Goal: Task Accomplishment & Management: Manage account settings

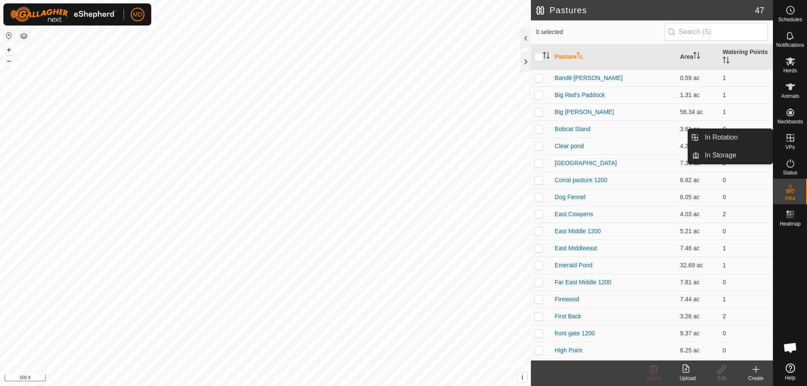
click at [789, 139] on icon at bounding box center [790, 138] width 10 height 10
click at [720, 132] on link "In Rotation" at bounding box center [735, 137] width 73 height 17
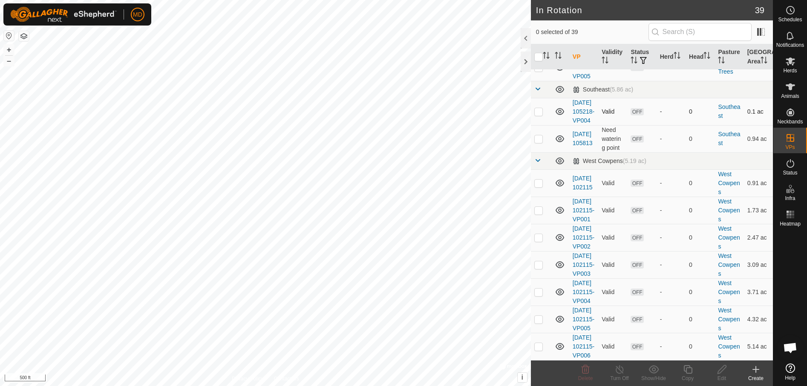
scroll to position [1065, 0]
click at [538, 142] on p-checkbox at bounding box center [538, 138] width 9 height 7
checkbox input "true"
click at [652, 370] on icon at bounding box center [653, 369] width 10 height 8
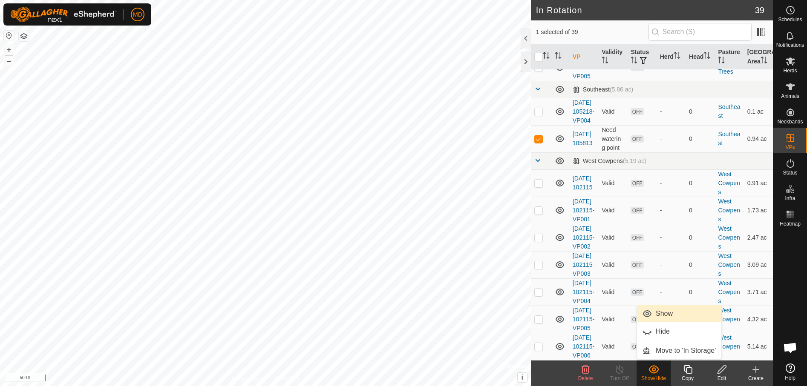
click at [657, 311] on link "Show" at bounding box center [679, 313] width 84 height 17
click at [690, 373] on icon at bounding box center [687, 369] width 9 height 9
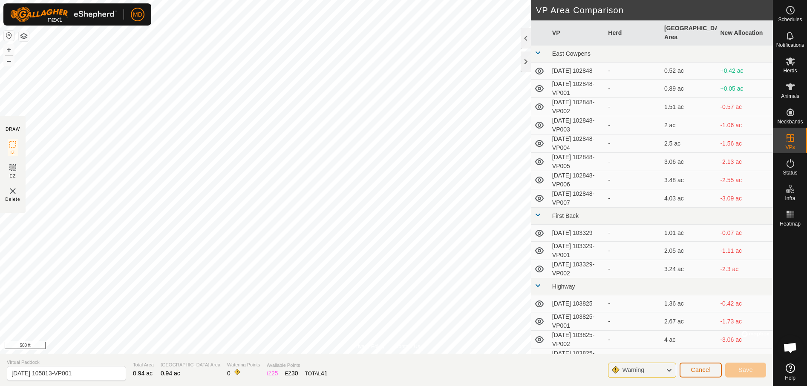
click at [697, 370] on span "Cancel" at bounding box center [700, 370] width 20 height 7
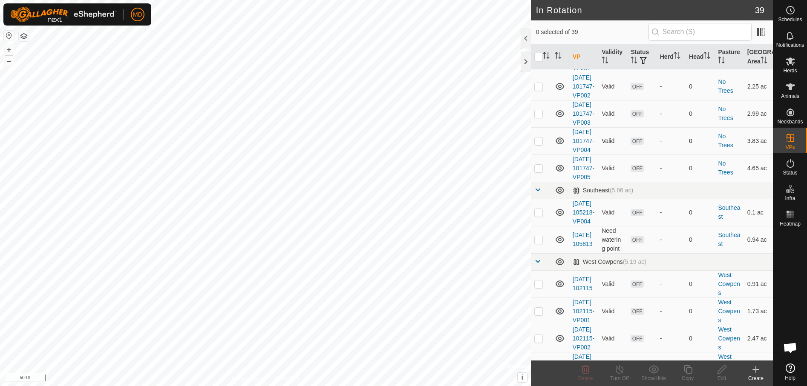
scroll to position [1022, 0]
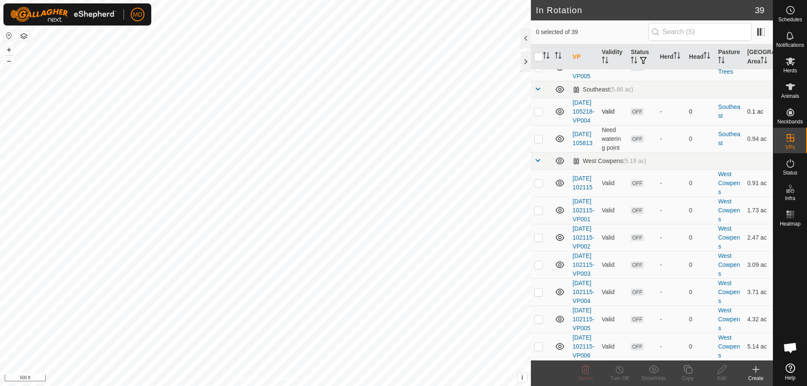
click at [539, 115] on p-checkbox at bounding box center [538, 111] width 9 height 7
click at [538, 115] on p-checkbox at bounding box center [538, 111] width 9 height 7
checkbox input "true"
click at [688, 369] on icon at bounding box center [687, 370] width 11 height 10
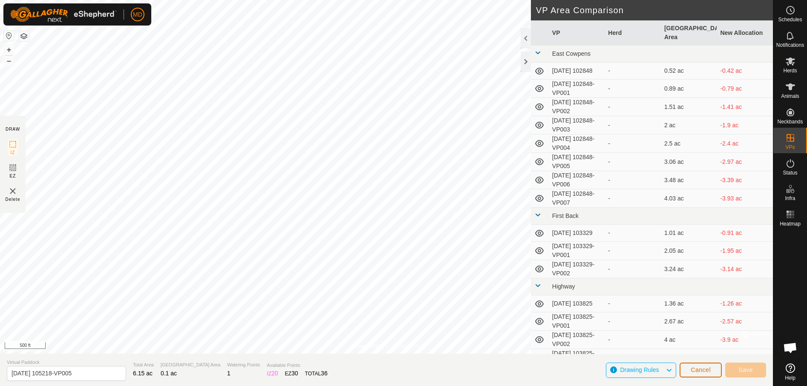
click at [692, 370] on span "Cancel" at bounding box center [700, 370] width 20 height 7
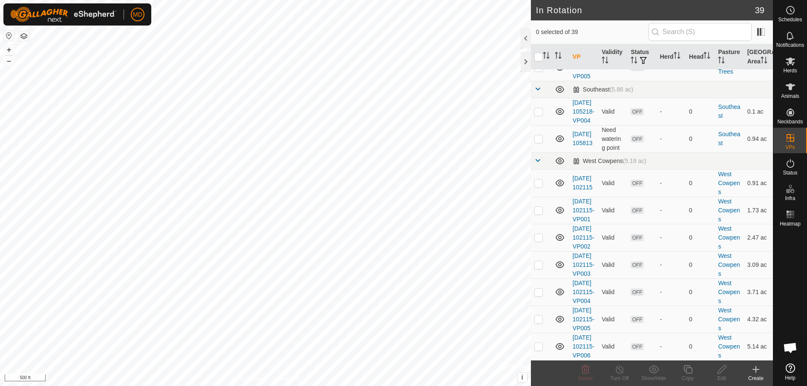
scroll to position [1022, 0]
click at [538, 142] on p-checkbox at bounding box center [538, 138] width 9 height 7
checkbox input "true"
click at [723, 372] on icon at bounding box center [721, 370] width 11 height 10
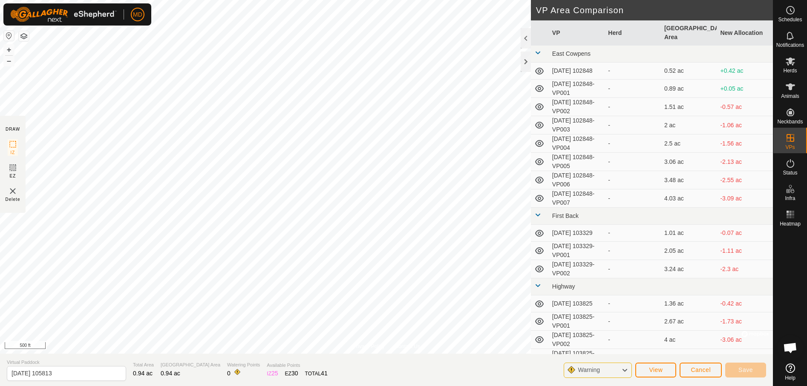
click at [563, 71] on div "Privacy Policy Contact Us + – ⇧ i © Mapbox , © OpenStreetMap , Improve this map…" at bounding box center [386, 193] width 772 height 386
click at [568, 80] on td "[DATE] 102848-VP001" at bounding box center [576, 89] width 56 height 18
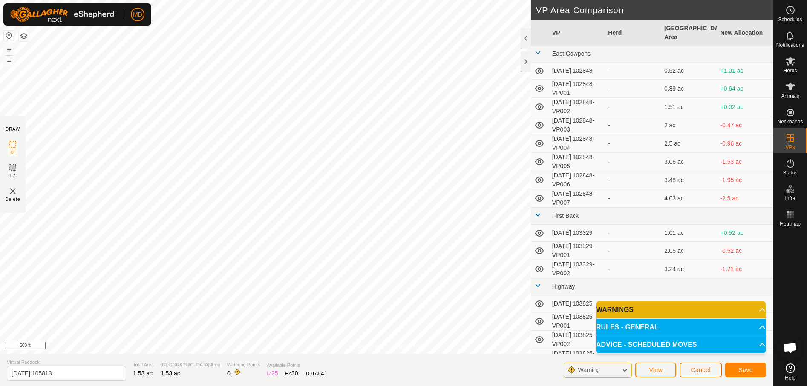
click at [697, 366] on button "Cancel" at bounding box center [700, 370] width 42 height 15
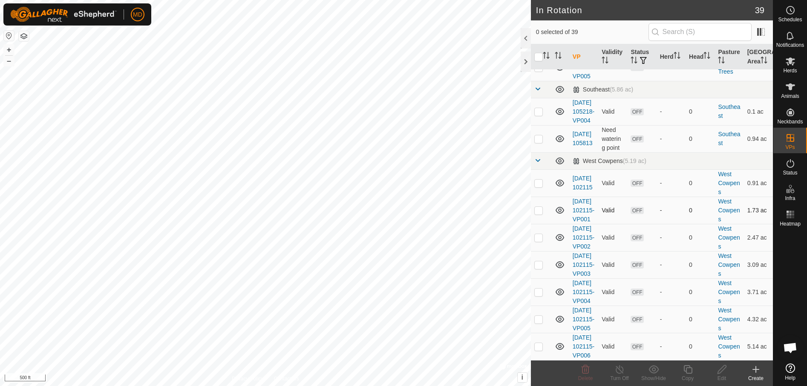
scroll to position [1066, 0]
click at [539, 142] on p-checkbox at bounding box center [538, 138] width 9 height 7
checkbox input "true"
click at [723, 373] on icon at bounding box center [721, 370] width 11 height 10
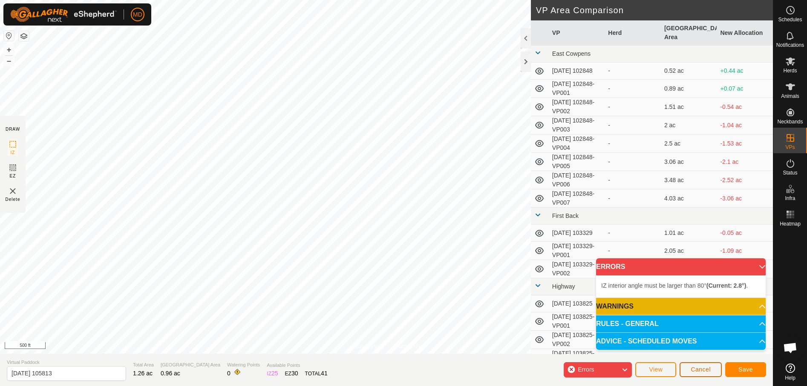
click at [698, 367] on span "Cancel" at bounding box center [700, 369] width 20 height 7
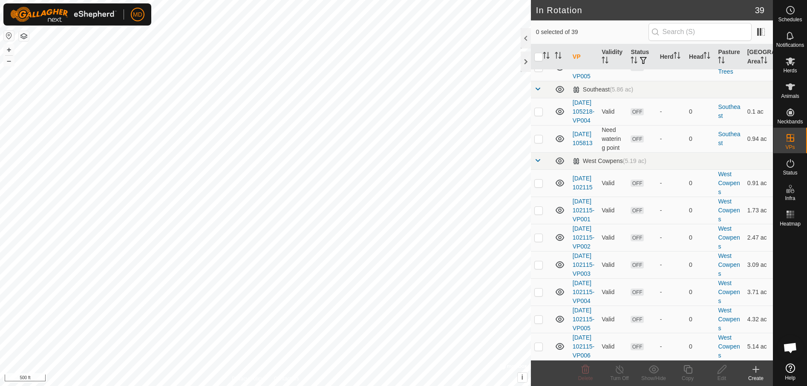
scroll to position [1022, 0]
click at [538, 142] on p-checkbox at bounding box center [538, 138] width 9 height 7
click at [585, 372] on icon at bounding box center [585, 370] width 10 height 10
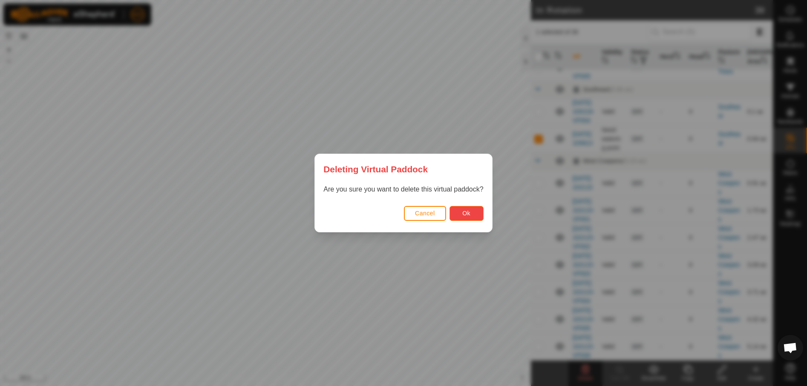
click at [464, 210] on span "Ok" at bounding box center [466, 213] width 8 height 7
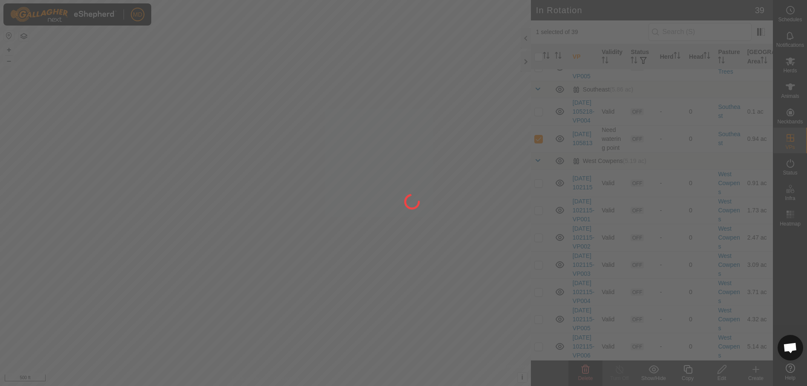
checkbox input "false"
click at [755, 371] on div at bounding box center [403, 193] width 807 height 386
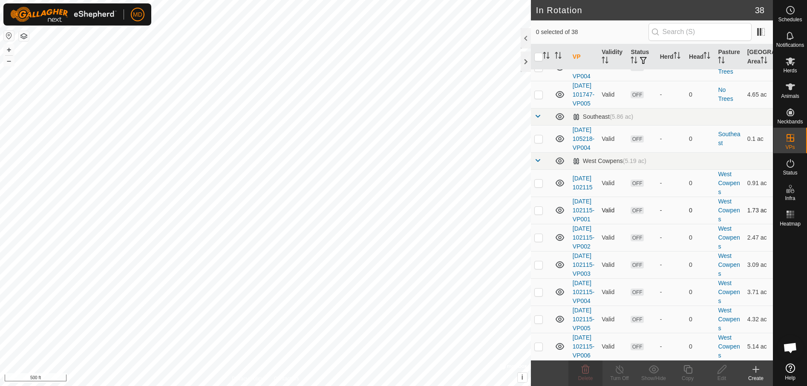
scroll to position [996, 0]
click at [755, 373] on icon at bounding box center [755, 370] width 10 height 10
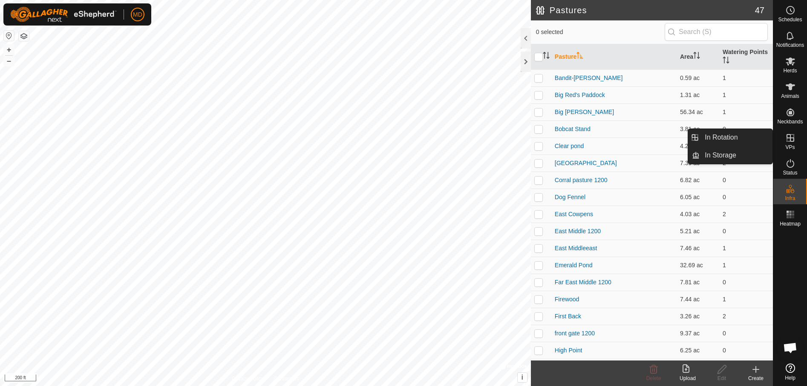
click at [789, 141] on icon at bounding box center [790, 138] width 8 height 8
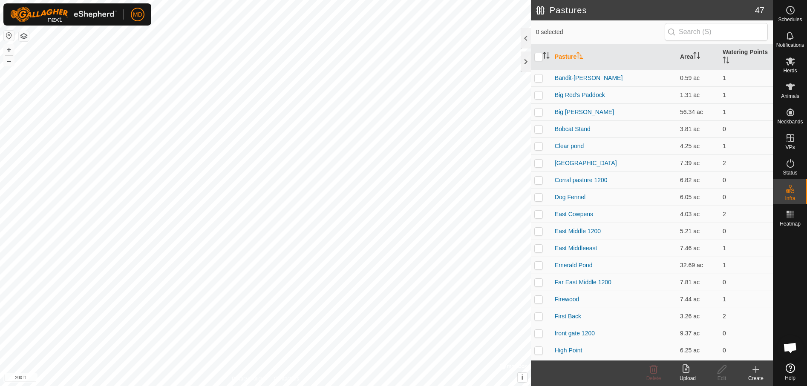
click at [683, 373] on icon at bounding box center [685, 369] width 7 height 9
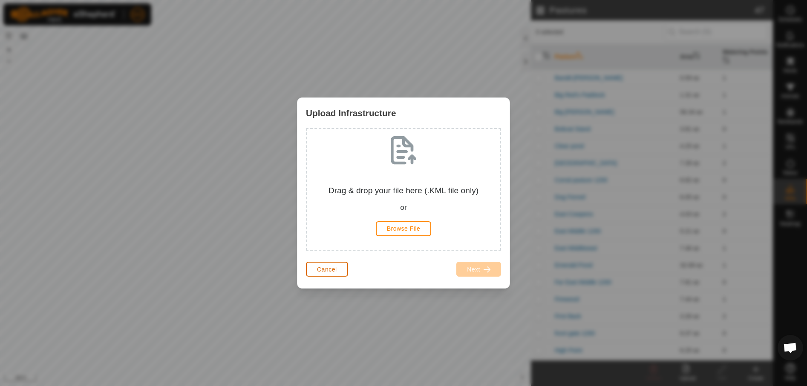
click at [326, 268] on span "Cancel" at bounding box center [327, 269] width 20 height 7
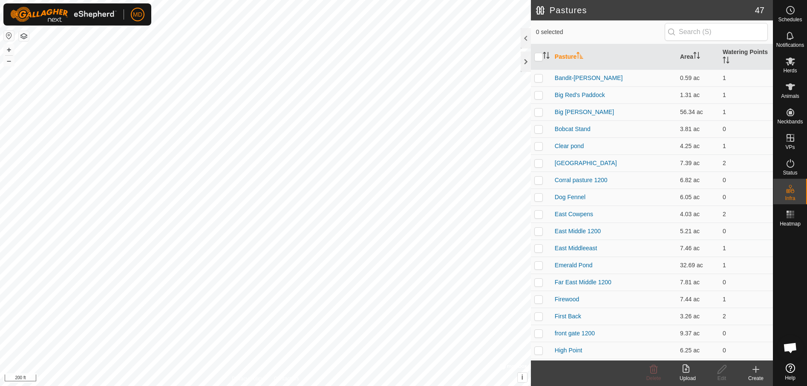
click at [755, 371] on icon at bounding box center [755, 370] width 0 height 6
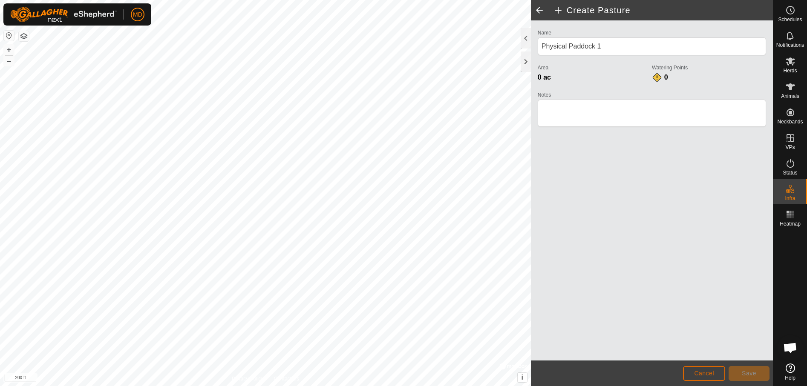
click at [699, 373] on span "Cancel" at bounding box center [704, 373] width 20 height 7
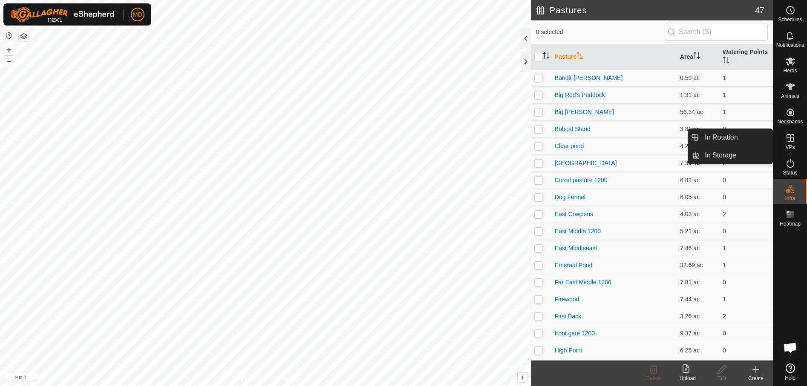
click at [792, 138] on icon at bounding box center [790, 138] width 8 height 8
click at [789, 138] on icon at bounding box center [790, 138] width 8 height 8
click at [789, 137] on icon at bounding box center [790, 138] width 10 height 10
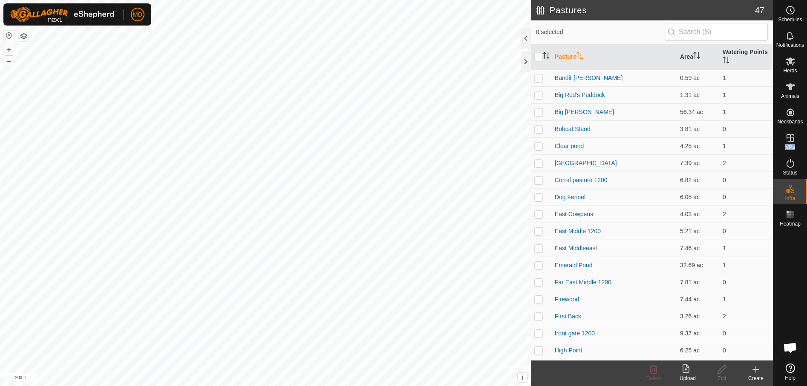
click at [772, 386] on p-menu "In Rotation In Storage" at bounding box center [772, 386] width 0 height 0
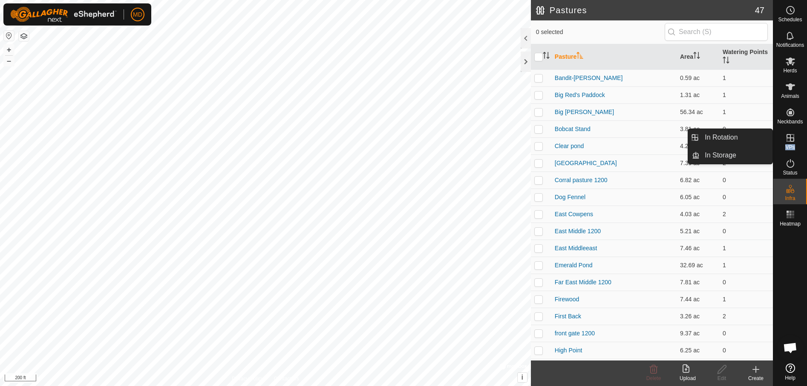
click at [723, 137] on link "In Rotation" at bounding box center [735, 137] width 73 height 17
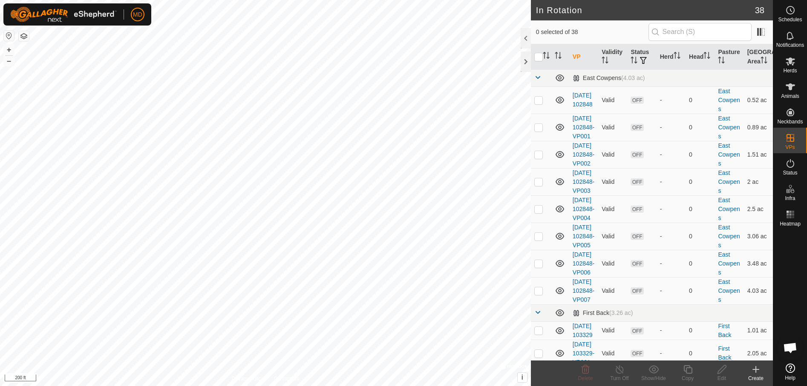
click at [754, 371] on icon at bounding box center [755, 370] width 10 height 10
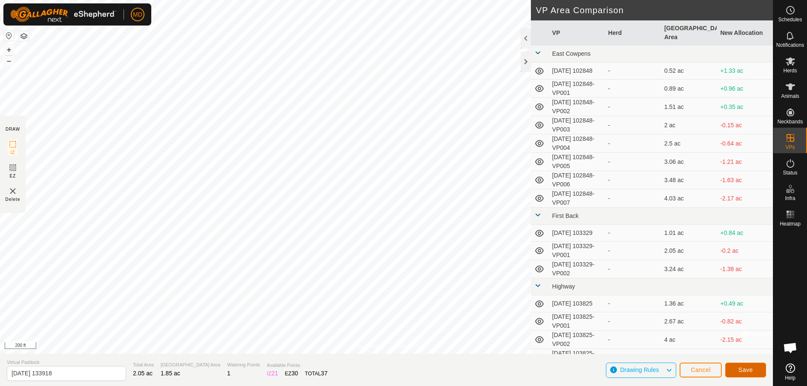
click at [743, 368] on span "Save" at bounding box center [745, 370] width 14 height 7
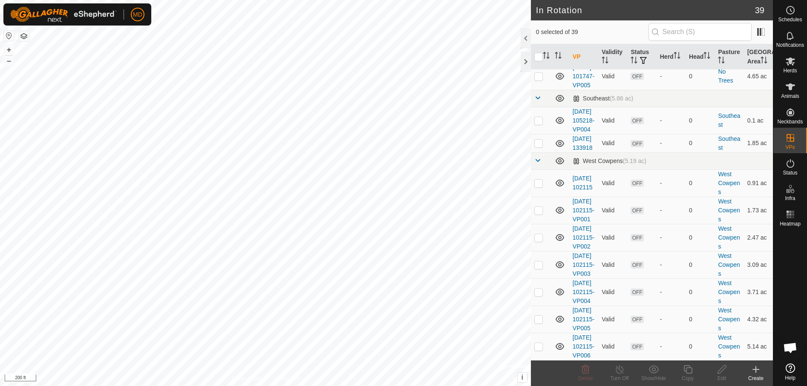
scroll to position [979, 0]
click at [537, 146] on p-checkbox at bounding box center [538, 143] width 9 height 7
checkbox input "true"
click at [686, 370] on icon at bounding box center [687, 369] width 9 height 9
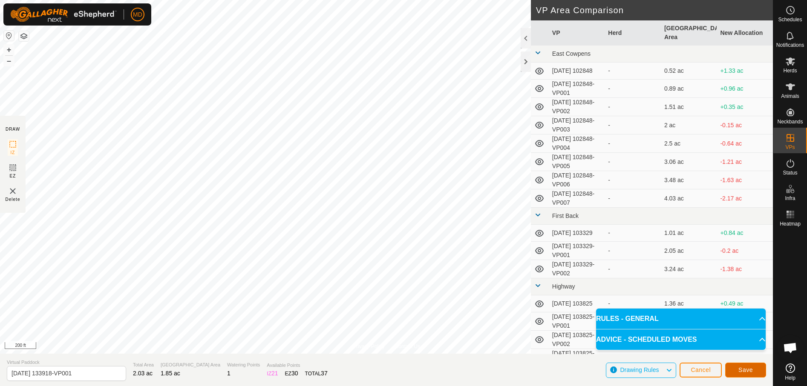
click at [744, 367] on span "Save" at bounding box center [745, 370] width 14 height 7
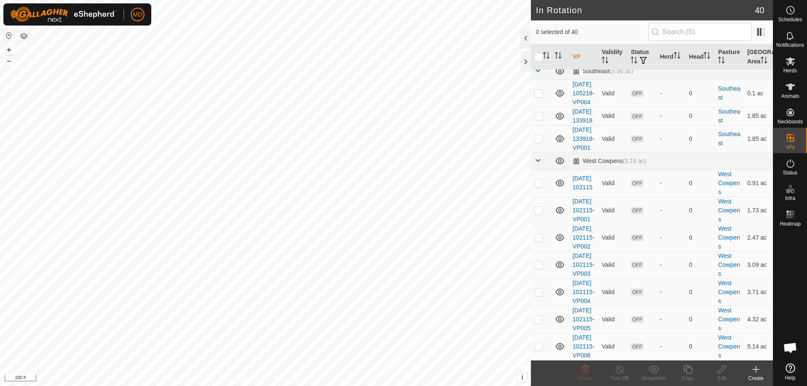
scroll to position [1065, 0]
click at [539, 142] on p-checkbox at bounding box center [538, 138] width 9 height 7
click at [585, 372] on icon at bounding box center [585, 370] width 10 height 10
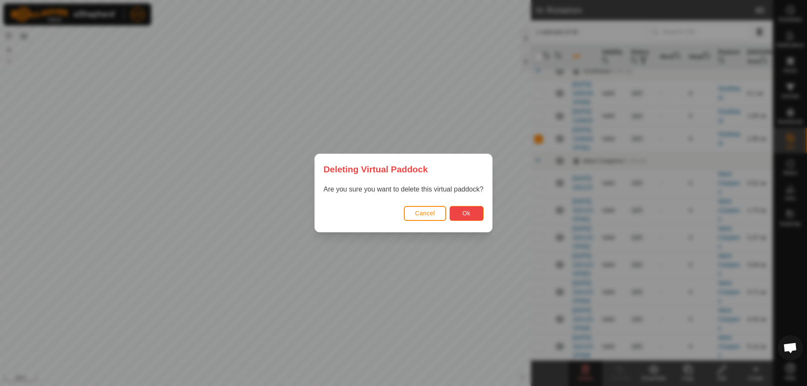
click at [465, 210] on span "Ok" at bounding box center [466, 213] width 8 height 7
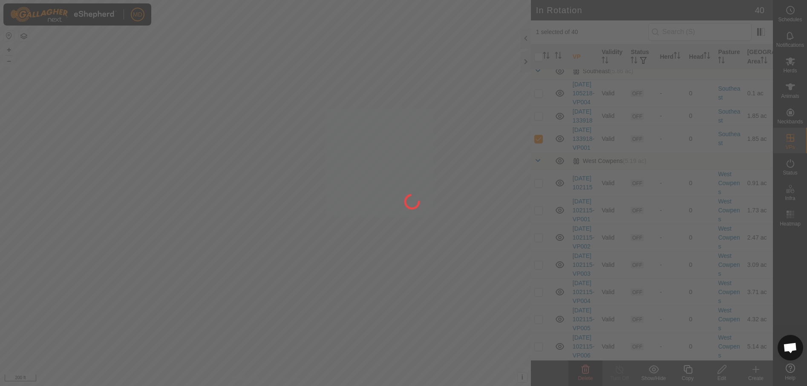
checkbox input "false"
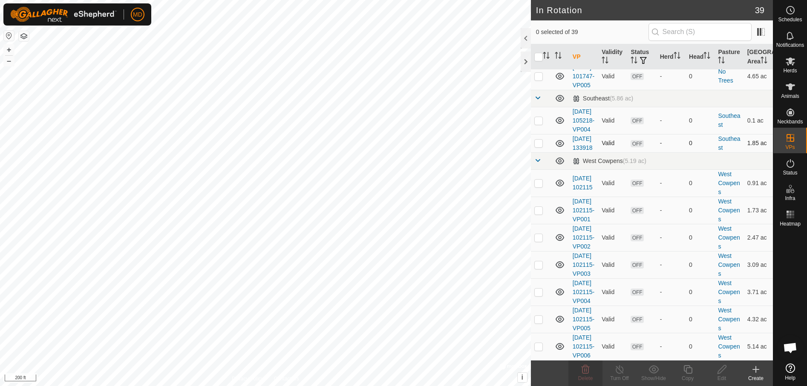
click at [537, 146] on p-checkbox at bounding box center [538, 143] width 9 height 7
checkbox input "true"
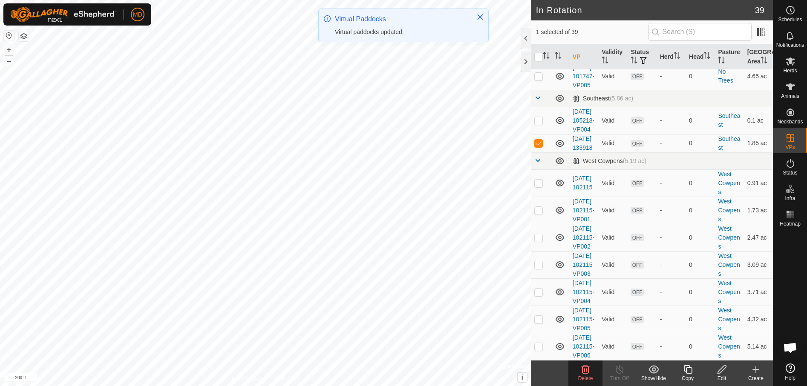
click at [686, 370] on icon at bounding box center [687, 370] width 11 height 10
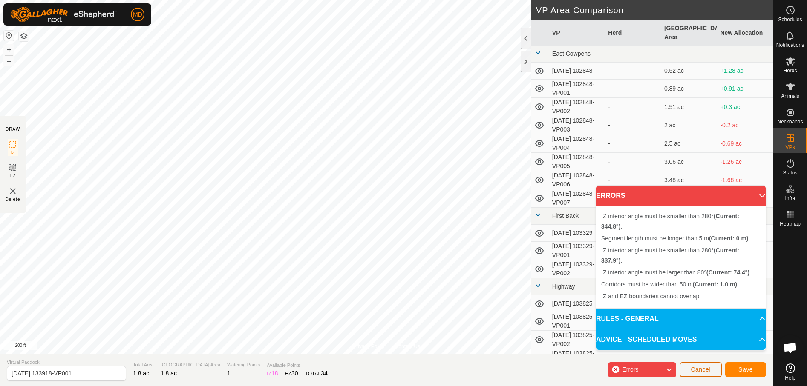
click at [700, 370] on span "Cancel" at bounding box center [700, 369] width 20 height 7
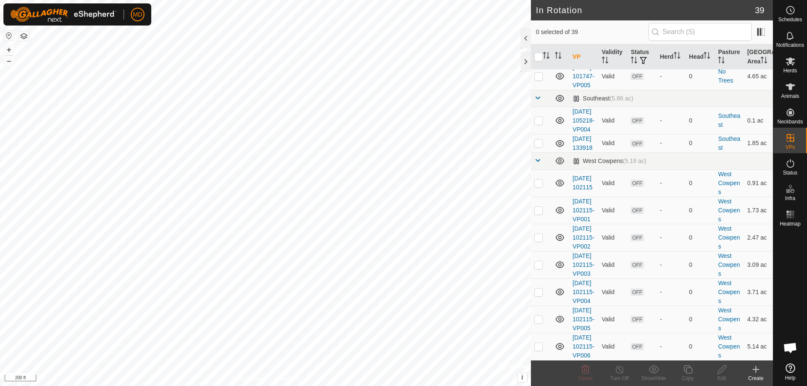
scroll to position [979, 0]
click at [537, 124] on p-checkbox at bounding box center [538, 120] width 9 height 7
checkbox input "true"
click at [688, 370] on icon at bounding box center [687, 370] width 11 height 10
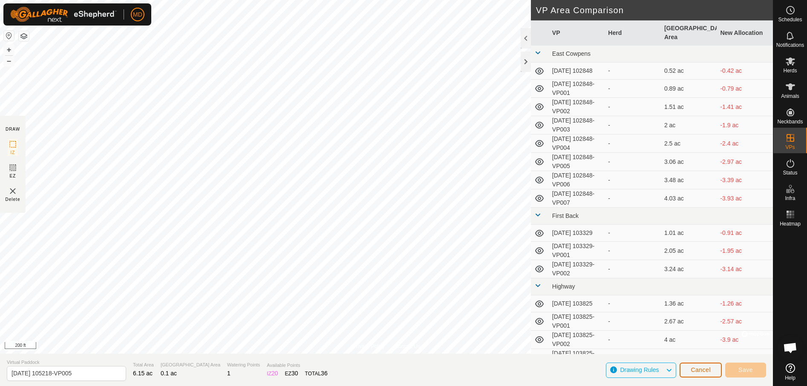
click at [696, 370] on span "Cancel" at bounding box center [700, 370] width 20 height 7
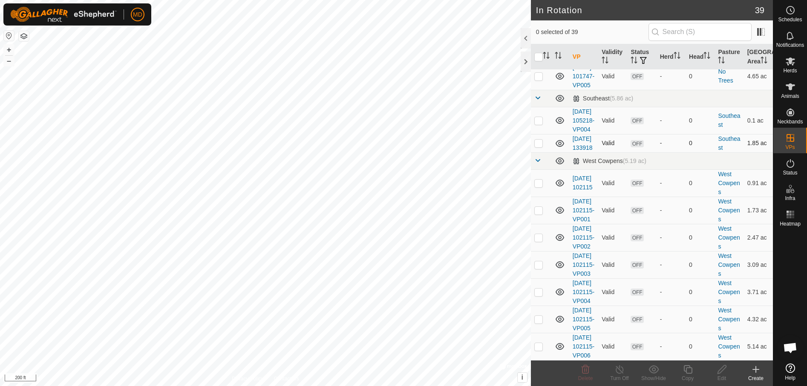
scroll to position [937, 0]
click at [537, 146] on p-checkbox at bounding box center [538, 143] width 9 height 7
checkbox input "true"
click at [689, 373] on icon at bounding box center [687, 369] width 9 height 9
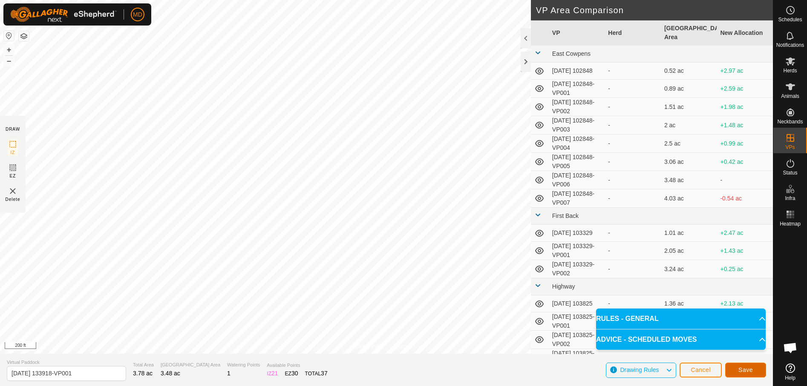
click at [749, 369] on span "Save" at bounding box center [745, 370] width 14 height 7
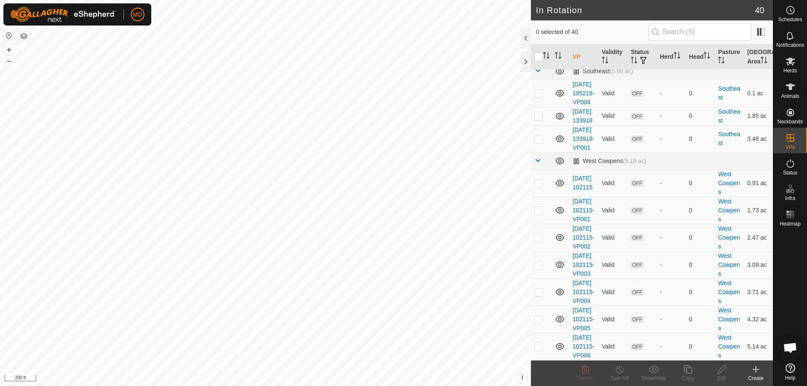
scroll to position [1065, 0]
click at [538, 142] on p-checkbox at bounding box center [538, 138] width 9 height 7
checkbox input "true"
click at [689, 371] on icon at bounding box center [687, 370] width 11 height 10
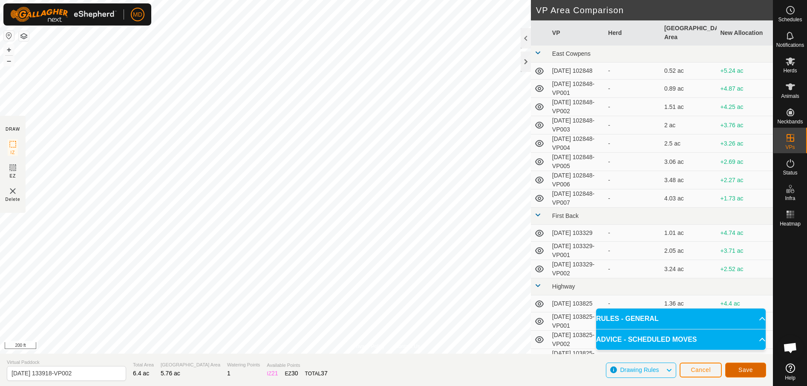
click at [746, 368] on span "Save" at bounding box center [745, 370] width 14 height 7
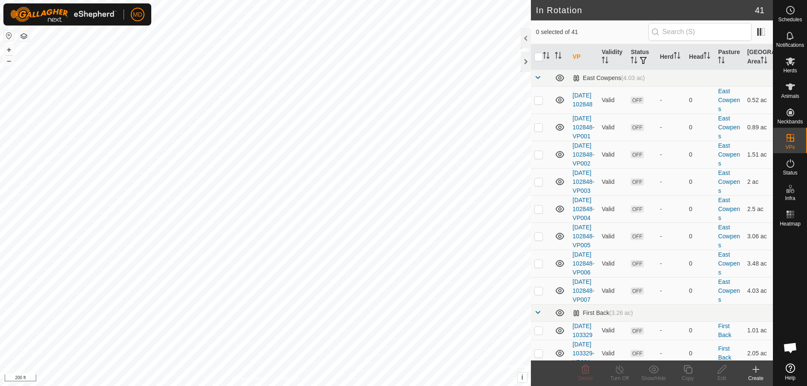
click at [755, 369] on icon at bounding box center [755, 370] width 0 height 6
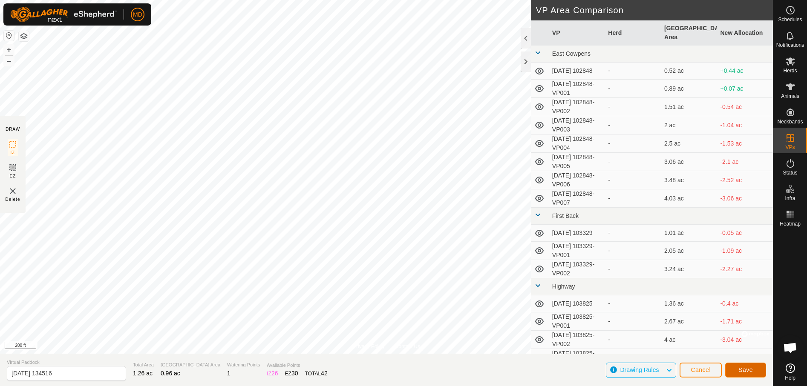
click at [749, 365] on button "Save" at bounding box center [745, 370] width 41 height 15
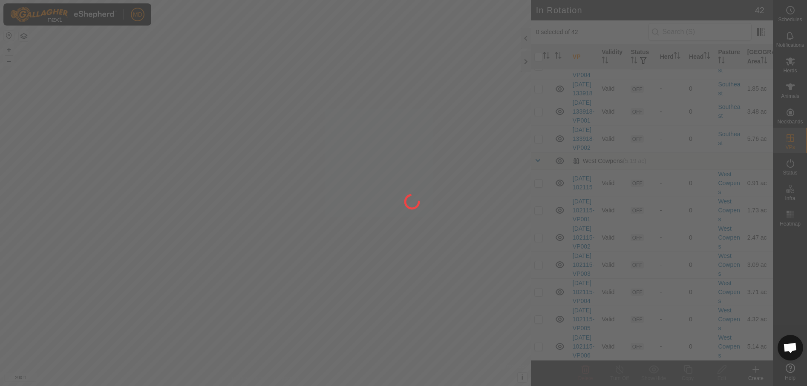
scroll to position [937, 0]
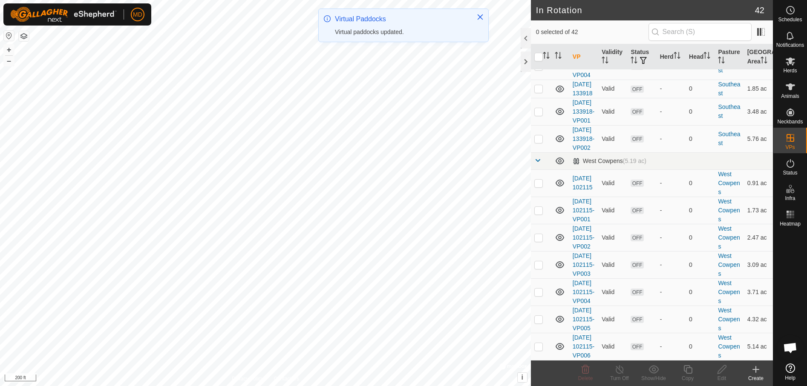
click at [538, 29] on p-checkbox at bounding box center [538, 26] width 9 height 7
checkbox input "true"
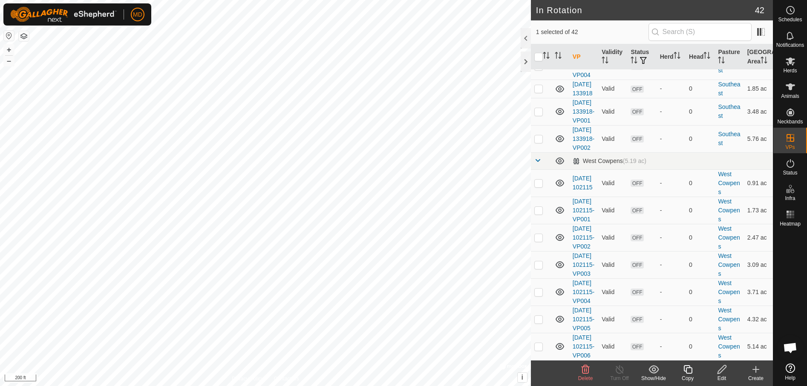
click at [690, 372] on icon at bounding box center [687, 370] width 11 height 10
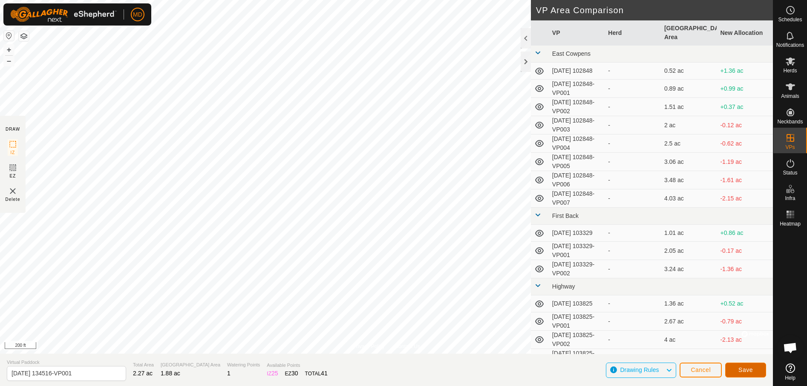
click at [744, 366] on button "Save" at bounding box center [745, 370] width 41 height 15
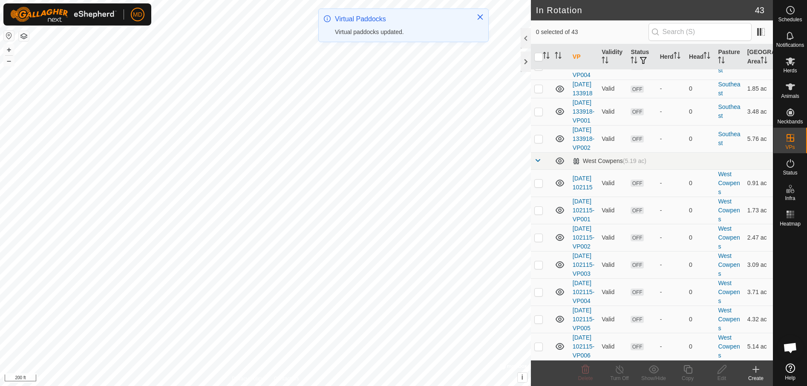
scroll to position [1022, 0]
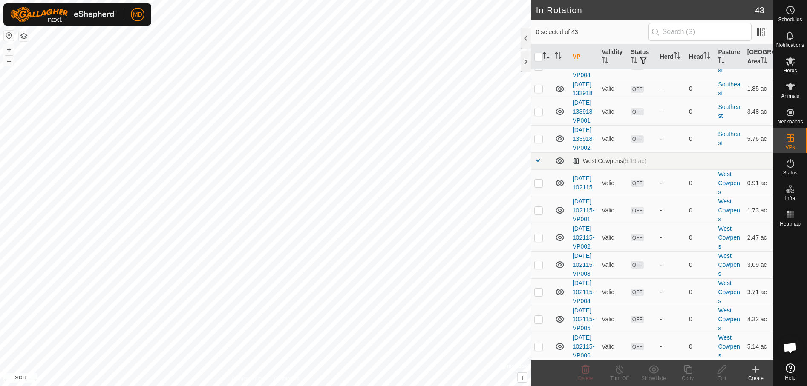
click at [538, 25] on p-checkbox at bounding box center [538, 21] width 9 height 7
checkbox input "true"
click at [687, 371] on icon at bounding box center [687, 370] width 11 height 10
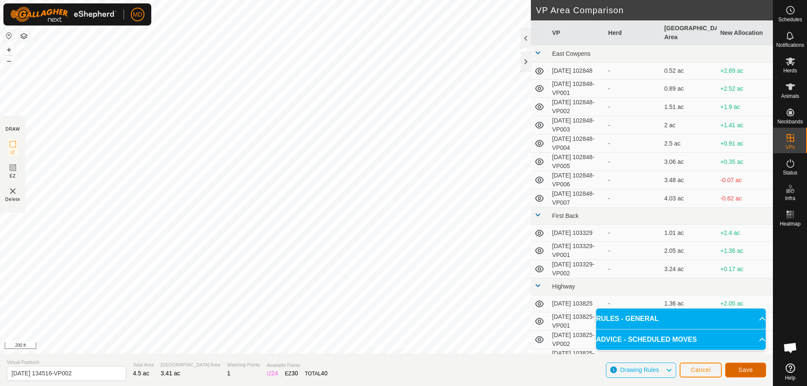
click at [744, 370] on span "Save" at bounding box center [745, 370] width 14 height 7
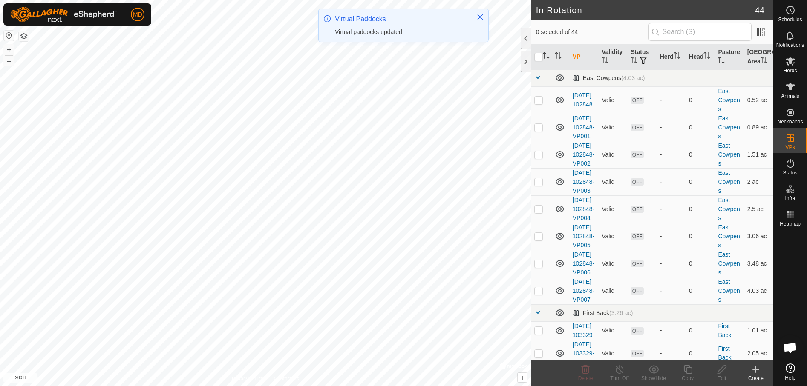
click at [756, 375] on div "Create" at bounding box center [755, 379] width 34 height 8
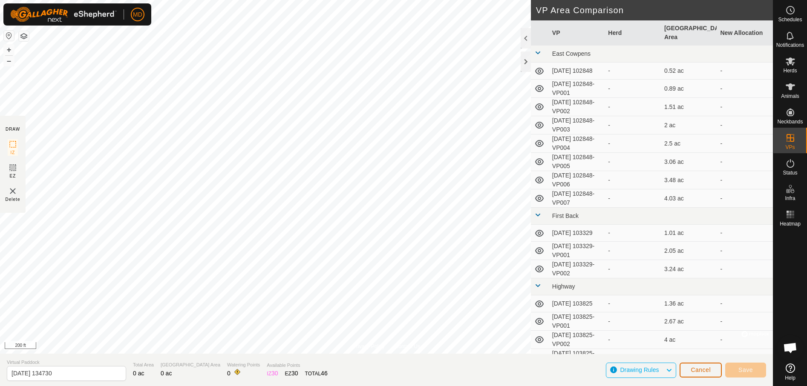
click at [709, 369] on span "Cancel" at bounding box center [700, 370] width 20 height 7
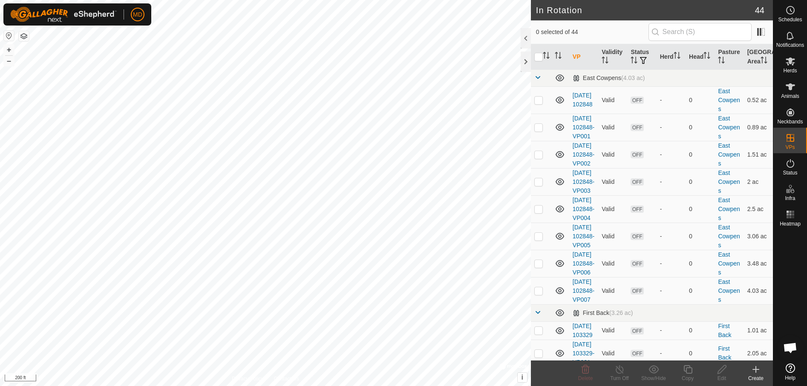
click at [752, 372] on icon at bounding box center [755, 370] width 10 height 10
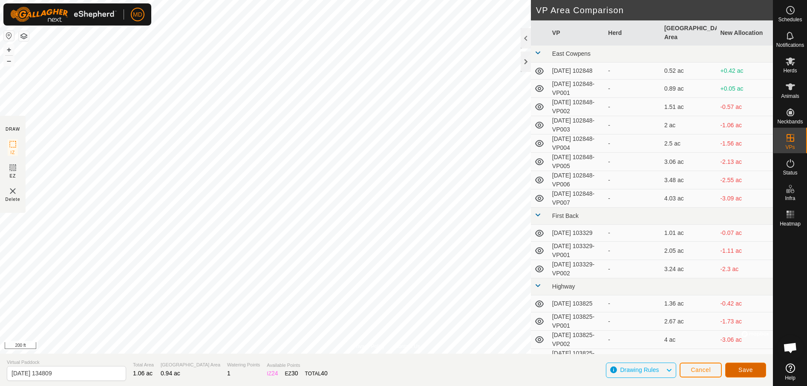
click at [750, 367] on span "Save" at bounding box center [745, 370] width 14 height 7
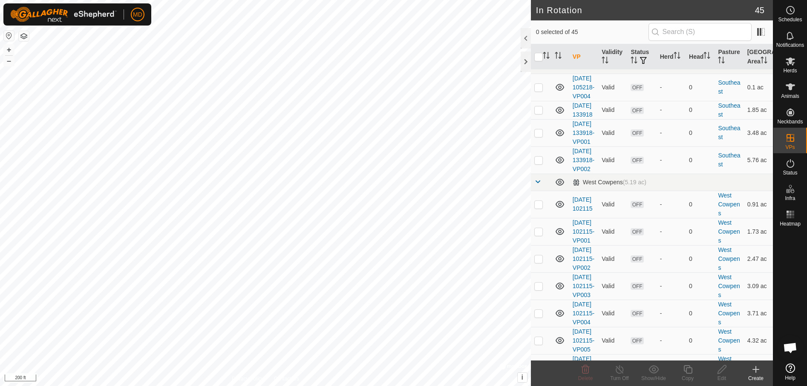
scroll to position [1022, 0]
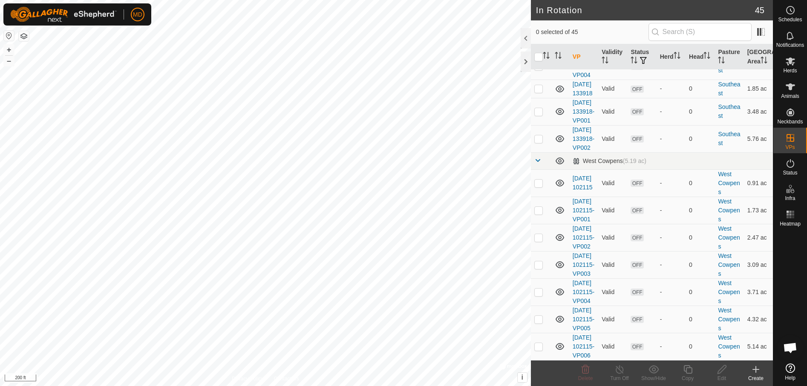
click at [538, 29] on p-checkbox at bounding box center [538, 26] width 9 height 7
checkbox input "true"
click at [689, 370] on icon at bounding box center [687, 370] width 11 height 10
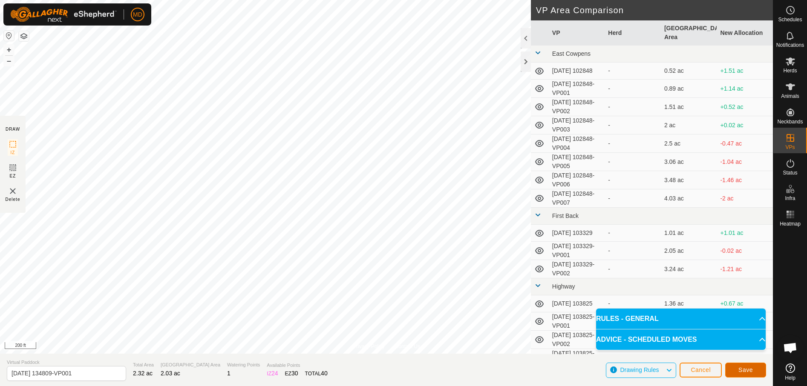
click at [748, 369] on span "Save" at bounding box center [745, 370] width 14 height 7
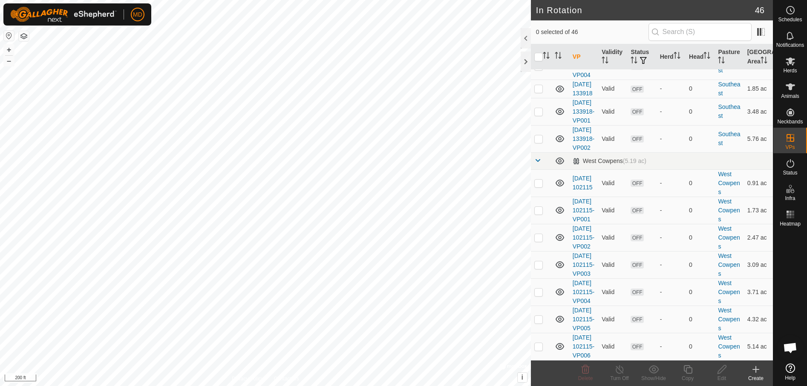
scroll to position [1065, 0]
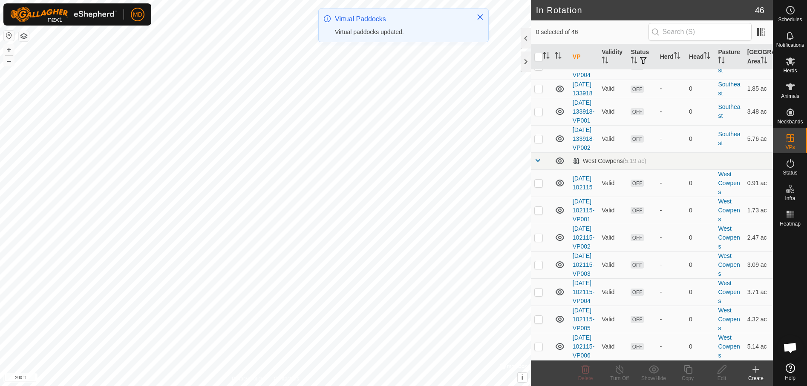
checkbox input "true"
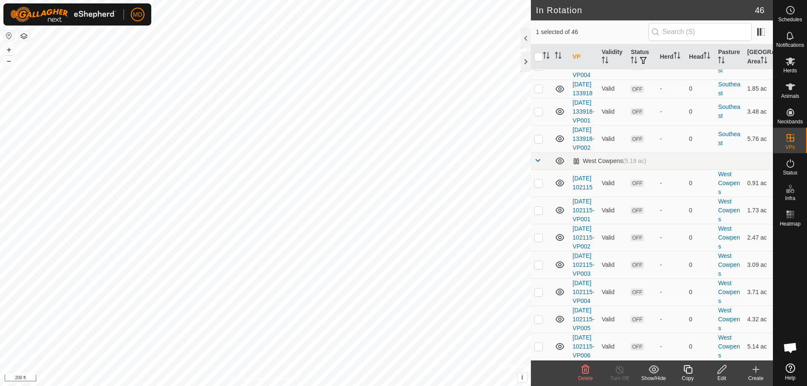
click at [690, 370] on icon at bounding box center [687, 370] width 11 height 10
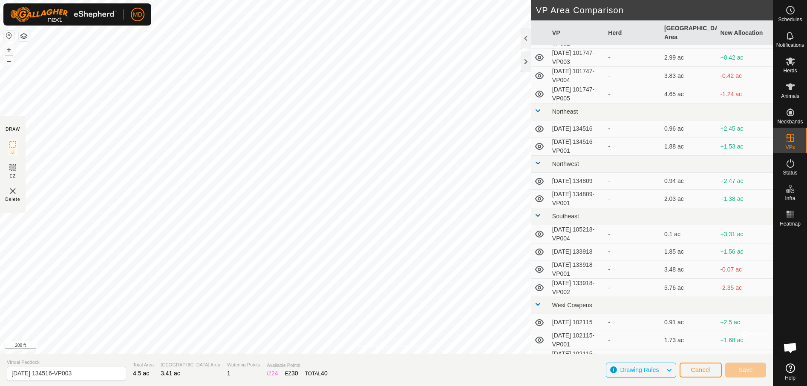
scroll to position [554, 0]
click at [538, 198] on icon at bounding box center [539, 197] width 10 height 10
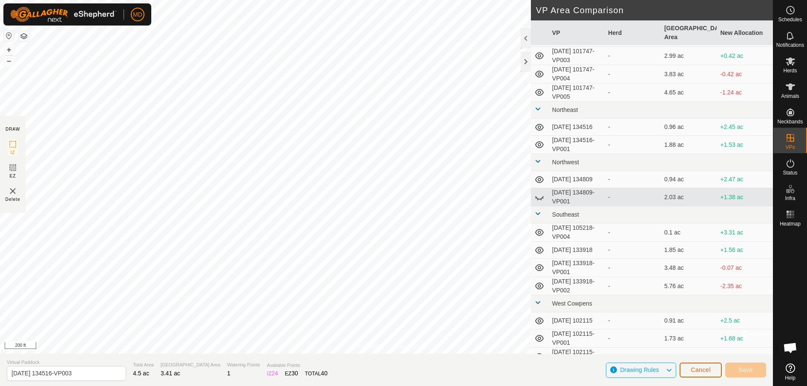
click at [695, 371] on span "Cancel" at bounding box center [700, 370] width 20 height 7
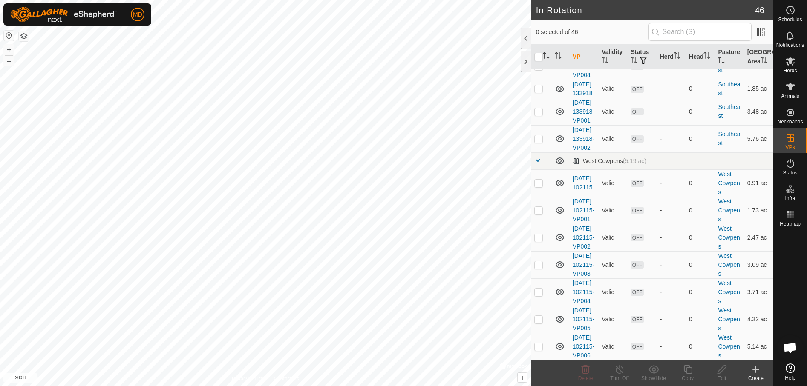
scroll to position [1150, 0]
click at [560, 27] on icon at bounding box center [559, 22] width 10 height 10
click at [756, 372] on icon at bounding box center [755, 370] width 10 height 10
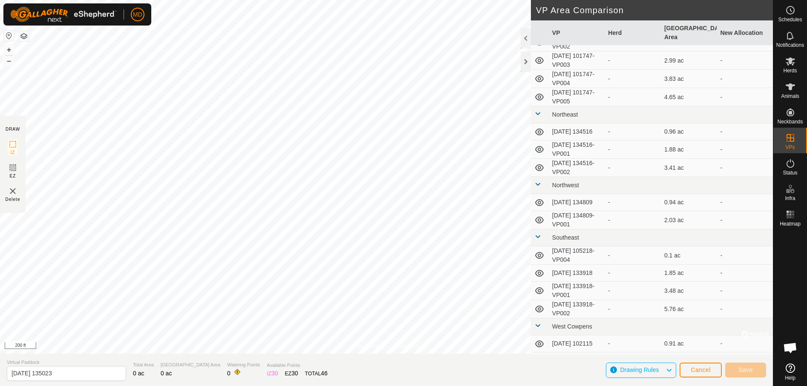
scroll to position [554, 0]
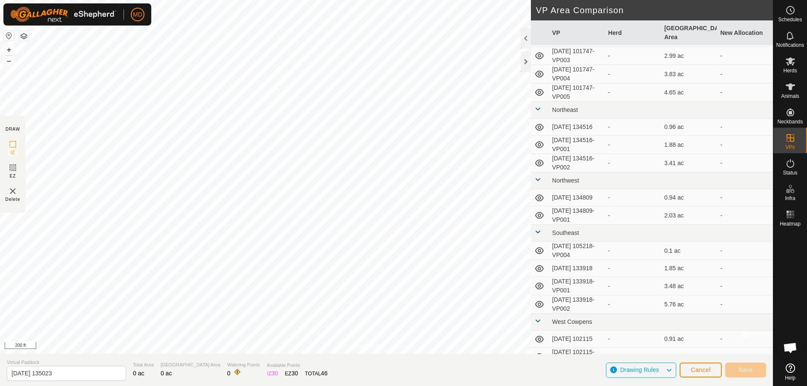
click at [568, 218] on td "[DATE] 134809-VP001" at bounding box center [576, 216] width 56 height 18
click at [540, 218] on icon at bounding box center [539, 215] width 9 height 7
click at [540, 218] on icon at bounding box center [539, 215] width 10 height 10
click at [674, 218] on td "2.03 ac" at bounding box center [688, 216] width 56 height 18
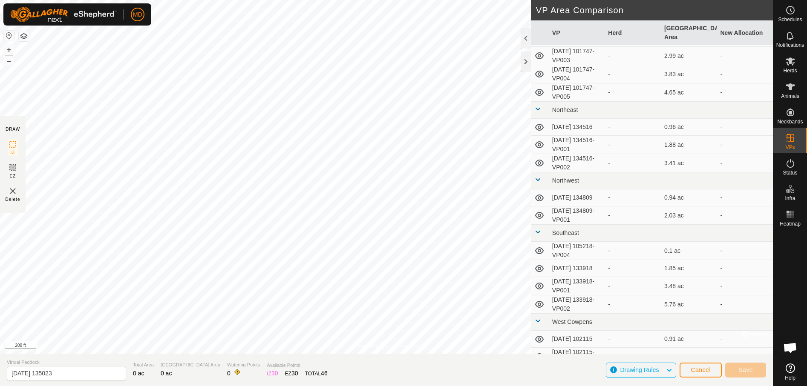
click at [674, 218] on td "2.03 ac" at bounding box center [688, 216] width 56 height 18
click at [700, 369] on span "Cancel" at bounding box center [700, 370] width 20 height 7
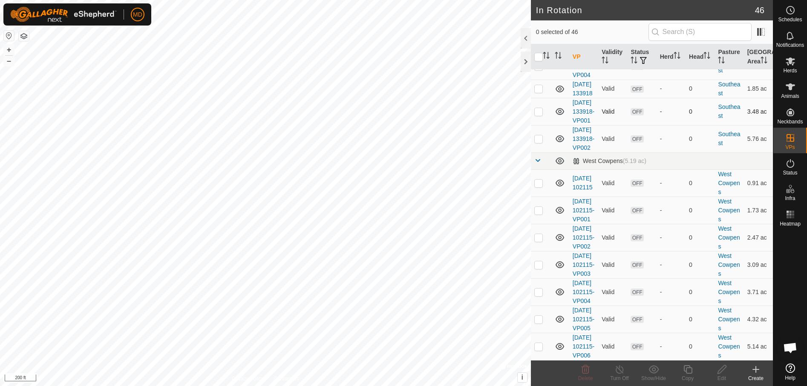
scroll to position [1150, 0]
click at [538, 25] on p-checkbox at bounding box center [538, 21] width 9 height 7
checkbox input "true"
click at [689, 370] on icon at bounding box center [687, 370] width 11 height 10
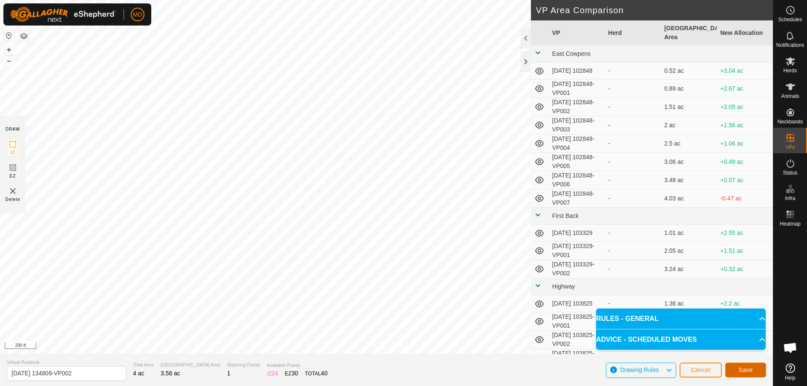
click at [747, 368] on span "Save" at bounding box center [745, 370] width 14 height 7
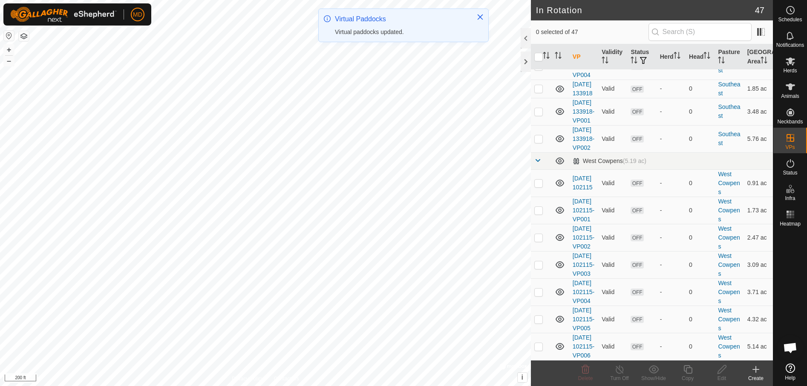
scroll to position [1192, 0]
click at [537, 25] on p-checkbox at bounding box center [538, 21] width 9 height 7
checkbox input "true"
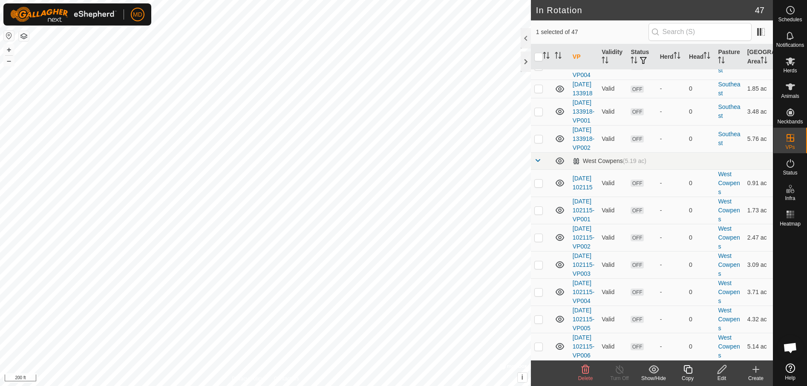
click at [689, 371] on icon at bounding box center [687, 370] width 11 height 10
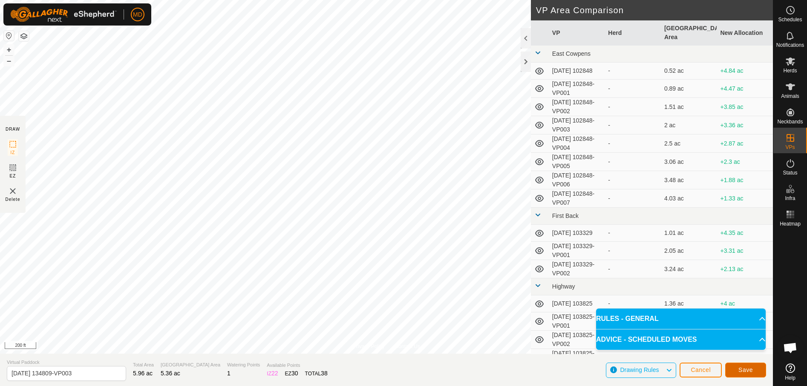
click at [748, 367] on span "Save" at bounding box center [745, 370] width 14 height 7
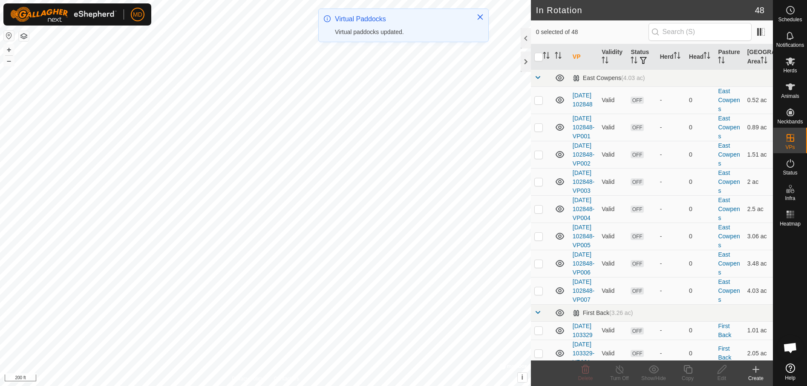
click at [755, 371] on icon at bounding box center [755, 370] width 0 height 6
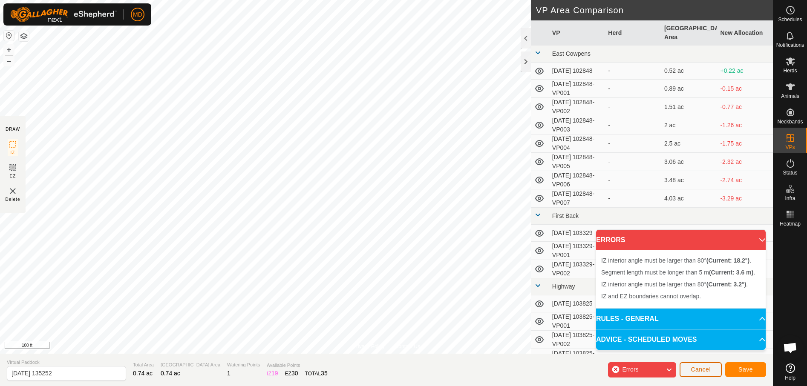
click at [696, 368] on span "Cancel" at bounding box center [700, 369] width 20 height 7
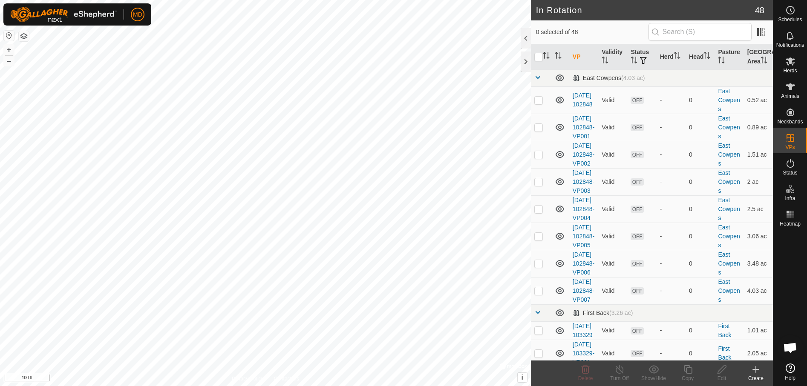
click at [758, 371] on icon at bounding box center [755, 370] width 10 height 10
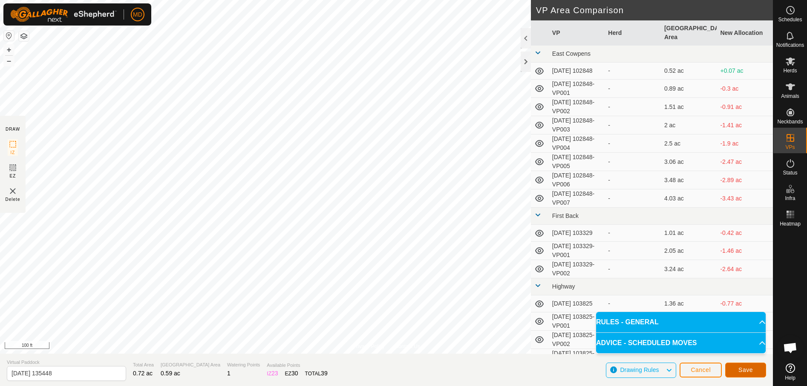
click at [746, 370] on span "Save" at bounding box center [745, 370] width 14 height 7
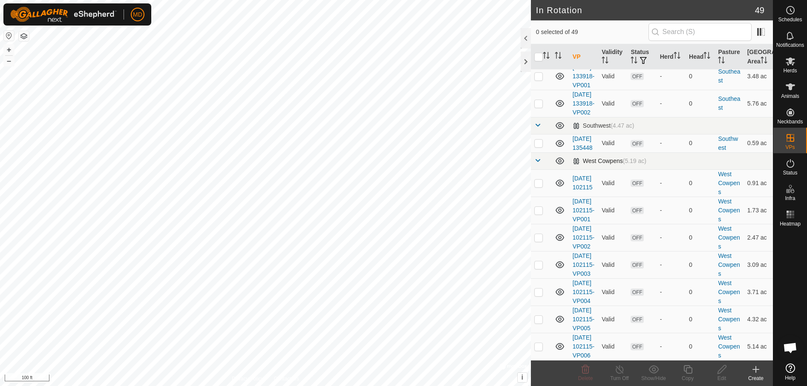
scroll to position [1490, 0]
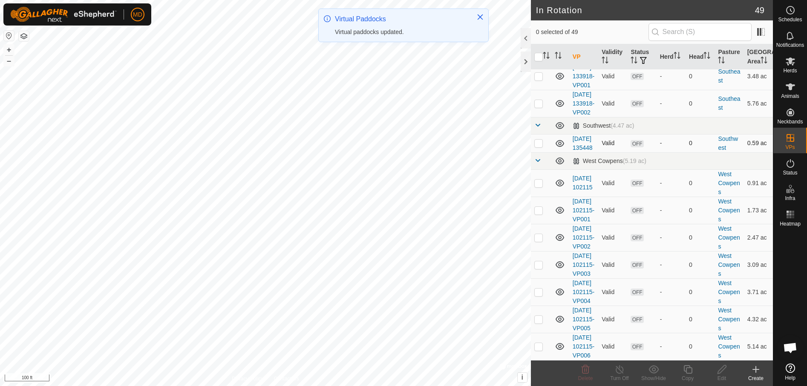
click at [540, 140] on p-checkbox at bounding box center [538, 143] width 9 height 7
checkbox input "true"
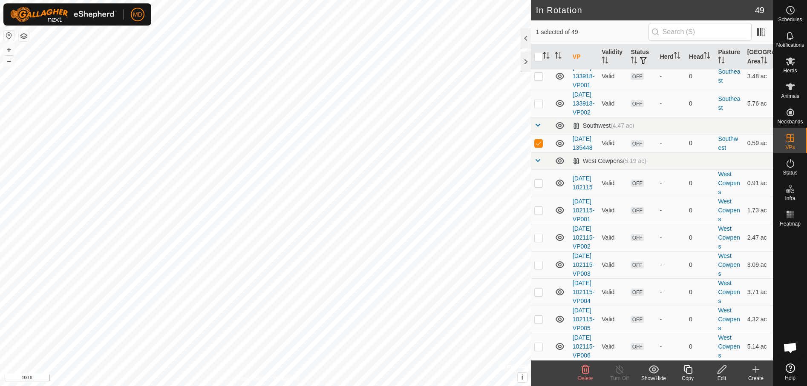
click at [686, 373] on icon at bounding box center [687, 369] width 9 height 9
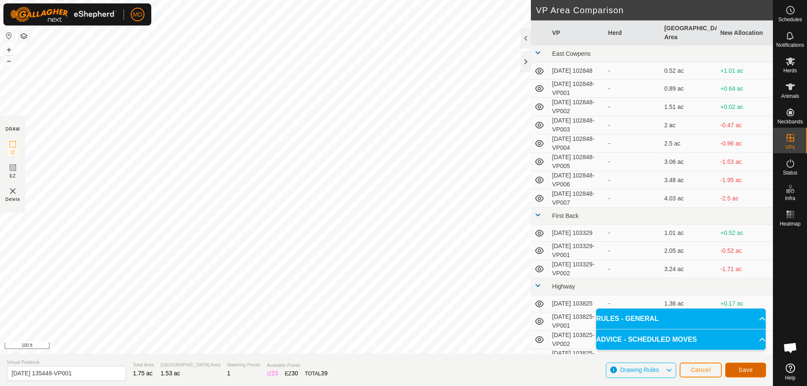
click at [742, 368] on span "Save" at bounding box center [745, 370] width 14 height 7
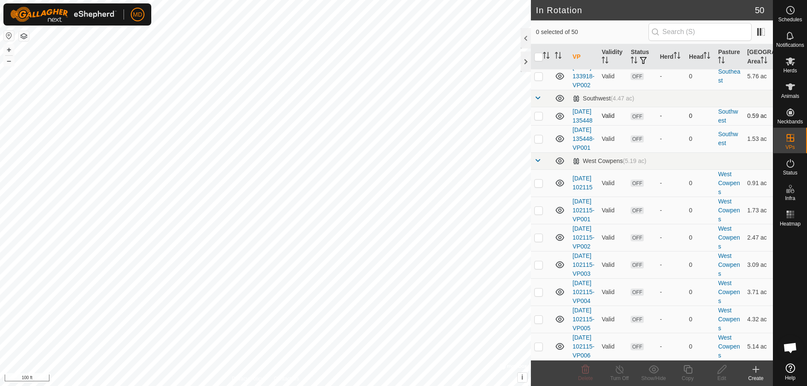
scroll to position [1448, 0]
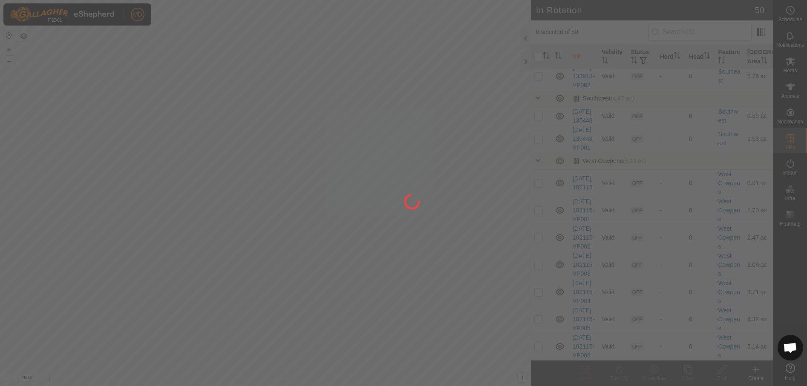
click at [537, 205] on div at bounding box center [403, 193] width 807 height 386
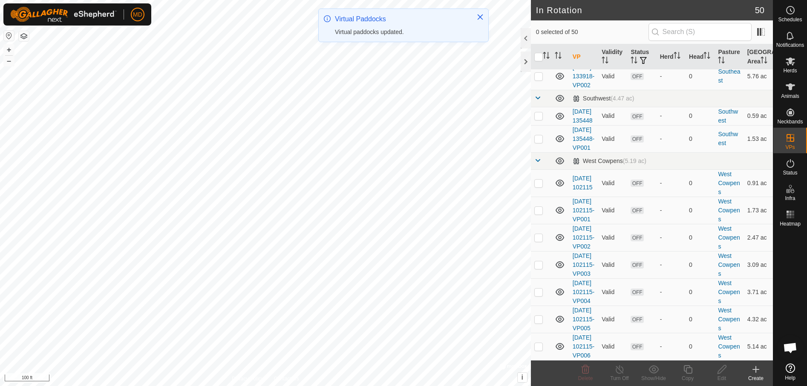
click at [537, 142] on p-checkbox at bounding box center [538, 138] width 9 height 7
checkbox input "true"
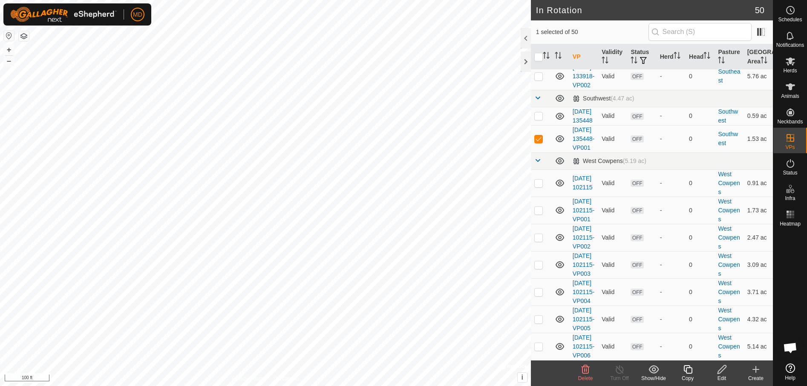
click at [685, 373] on icon at bounding box center [687, 370] width 11 height 10
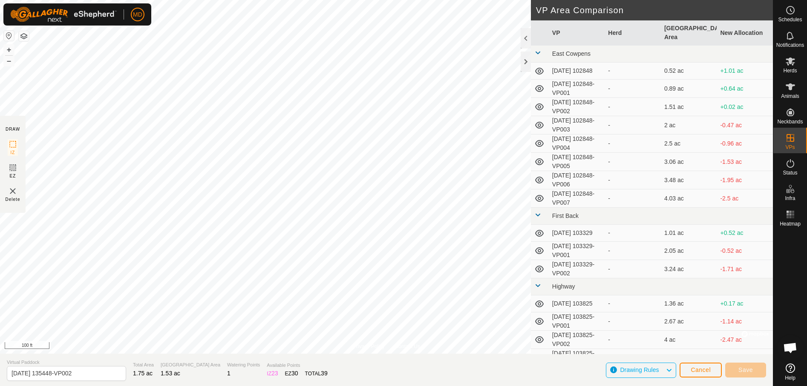
click at [685, 373] on button "Cancel" at bounding box center [700, 370] width 42 height 15
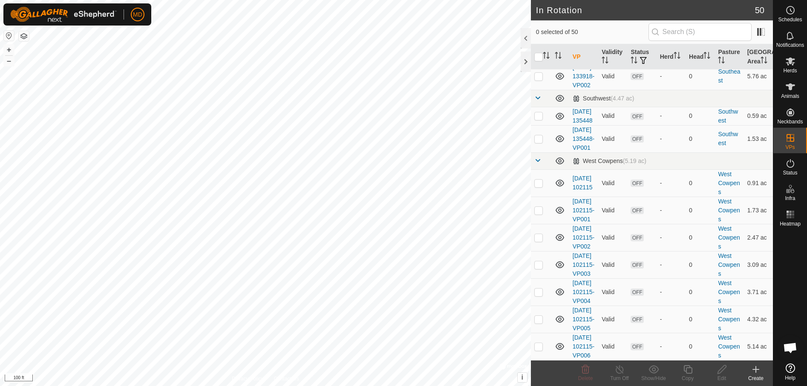
scroll to position [1448, 0]
click at [536, 142] on p-checkbox at bounding box center [538, 138] width 9 height 7
checkbox input "true"
click at [689, 370] on icon at bounding box center [687, 370] width 11 height 10
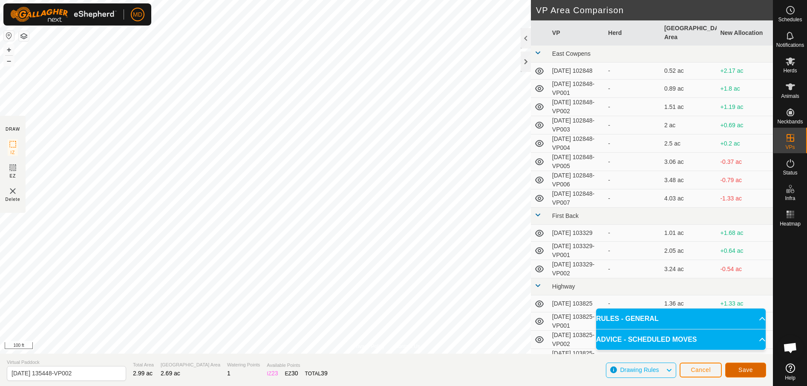
click at [746, 371] on span "Save" at bounding box center [745, 370] width 14 height 7
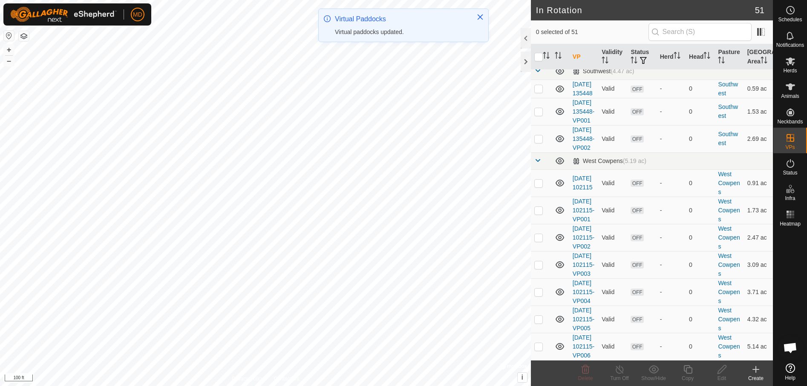
scroll to position [1405, 0]
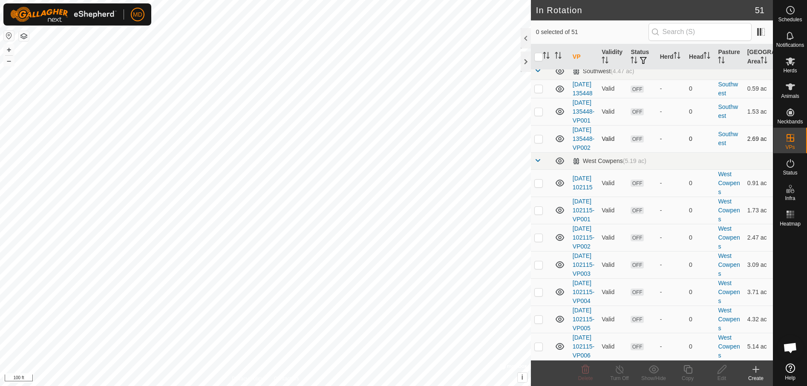
click at [539, 142] on p-checkbox at bounding box center [538, 138] width 9 height 7
checkbox input "true"
click at [688, 371] on icon at bounding box center [687, 370] width 11 height 10
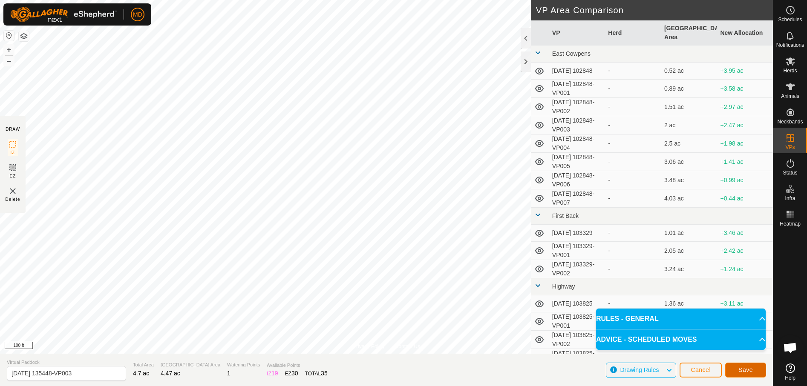
click at [746, 367] on span "Save" at bounding box center [745, 370] width 14 height 7
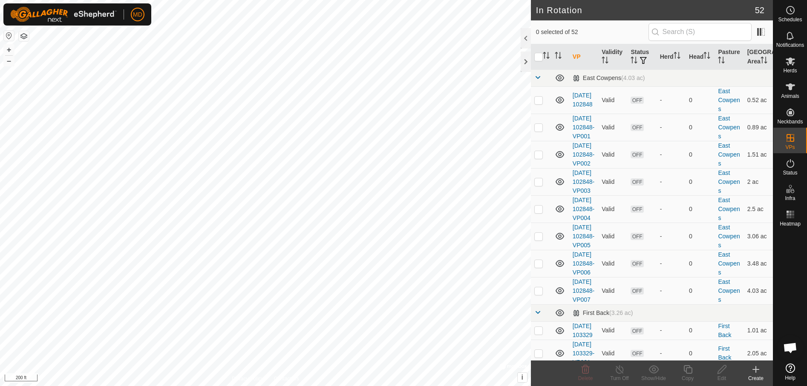
click at [755, 372] on icon at bounding box center [755, 370] width 0 height 6
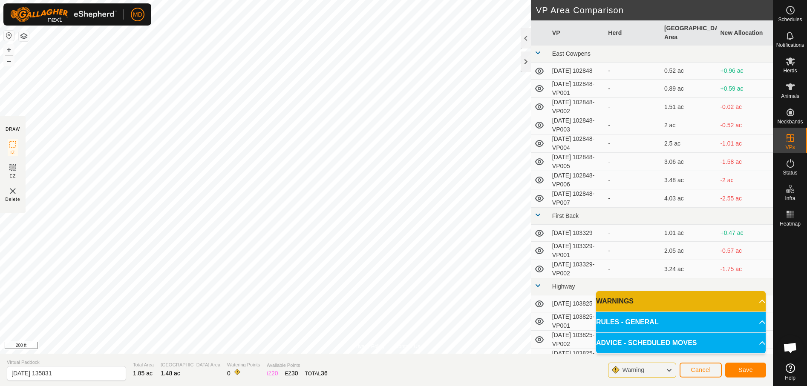
click at [746, 296] on p-accordion-header "WARNINGS" at bounding box center [680, 301] width 169 height 20
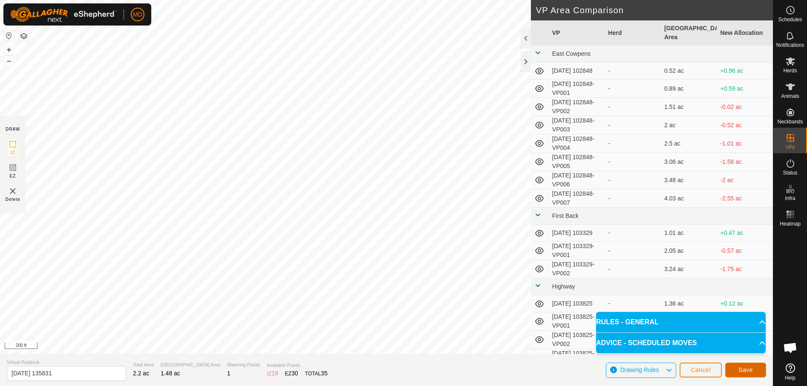
click at [749, 370] on span "Save" at bounding box center [745, 370] width 14 height 7
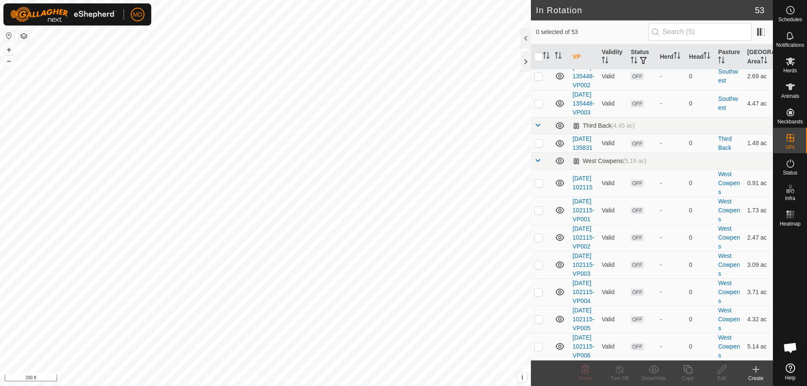
scroll to position [1661, 0]
click at [537, 140] on p-checkbox at bounding box center [538, 143] width 9 height 7
checkbox input "true"
click at [687, 372] on icon at bounding box center [687, 370] width 11 height 10
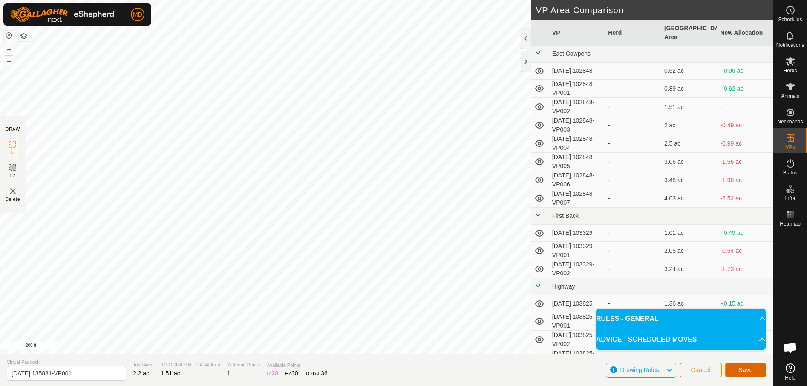
click at [749, 368] on span "Save" at bounding box center [745, 370] width 14 height 7
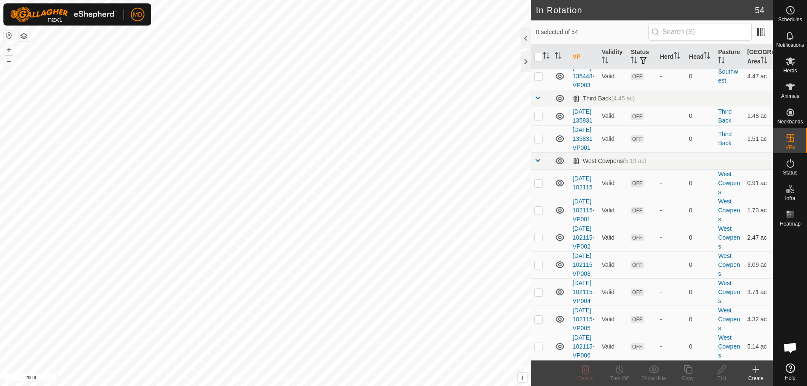
scroll to position [1618, 0]
click at [538, 142] on p-checkbox at bounding box center [538, 138] width 9 height 7
checkbox input "true"
click at [687, 372] on icon at bounding box center [687, 370] width 11 height 10
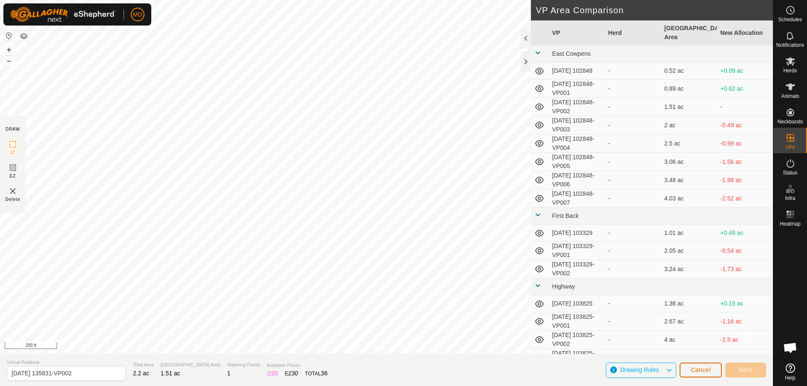
click at [693, 370] on span "Cancel" at bounding box center [700, 370] width 20 height 7
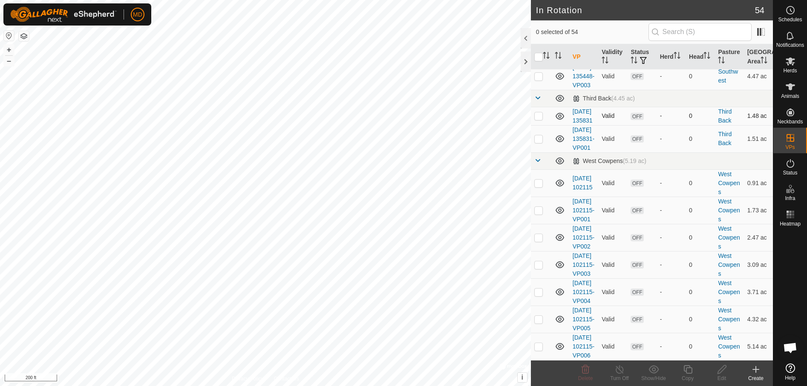
scroll to position [1618, 0]
click at [537, 142] on p-checkbox at bounding box center [538, 138] width 9 height 7
click at [583, 372] on icon at bounding box center [585, 370] width 10 height 10
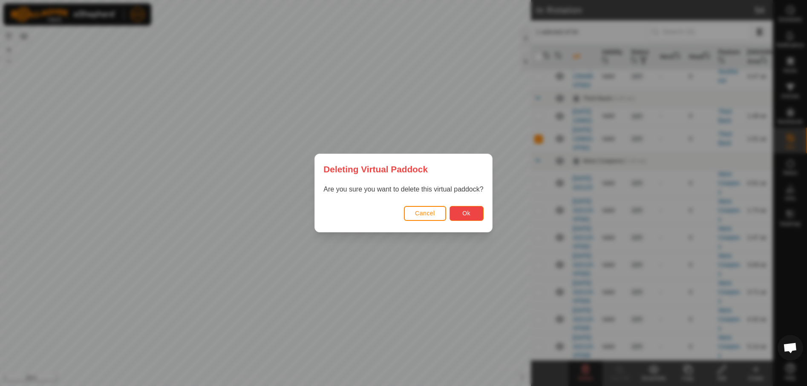
click at [471, 209] on button "Ok" at bounding box center [466, 213] width 34 height 15
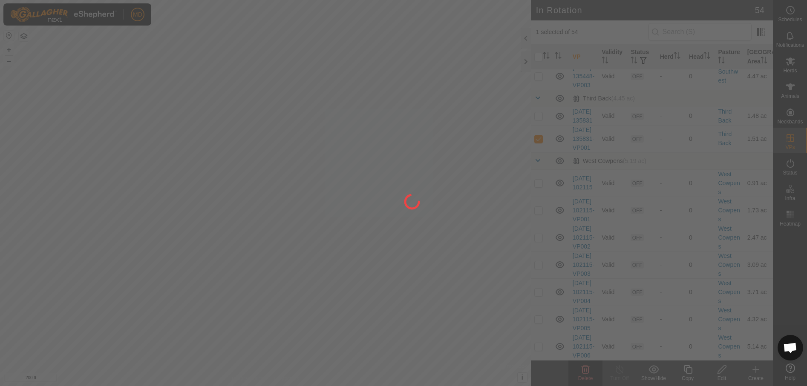
checkbox input "false"
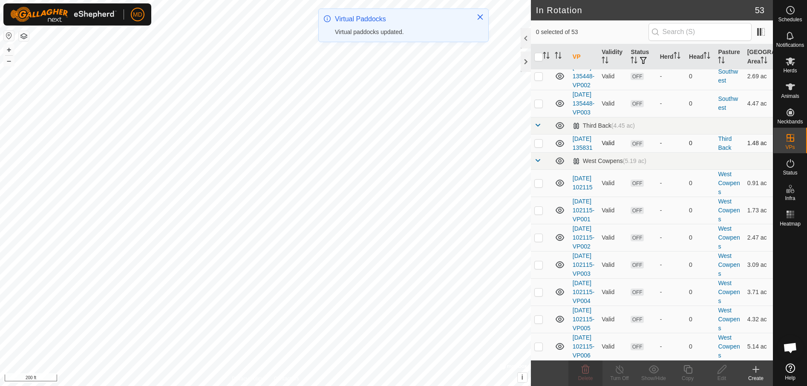
click at [537, 146] on p-checkbox at bounding box center [538, 143] width 9 height 7
checkbox input "true"
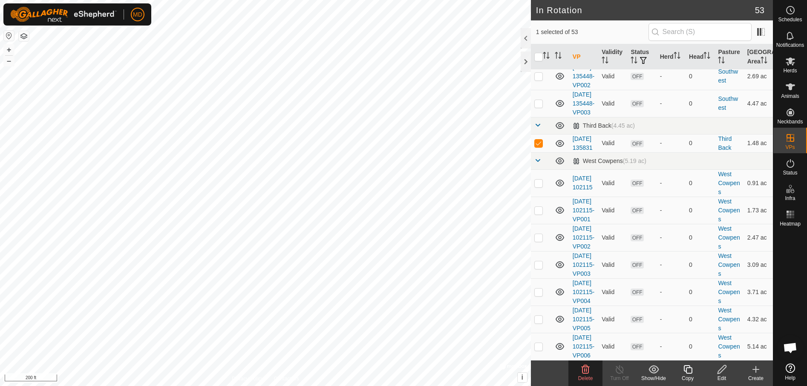
click at [689, 370] on icon at bounding box center [687, 370] width 11 height 10
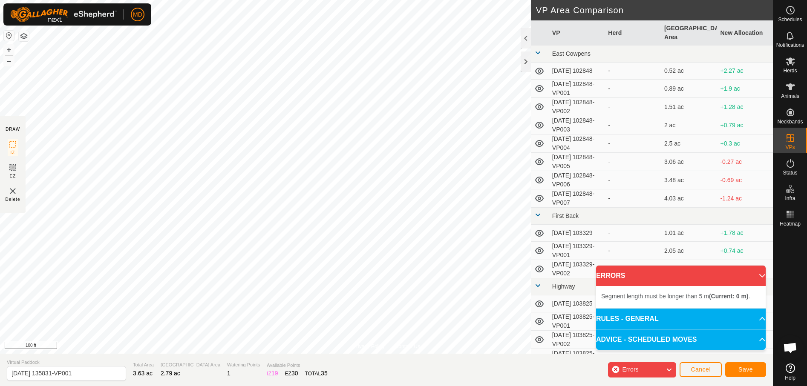
click at [414, 386] on html "MD Schedules Notifications Herds Animals Neckbands VPs Status Infra Heatmap Hel…" at bounding box center [403, 193] width 807 height 386
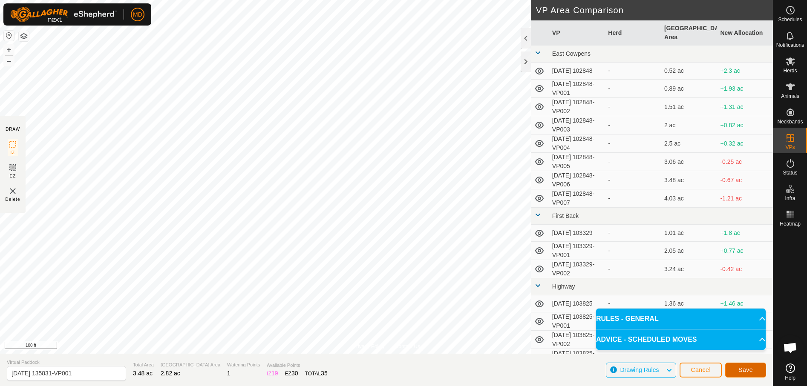
click at [746, 367] on span "Save" at bounding box center [745, 370] width 14 height 7
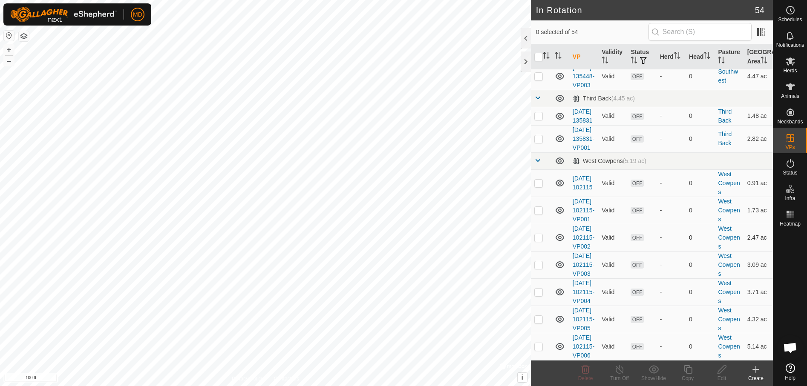
scroll to position [1514, 0]
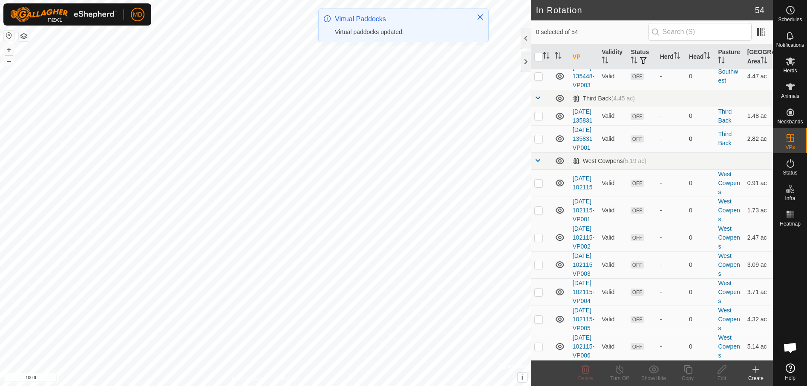
click at [539, 142] on p-checkbox at bounding box center [538, 138] width 9 height 7
checkbox input "true"
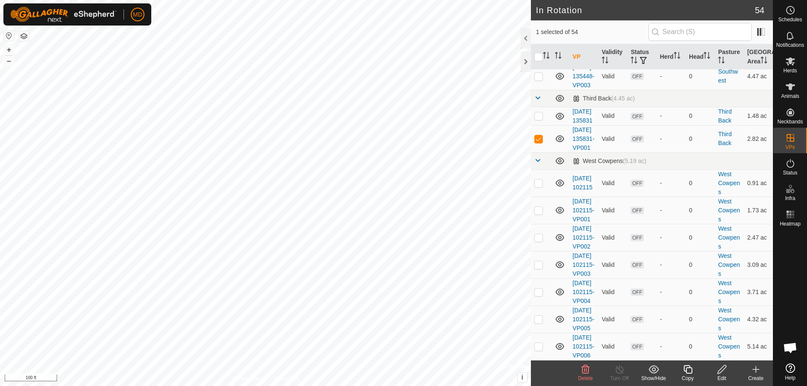
click at [687, 371] on icon at bounding box center [687, 370] width 11 height 10
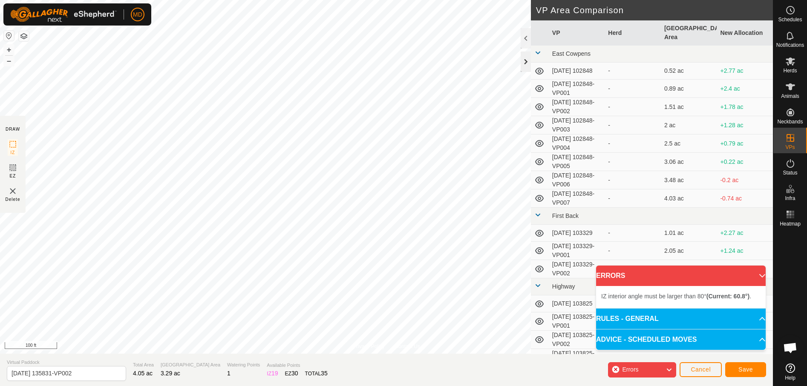
click at [525, 60] on div at bounding box center [525, 62] width 10 height 20
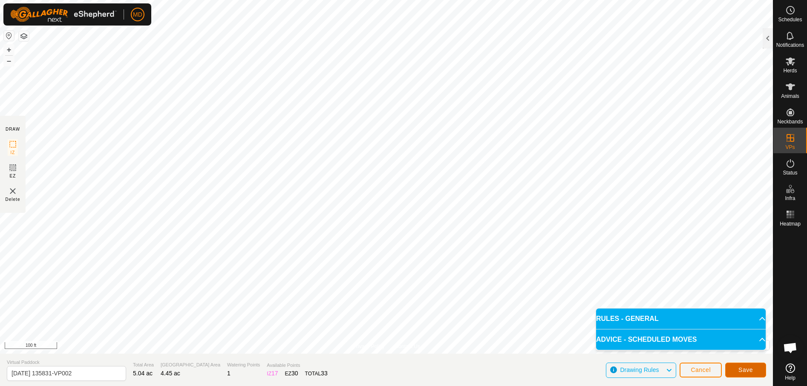
click at [747, 367] on span "Save" at bounding box center [745, 370] width 14 height 7
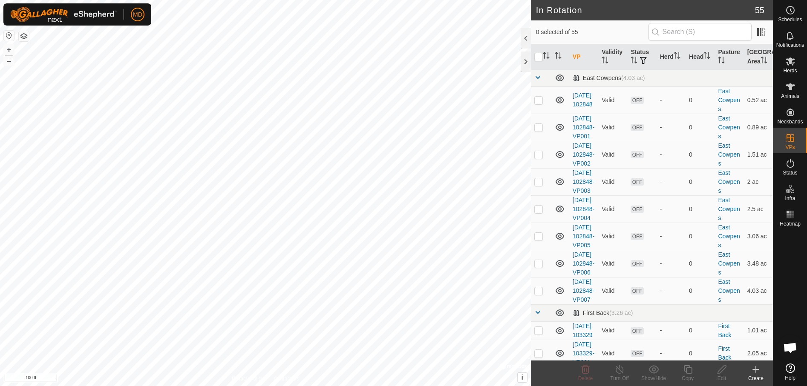
click at [755, 372] on icon at bounding box center [755, 370] width 0 height 6
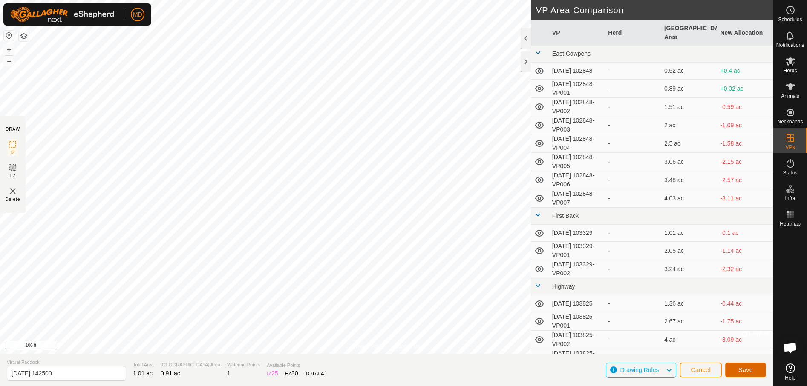
click at [740, 367] on span "Save" at bounding box center [745, 370] width 14 height 7
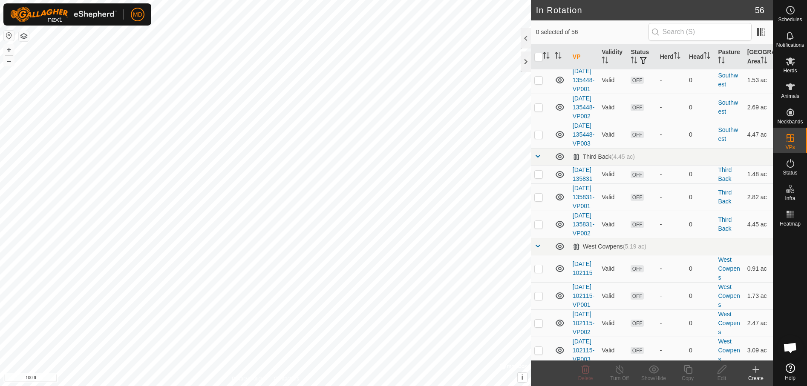
scroll to position [1277, 0]
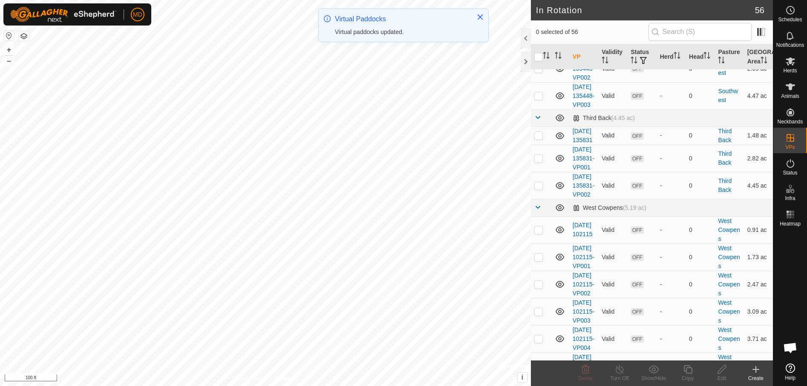
checkbox input "true"
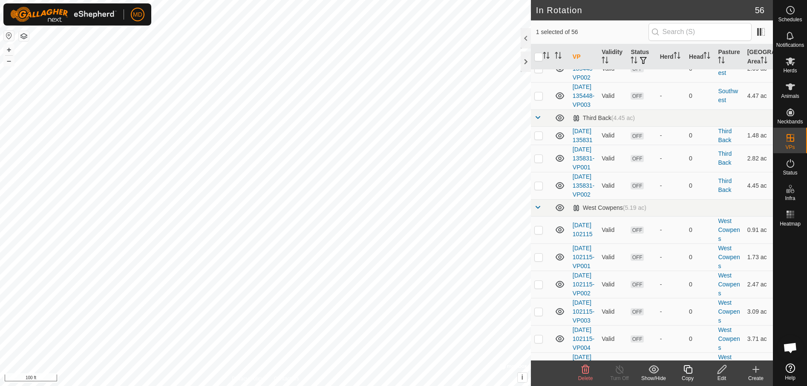
click at [689, 373] on icon at bounding box center [687, 369] width 9 height 9
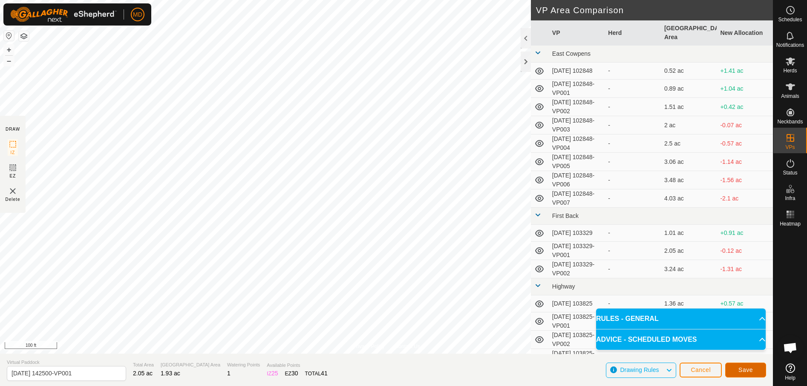
click at [750, 367] on span "Save" at bounding box center [745, 370] width 14 height 7
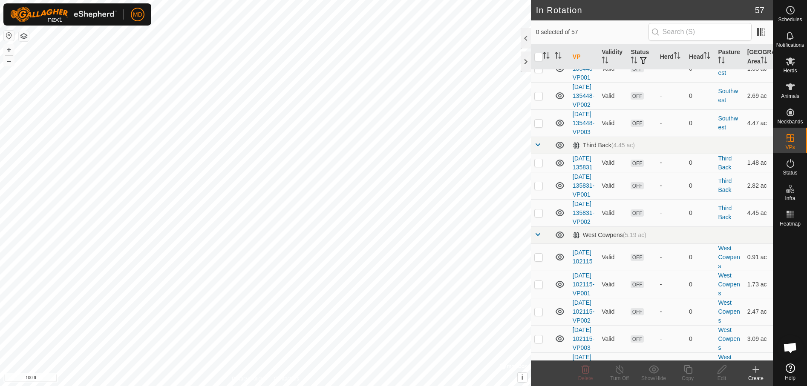
scroll to position [1320, 0]
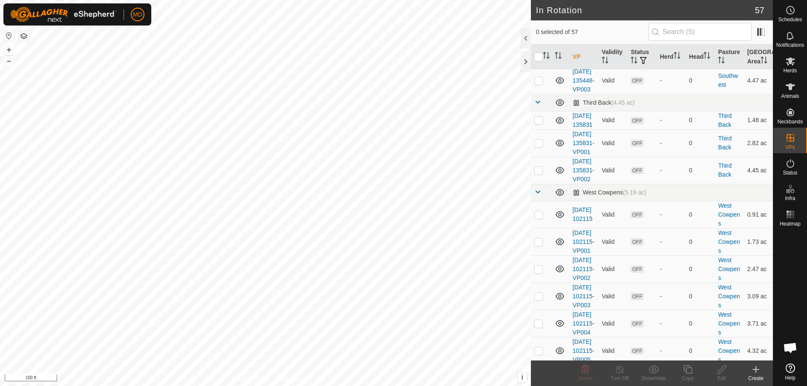
checkbox input "true"
click at [687, 372] on icon at bounding box center [687, 370] width 11 height 10
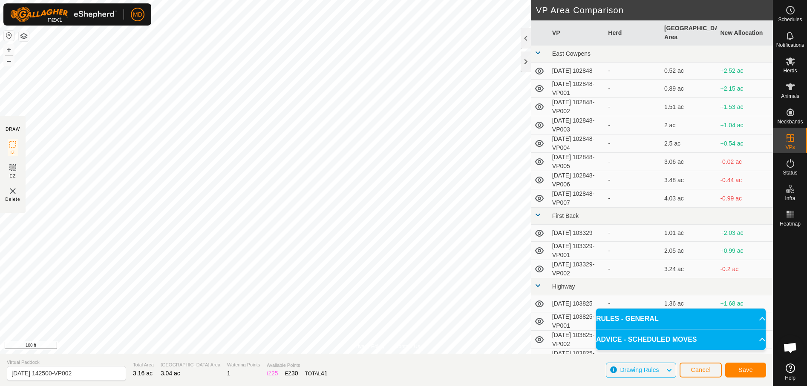
click at [167, 354] on div "Privacy Policy Contact Us Status: OFF Type: Inclusion Zone + – ⇧ i © Mapbox , ©…" at bounding box center [386, 193] width 772 height 386
click at [741, 367] on span "Save" at bounding box center [745, 370] width 14 height 7
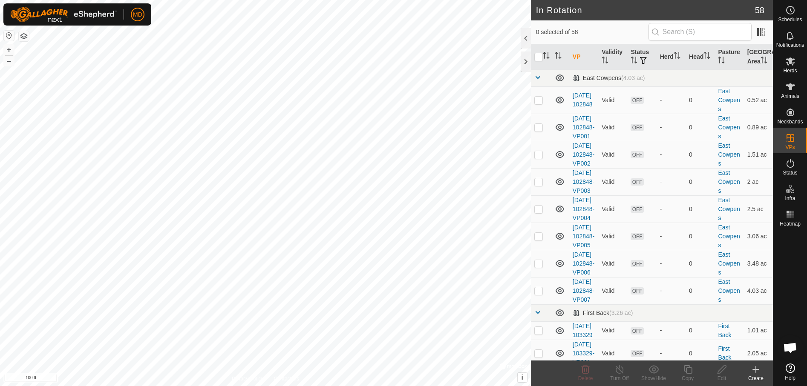
click at [754, 371] on icon at bounding box center [755, 370] width 10 height 10
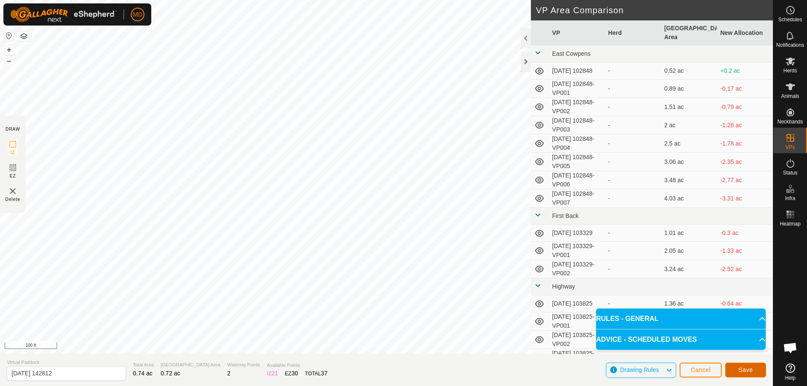
click at [745, 369] on span "Save" at bounding box center [745, 370] width 14 height 7
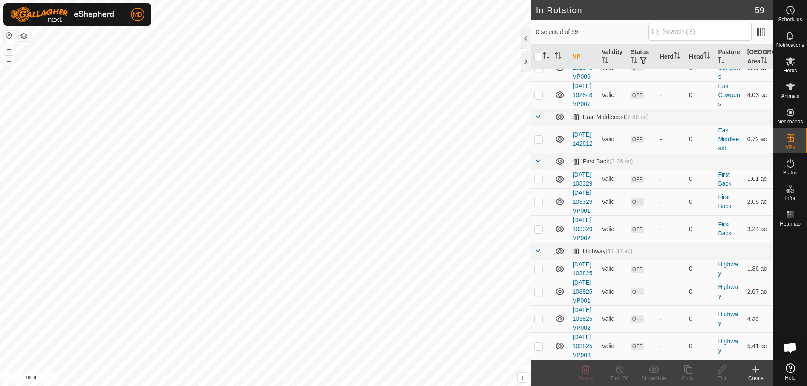
scroll to position [213, 0]
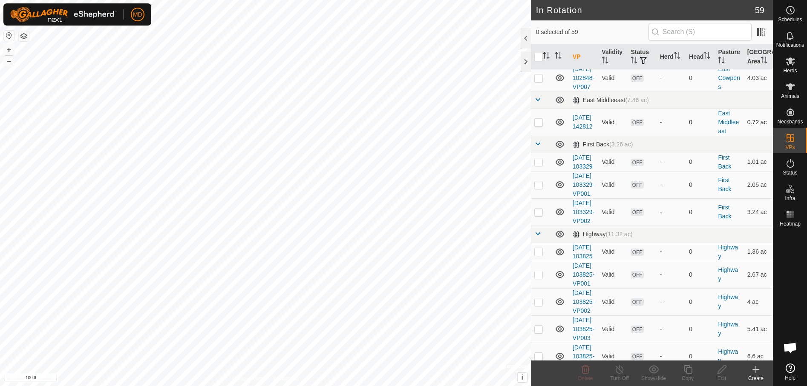
click at [537, 126] on p-checkbox at bounding box center [538, 122] width 9 height 7
checkbox input "true"
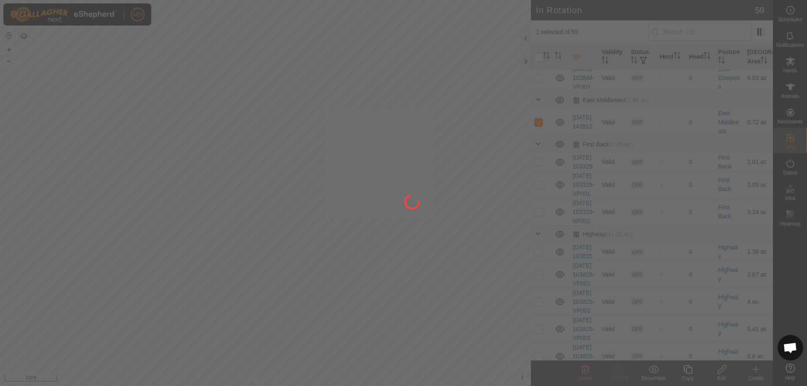
click at [689, 373] on div at bounding box center [403, 193] width 807 height 386
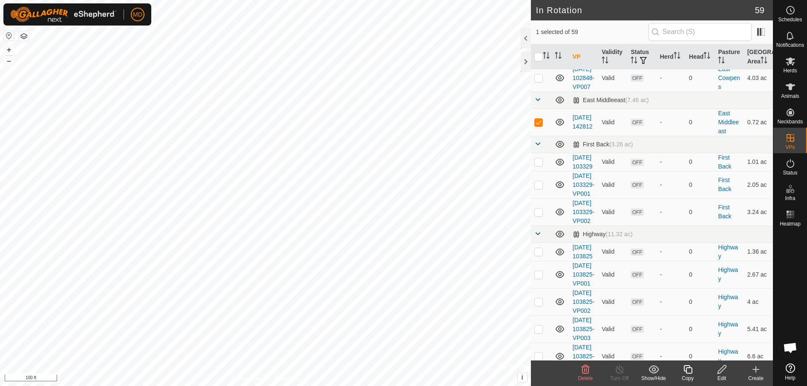
click at [689, 370] on icon at bounding box center [687, 370] width 11 height 10
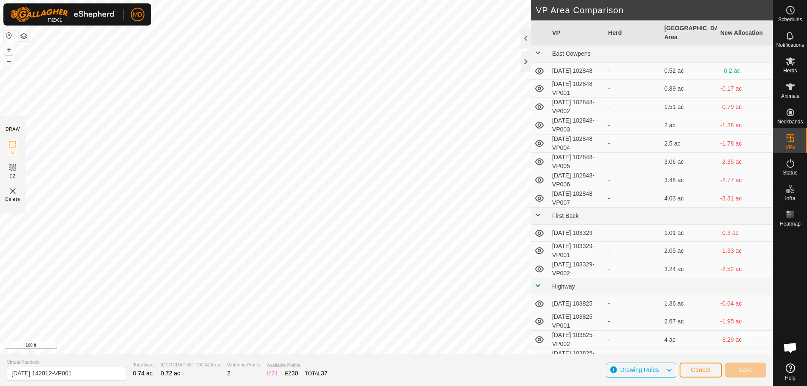
click at [508, 359] on div "Privacy Policy Contact Us WP 17 Type: trough Capacity: 100L Water Level: 100% D…" at bounding box center [386, 193] width 772 height 386
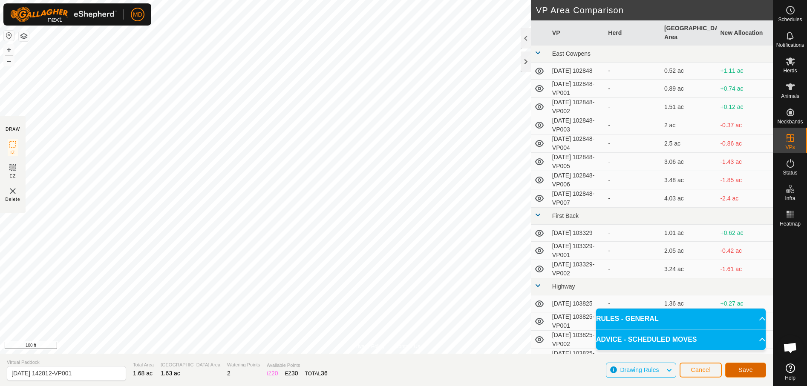
click at [746, 370] on span "Save" at bounding box center [745, 370] width 14 height 7
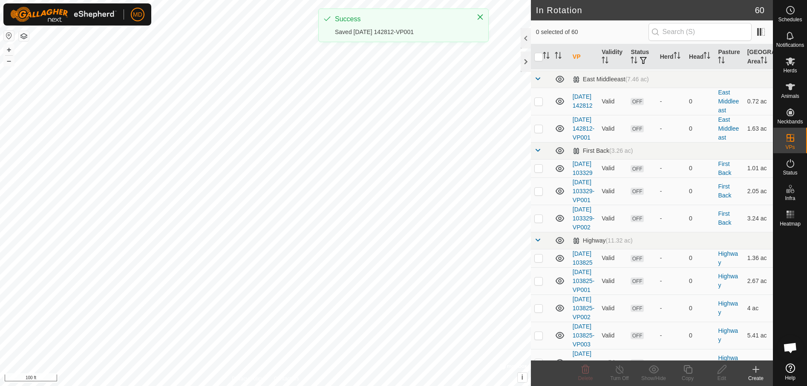
scroll to position [255, 0]
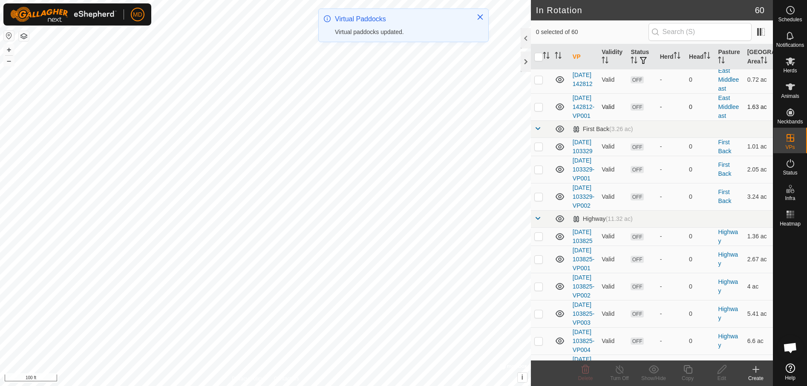
click at [537, 110] on p-checkbox at bounding box center [538, 106] width 9 height 7
checkbox input "true"
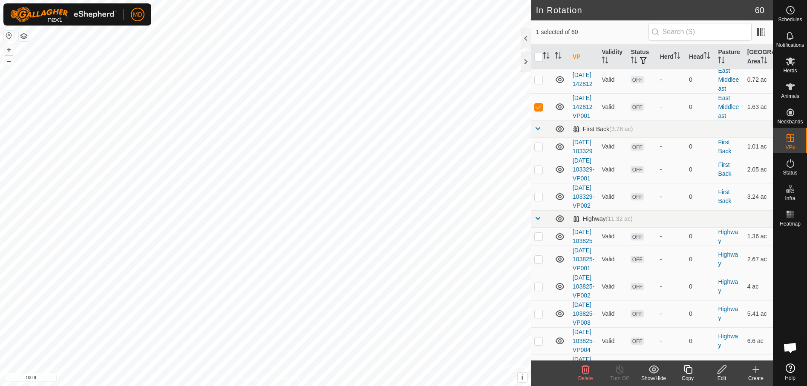
click at [687, 370] on icon at bounding box center [687, 370] width 11 height 10
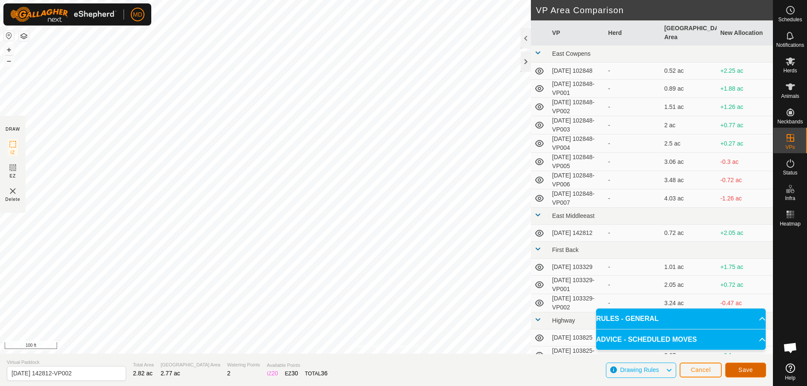
click at [744, 367] on span "Save" at bounding box center [745, 370] width 14 height 7
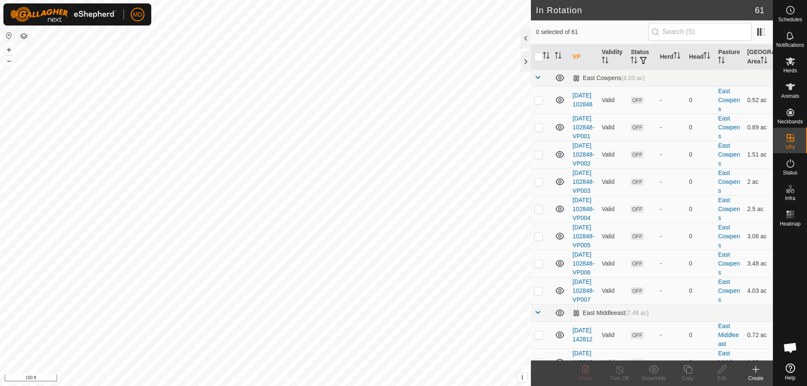
click at [449, 386] on html "MD Schedules Notifications Herds Animals Neckbands VPs Status Infra Heatmap Hel…" at bounding box center [403, 193] width 807 height 386
click at [757, 370] on icon at bounding box center [755, 370] width 6 height 0
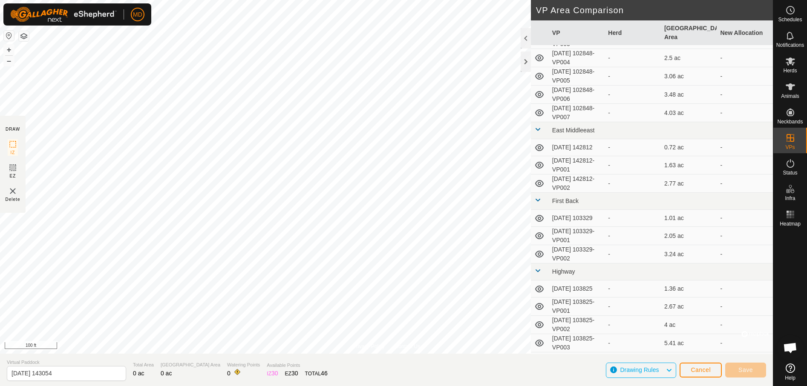
scroll to position [85, 0]
click at [704, 370] on span "Cancel" at bounding box center [700, 370] width 20 height 7
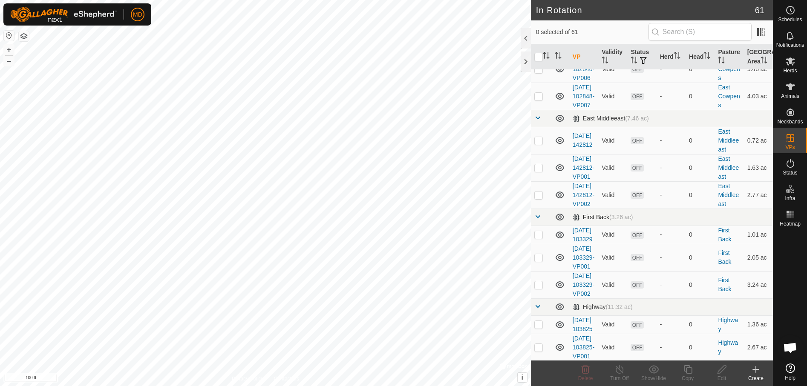
scroll to position [213, 0]
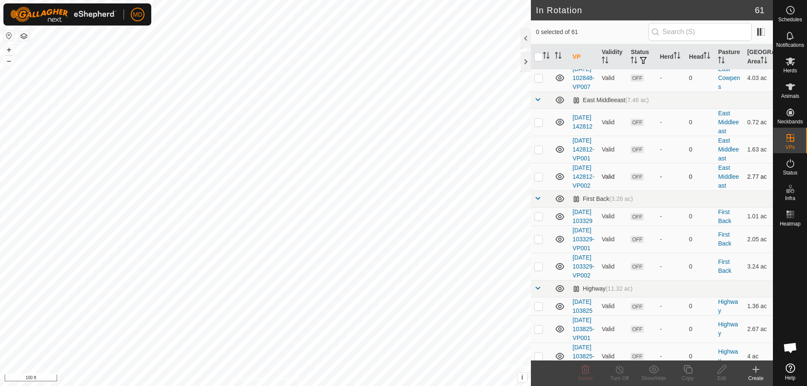
click at [538, 180] on p-checkbox at bounding box center [538, 176] width 9 height 7
checkbox input "true"
click at [686, 374] on icon at bounding box center [687, 370] width 11 height 10
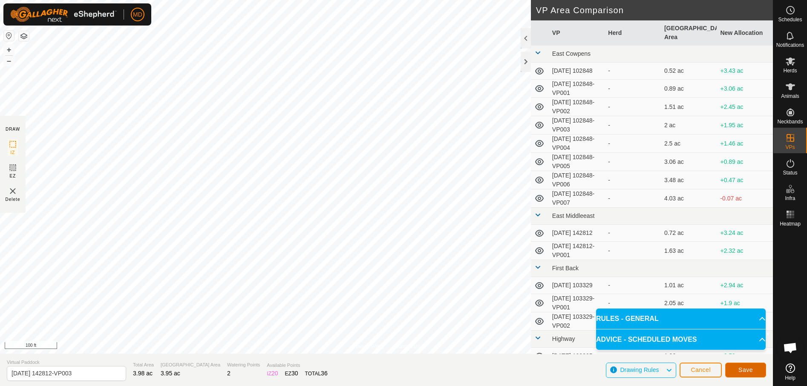
click at [750, 368] on span "Save" at bounding box center [745, 370] width 14 height 7
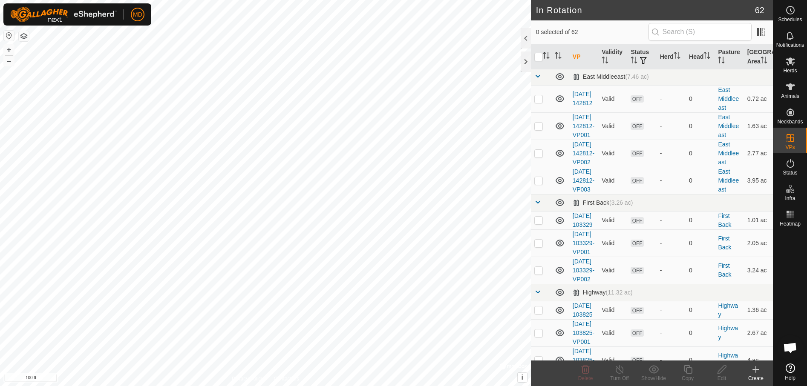
scroll to position [255, 0]
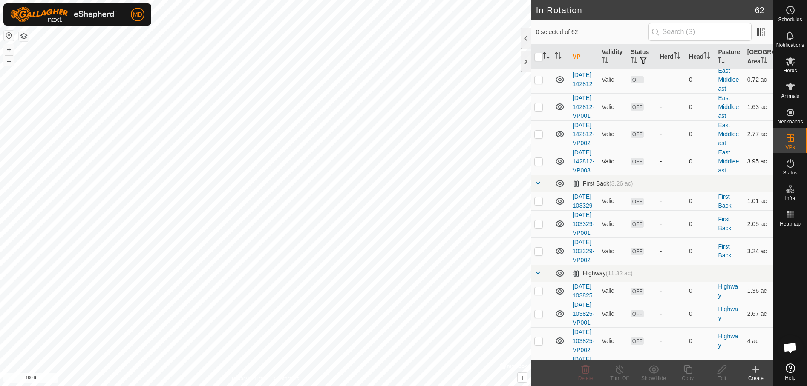
click at [539, 165] on p-checkbox at bounding box center [538, 161] width 9 height 7
checkbox input "true"
click at [685, 374] on icon at bounding box center [687, 370] width 11 height 10
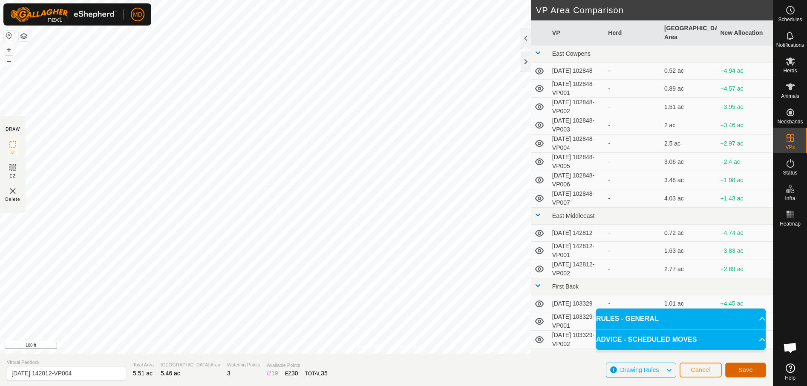
click at [749, 367] on span "Save" at bounding box center [745, 370] width 14 height 7
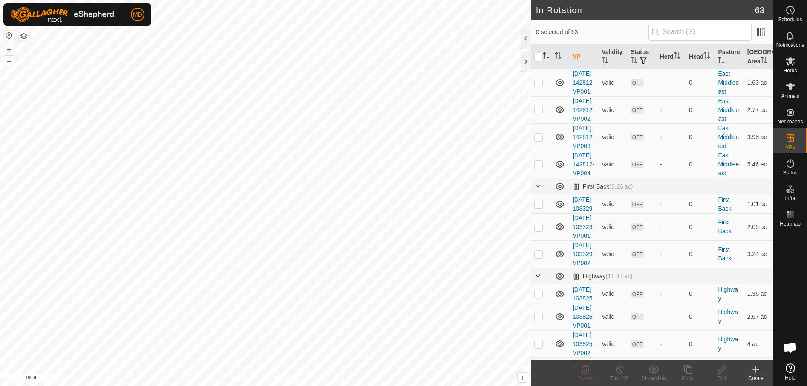
scroll to position [298, 0]
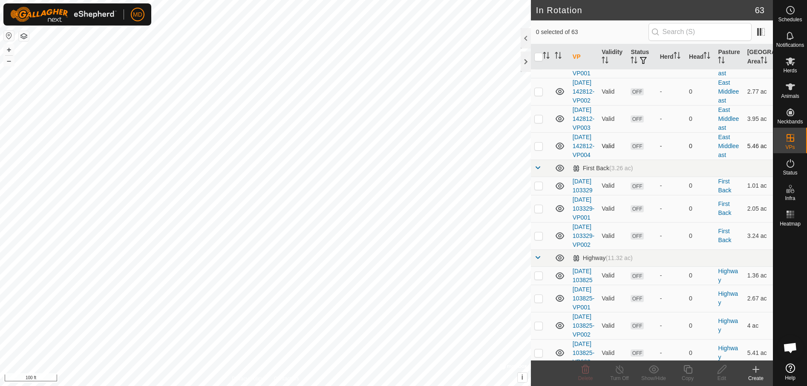
click at [537, 149] on p-checkbox at bounding box center [538, 146] width 9 height 7
checkbox input "true"
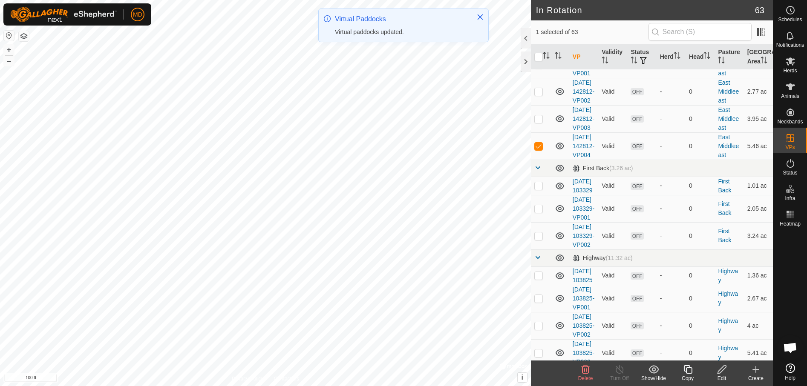
click at [689, 371] on icon at bounding box center [687, 370] width 11 height 10
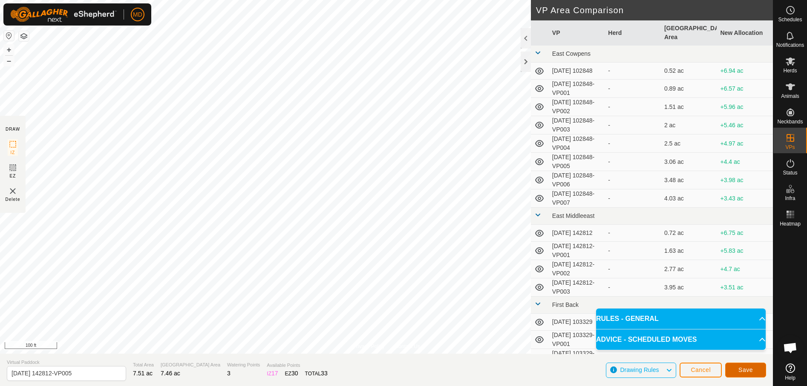
click at [747, 370] on span "Save" at bounding box center [745, 370] width 14 height 7
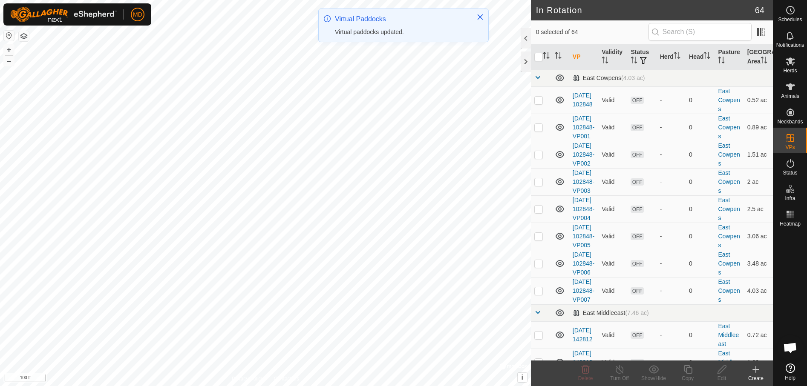
click at [755, 375] on div "Create" at bounding box center [755, 379] width 34 height 8
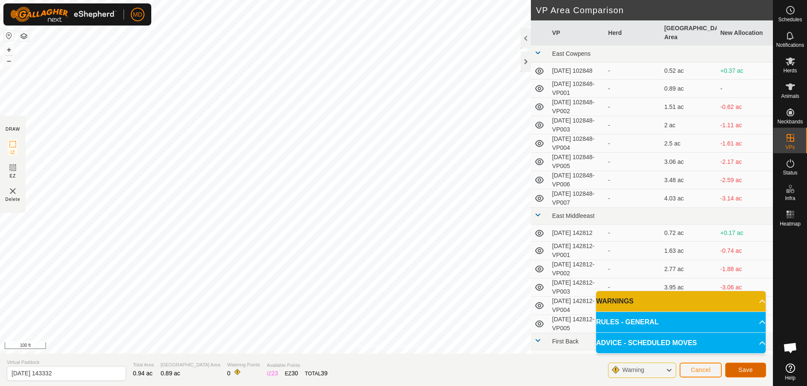
click at [746, 367] on span "Save" at bounding box center [745, 370] width 14 height 7
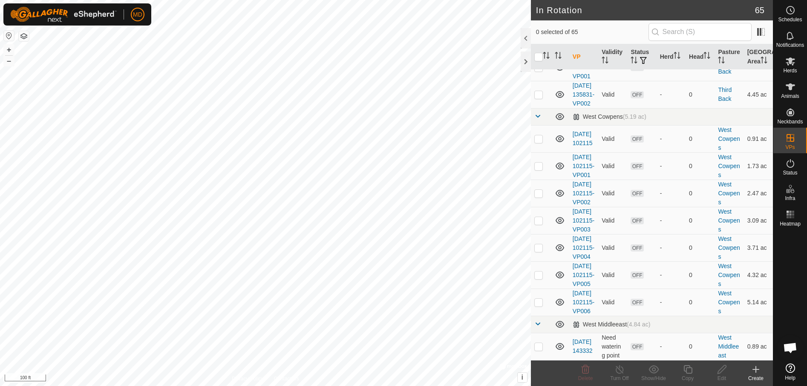
scroll to position [2149, 0]
click at [630, 301] on td "OFF" at bounding box center [641, 302] width 29 height 27
click at [757, 370] on icon at bounding box center [755, 370] width 6 height 0
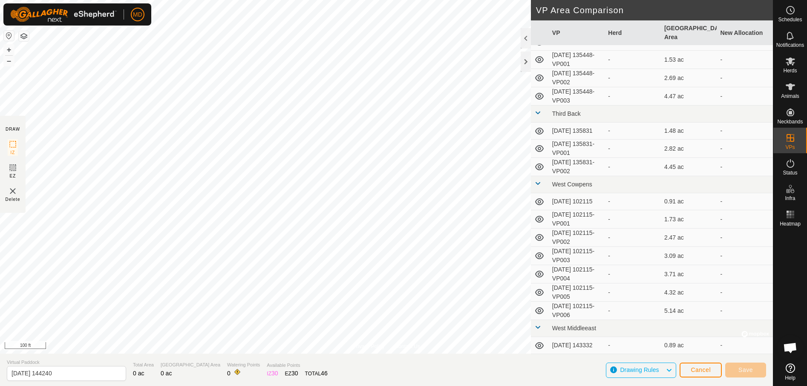
scroll to position [1094, 0]
click at [695, 370] on span "Cancel" at bounding box center [700, 370] width 20 height 7
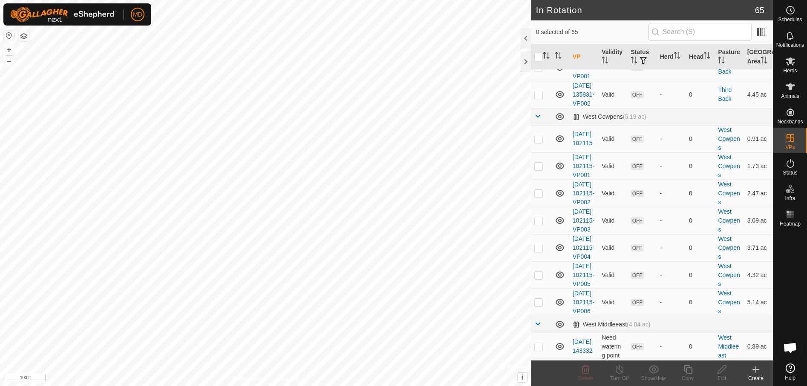
scroll to position [2149, 0]
click at [537, 344] on p-checkbox at bounding box center [538, 346] width 9 height 7
checkbox input "true"
click at [686, 372] on icon at bounding box center [687, 370] width 11 height 10
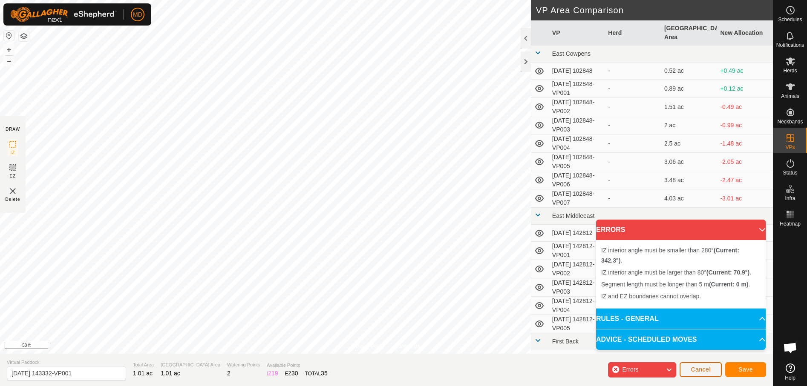
click at [700, 367] on span "Cancel" at bounding box center [700, 369] width 20 height 7
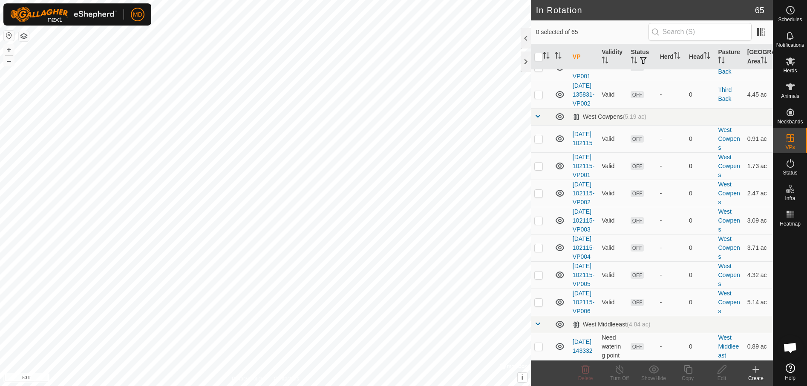
scroll to position [2149, 0]
click at [540, 346] on p-checkbox at bounding box center [538, 346] width 9 height 7
click at [584, 372] on icon at bounding box center [585, 369] width 8 height 9
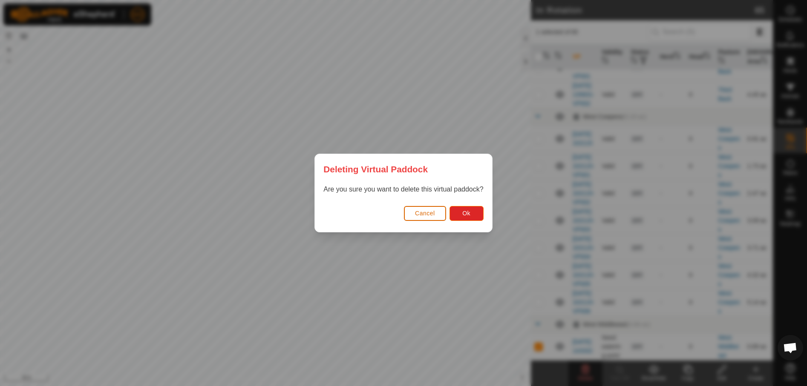
click at [424, 213] on span "Cancel" at bounding box center [425, 213] width 20 height 7
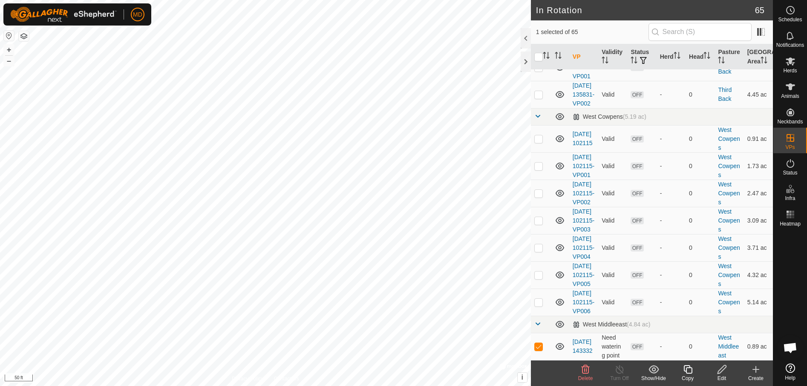
click at [585, 372] on icon at bounding box center [585, 370] width 10 height 10
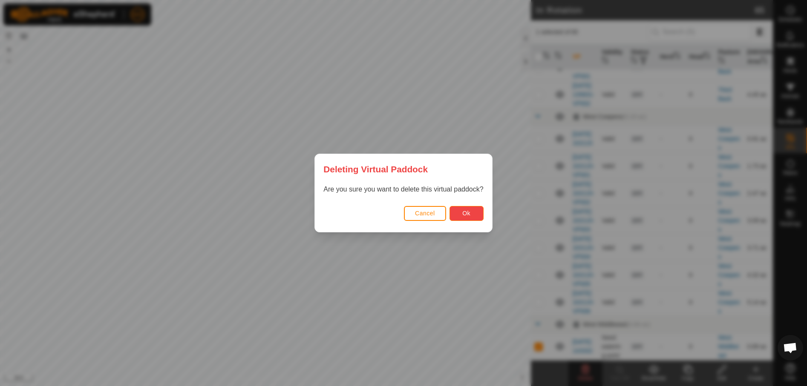
click at [466, 208] on button "Ok" at bounding box center [466, 213] width 34 height 15
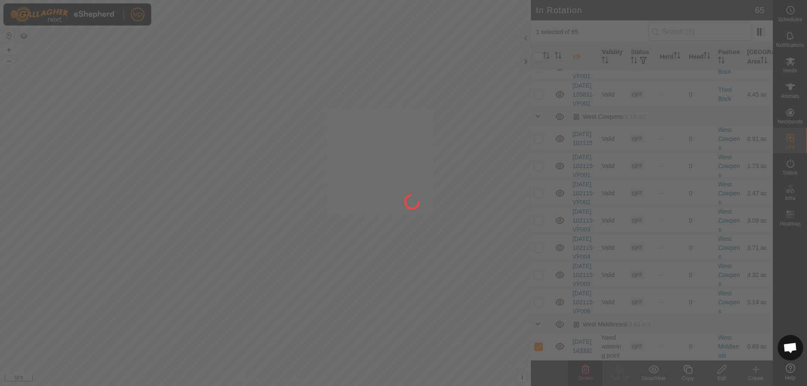
checkbox input "false"
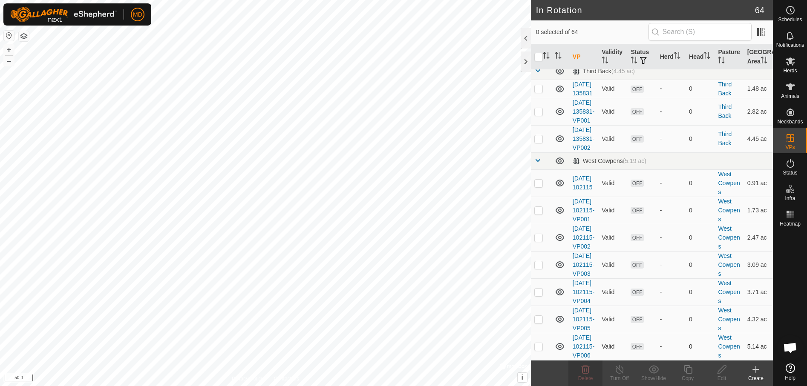
scroll to position [2105, 0]
click at [755, 371] on icon at bounding box center [755, 370] width 0 height 6
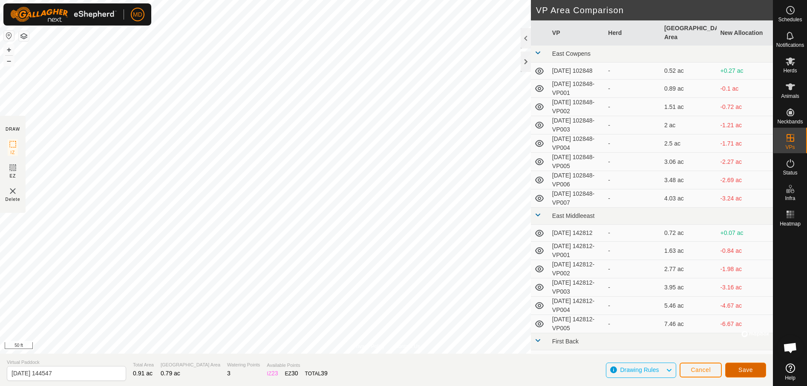
click at [749, 367] on span "Save" at bounding box center [745, 370] width 14 height 7
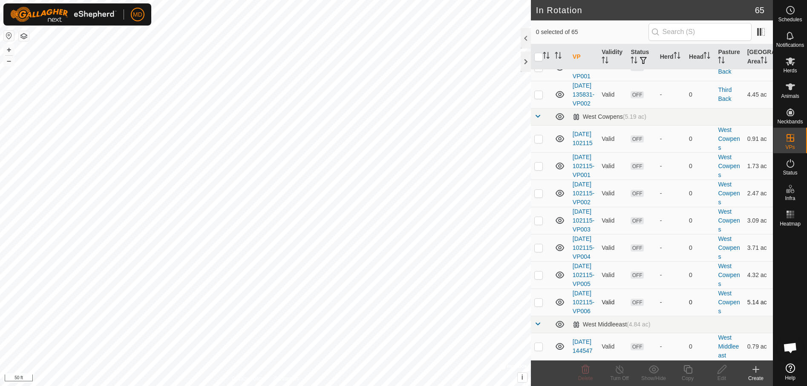
scroll to position [2149, 0]
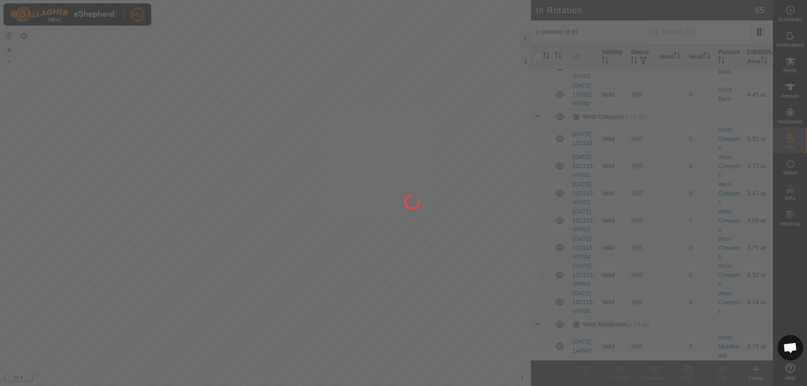
click at [537, 345] on div at bounding box center [403, 193] width 807 height 386
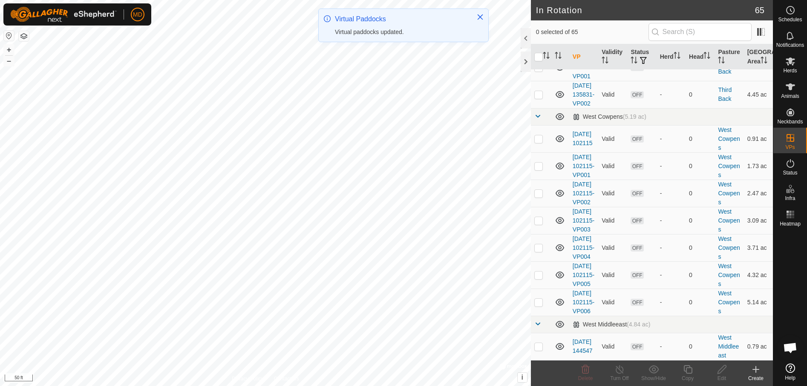
scroll to position [0, 0]
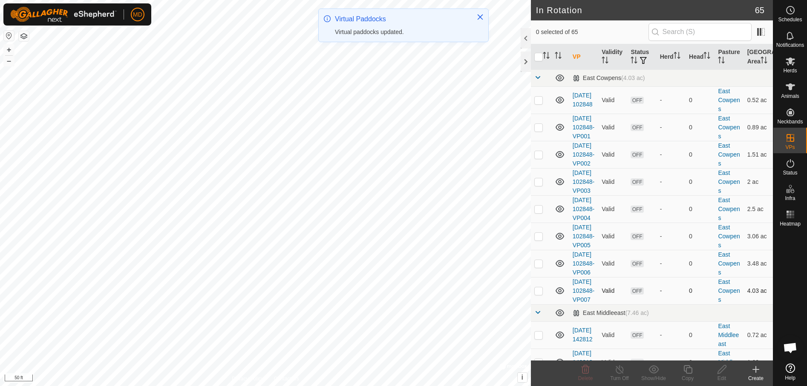
click at [537, 294] on p-checkbox at bounding box center [538, 290] width 9 height 7
checkbox input "true"
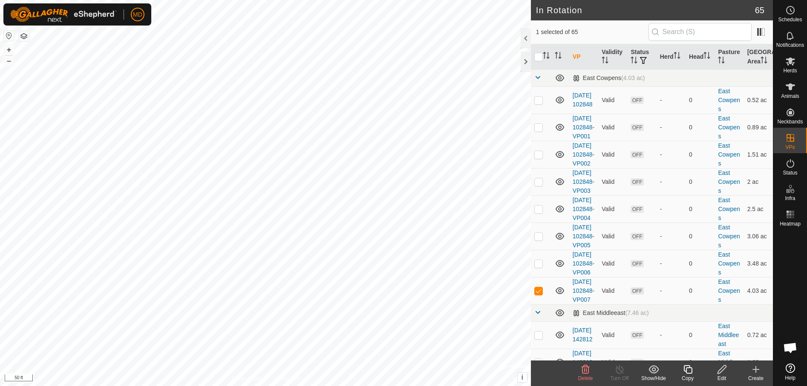
click at [687, 370] on icon at bounding box center [687, 370] width 11 height 10
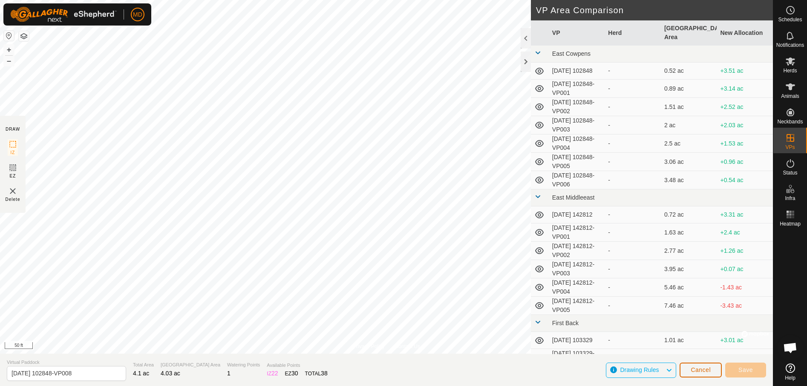
click at [693, 368] on span "Cancel" at bounding box center [700, 370] width 20 height 7
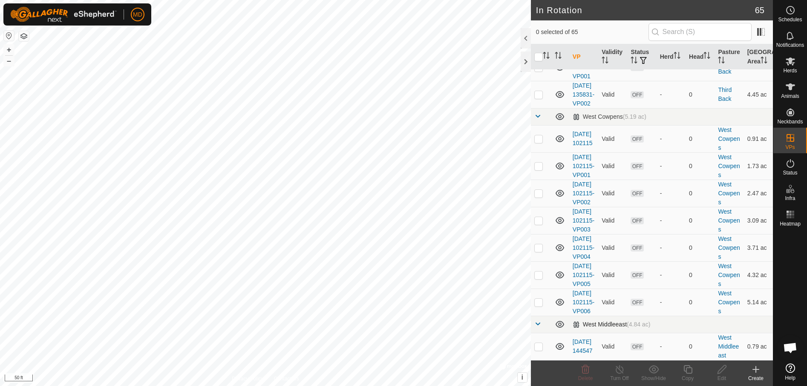
scroll to position [2149, 0]
click at [538, 347] on p-checkbox at bounding box center [538, 346] width 9 height 7
checkbox input "true"
click at [687, 371] on icon at bounding box center [687, 370] width 11 height 10
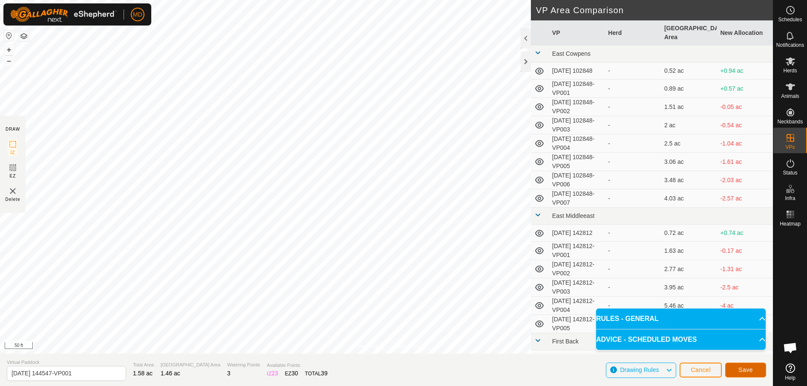
click at [743, 365] on button "Save" at bounding box center [745, 370] width 41 height 15
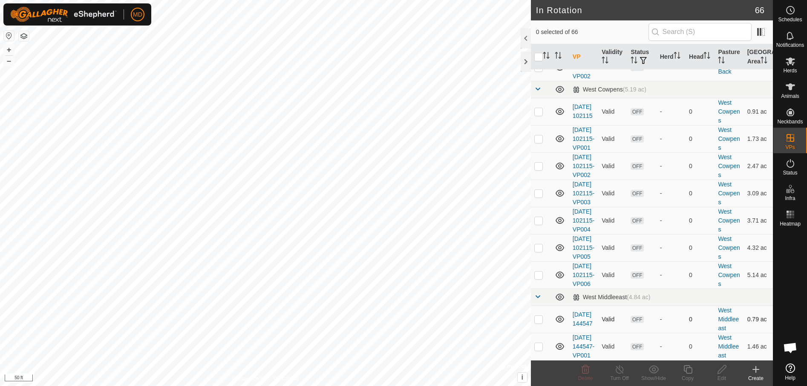
scroll to position [2185, 0]
click at [536, 343] on p-checkbox at bounding box center [538, 346] width 9 height 7
checkbox input "true"
click at [687, 369] on icon at bounding box center [687, 370] width 11 height 10
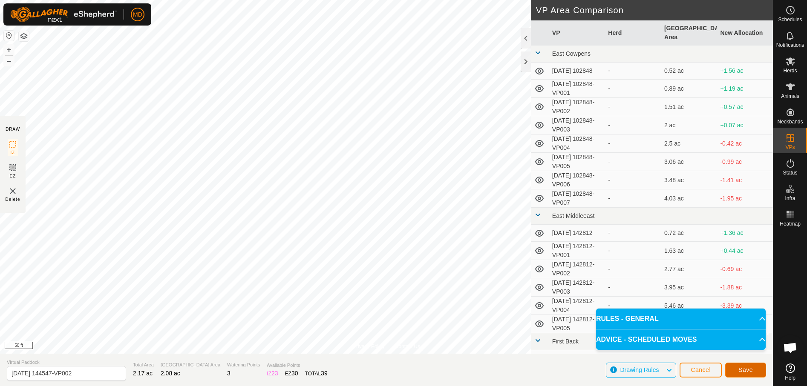
click at [750, 369] on span "Save" at bounding box center [745, 370] width 14 height 7
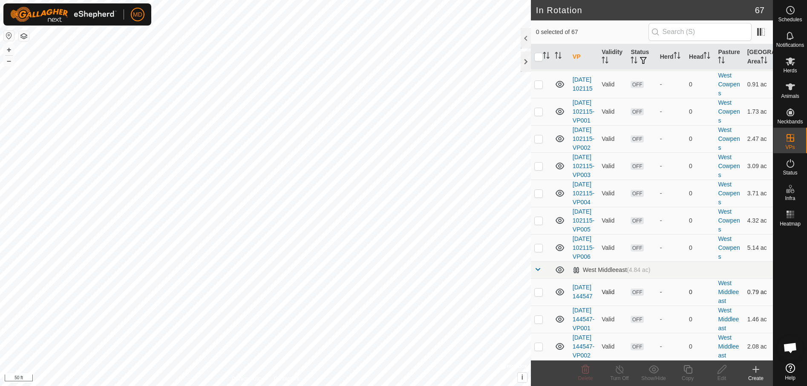
scroll to position [2222, 0]
click at [538, 343] on p-checkbox at bounding box center [538, 346] width 9 height 7
checkbox input "true"
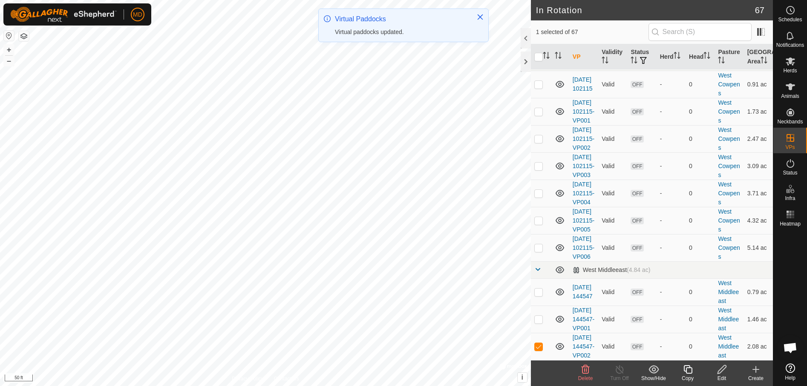
scroll to position [0, 0]
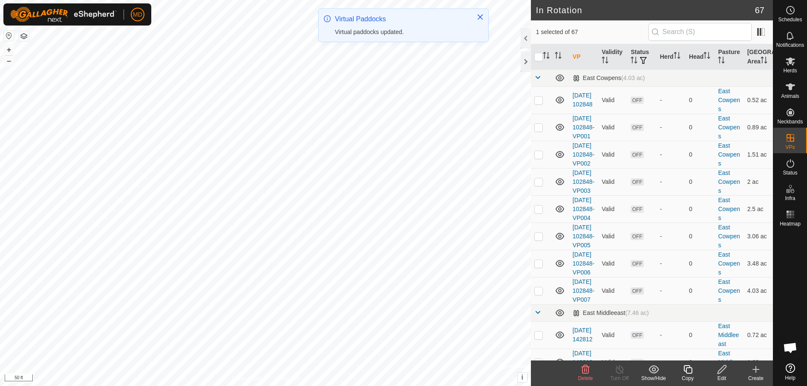
click at [685, 373] on icon at bounding box center [687, 370] width 11 height 10
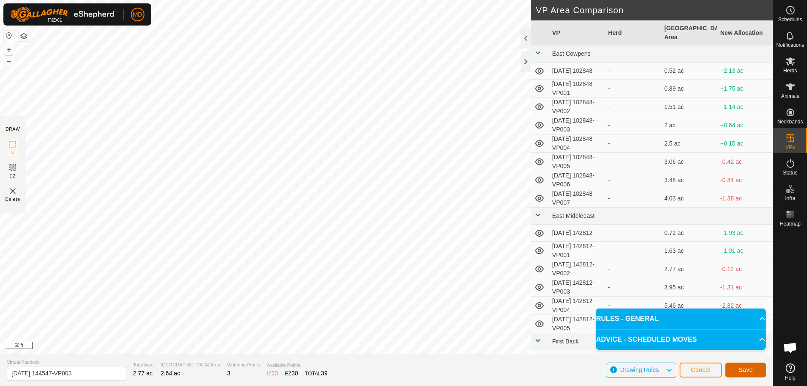
click at [748, 367] on span "Save" at bounding box center [745, 370] width 14 height 7
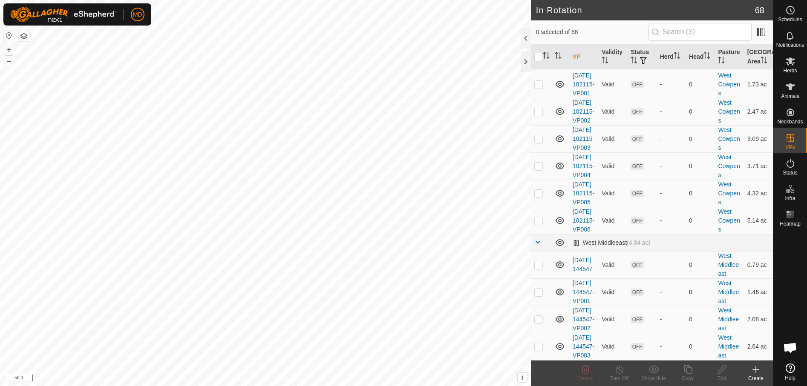
scroll to position [2258, 0]
click at [538, 343] on p-checkbox at bounding box center [538, 346] width 9 height 7
checkbox input "true"
click at [688, 370] on icon at bounding box center [687, 370] width 11 height 10
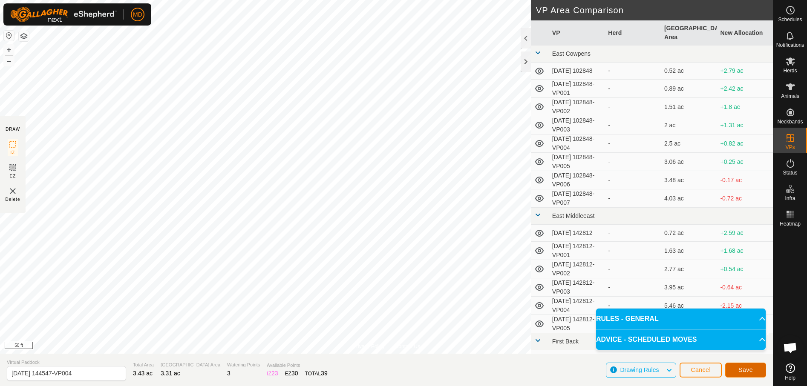
click at [751, 367] on span "Save" at bounding box center [745, 370] width 14 height 7
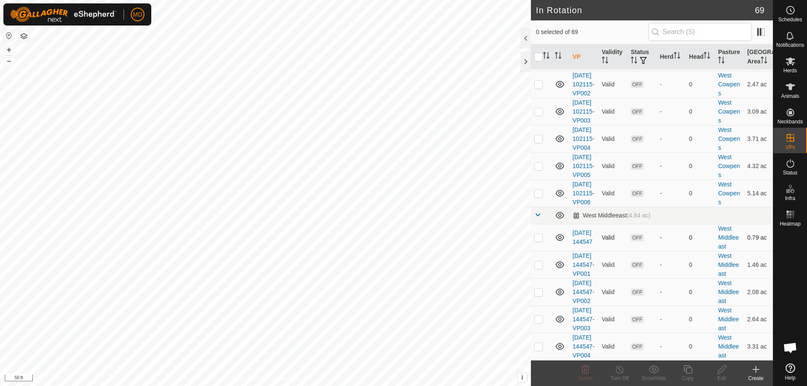
scroll to position [2294, 0]
click at [537, 343] on p-checkbox at bounding box center [538, 346] width 9 height 7
checkbox input "true"
click at [686, 370] on icon at bounding box center [687, 369] width 9 height 9
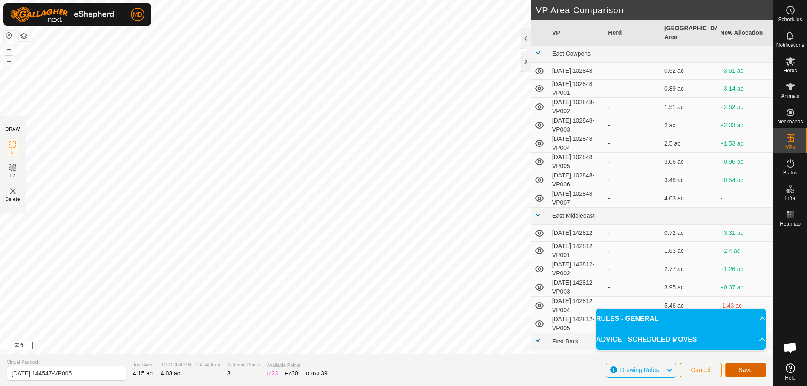
click at [747, 364] on button "Save" at bounding box center [745, 370] width 41 height 15
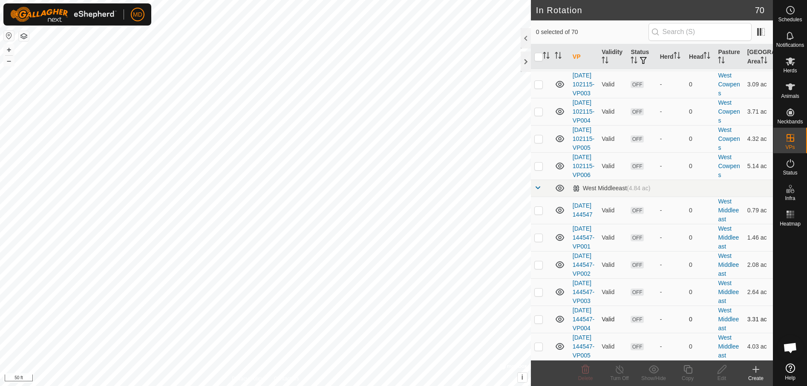
scroll to position [2330, 0]
click at [540, 343] on p-checkbox at bounding box center [538, 346] width 9 height 7
checkbox input "true"
click at [691, 369] on icon at bounding box center [687, 370] width 11 height 10
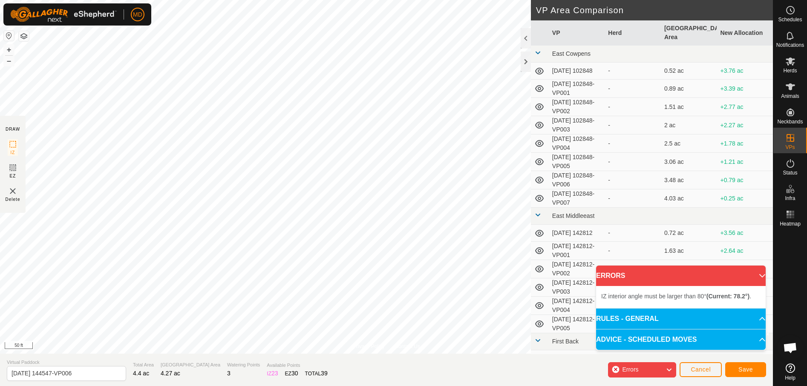
click at [328, 0] on html "MD Schedules Notifications Herds Animals Neckbands VPs Status Infra Heatmap Hel…" at bounding box center [403, 193] width 807 height 386
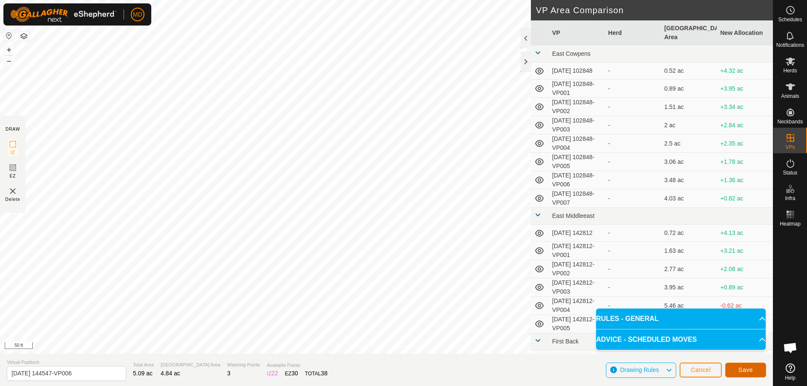
click at [748, 370] on span "Save" at bounding box center [745, 370] width 14 height 7
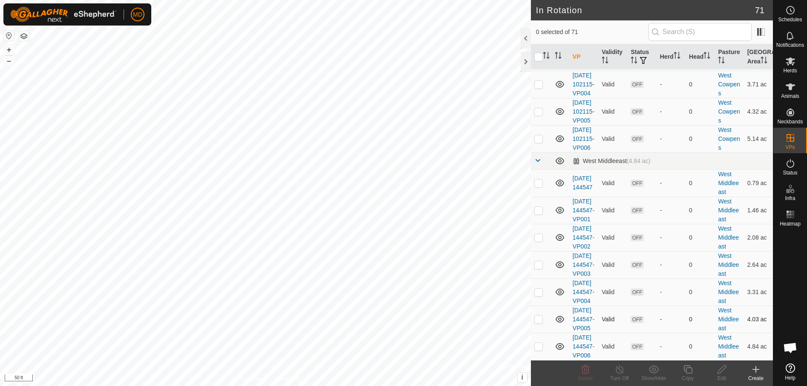
scroll to position [2366, 0]
click at [758, 373] on icon at bounding box center [755, 370] width 10 height 10
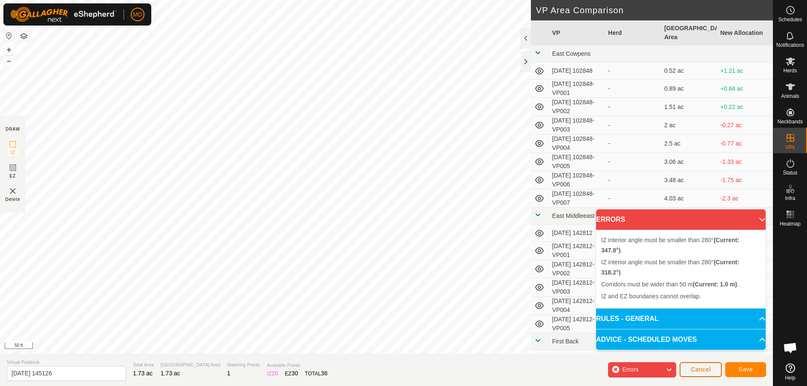
click at [706, 366] on span "Cancel" at bounding box center [700, 369] width 20 height 7
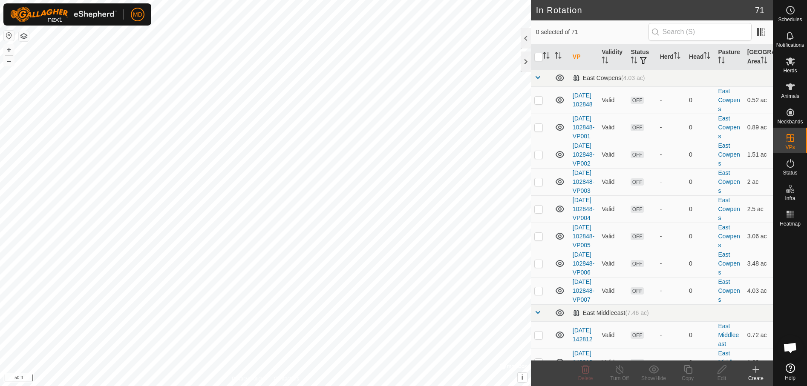
click at [757, 371] on icon at bounding box center [755, 370] width 10 height 10
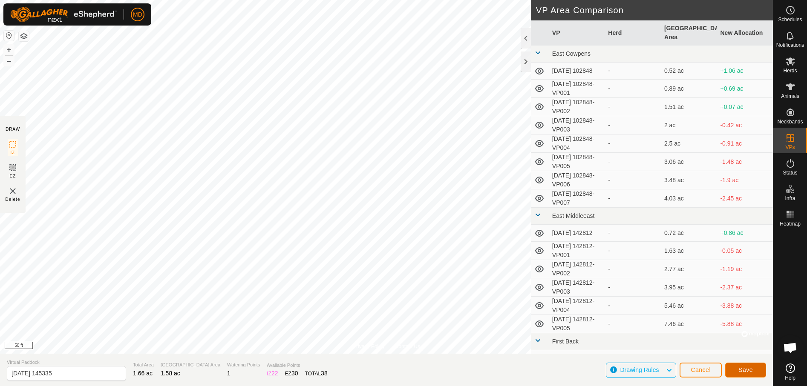
click at [746, 368] on span "Save" at bounding box center [745, 370] width 14 height 7
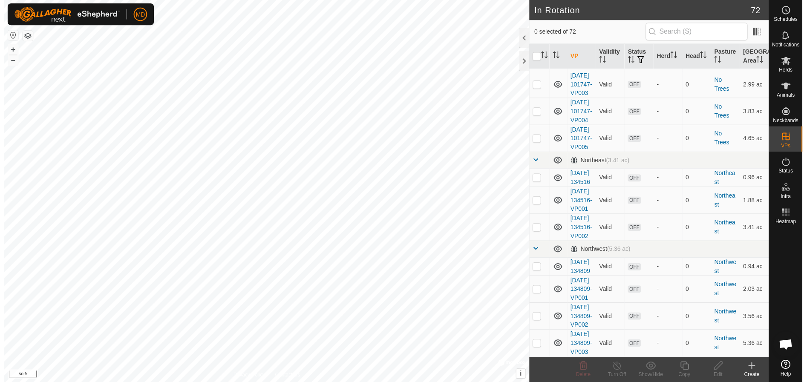
scroll to position [979, 0]
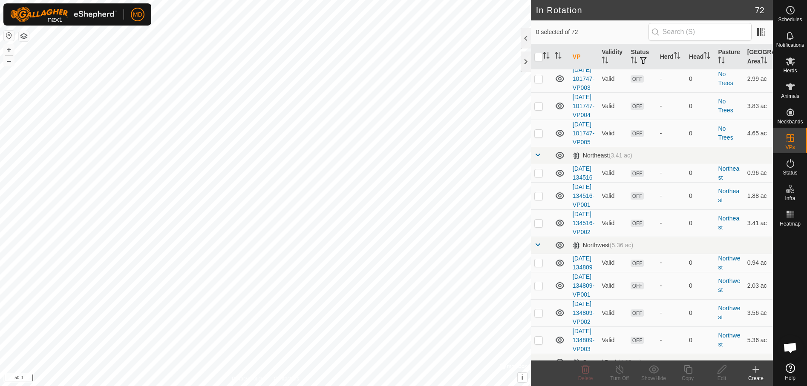
checkbox input "true"
click at [686, 372] on div "MD Schedules Notifications Herds Animals Neckbands VPs Status Infra Heatmap Hel…" at bounding box center [403, 193] width 807 height 386
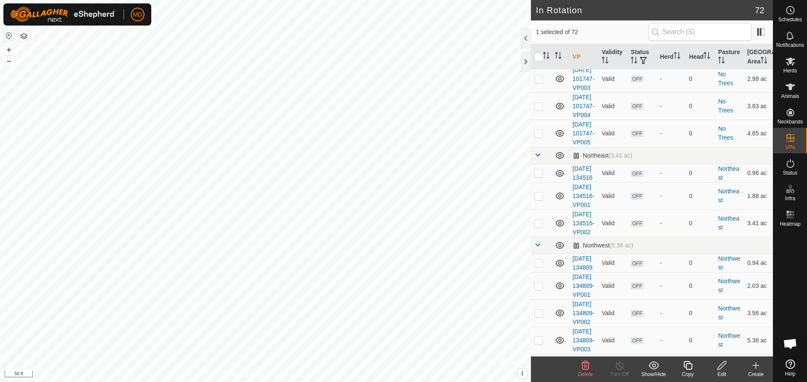
click at [689, 368] on icon at bounding box center [687, 365] width 11 height 10
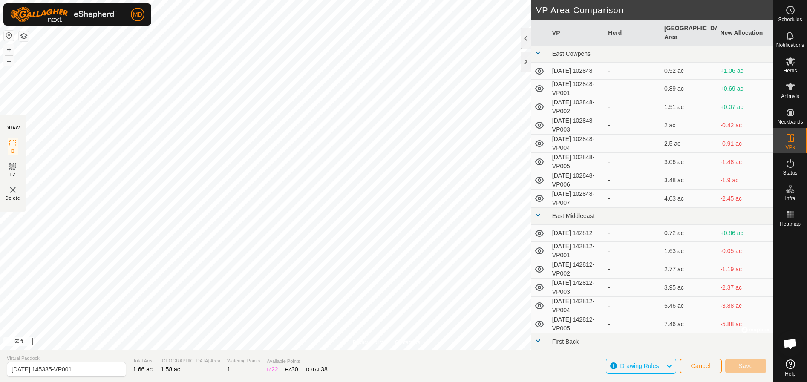
click at [241, 354] on div "Privacy Policy Contact Us IZ interior angle must be smaller than 280° (Current:…" at bounding box center [386, 191] width 772 height 382
click at [752, 364] on button "Save" at bounding box center [745, 366] width 41 height 15
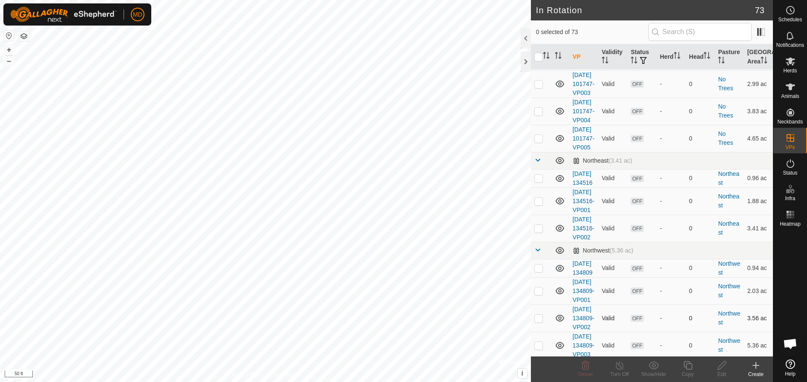
scroll to position [937, 0]
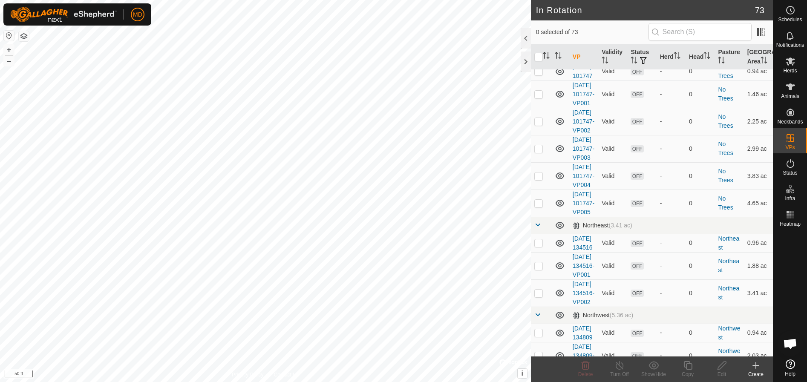
click at [537, 35] on p-checkbox at bounding box center [538, 31] width 9 height 7
checkbox input "true"
click at [687, 366] on icon at bounding box center [687, 365] width 11 height 10
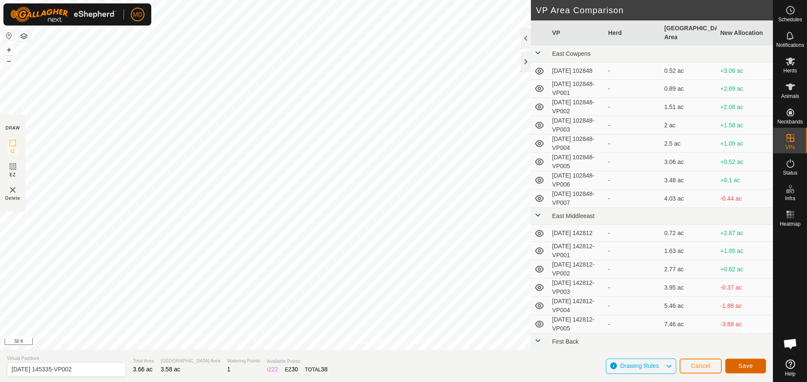
click at [750, 362] on span "Save" at bounding box center [745, 365] width 14 height 7
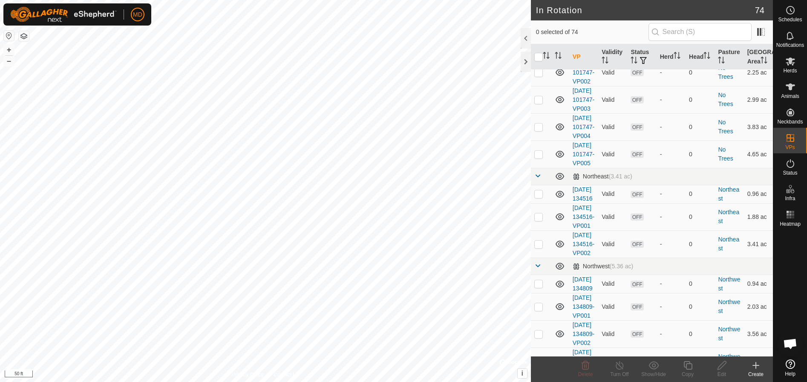
scroll to position [1022, 0]
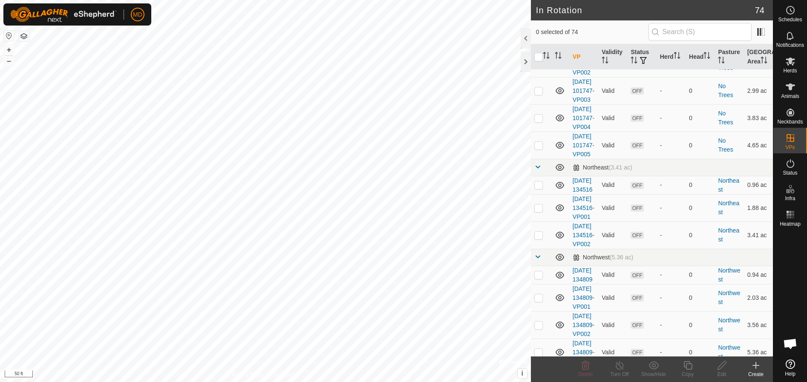
checkbox input "true"
click at [687, 367] on icon at bounding box center [687, 365] width 11 height 10
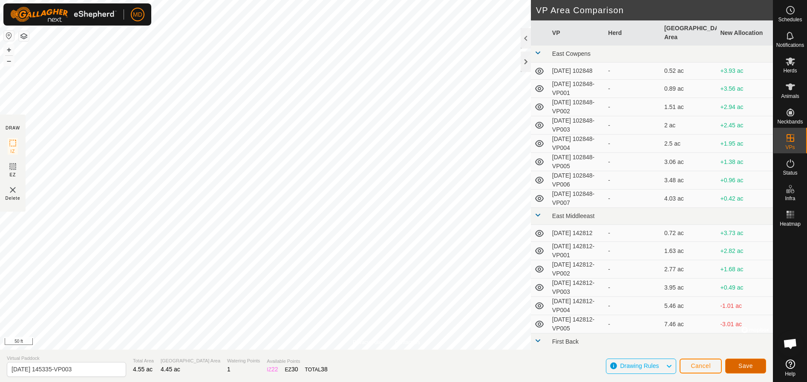
click at [746, 359] on button "Save" at bounding box center [745, 366] width 41 height 15
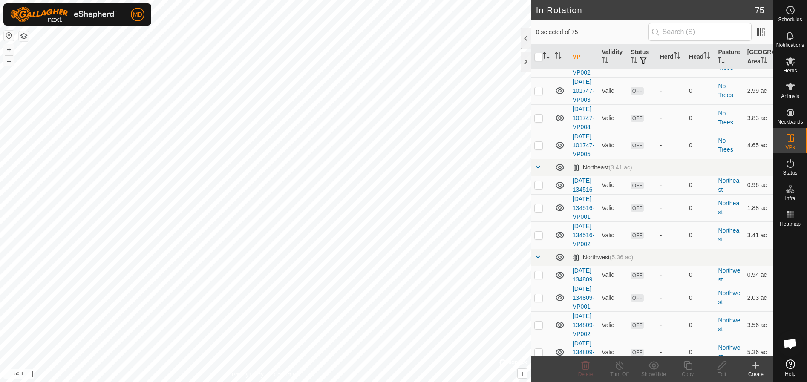
scroll to position [1065, 0]
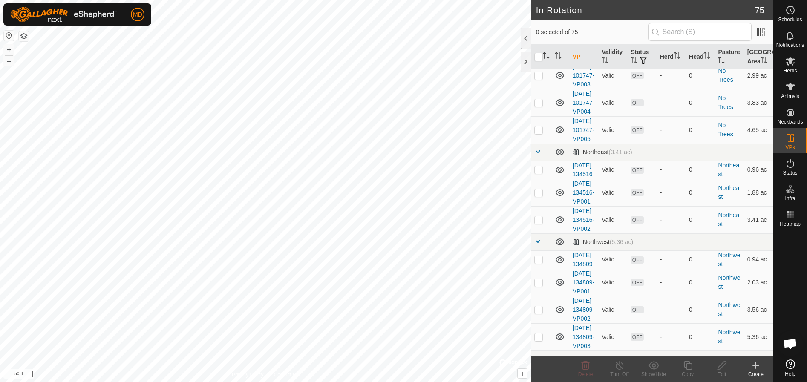
checkbox input "true"
click at [689, 367] on icon at bounding box center [687, 365] width 11 height 10
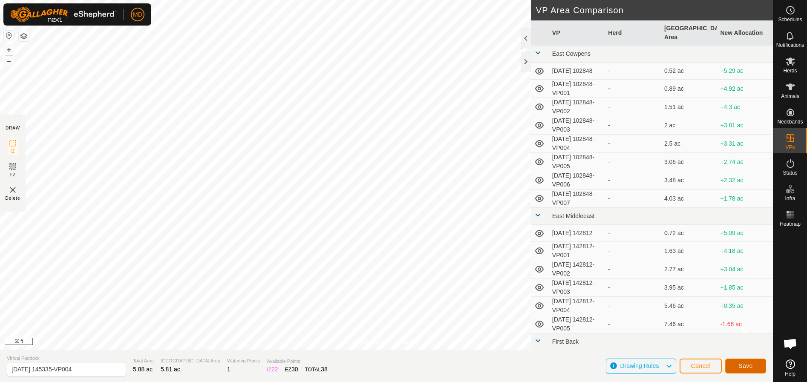
click at [751, 362] on span "Save" at bounding box center [745, 365] width 14 height 7
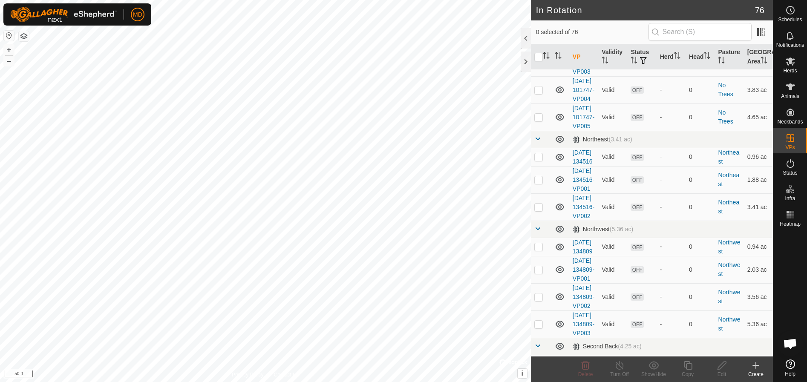
scroll to position [1107, 0]
checkbox input "true"
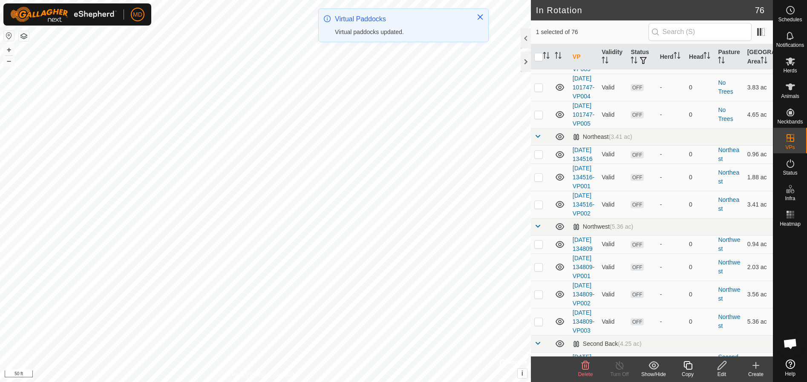
click at [688, 366] on icon at bounding box center [687, 365] width 11 height 10
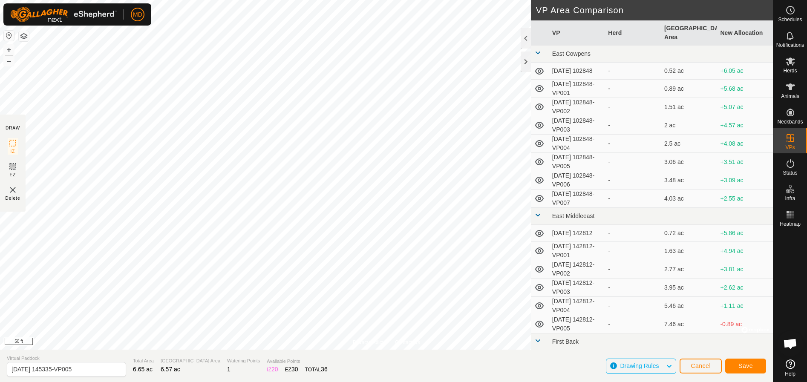
click at [354, 0] on html "MD Schedules Notifications Herds Animals Neckbands VPs Status Infra Heatmap Hel…" at bounding box center [403, 191] width 807 height 382
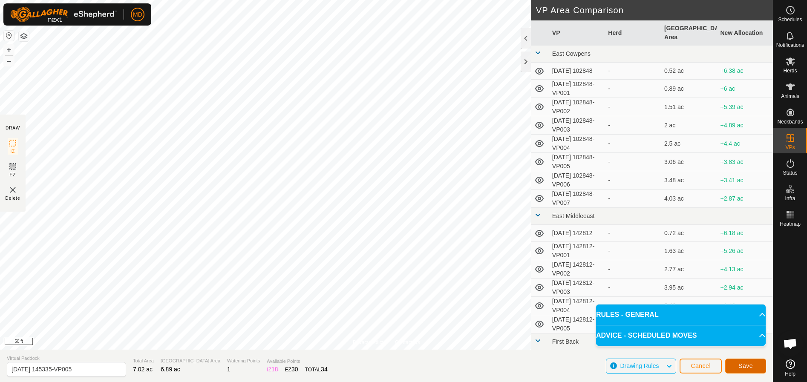
click at [749, 362] on span "Save" at bounding box center [745, 365] width 14 height 7
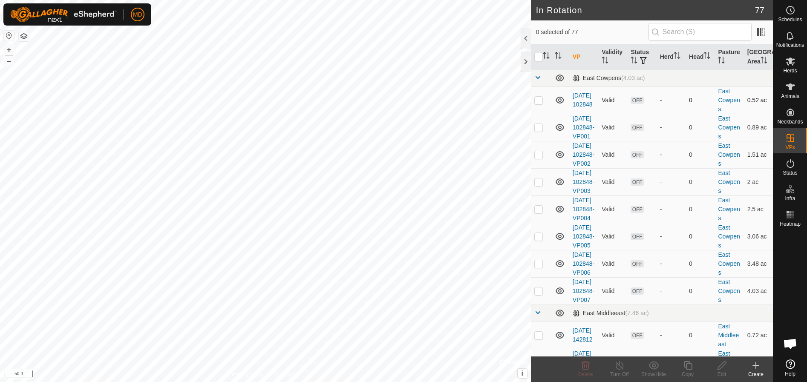
click at [542, 103] on div "In Rotation 77 0 selected of 77 VP Validity Status Herd Head Pasture Grazing Ar…" at bounding box center [386, 191] width 772 height 382
click at [757, 367] on icon at bounding box center [755, 365] width 10 height 10
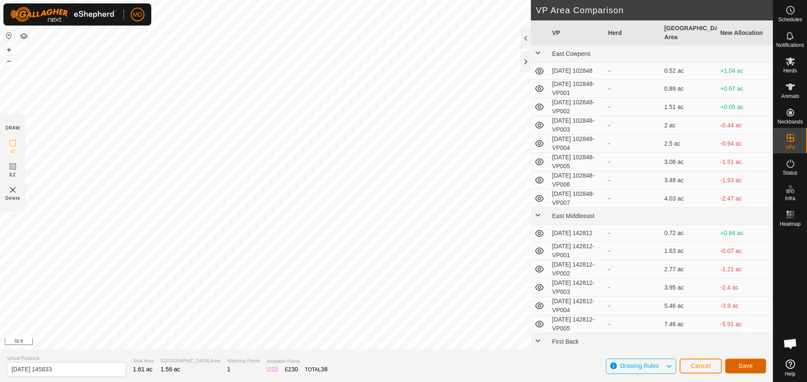
click at [748, 364] on span "Save" at bounding box center [745, 365] width 14 height 7
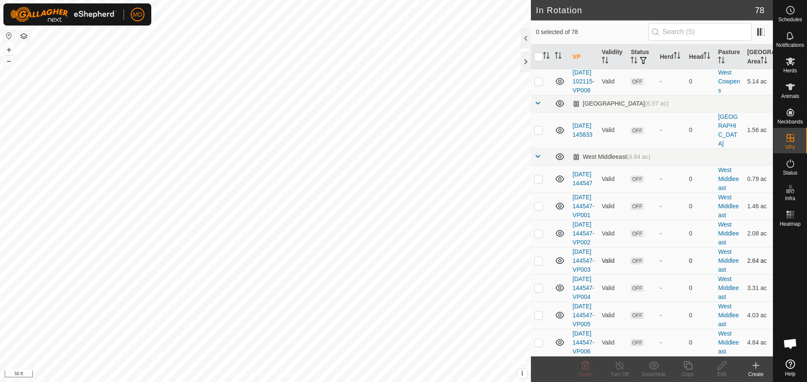
scroll to position [2555, 0]
click at [535, 133] on p-checkbox at bounding box center [538, 129] width 9 height 7
checkbox input "true"
click at [689, 367] on icon at bounding box center [687, 365] width 11 height 10
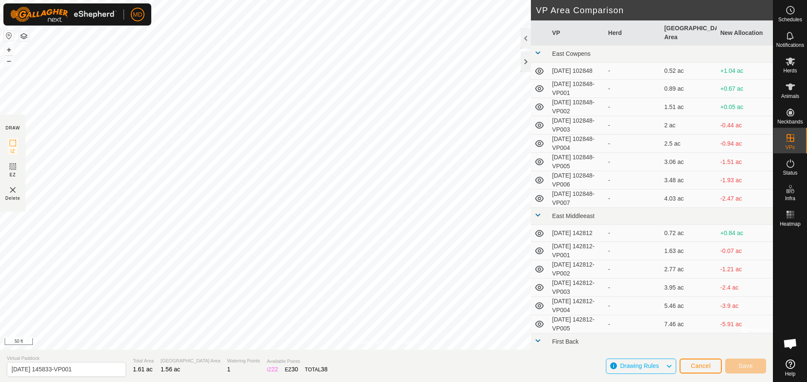
click at [512, 382] on html "MD Schedules Notifications Herds Animals Neckbands VPs Status Infra Heatmap Hel…" at bounding box center [403, 191] width 807 height 382
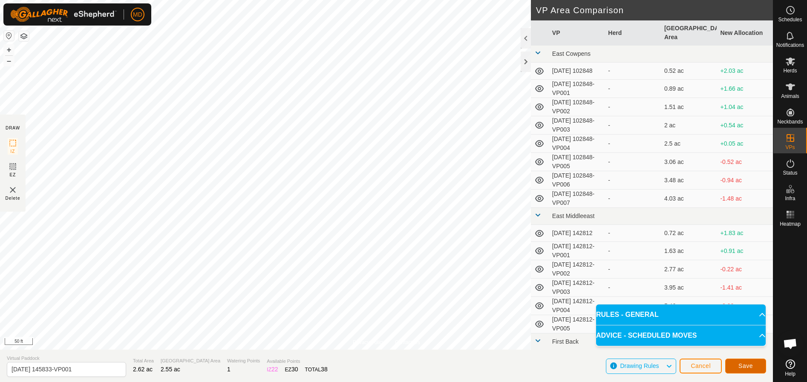
click at [747, 366] on span "Save" at bounding box center [745, 365] width 14 height 7
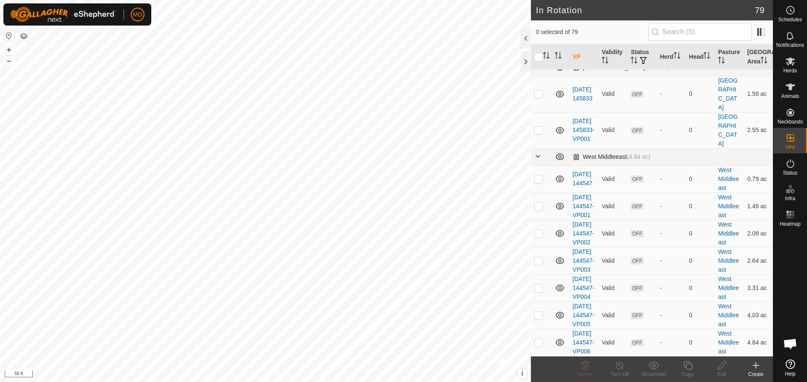
scroll to position [2555, 0]
click at [540, 133] on p-checkbox at bounding box center [538, 129] width 9 height 7
checkbox input "true"
click at [688, 365] on icon at bounding box center [687, 365] width 11 height 10
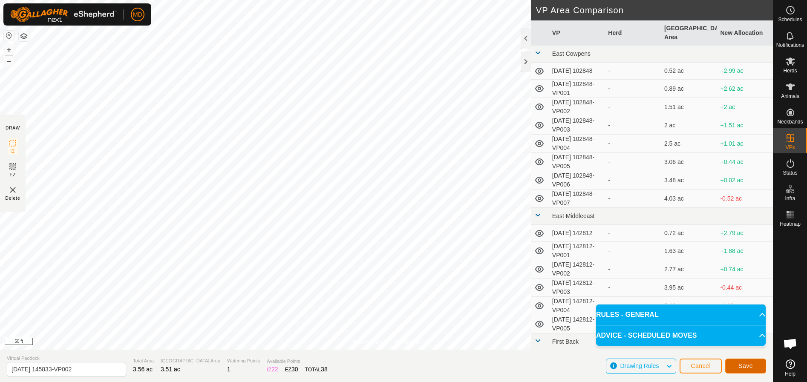
click at [749, 365] on span "Save" at bounding box center [745, 365] width 14 height 7
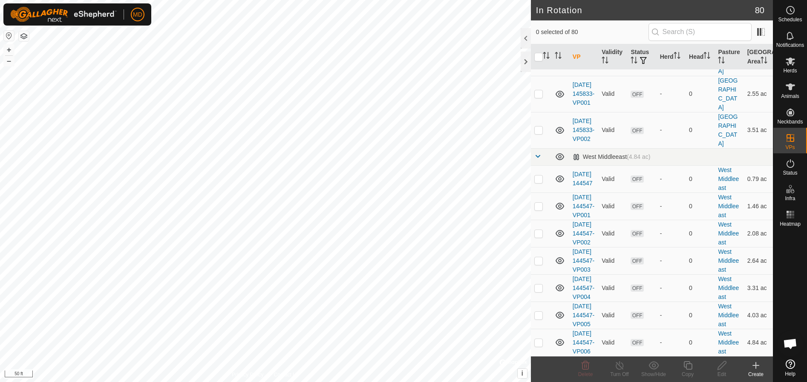
scroll to position [2555, 0]
click at [537, 133] on p-checkbox at bounding box center [538, 129] width 9 height 7
checkbox input "true"
click at [688, 367] on icon at bounding box center [687, 365] width 11 height 10
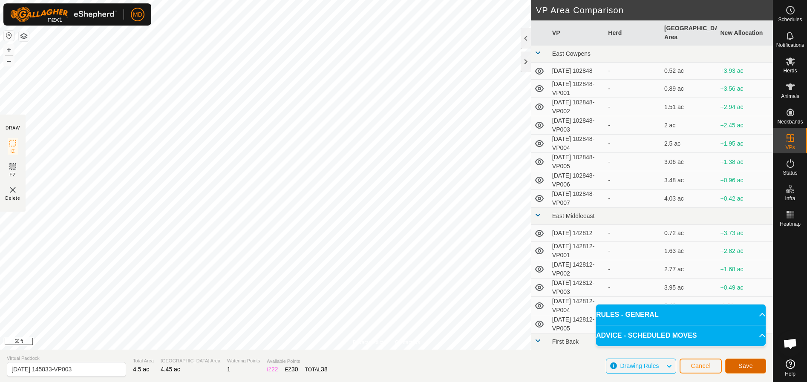
click at [742, 364] on span "Save" at bounding box center [745, 365] width 14 height 7
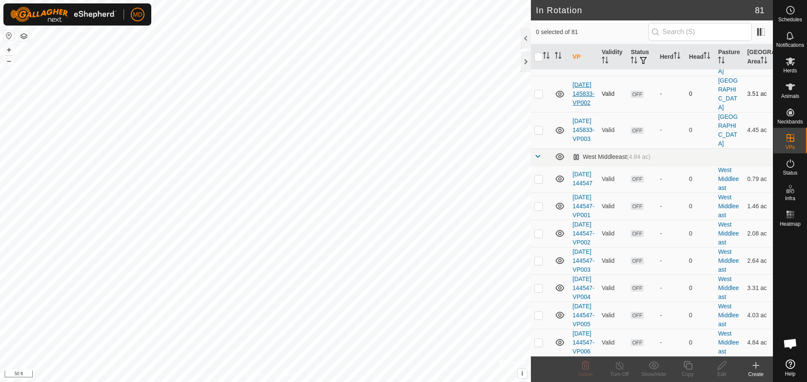
scroll to position [2578, 0]
click at [539, 133] on p-checkbox at bounding box center [538, 129] width 9 height 7
checkbox input "true"
click at [686, 367] on icon at bounding box center [687, 365] width 11 height 10
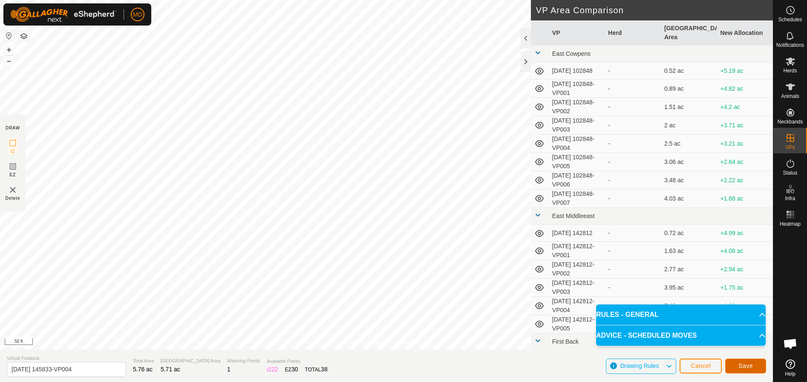
click at [751, 364] on span "Save" at bounding box center [745, 365] width 14 height 7
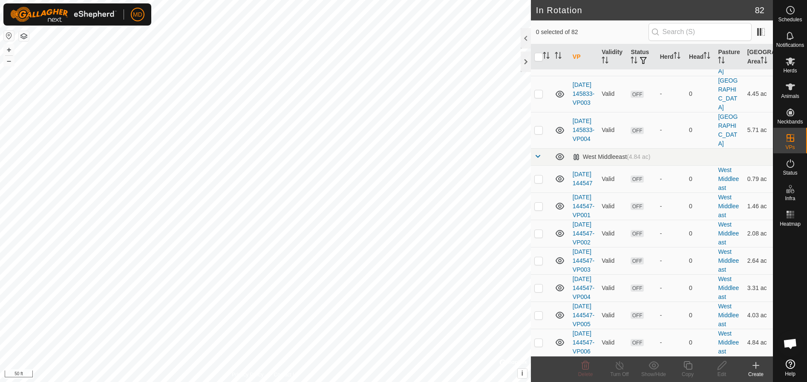
scroll to position [2598, 0]
click at [538, 133] on p-checkbox at bounding box center [538, 129] width 9 height 7
checkbox input "true"
click at [686, 369] on icon at bounding box center [687, 365] width 9 height 9
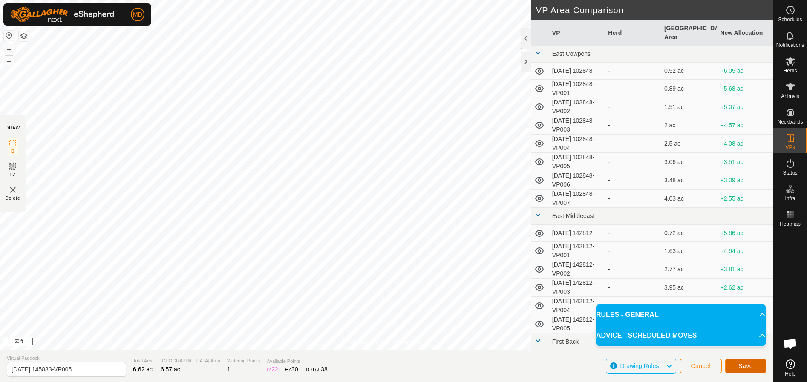
click at [747, 365] on span "Save" at bounding box center [745, 365] width 14 height 7
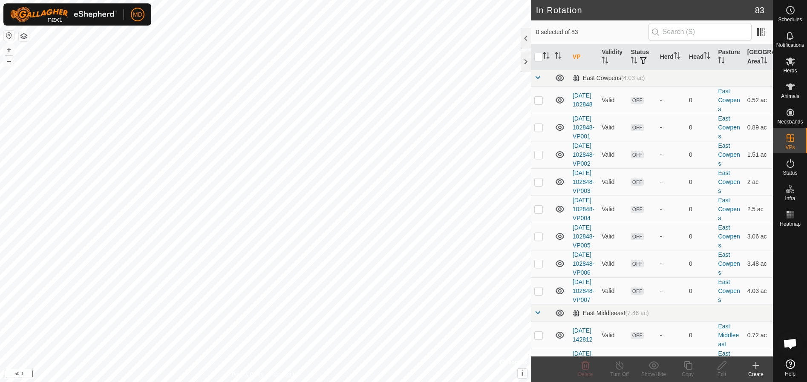
click at [338, 382] on html "MD Schedules Notifications Herds Animals Neckbands VPs Status Infra Heatmap Hel…" at bounding box center [403, 191] width 807 height 382
click at [755, 367] on icon at bounding box center [755, 365] width 0 height 6
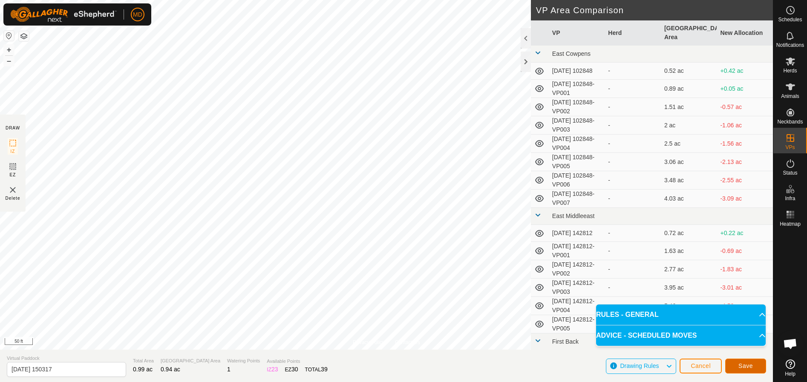
click at [750, 365] on span "Save" at bounding box center [745, 365] width 14 height 7
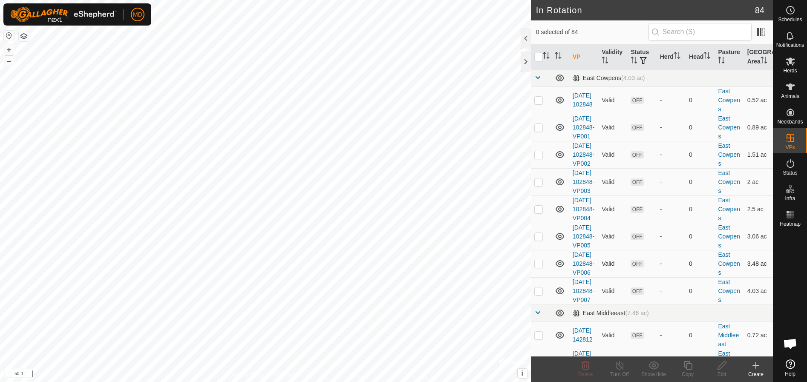
drag, startPoint x: 616, startPoint y: 301, endPoint x: 611, endPoint y: 300, distance: 4.4
click at [611, 277] on td "Valid" at bounding box center [612, 263] width 29 height 27
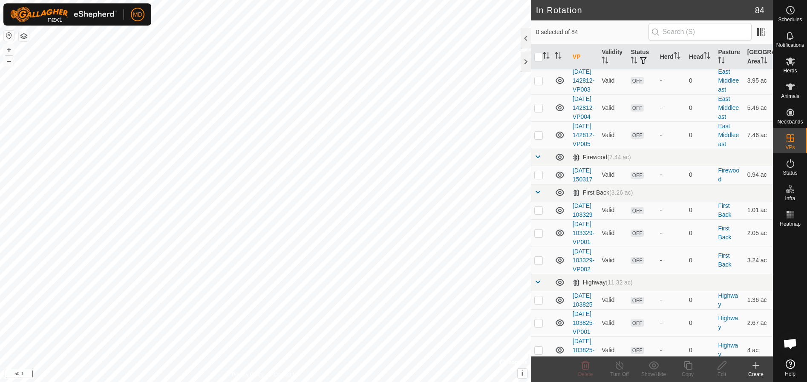
scroll to position [383, 0]
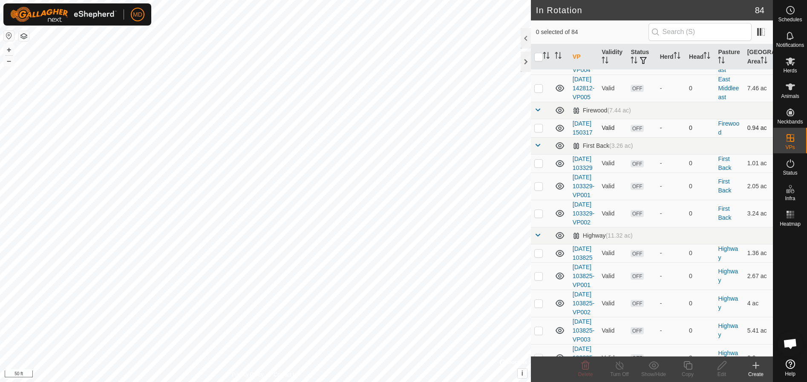
click at [537, 131] on p-checkbox at bounding box center [538, 127] width 9 height 7
checkbox input "true"
click at [687, 365] on icon at bounding box center [687, 365] width 11 height 10
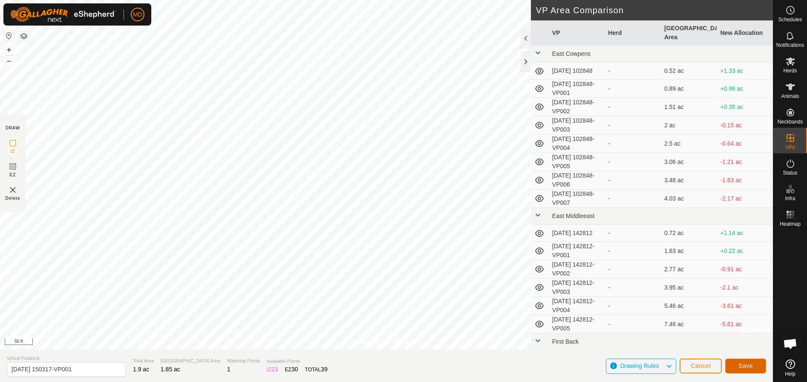
click at [743, 367] on span "Save" at bounding box center [745, 365] width 14 height 7
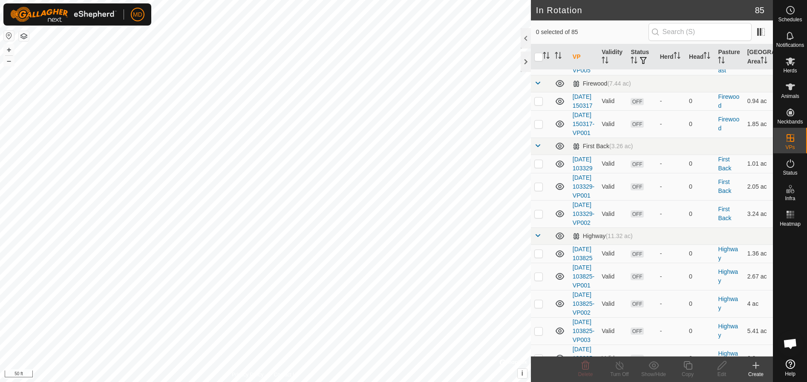
scroll to position [426, 0]
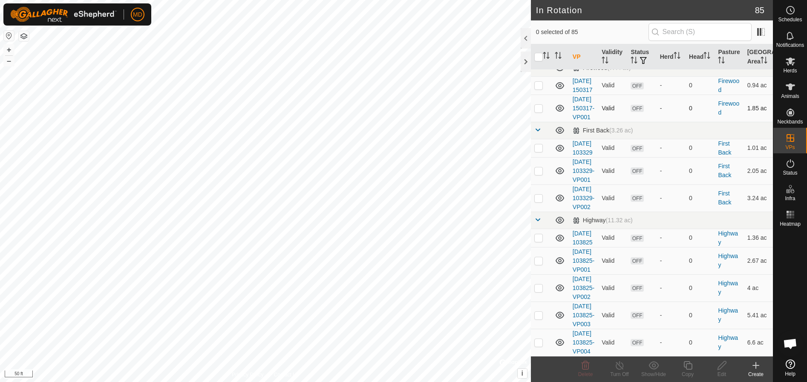
click at [537, 112] on p-checkbox at bounding box center [538, 108] width 9 height 7
checkbox input "true"
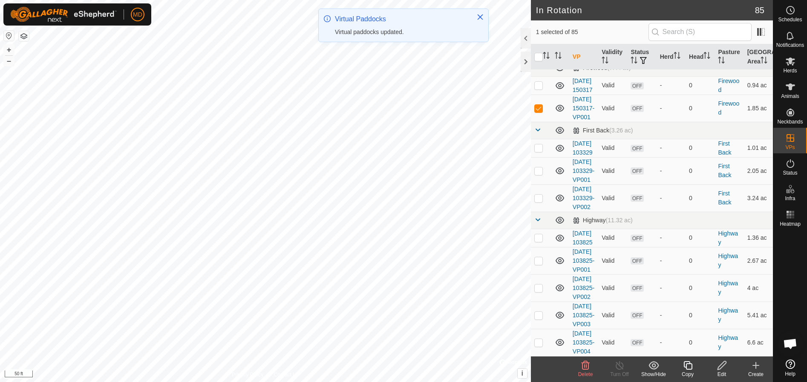
click at [686, 368] on icon at bounding box center [687, 365] width 9 height 9
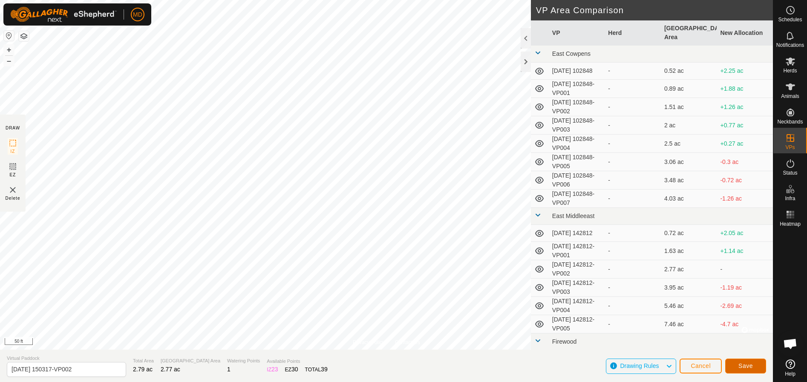
click at [743, 362] on span "Save" at bounding box center [745, 365] width 14 height 7
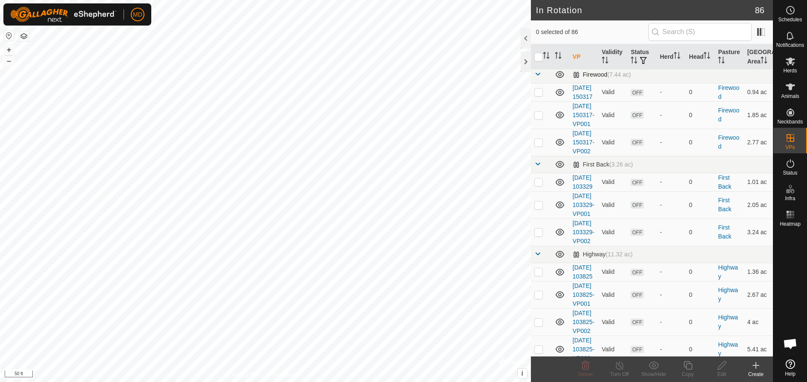
scroll to position [426, 0]
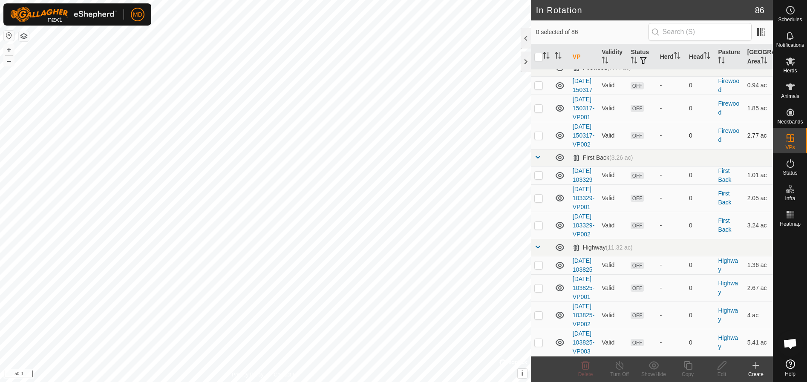
click at [538, 139] on p-checkbox at bounding box center [538, 135] width 9 height 7
checkbox input "true"
click at [718, 277] on div "In Rotation 86 1 selected of 86 VP Validity Status Herd Head Pasture Grazing Ar…" at bounding box center [386, 191] width 772 height 382
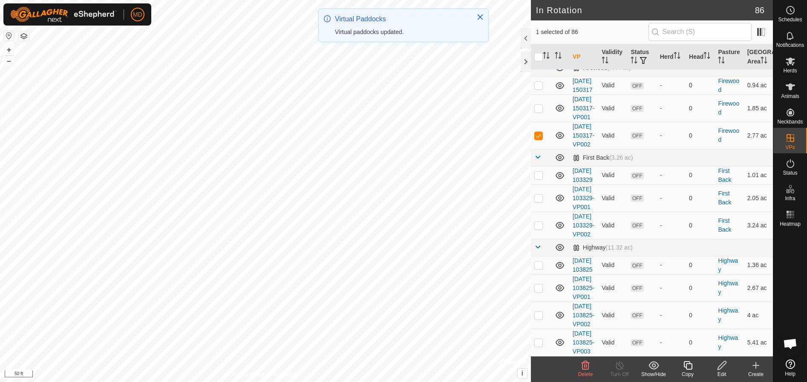
click at [688, 368] on icon at bounding box center [687, 365] width 11 height 10
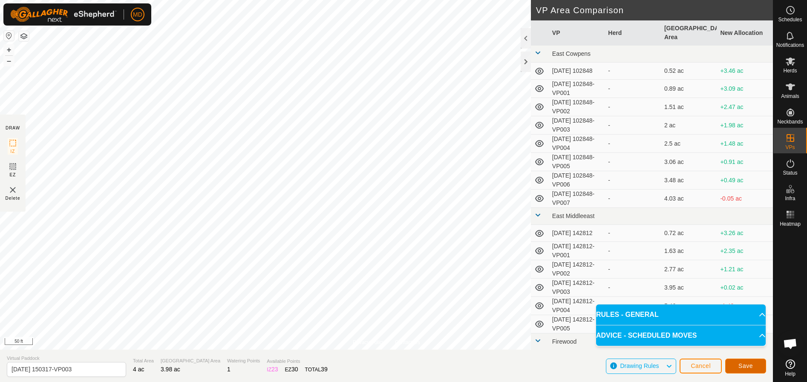
click at [747, 363] on span "Save" at bounding box center [745, 365] width 14 height 7
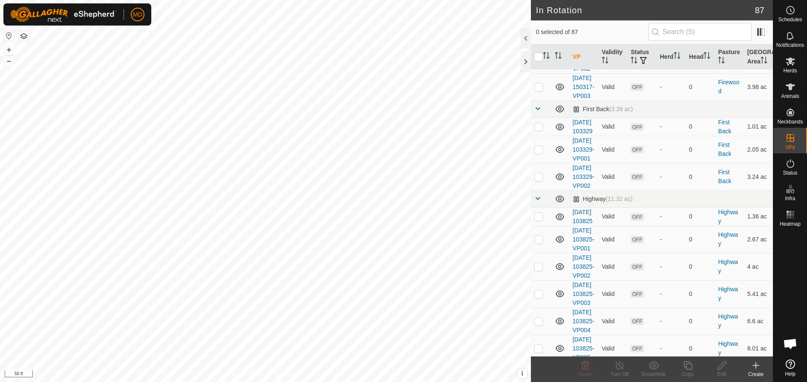
scroll to position [511, 0]
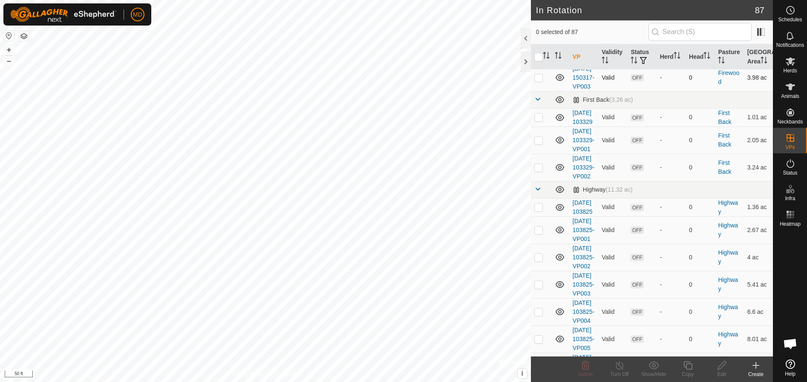
click at [537, 81] on p-checkbox at bounding box center [538, 77] width 9 height 7
checkbox input "true"
click at [688, 368] on div "MD Schedules Notifications Herds Animals Neckbands VPs Status Infra Heatmap Hel…" at bounding box center [403, 191] width 807 height 382
click at [686, 365] on icon at bounding box center [687, 365] width 11 height 10
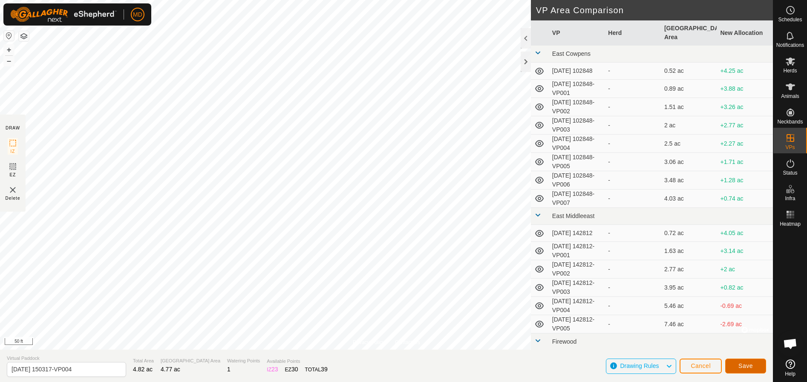
click at [749, 363] on span "Save" at bounding box center [745, 365] width 14 height 7
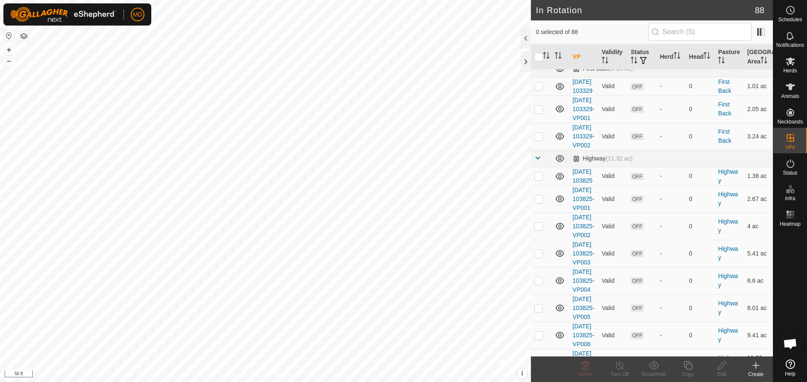
scroll to position [596, 0]
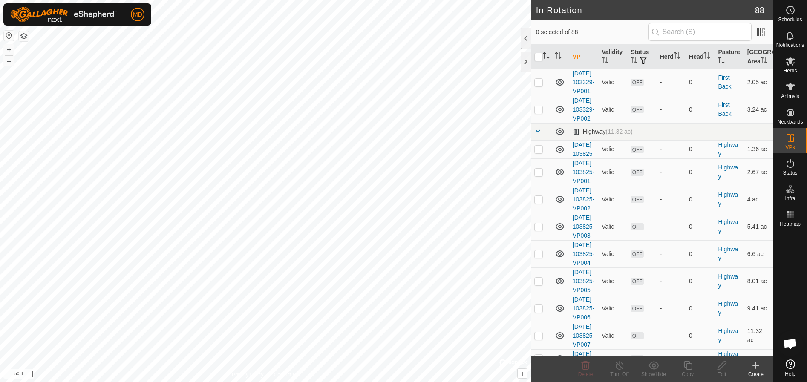
click at [539, 23] on p-checkbox at bounding box center [538, 19] width 9 height 7
checkbox input "true"
click at [687, 367] on icon at bounding box center [687, 365] width 11 height 10
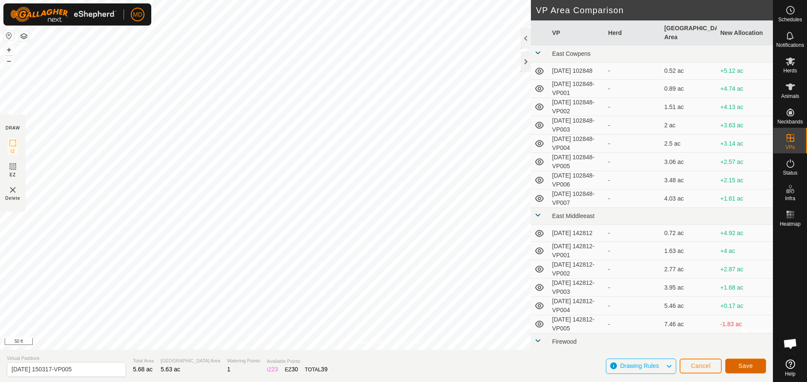
click at [744, 362] on span "Save" at bounding box center [745, 365] width 14 height 7
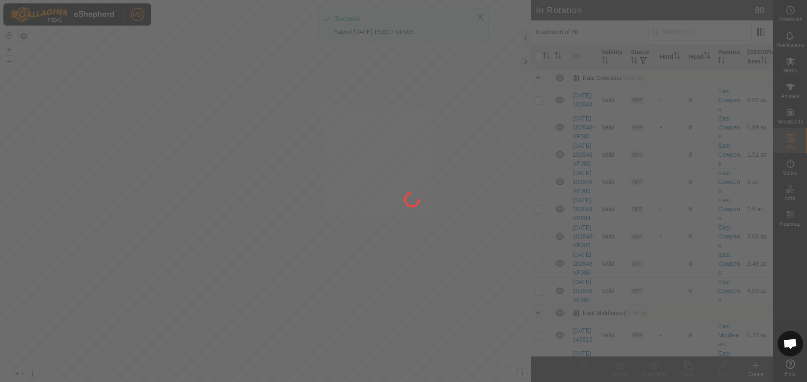
drag, startPoint x: 309, startPoint y: 227, endPoint x: 381, endPoint y: 325, distance: 121.8
click at [381, 325] on div at bounding box center [403, 191] width 807 height 382
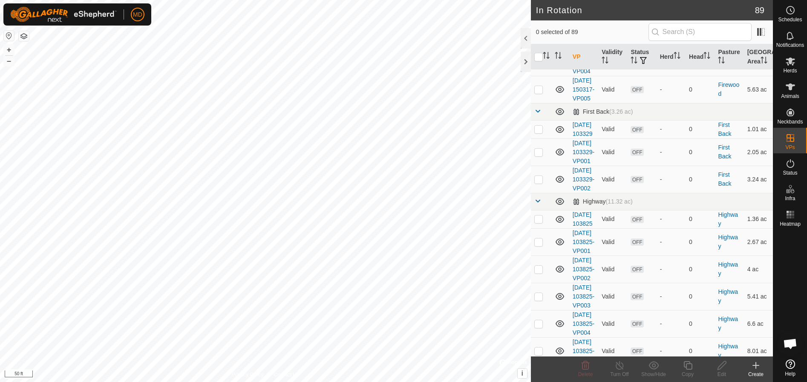
scroll to position [596, 0]
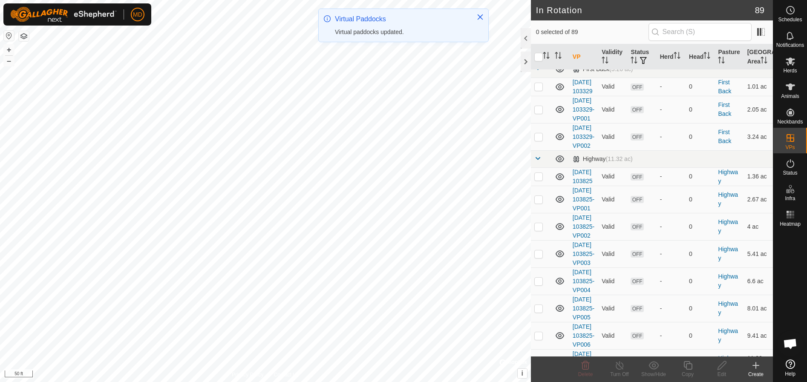
click at [538, 50] on p-checkbox at bounding box center [538, 46] width 9 height 7
checkbox input "true"
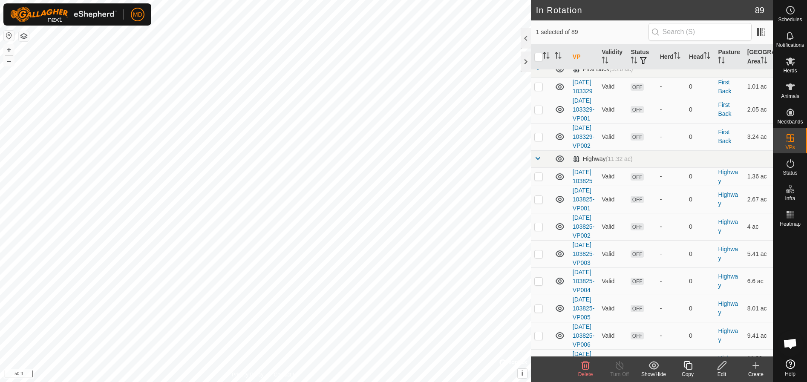
click at [687, 365] on icon at bounding box center [687, 365] width 11 height 10
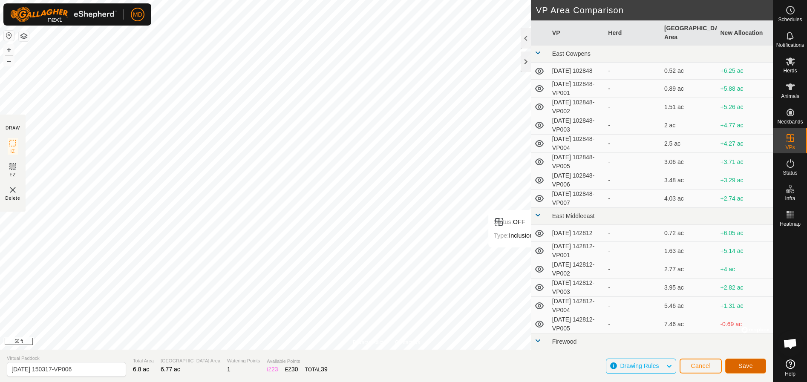
click at [741, 365] on span "Save" at bounding box center [745, 365] width 14 height 7
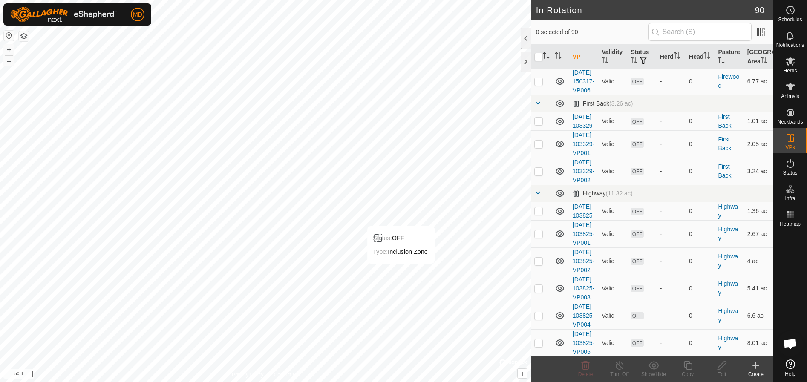
scroll to position [596, 0]
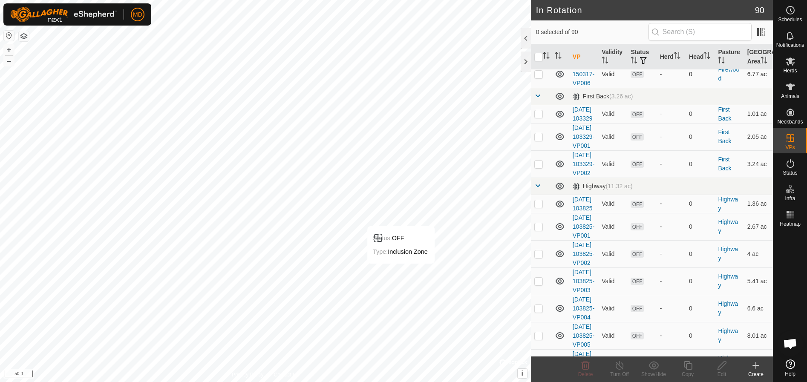
click at [537, 77] on p-checkbox at bounding box center [538, 74] width 9 height 7
checkbox input "true"
click at [687, 364] on icon at bounding box center [687, 365] width 9 height 9
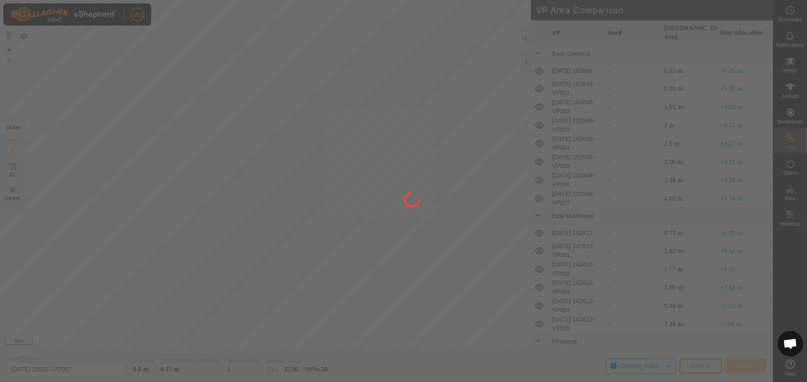
click at [192, 176] on div "MD Schedules Notifications Herds Animals Neckbands VPs Status Infra Heatmap Hel…" at bounding box center [403, 191] width 807 height 382
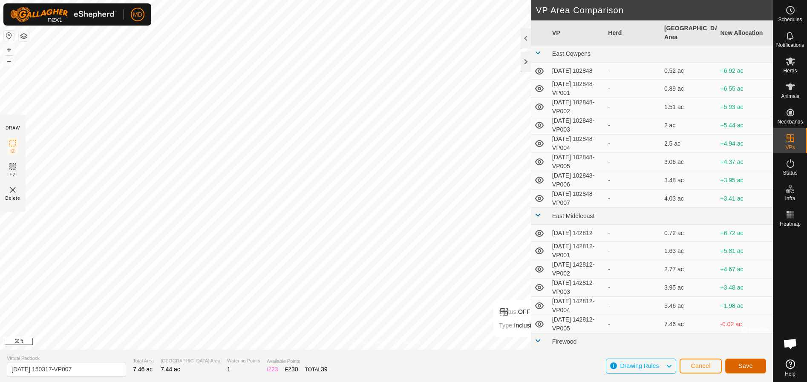
click at [747, 364] on span "Save" at bounding box center [745, 365] width 14 height 7
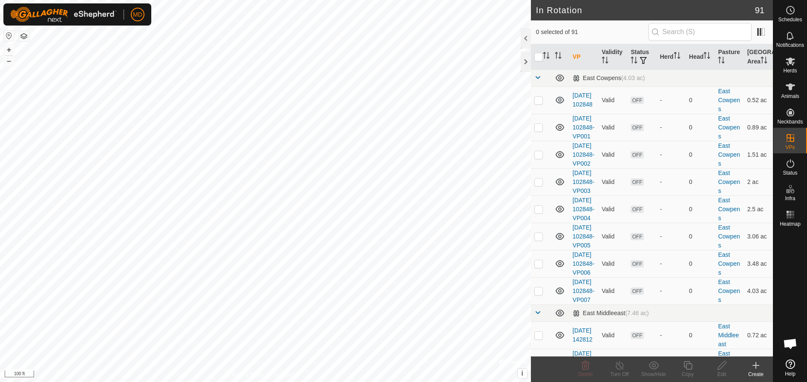
click at [755, 366] on icon at bounding box center [755, 365] width 0 height 6
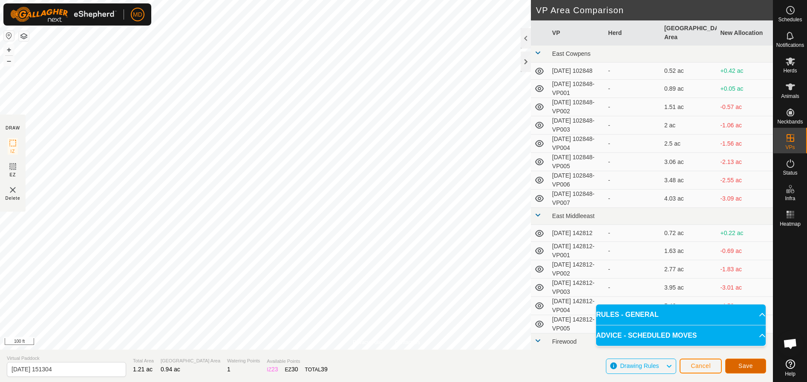
click at [747, 367] on span "Save" at bounding box center [745, 365] width 14 height 7
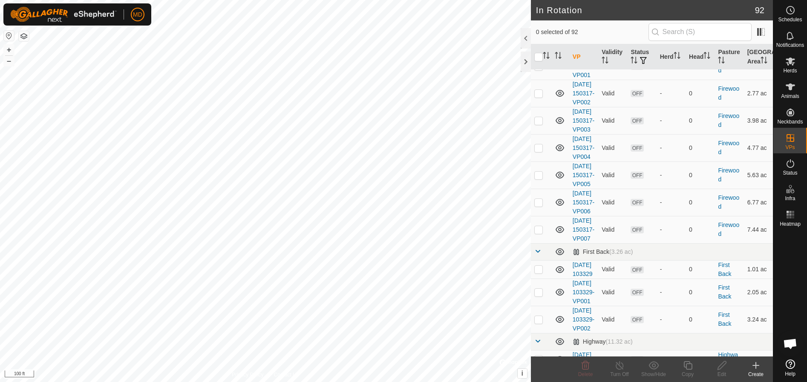
scroll to position [426, 0]
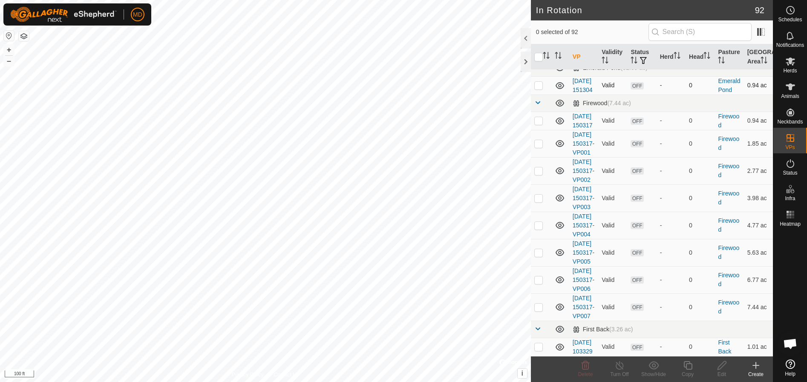
click at [539, 89] on p-checkbox at bounding box center [538, 85] width 9 height 7
checkbox input "true"
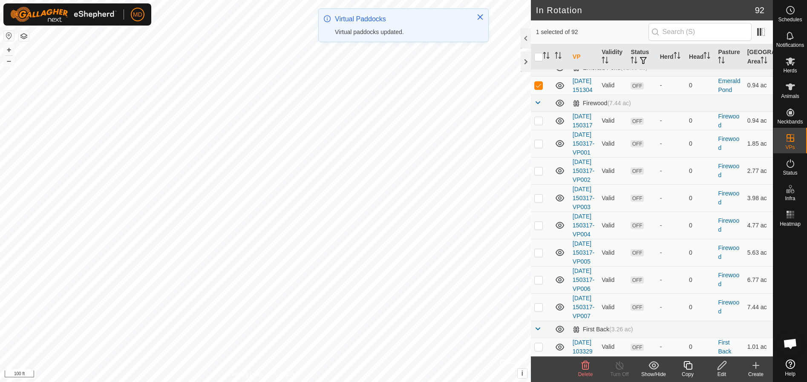
click at [688, 369] on icon at bounding box center [687, 365] width 9 height 9
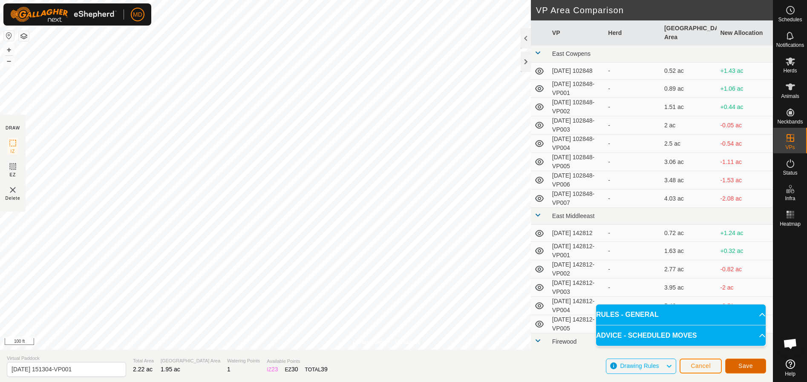
click at [747, 366] on span "Save" at bounding box center [745, 365] width 14 height 7
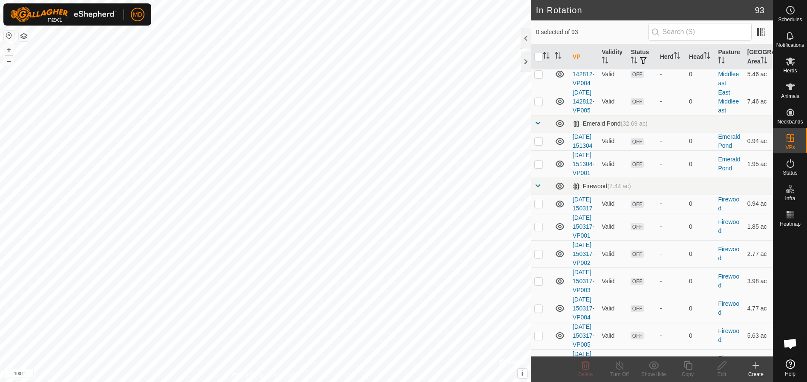
scroll to position [426, 0]
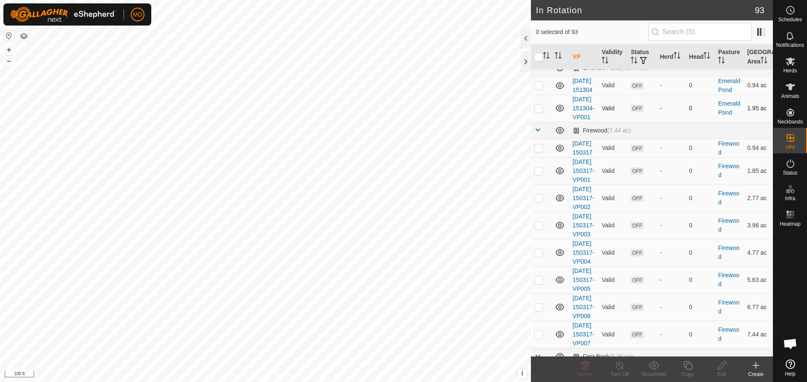
click at [537, 112] on p-checkbox at bounding box center [538, 108] width 9 height 7
checkbox input "true"
click at [689, 368] on icon at bounding box center [687, 365] width 11 height 10
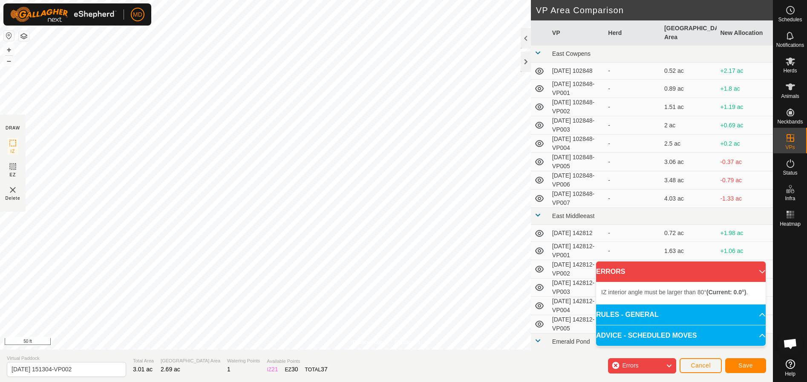
click at [531, 367] on div "Privacy Policy Contact Us Status: OFF Type: Inclusion Zone + – ⇧ i © Mapbox , ©…" at bounding box center [386, 191] width 772 height 382
click at [197, 365] on div "Privacy Policy Contact Us Status: OFF Type: Inclusion Zone + – ⇧ i © Mapbox , ©…" at bounding box center [386, 191] width 772 height 382
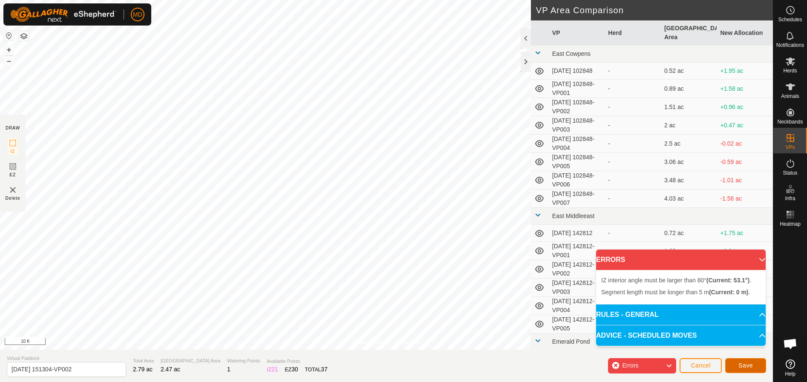
click at [746, 365] on span "Save" at bounding box center [745, 365] width 14 height 7
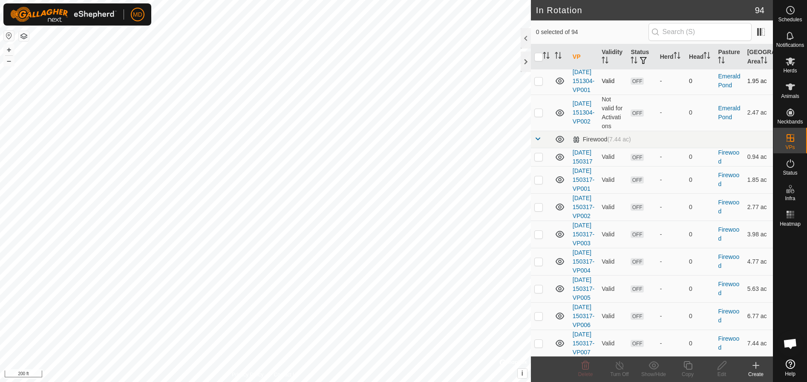
scroll to position [468, 0]
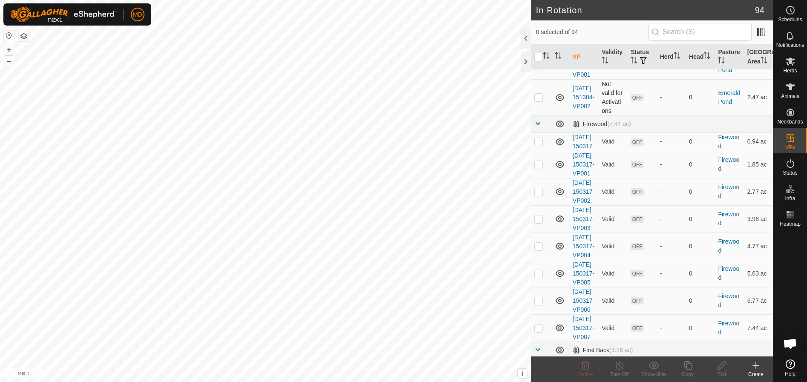
click at [536, 100] on p-checkbox at bounding box center [538, 97] width 9 height 7
click at [585, 370] on icon at bounding box center [585, 365] width 8 height 9
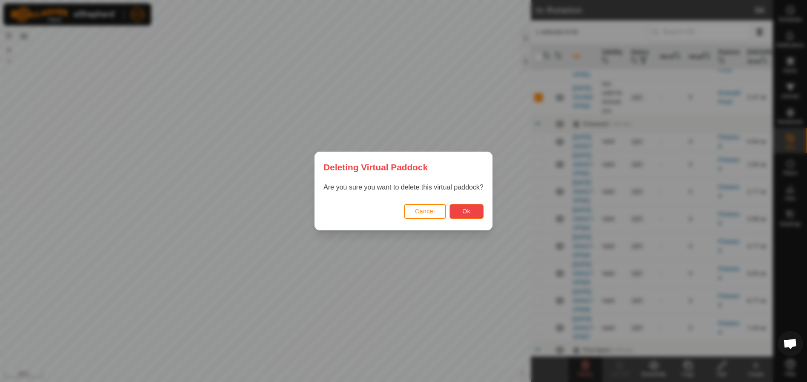
click at [463, 210] on span "Ok" at bounding box center [466, 211] width 8 height 7
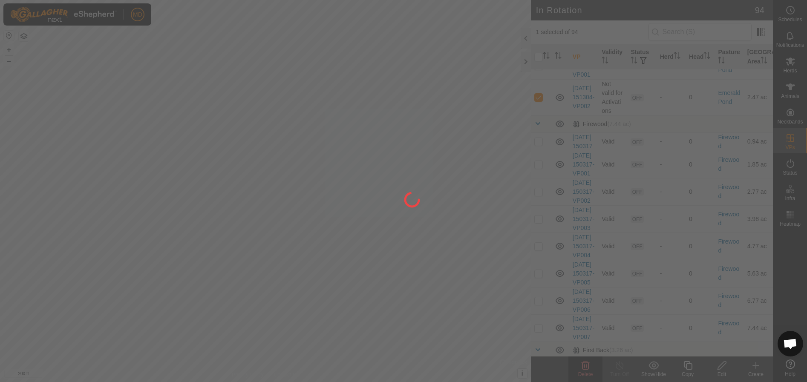
checkbox input "false"
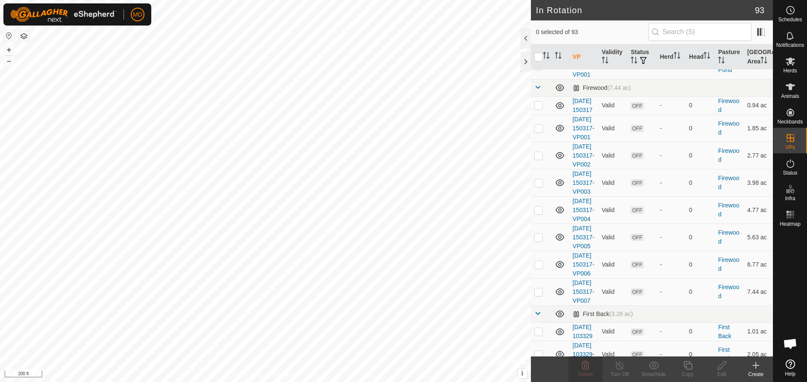
click at [538, 69] on p-checkbox at bounding box center [538, 65] width 9 height 7
checkbox input "true"
click at [688, 366] on icon at bounding box center [687, 365] width 11 height 10
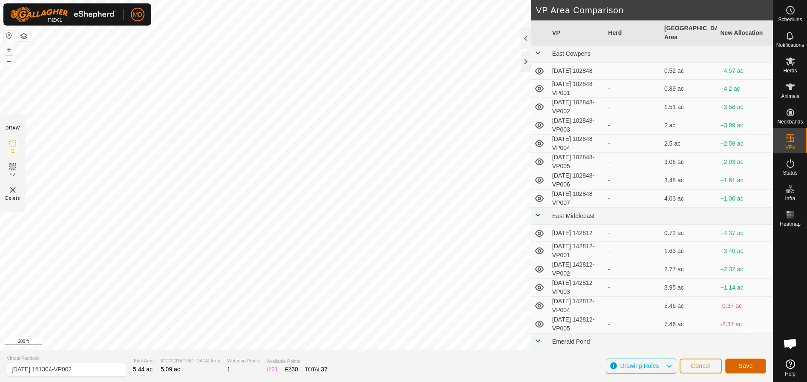
click at [741, 365] on span "Save" at bounding box center [745, 365] width 14 height 7
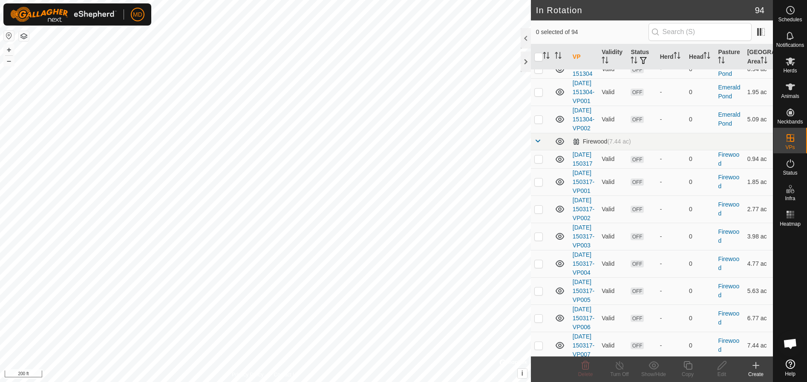
scroll to position [468, 0]
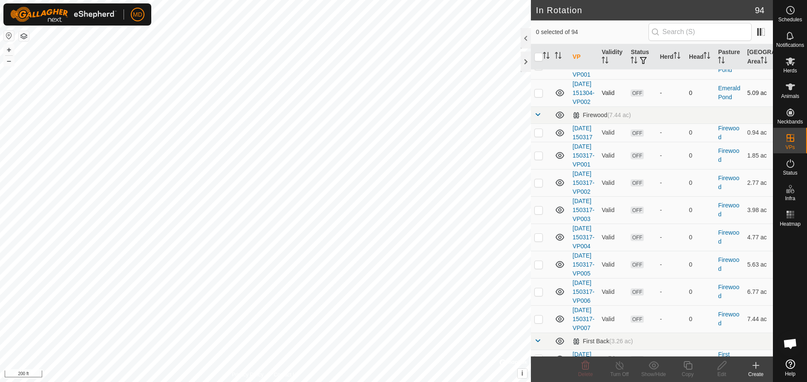
click at [536, 96] on p-checkbox at bounding box center [538, 92] width 9 height 7
checkbox input "true"
click at [688, 370] on icon at bounding box center [687, 365] width 11 height 10
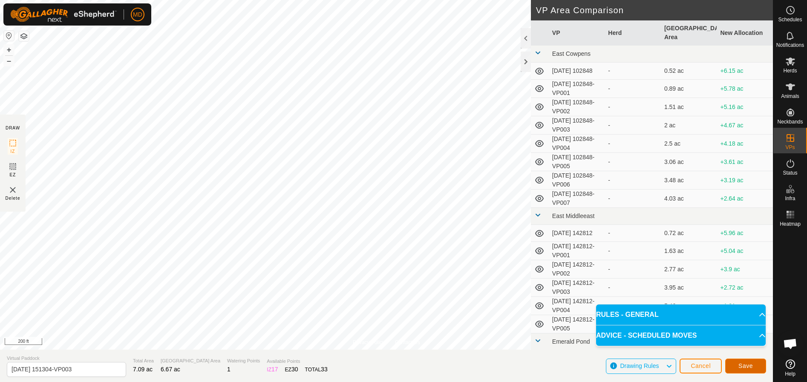
click at [745, 365] on span "Save" at bounding box center [745, 365] width 14 height 7
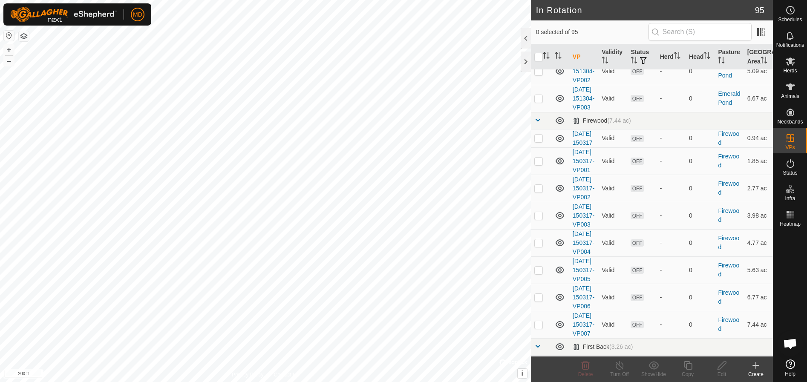
scroll to position [511, 0]
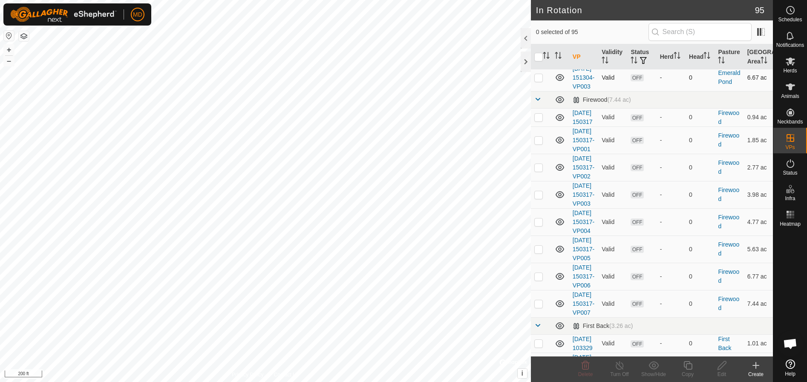
click at [537, 81] on p-checkbox at bounding box center [538, 77] width 9 height 7
checkbox input "true"
click at [689, 366] on icon at bounding box center [687, 365] width 11 height 10
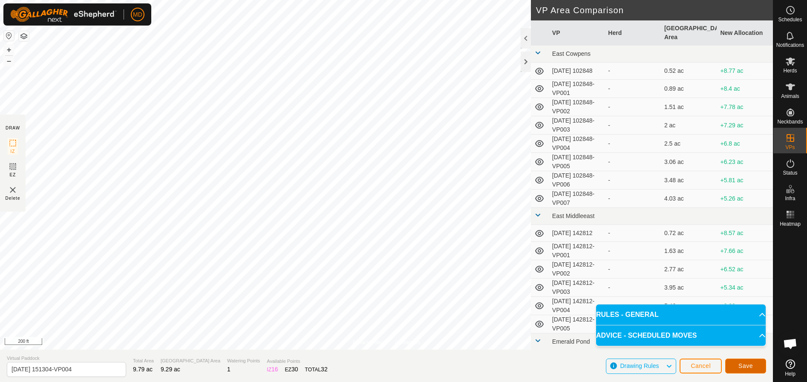
click at [751, 365] on span "Save" at bounding box center [745, 365] width 14 height 7
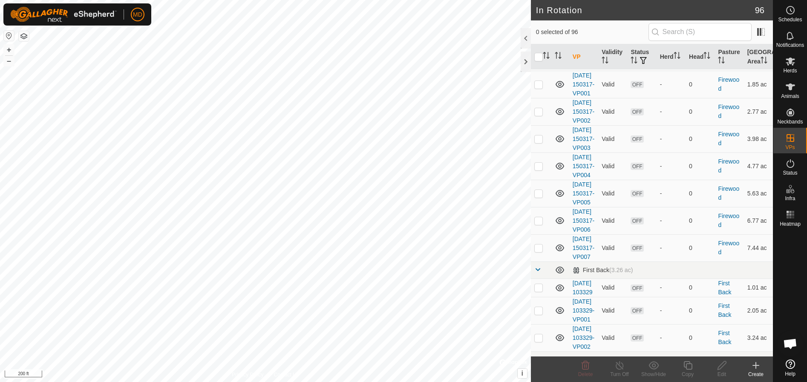
scroll to position [639, 0]
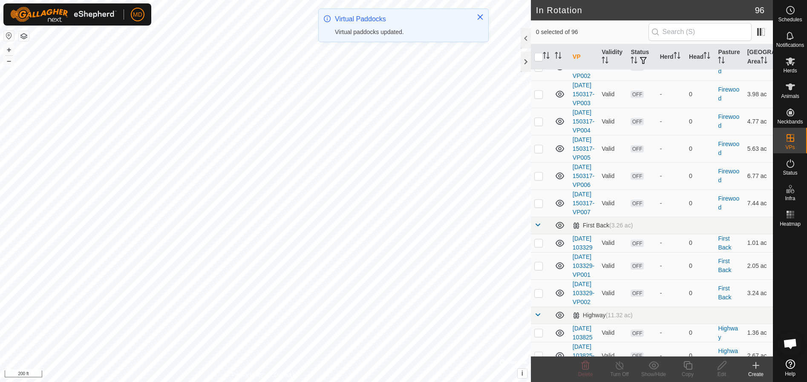
checkbox input "true"
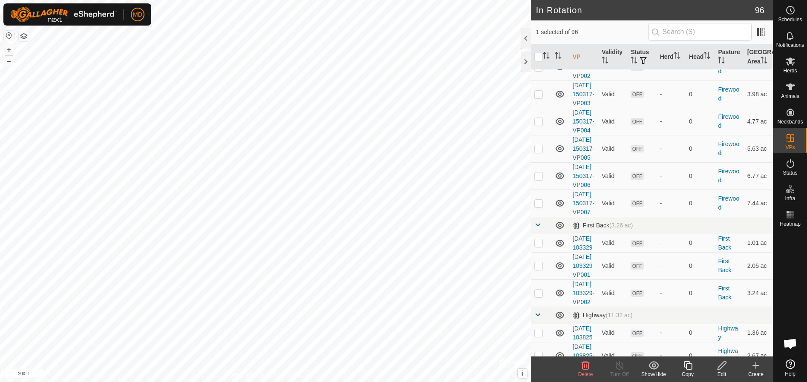
click at [687, 365] on icon at bounding box center [687, 365] width 11 height 10
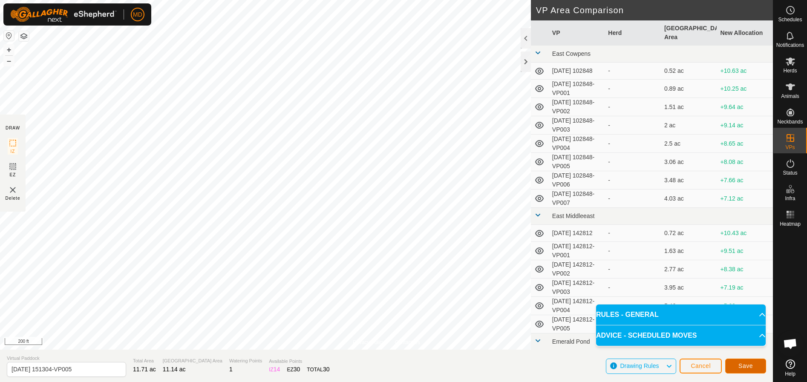
click at [745, 365] on span "Save" at bounding box center [745, 365] width 14 height 7
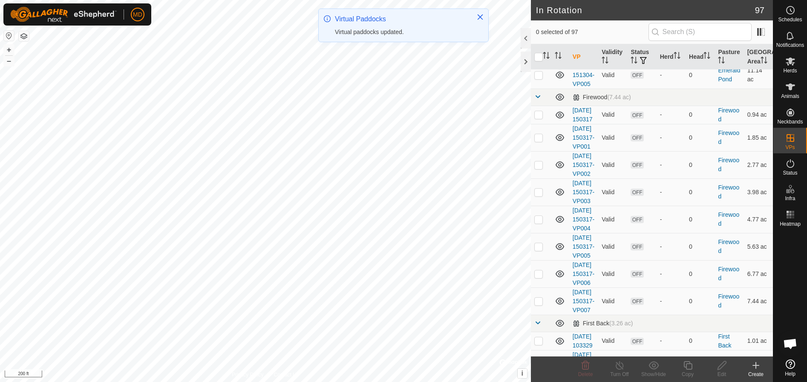
scroll to position [596, 0]
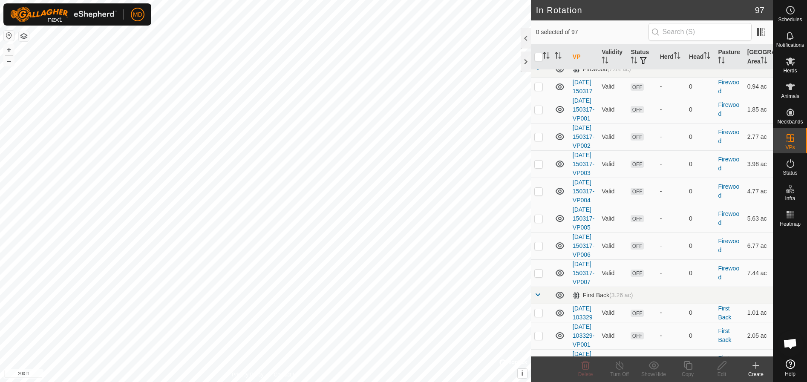
click at [538, 50] on p-checkbox at bounding box center [538, 46] width 9 height 7
checkbox input "true"
click at [688, 365] on icon at bounding box center [687, 365] width 11 height 10
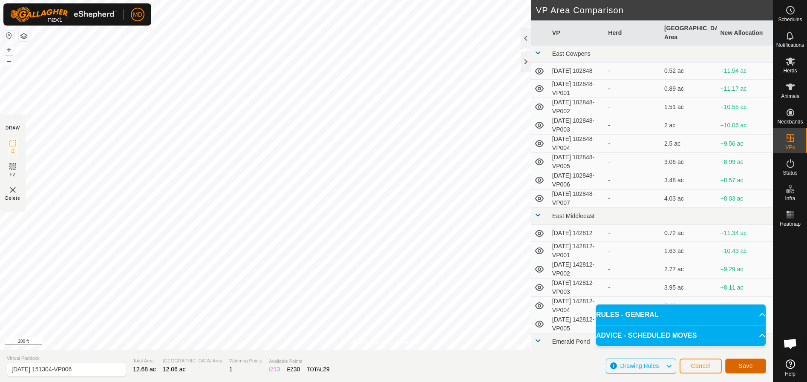
click at [745, 365] on span "Save" at bounding box center [745, 365] width 14 height 7
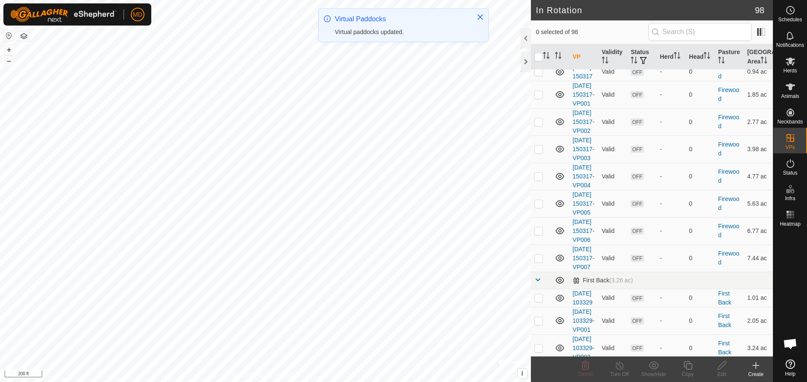
scroll to position [639, 0]
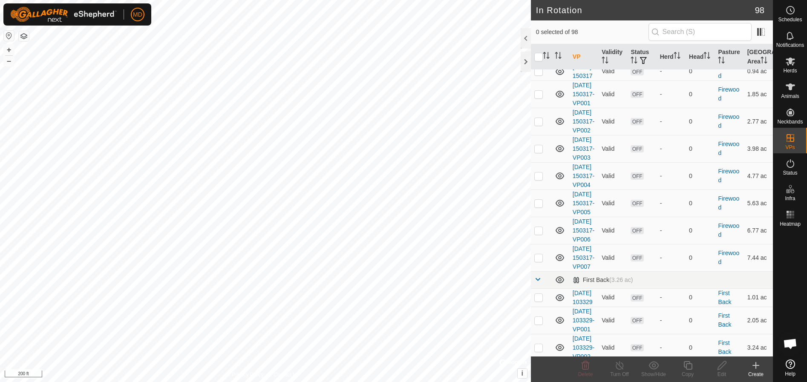
click at [537, 35] on p-checkbox at bounding box center [538, 31] width 9 height 7
checkbox input "true"
click at [688, 368] on icon at bounding box center [687, 365] width 11 height 10
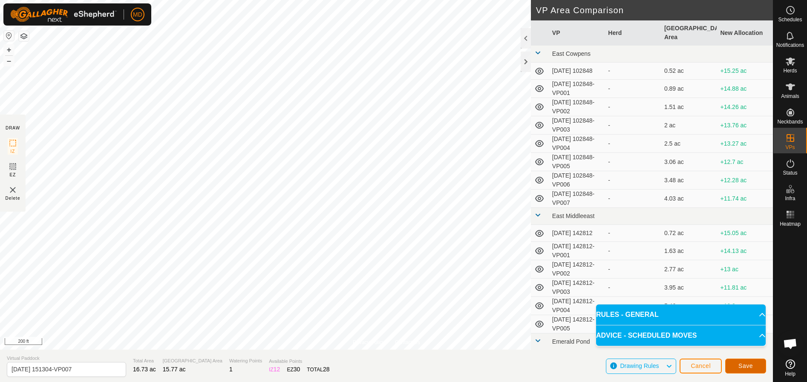
click at [752, 364] on span "Save" at bounding box center [745, 365] width 14 height 7
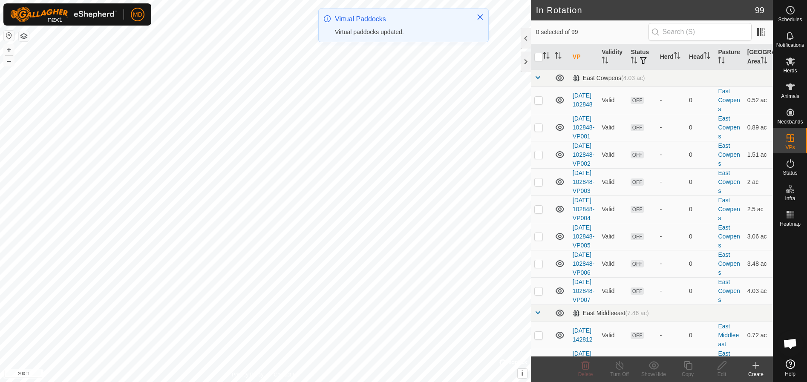
click at [755, 365] on icon at bounding box center [755, 365] width 6 height 0
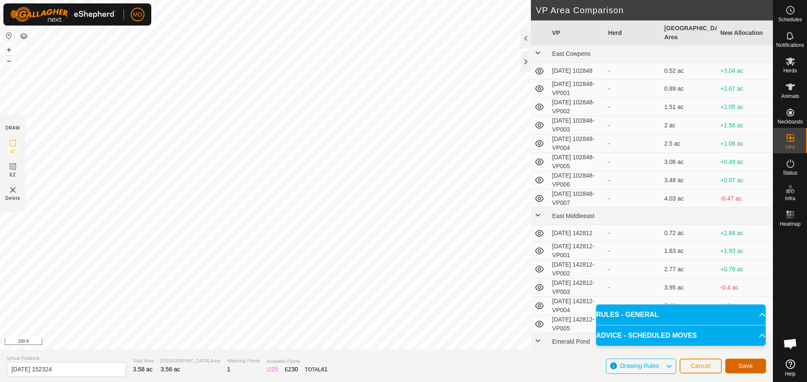
click at [745, 362] on span "Save" at bounding box center [745, 365] width 14 height 7
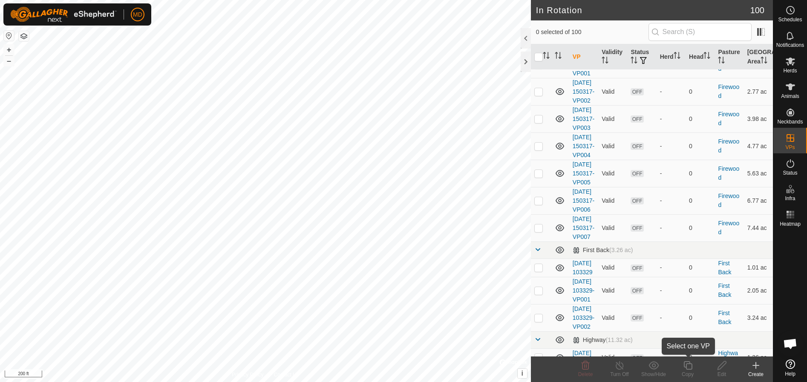
scroll to position [724, 0]
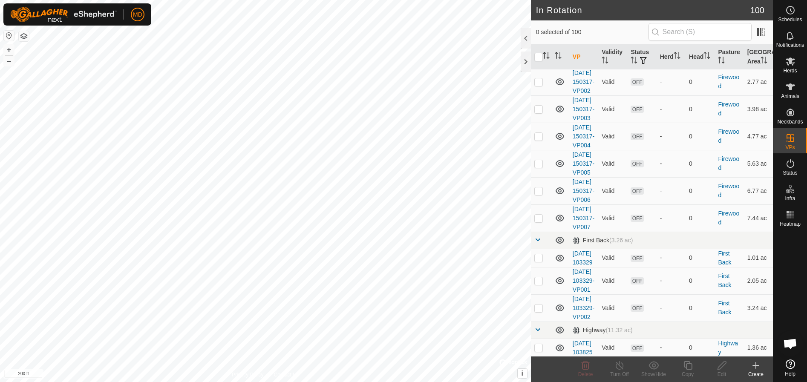
checkbox input "true"
click at [688, 367] on icon at bounding box center [687, 365] width 11 height 10
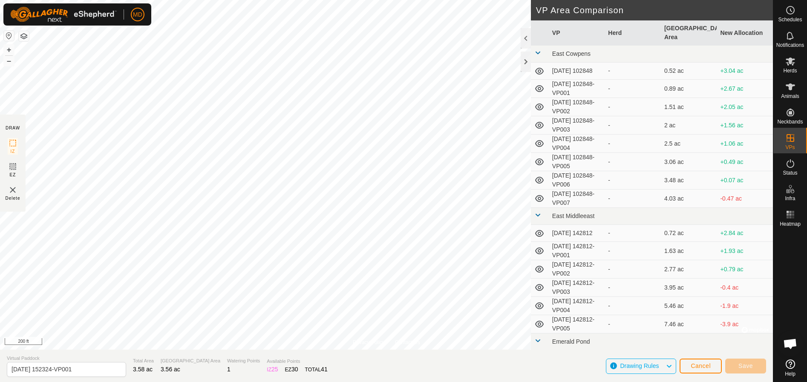
click at [387, 382] on html "MD Schedules Notifications Herds Animals Neckbands VPs Status Infra Heatmap Hel…" at bounding box center [403, 191] width 807 height 382
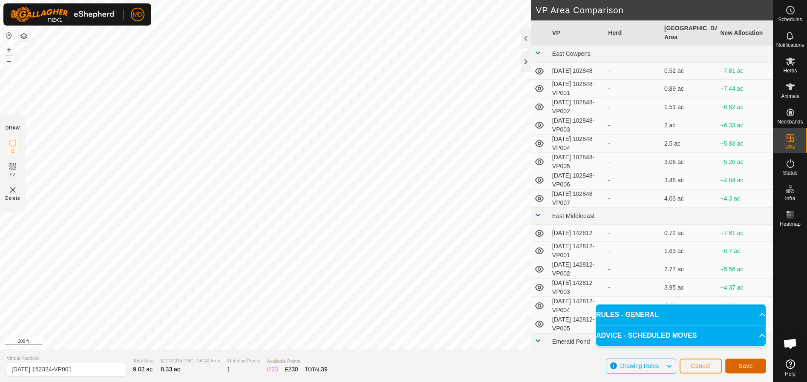
click at [746, 366] on span "Save" at bounding box center [745, 365] width 14 height 7
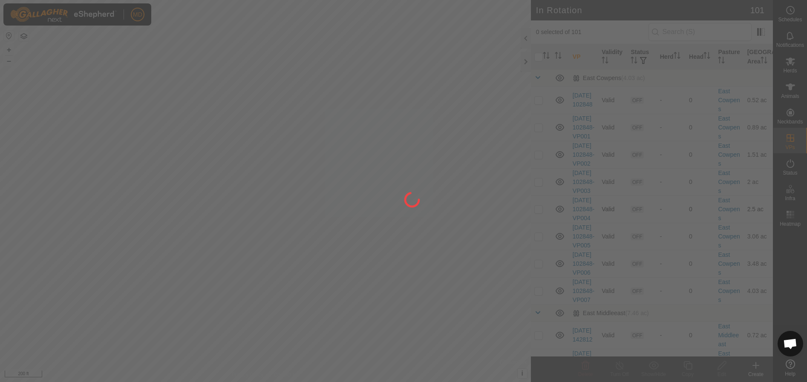
click at [381, 174] on div "MD Schedules Notifications Herds Animals Neckbands VPs Status Infra Heatmap Hel…" at bounding box center [403, 191] width 807 height 382
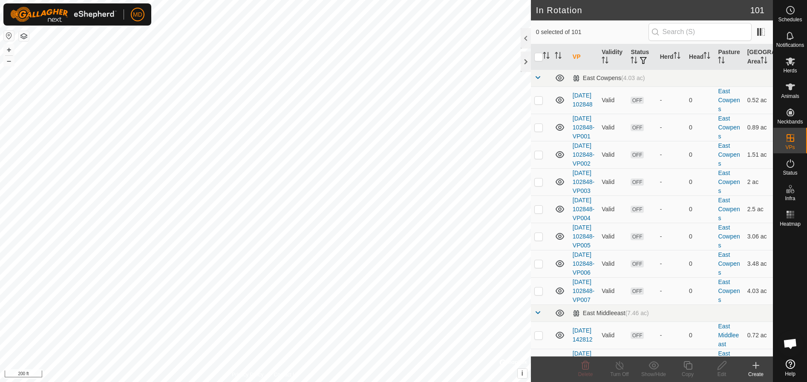
click at [755, 365] on icon at bounding box center [755, 365] width 6 height 0
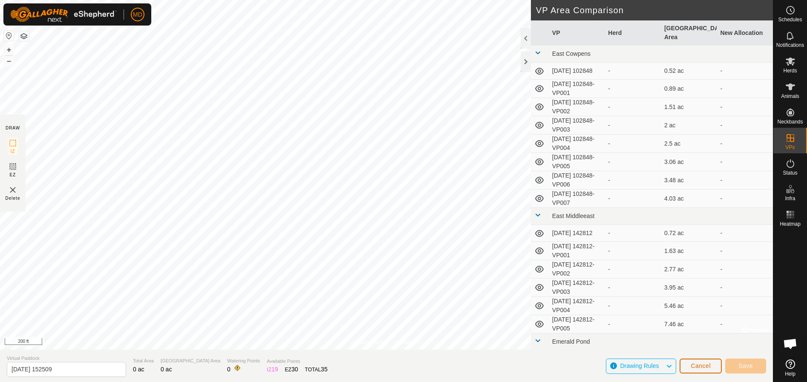
click at [705, 367] on span "Cancel" at bounding box center [700, 365] width 20 height 7
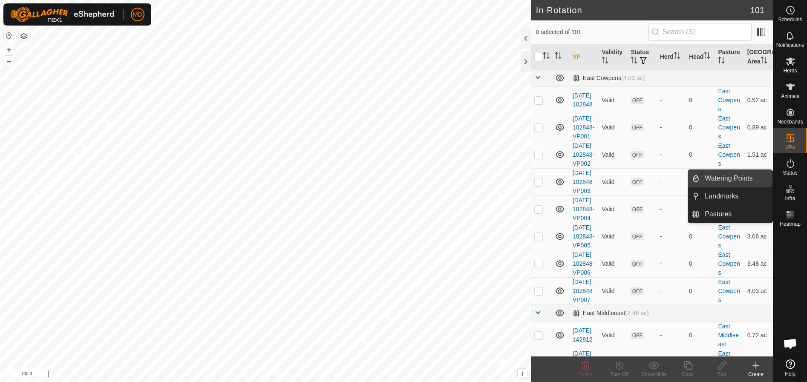
click at [728, 175] on link "Watering Points" at bounding box center [735, 178] width 73 height 17
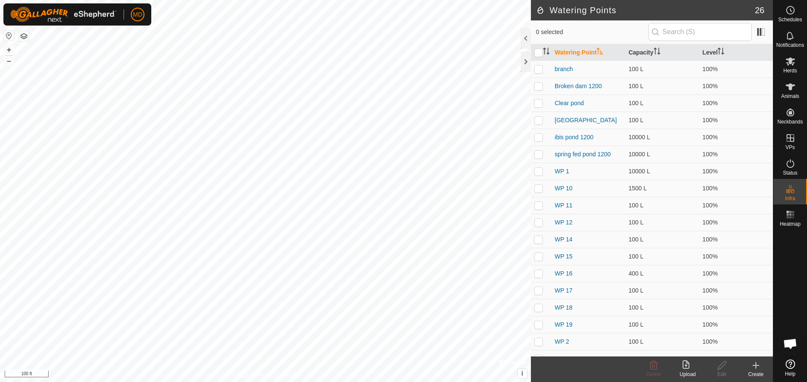
click at [754, 368] on icon at bounding box center [755, 365] width 10 height 10
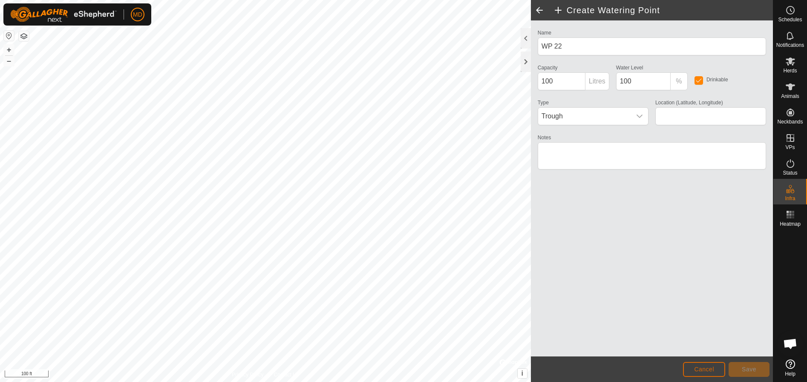
click at [707, 371] on span "Cancel" at bounding box center [704, 369] width 20 height 7
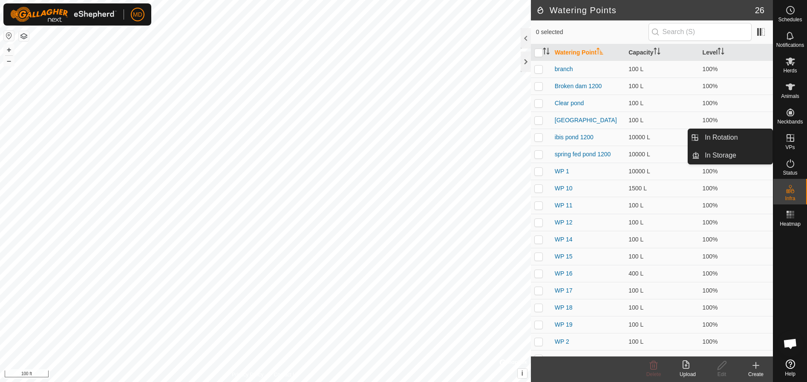
click at [789, 139] on icon at bounding box center [790, 138] width 10 height 10
click at [715, 135] on link "In Rotation" at bounding box center [735, 137] width 73 height 17
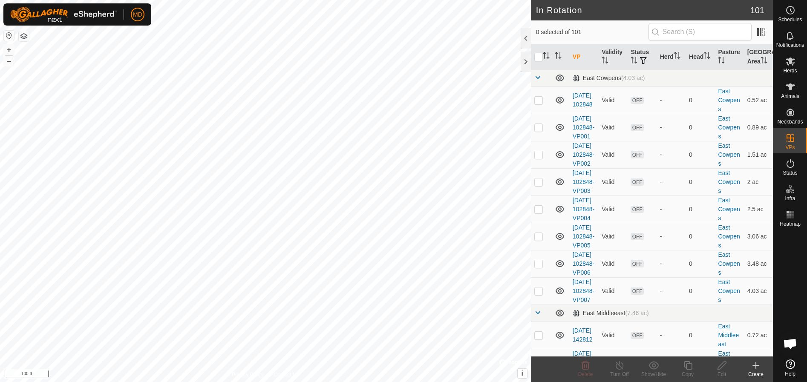
click at [755, 366] on icon at bounding box center [755, 365] width 10 height 10
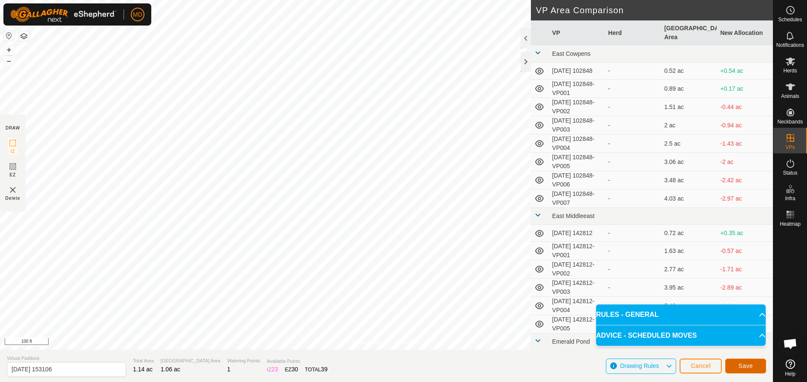
click at [744, 364] on span "Save" at bounding box center [745, 365] width 14 height 7
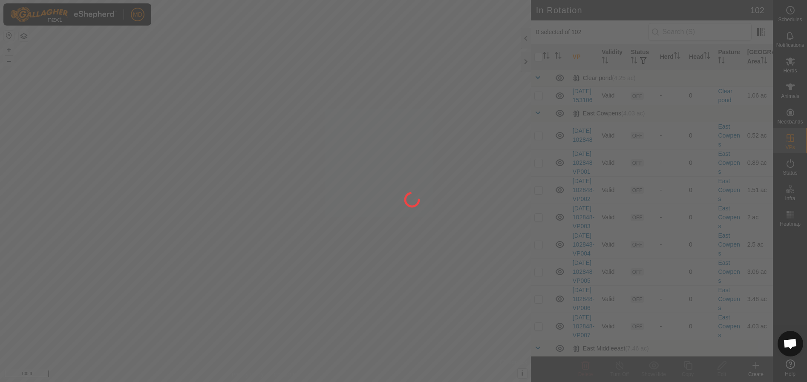
click at [538, 101] on div at bounding box center [403, 191] width 807 height 382
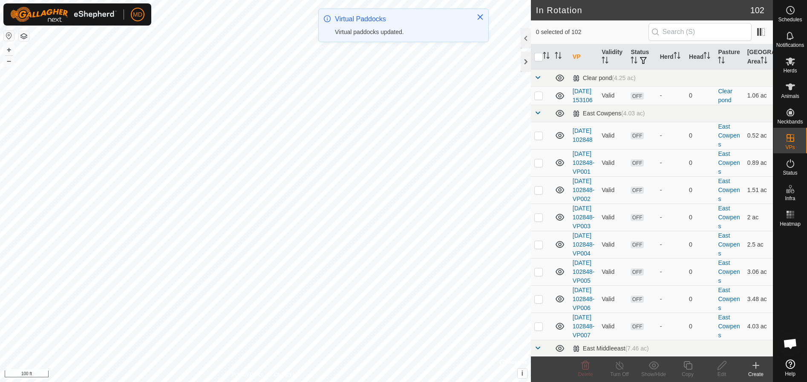
click at [538, 99] on p-checkbox at bounding box center [538, 95] width 9 height 7
checkbox input "true"
click at [689, 368] on icon at bounding box center [687, 365] width 11 height 10
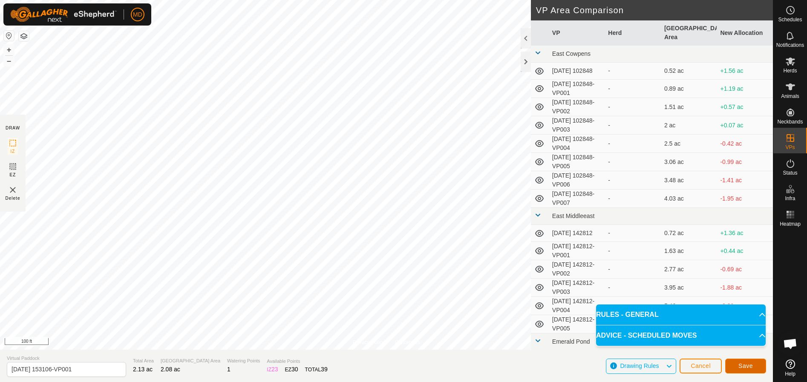
click at [745, 364] on span "Save" at bounding box center [745, 365] width 14 height 7
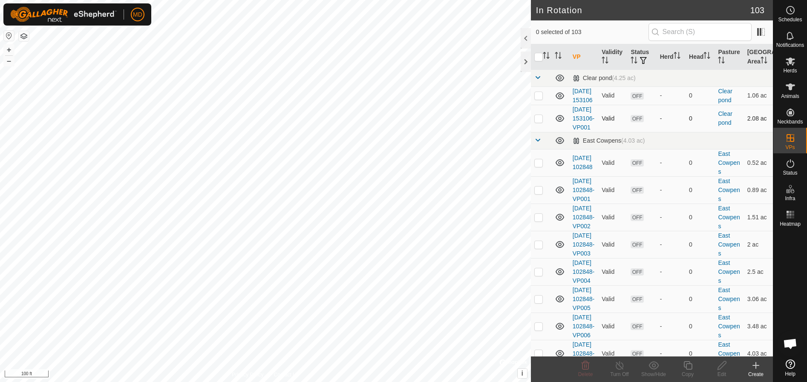
click at [537, 122] on p-checkbox at bounding box center [538, 118] width 9 height 7
checkbox input "true"
click at [686, 370] on icon at bounding box center [687, 365] width 11 height 10
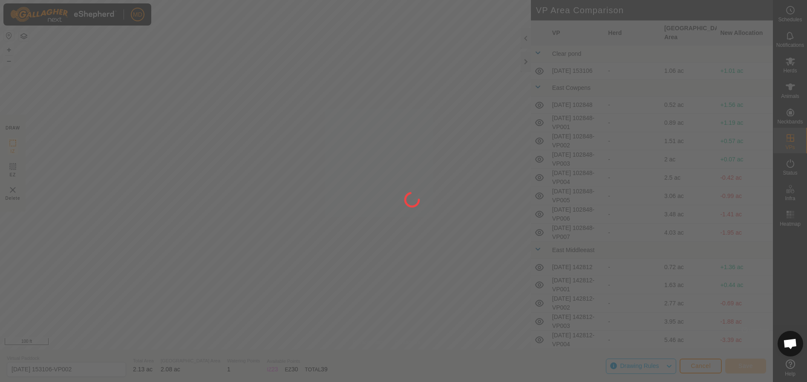
click at [308, 50] on div "MD Schedules Notifications Herds Animals Neckbands VPs Status Infra Heatmap Hel…" at bounding box center [403, 191] width 807 height 382
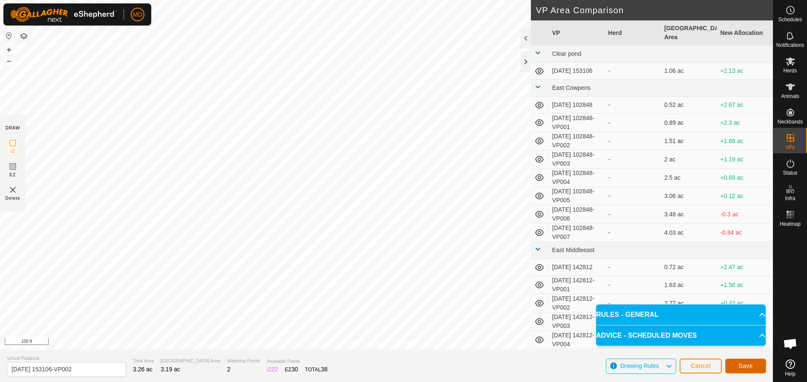
click at [747, 364] on span "Save" at bounding box center [745, 365] width 14 height 7
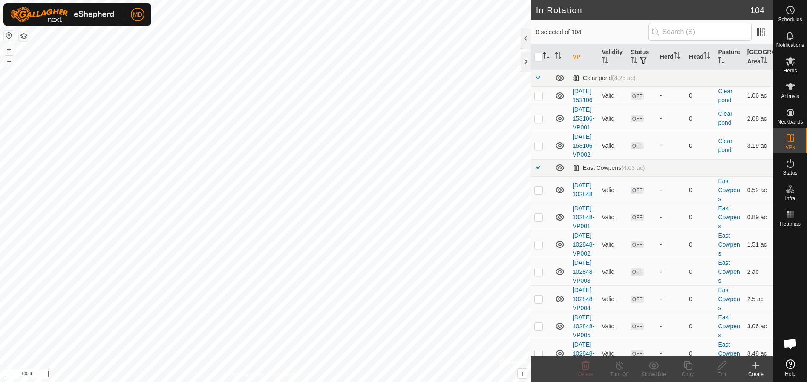
click at [538, 149] on p-checkbox at bounding box center [538, 145] width 9 height 7
checkbox input "true"
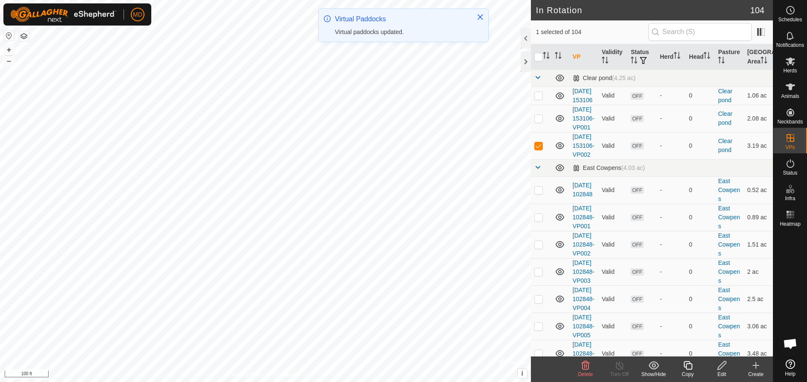
click at [687, 368] on icon at bounding box center [687, 365] width 11 height 10
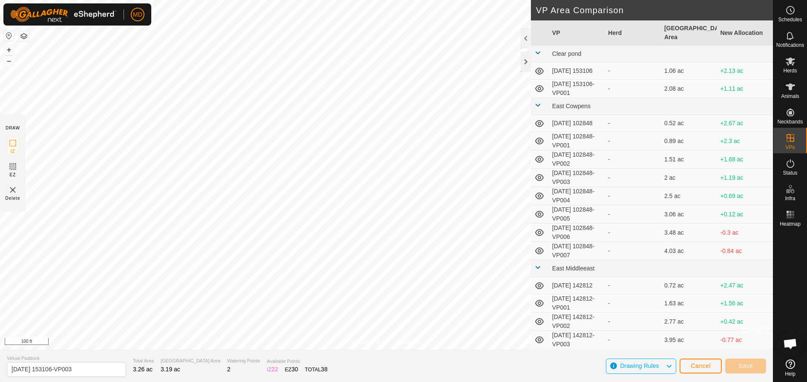
click at [370, 0] on html "MD Schedules Notifications Herds Animals Neckbands VPs Status Infra Heatmap Hel…" at bounding box center [403, 191] width 807 height 382
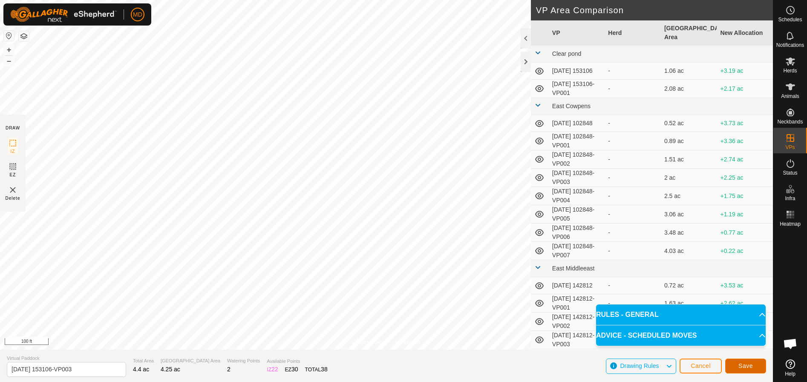
click at [743, 366] on span "Save" at bounding box center [745, 365] width 14 height 7
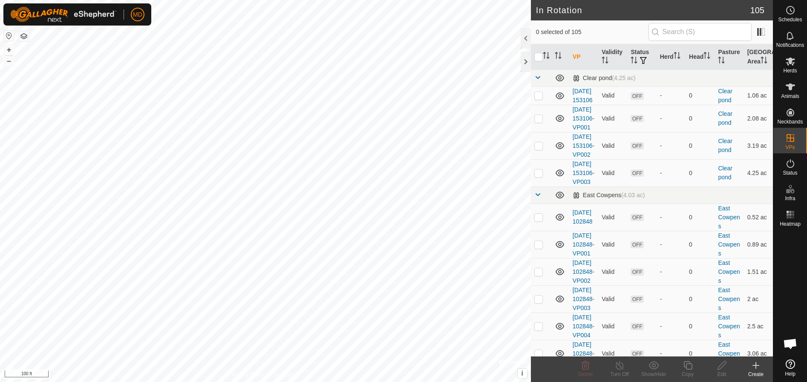
click at [755, 367] on icon at bounding box center [755, 365] width 0 height 6
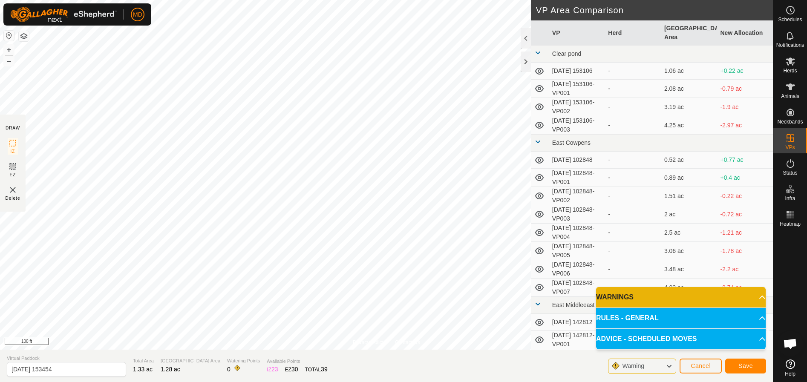
click at [634, 294] on p-accordion-header "WARNINGS" at bounding box center [680, 297] width 169 height 20
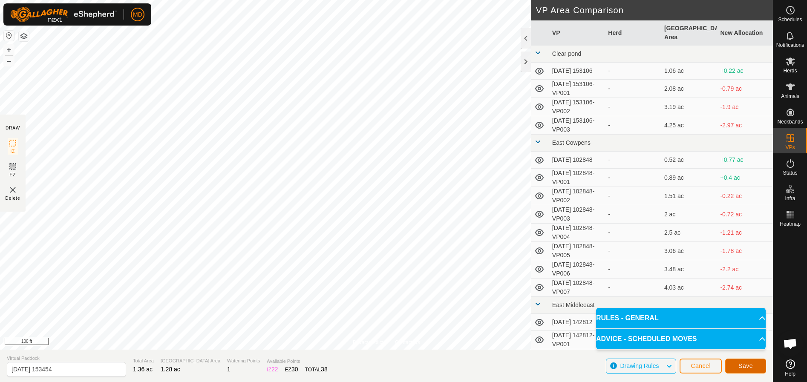
click at [752, 365] on span "Save" at bounding box center [745, 365] width 14 height 7
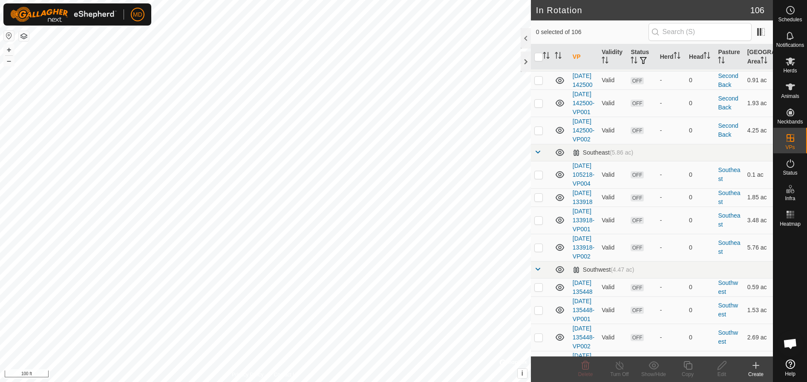
scroll to position [2087, 0]
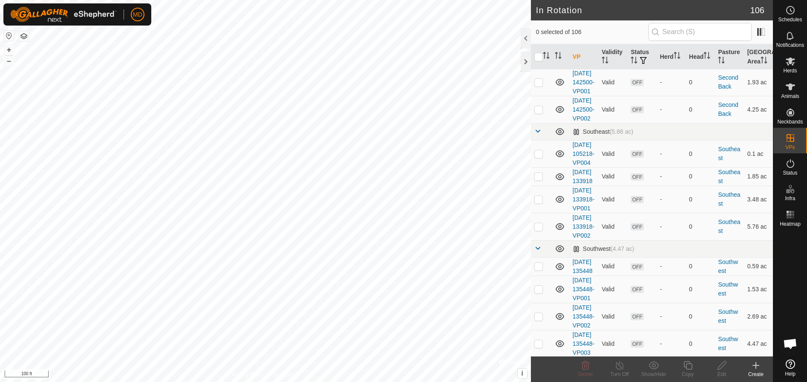
checkbox input "true"
click at [688, 365] on icon at bounding box center [687, 365] width 11 height 10
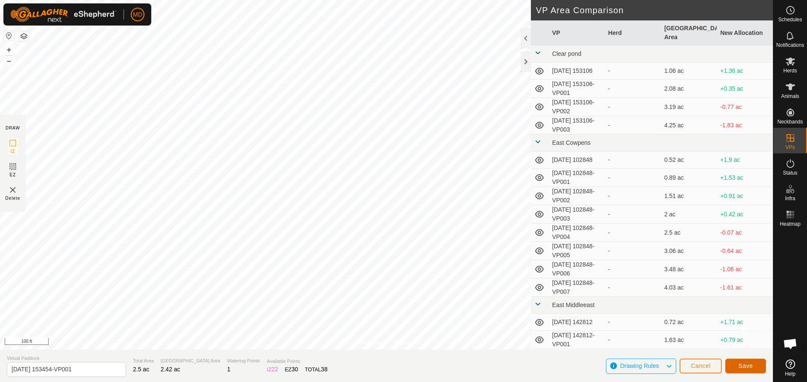
click at [746, 363] on span "Save" at bounding box center [745, 365] width 14 height 7
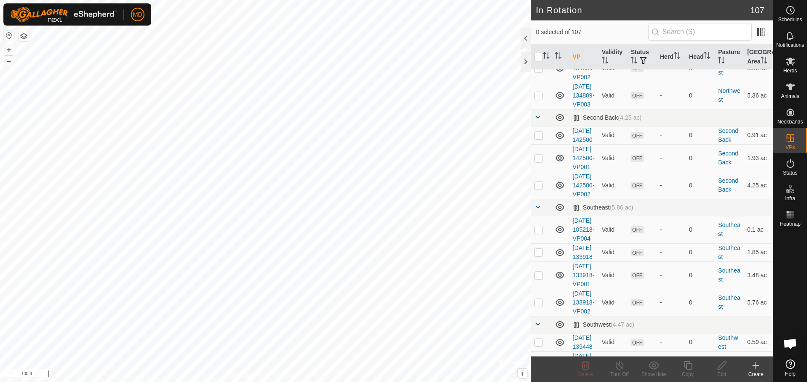
scroll to position [2044, 0]
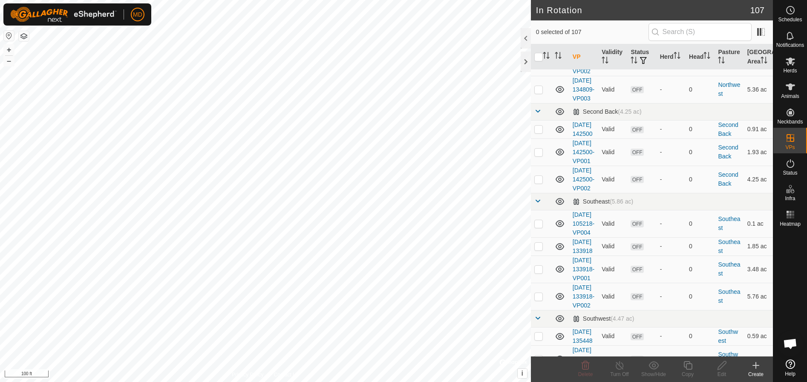
checkbox input "true"
click at [689, 367] on icon at bounding box center [687, 365] width 11 height 10
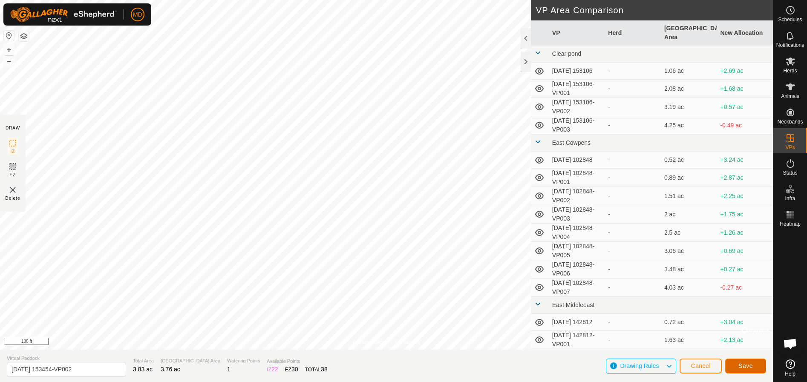
click at [746, 362] on span "Save" at bounding box center [745, 365] width 14 height 7
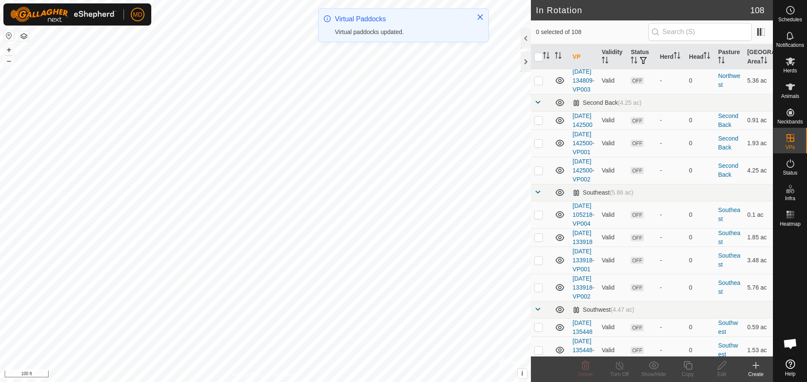
scroll to position [2129, 0]
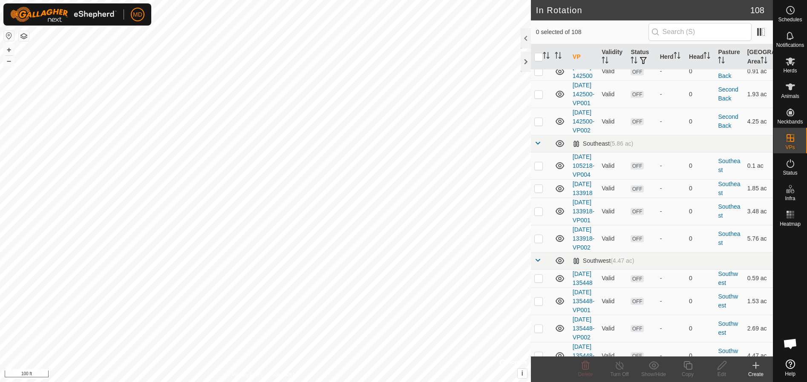
checkbox input "true"
click at [686, 367] on icon at bounding box center [687, 365] width 11 height 10
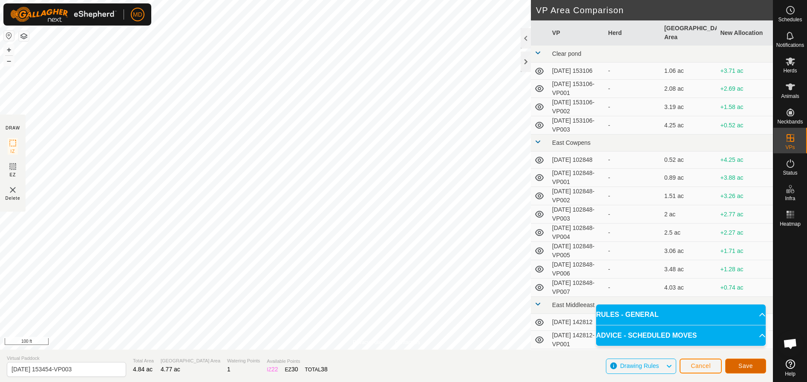
click at [743, 365] on span "Save" at bounding box center [745, 365] width 14 height 7
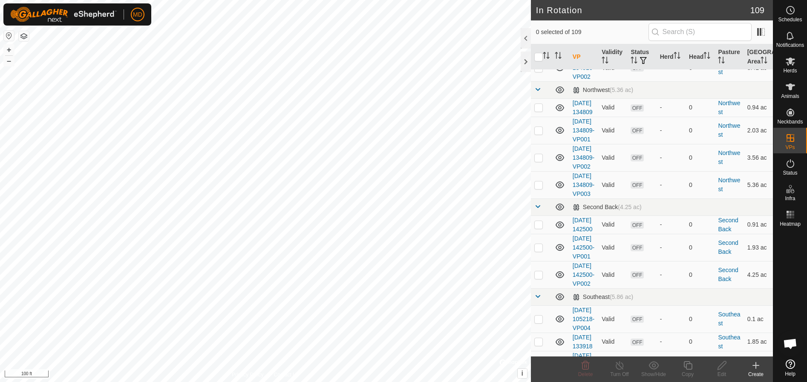
scroll to position [2044, 0]
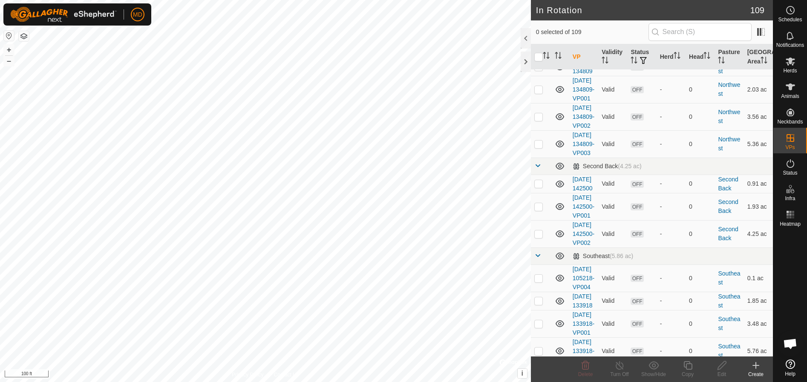
checkbox input "true"
click at [686, 367] on icon at bounding box center [687, 365] width 9 height 9
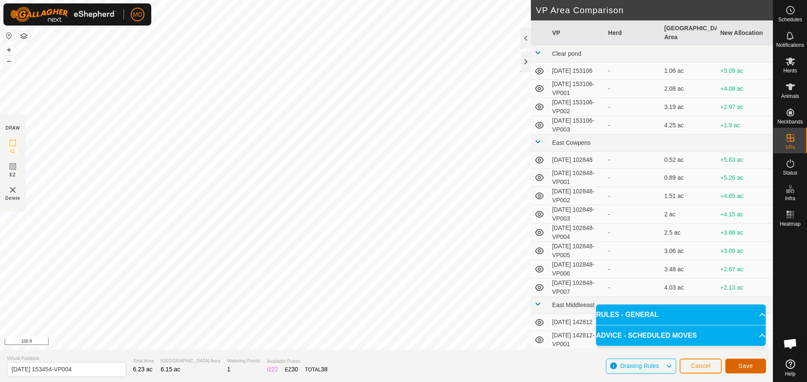
click at [748, 362] on span "Save" at bounding box center [745, 365] width 14 height 7
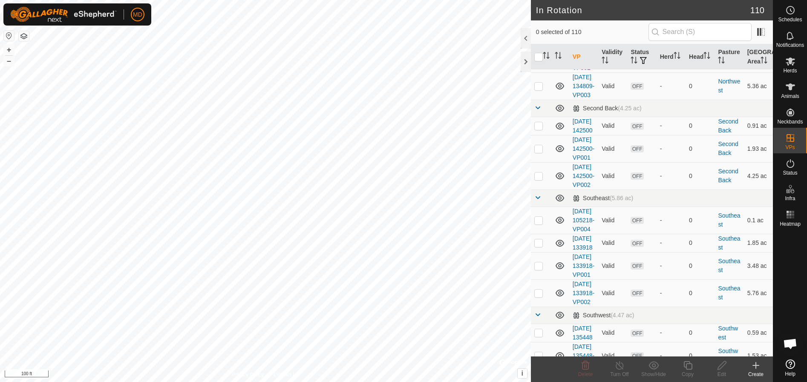
scroll to position [2172, 0]
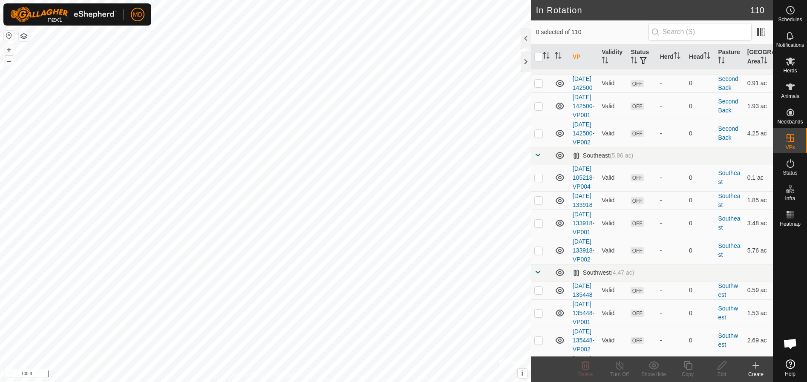
checkbox input "true"
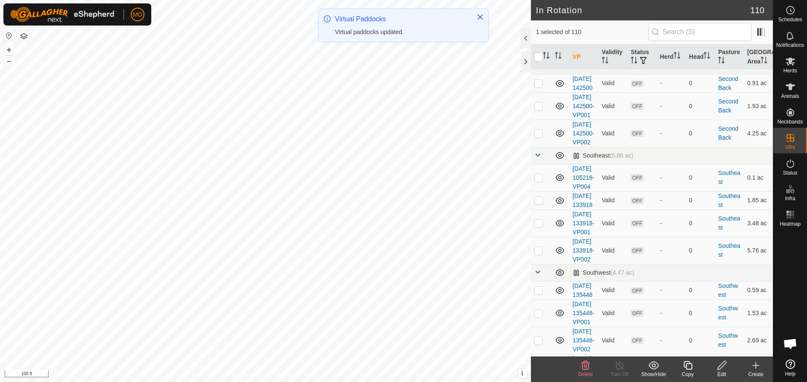
click at [686, 367] on icon at bounding box center [687, 365] width 9 height 9
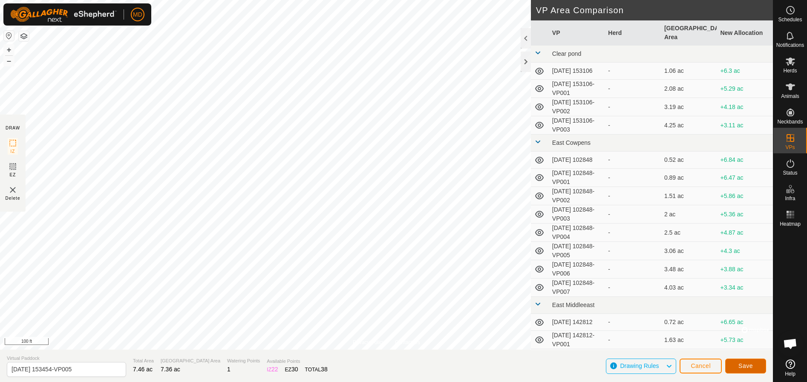
click at [746, 365] on span "Save" at bounding box center [745, 365] width 14 height 7
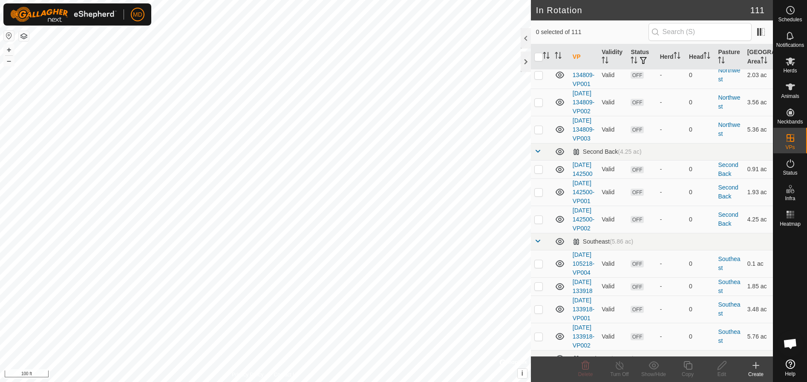
scroll to position [2129, 0]
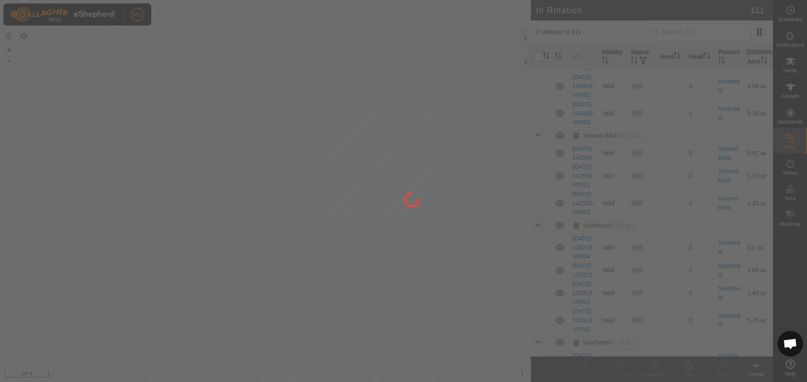
click at [537, 283] on div at bounding box center [403, 191] width 807 height 382
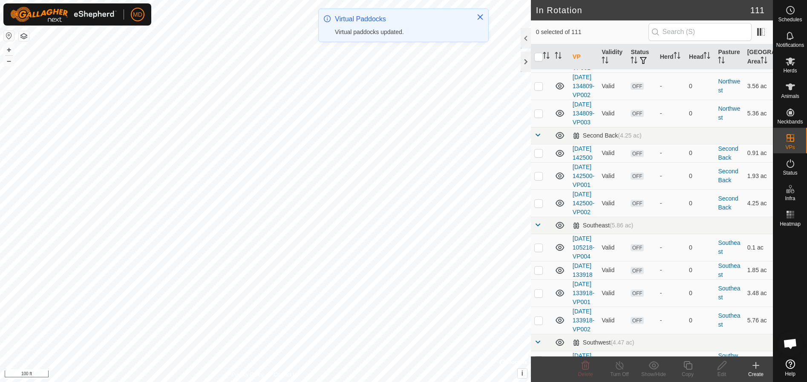
checkbox input "true"
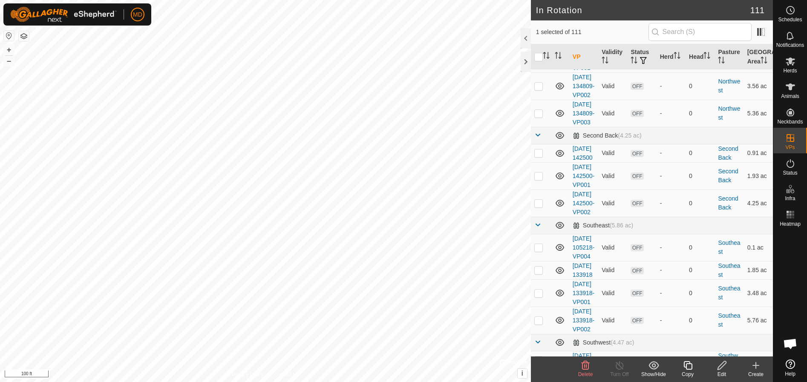
click at [686, 365] on icon at bounding box center [687, 365] width 11 height 10
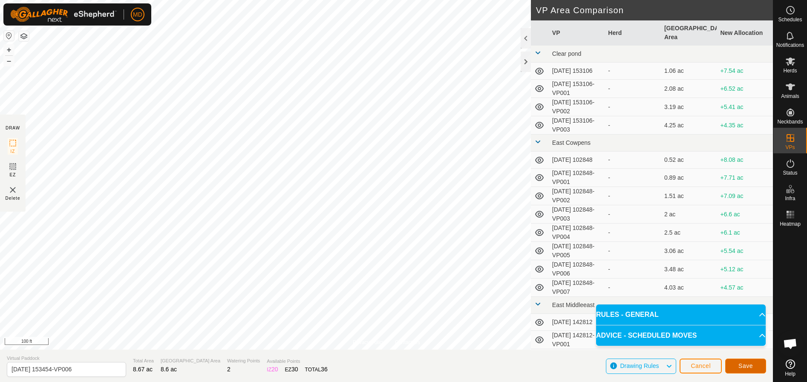
click at [745, 363] on span "Save" at bounding box center [745, 365] width 14 height 7
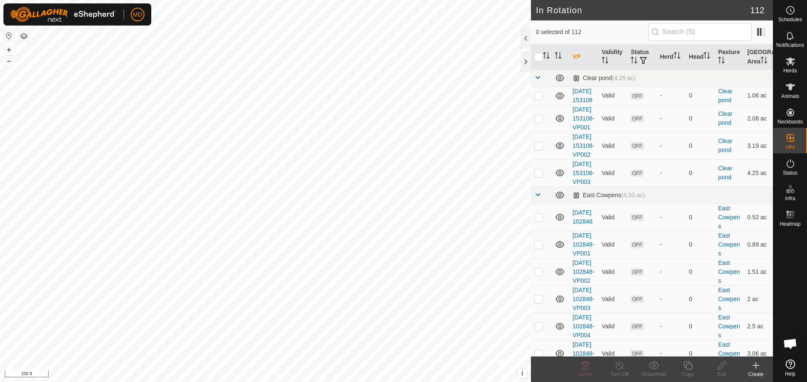
click at [755, 369] on icon at bounding box center [755, 365] width 10 height 10
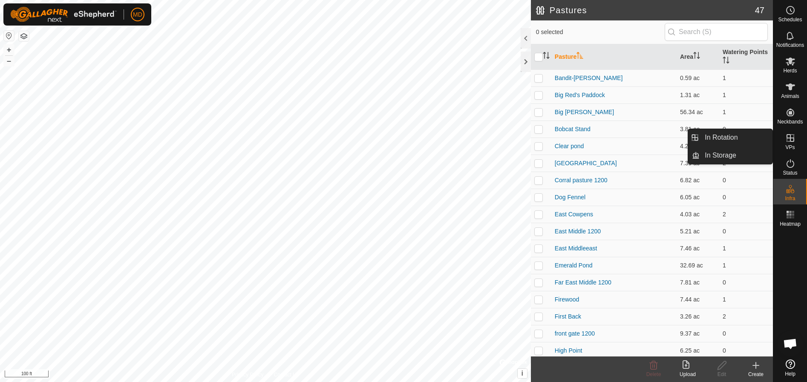
click at [790, 136] on icon at bounding box center [790, 138] width 8 height 8
click at [720, 134] on link "In Rotation" at bounding box center [735, 137] width 73 height 17
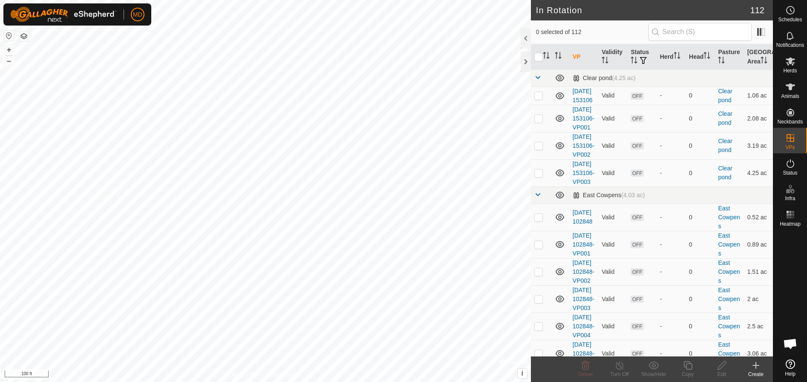
click at [756, 368] on icon at bounding box center [755, 365] width 10 height 10
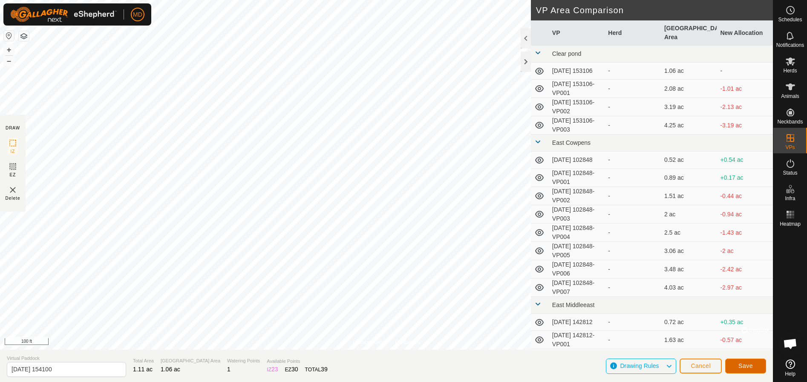
click at [748, 365] on span "Save" at bounding box center [745, 365] width 14 height 7
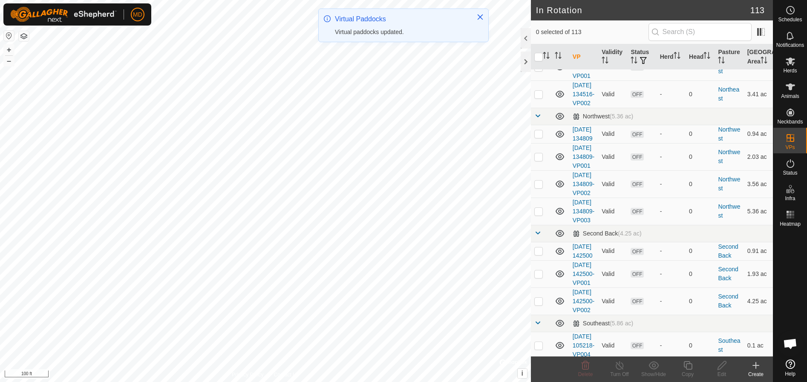
scroll to position [2129, 0]
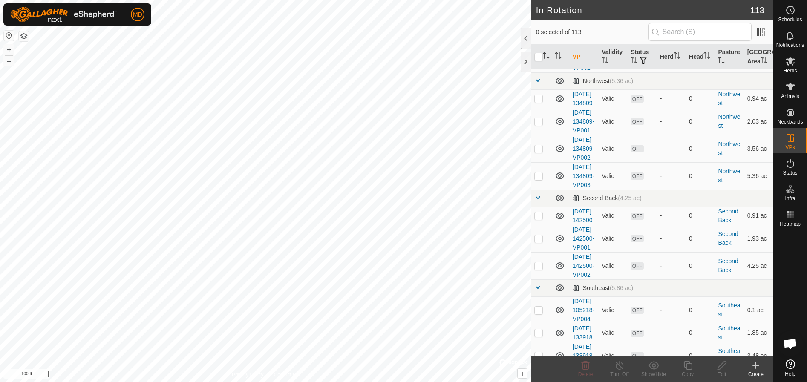
checkbox input "true"
click at [689, 368] on icon at bounding box center [687, 365] width 11 height 10
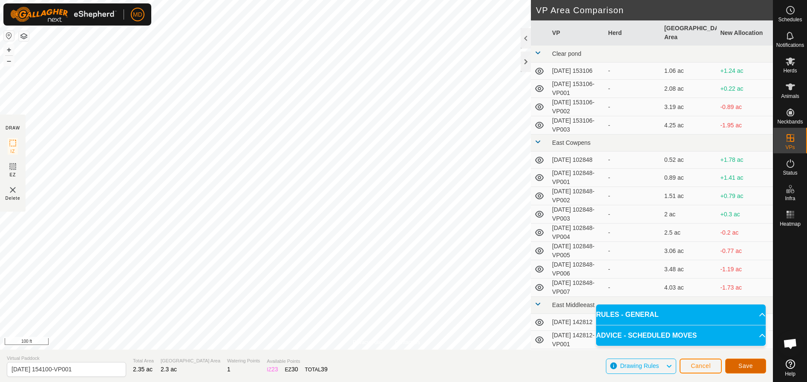
click at [749, 363] on span "Save" at bounding box center [745, 365] width 14 height 7
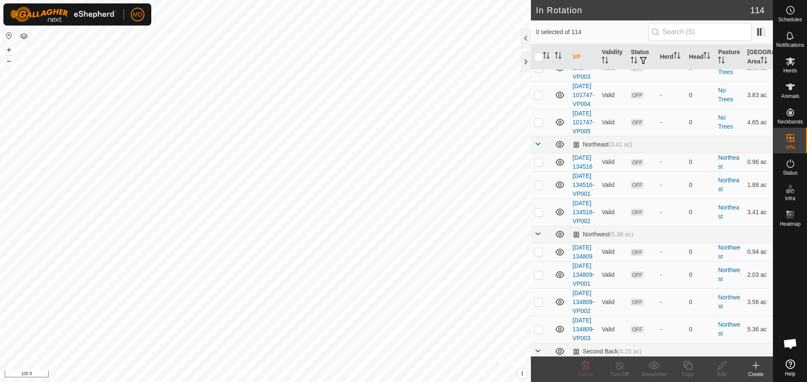
scroll to position [2044, 0]
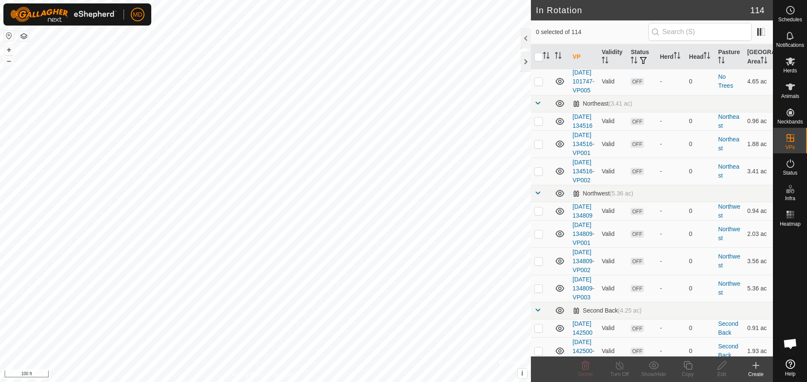
checkbox input "true"
click at [689, 367] on icon at bounding box center [687, 365] width 11 height 10
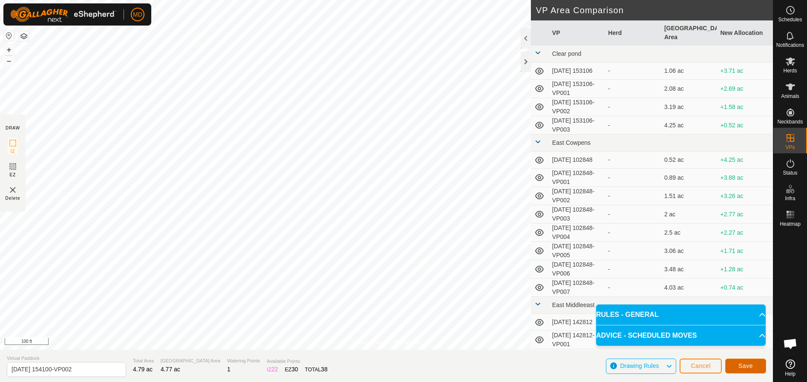
click at [753, 364] on button "Save" at bounding box center [745, 366] width 41 height 15
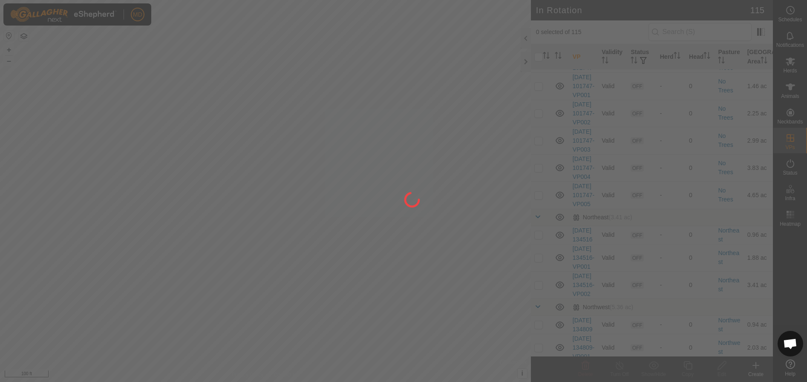
scroll to position [2001, 0]
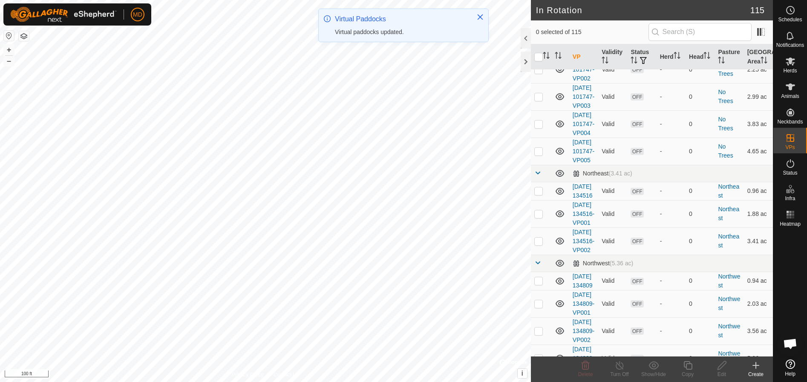
checkbox input "true"
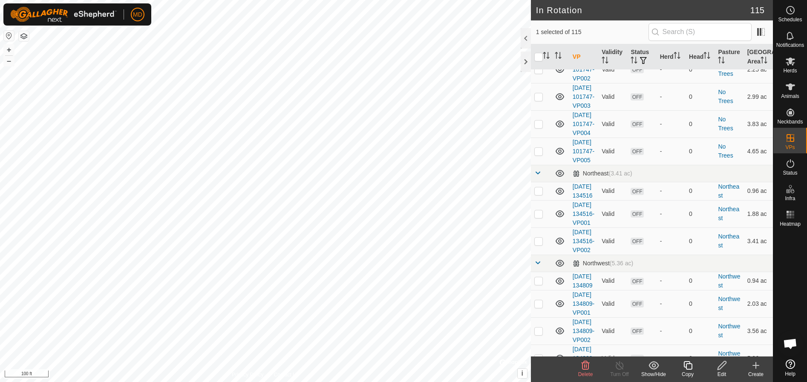
click at [687, 365] on icon at bounding box center [687, 365] width 11 height 10
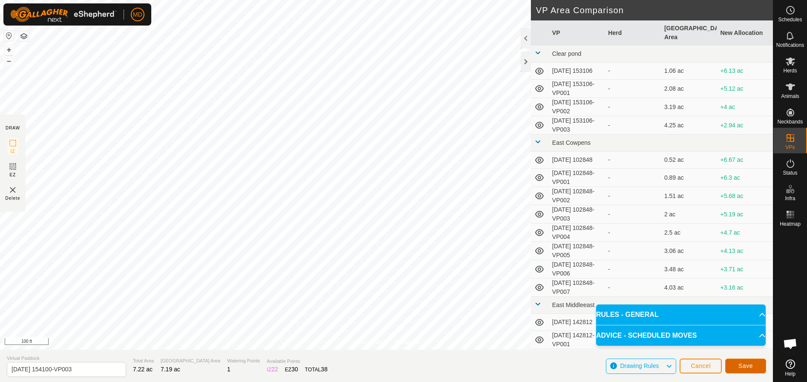
click at [751, 363] on span "Save" at bounding box center [745, 365] width 14 height 7
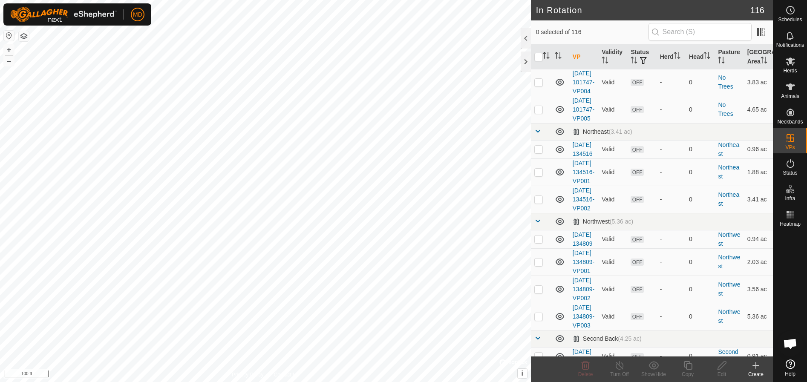
scroll to position [2087, 0]
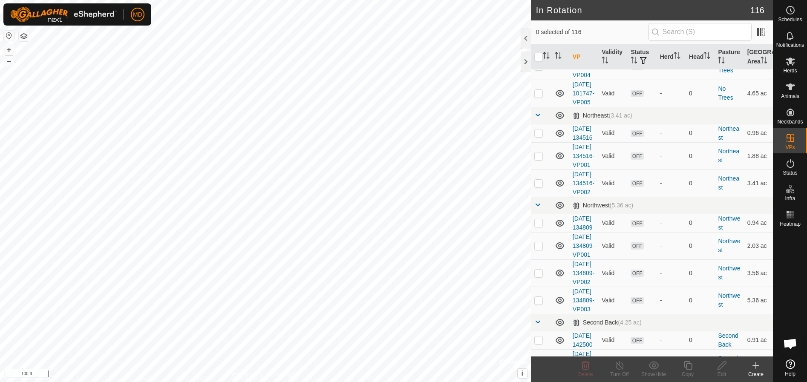
checkbox input "true"
click at [687, 366] on icon at bounding box center [687, 365] width 11 height 10
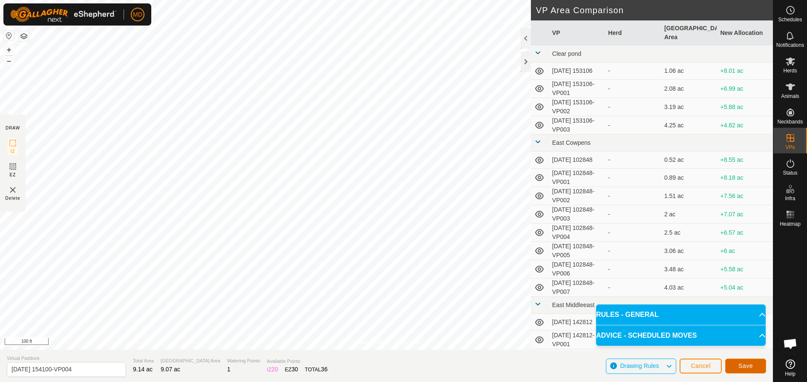
click at [749, 362] on span "Save" at bounding box center [745, 365] width 14 height 7
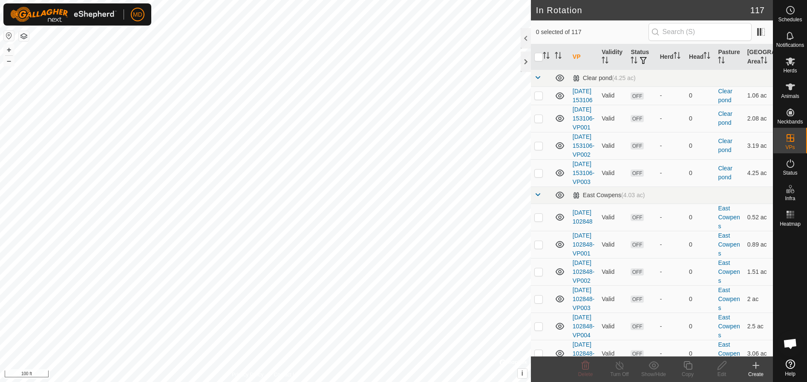
click at [758, 365] on icon at bounding box center [755, 365] width 6 height 0
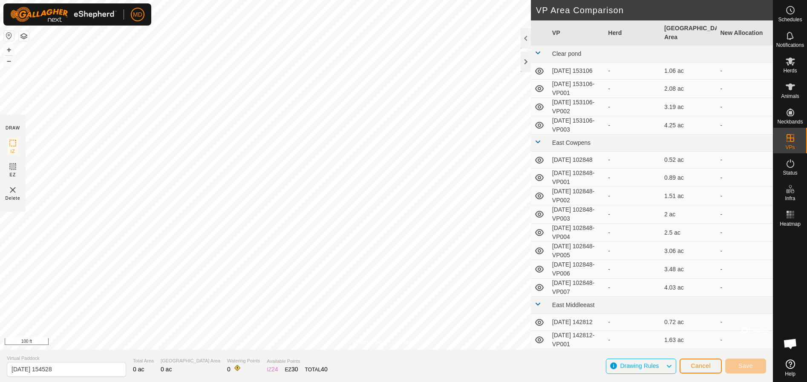
click at [532, 260] on td at bounding box center [540, 269] width 18 height 18
click at [739, 365] on span "Save" at bounding box center [745, 365] width 14 height 7
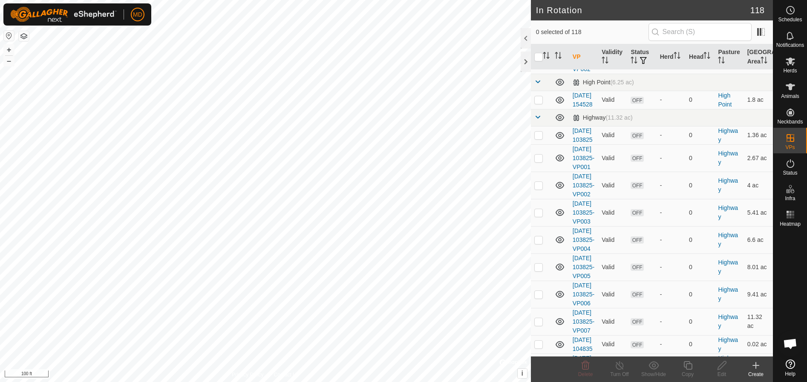
scroll to position [1235, 0]
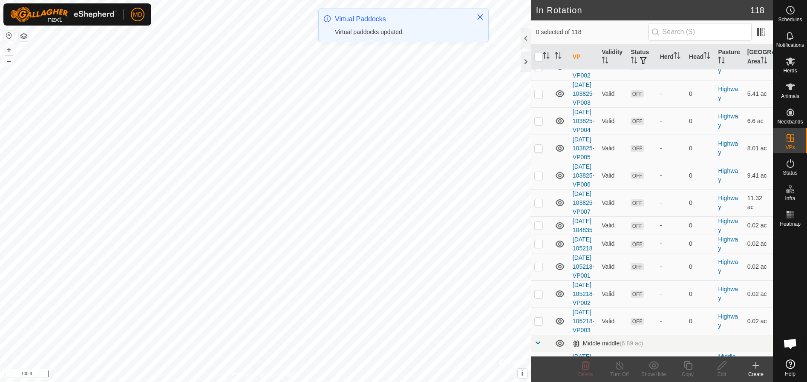
checkbox input "true"
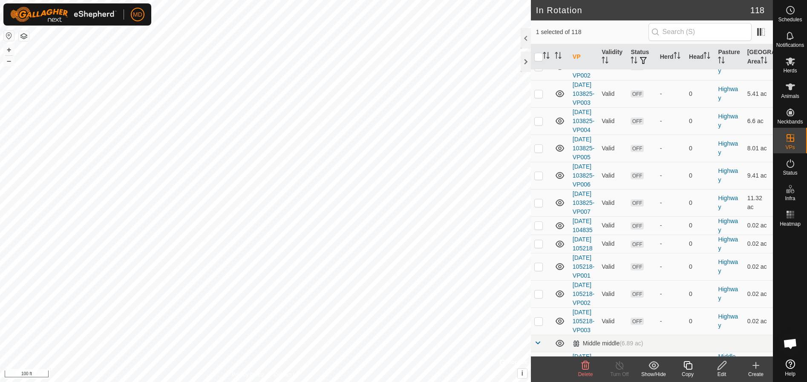
click at [686, 366] on icon at bounding box center [687, 365] width 11 height 10
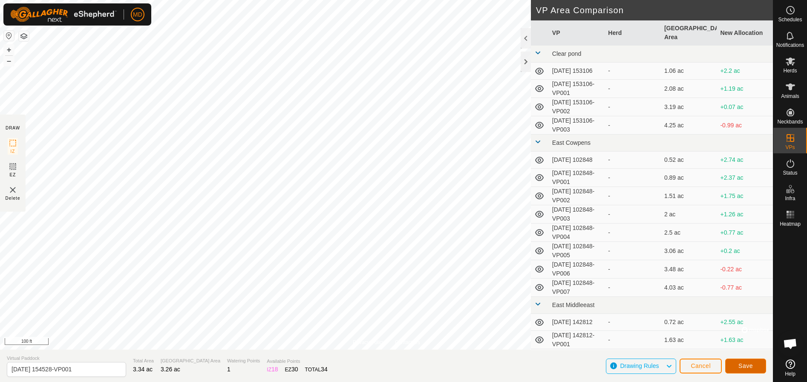
click at [746, 363] on span "Save" at bounding box center [745, 365] width 14 height 7
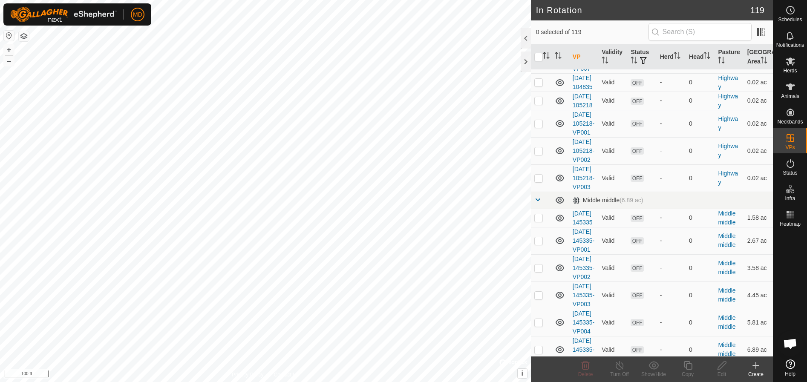
scroll to position [1448, 0]
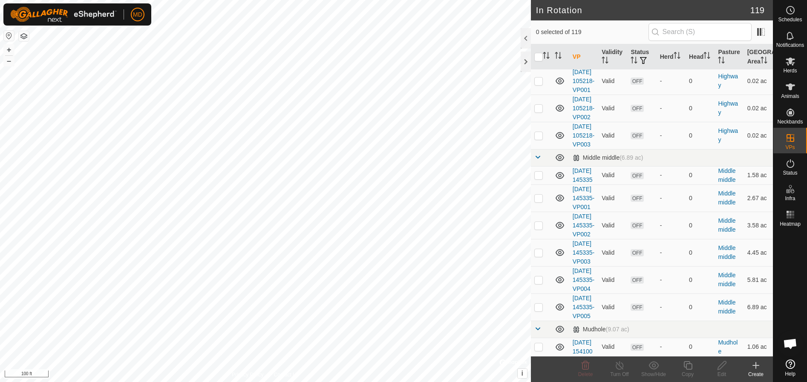
checkbox input "true"
click at [690, 367] on icon at bounding box center [687, 365] width 11 height 10
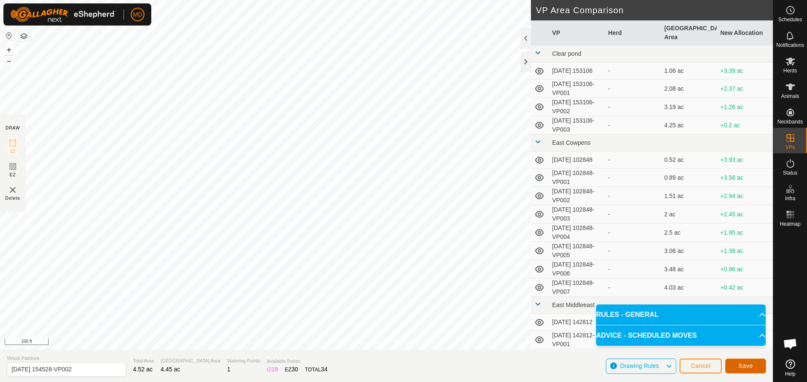
click at [748, 365] on span "Save" at bounding box center [745, 365] width 14 height 7
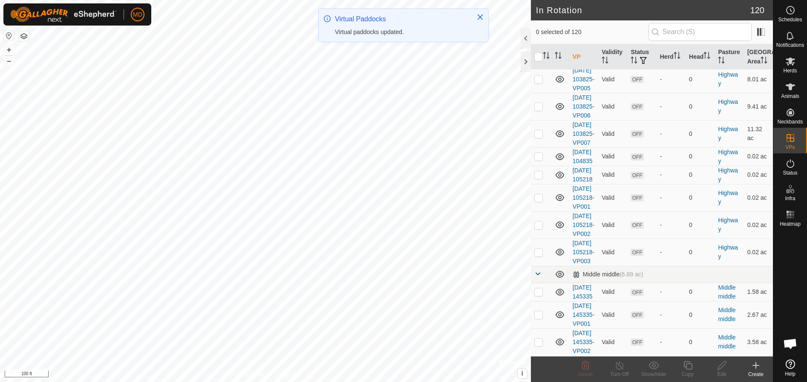
scroll to position [1363, 0]
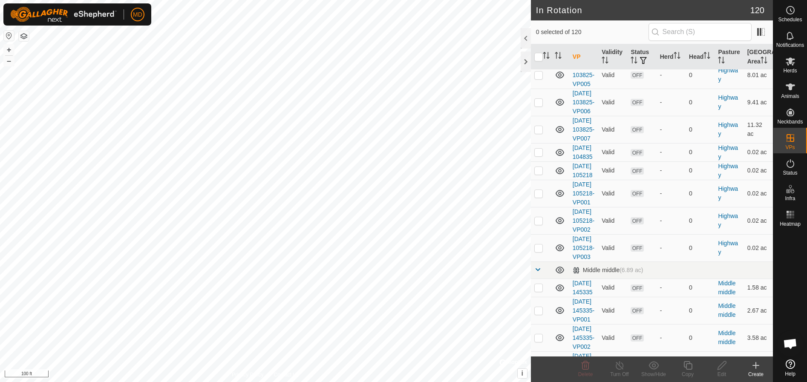
checkbox input "true"
click at [689, 369] on icon at bounding box center [687, 365] width 9 height 9
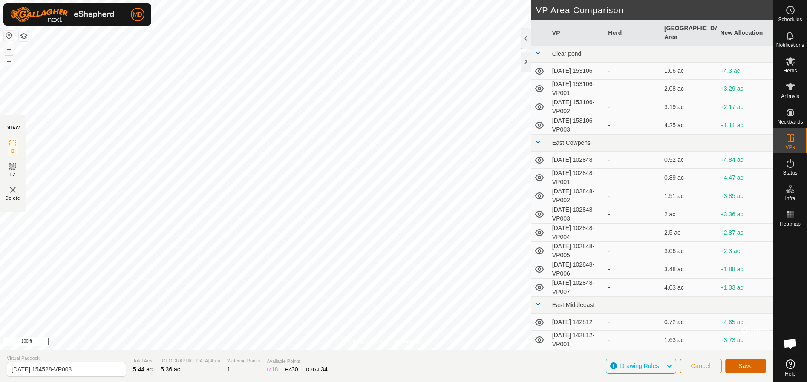
click at [745, 367] on span "Save" at bounding box center [745, 365] width 14 height 7
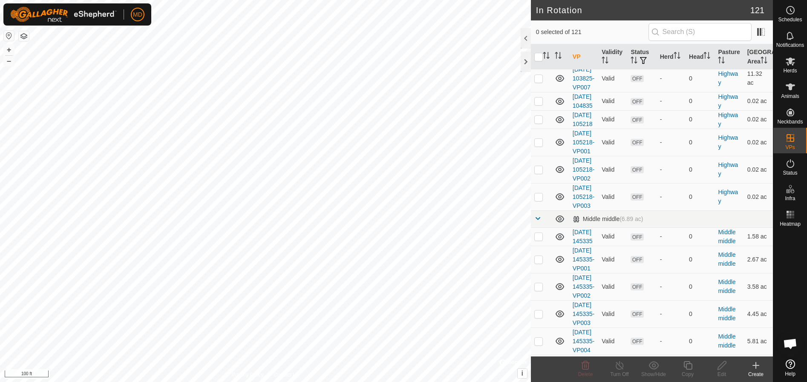
scroll to position [1405, 0]
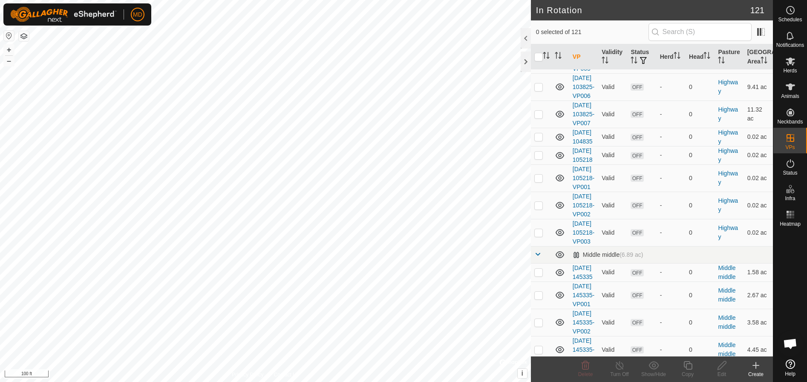
checkbox input "true"
click at [689, 364] on icon at bounding box center [687, 365] width 9 height 9
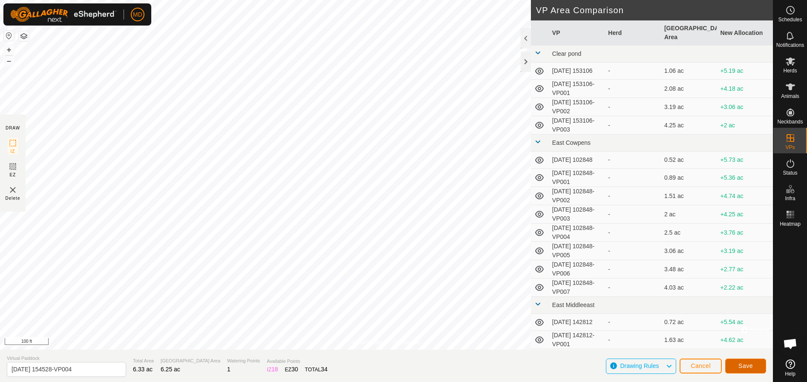
click at [746, 363] on span "Save" at bounding box center [745, 365] width 14 height 7
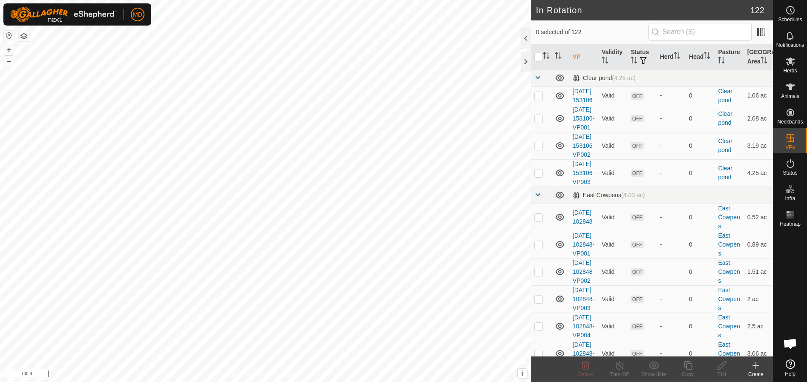
click at [472, 382] on html "MD Schedules Notifications Herds Animals Neckbands VPs Status Infra Heatmap Hel…" at bounding box center [403, 191] width 807 height 382
click at [755, 366] on icon at bounding box center [755, 365] width 0 height 6
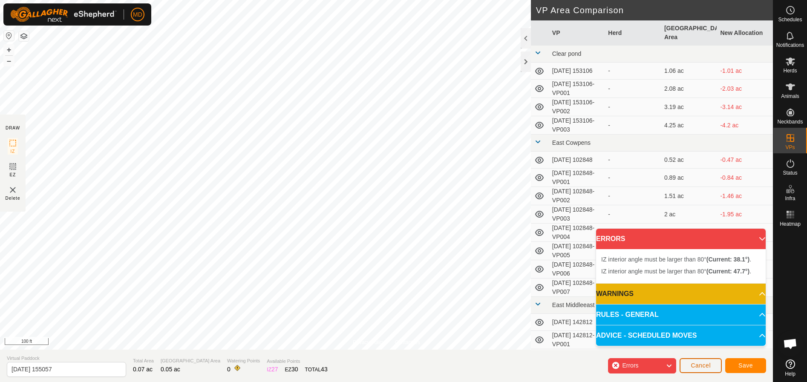
click at [695, 363] on span "Cancel" at bounding box center [700, 365] width 20 height 7
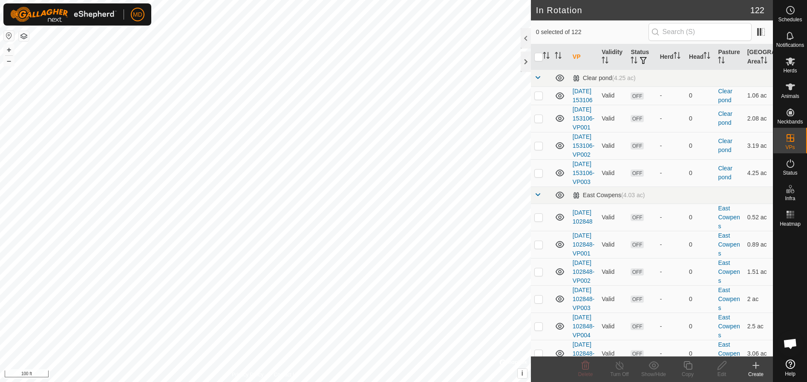
click at [757, 367] on icon at bounding box center [755, 365] width 10 height 10
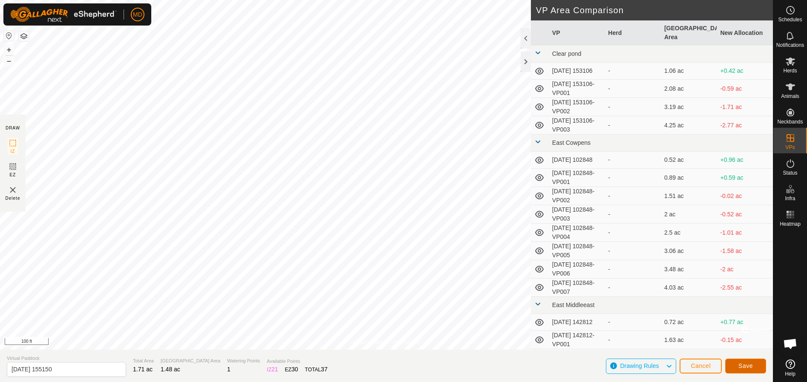
click at [748, 362] on span "Save" at bounding box center [745, 365] width 14 height 7
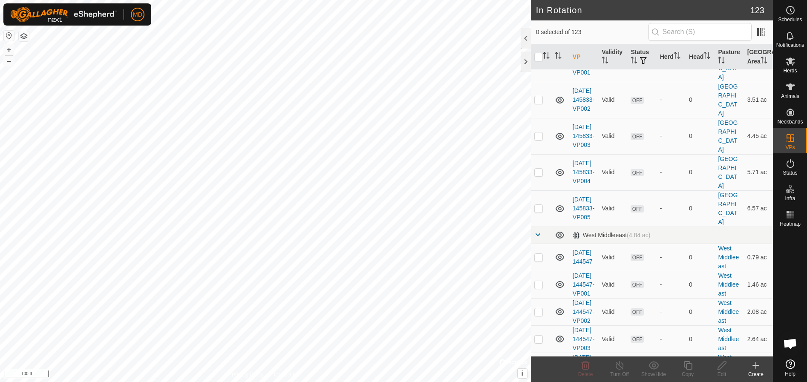
scroll to position [3279, 0]
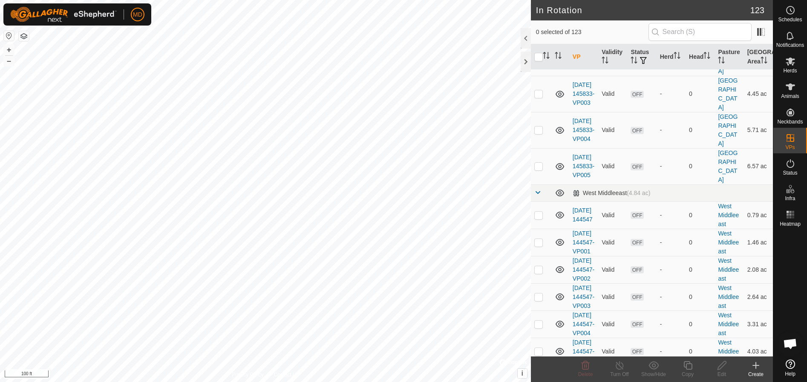
checkbox input "true"
click at [688, 367] on icon at bounding box center [687, 365] width 11 height 10
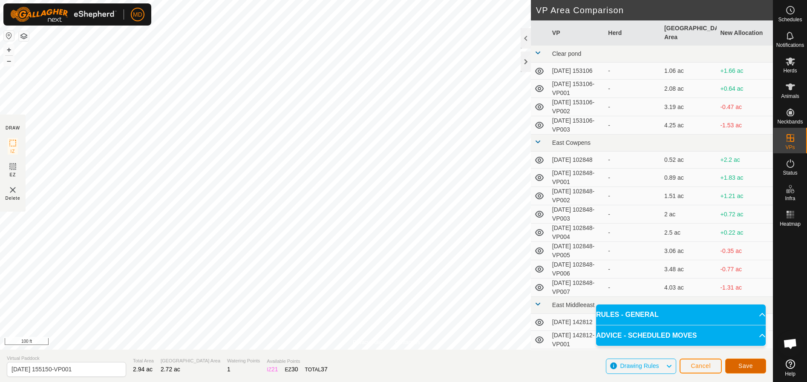
click at [741, 365] on span "Save" at bounding box center [745, 365] width 14 height 7
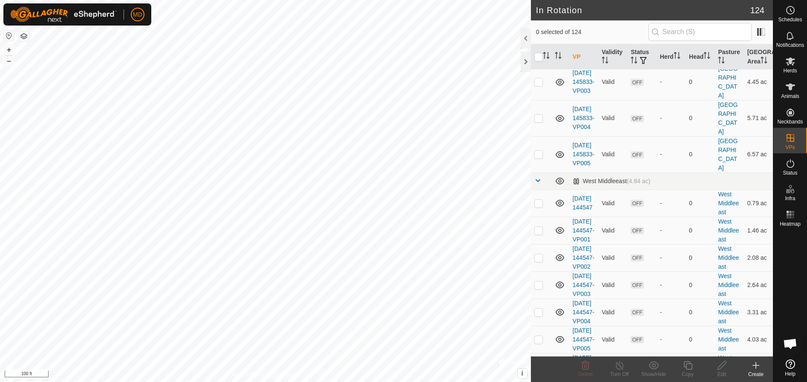
scroll to position [3321, 0]
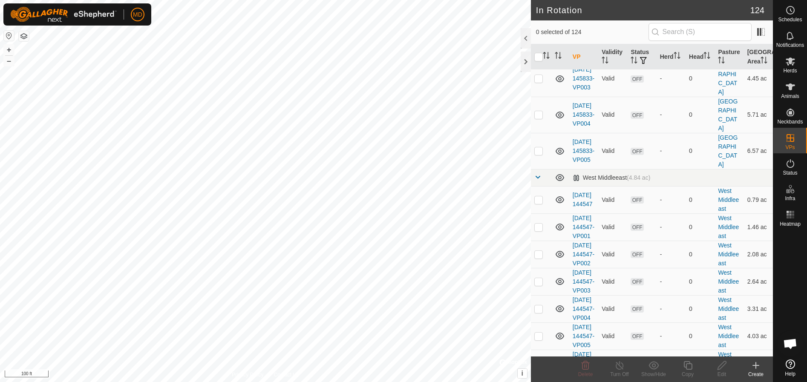
checkbox input "true"
click at [689, 366] on icon at bounding box center [687, 365] width 11 height 10
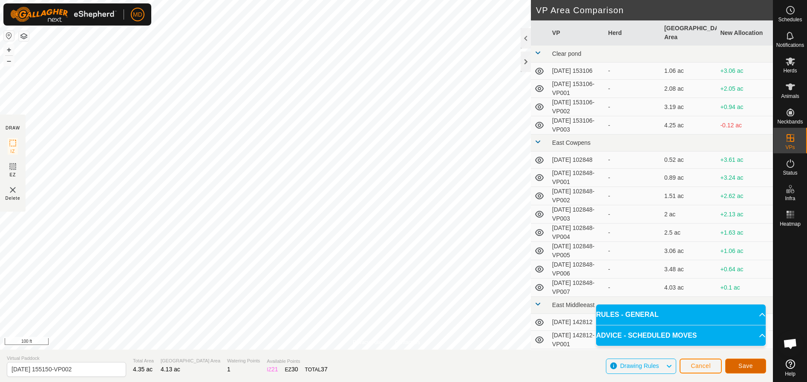
click at [744, 364] on span "Save" at bounding box center [745, 365] width 14 height 7
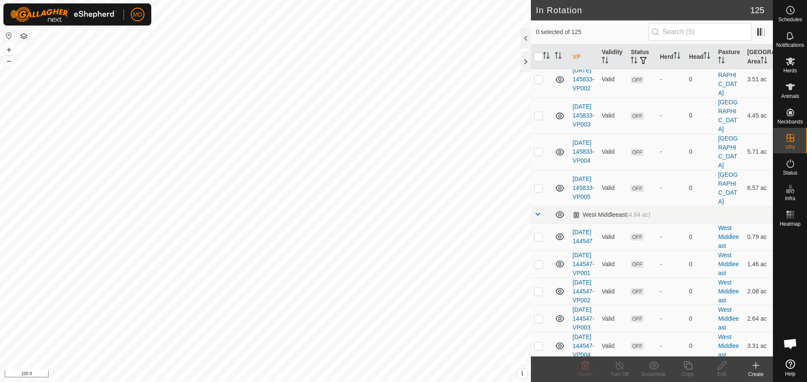
scroll to position [3321, 0]
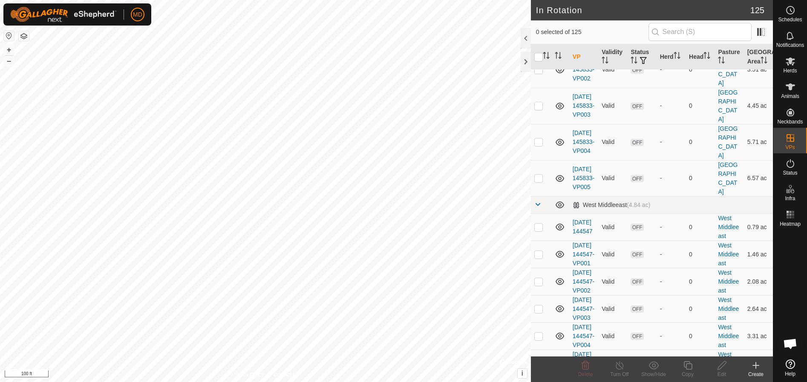
checkbox input "true"
click at [689, 365] on icon at bounding box center [687, 365] width 11 height 10
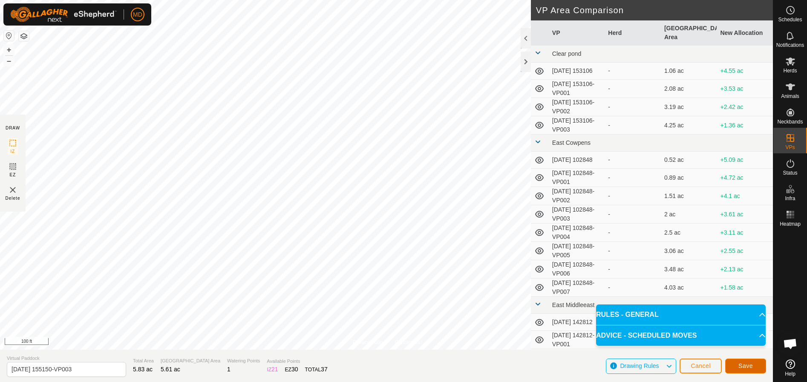
click at [755, 363] on button "Save" at bounding box center [745, 366] width 41 height 15
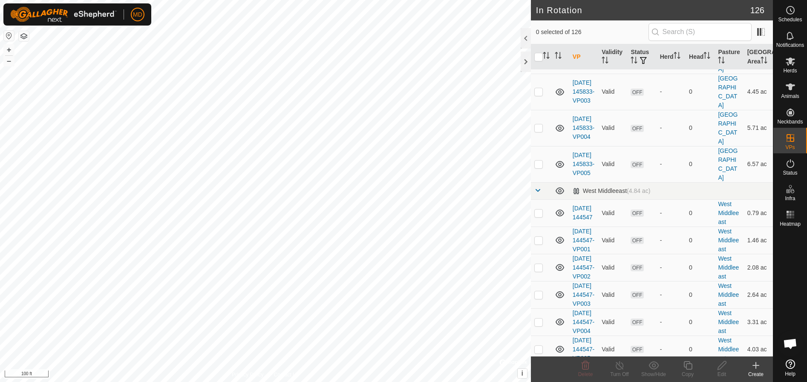
scroll to position [3364, 0]
checkbox input "true"
click at [688, 367] on icon at bounding box center [687, 365] width 11 height 10
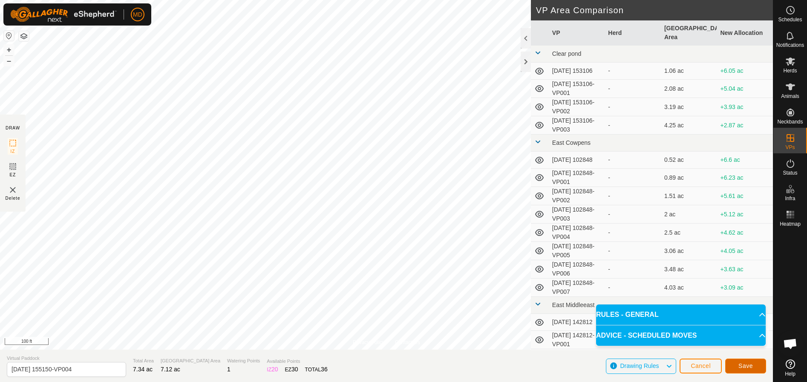
click at [746, 364] on span "Save" at bounding box center [745, 365] width 14 height 7
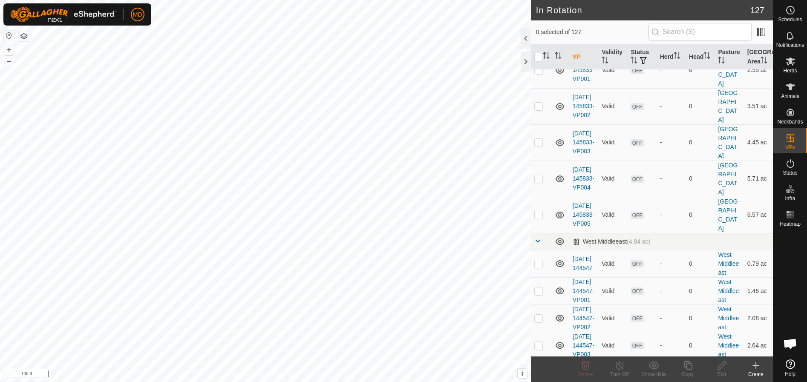
scroll to position [3407, 0]
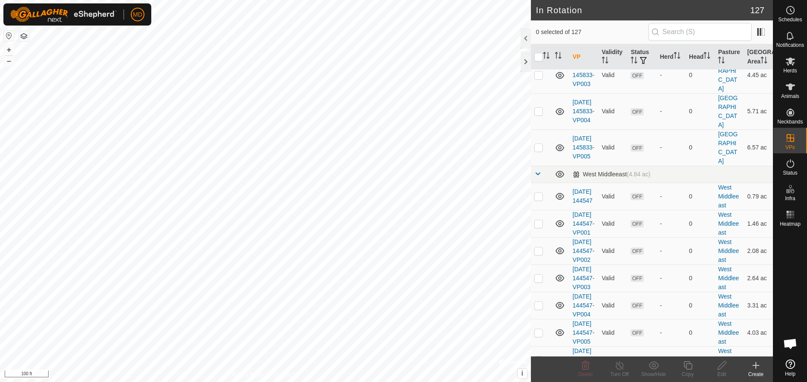
checkbox input "true"
click at [686, 366] on icon at bounding box center [687, 365] width 11 height 10
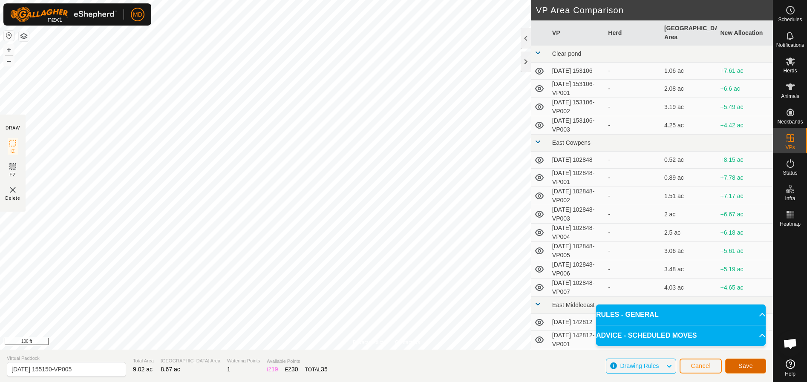
click at [751, 364] on span "Save" at bounding box center [745, 365] width 14 height 7
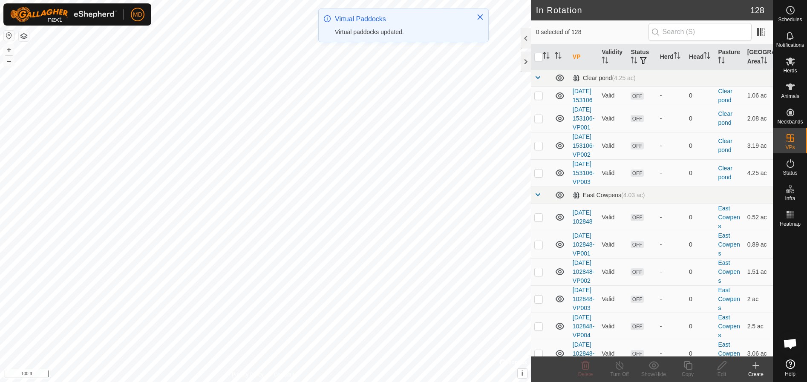
click at [757, 369] on icon at bounding box center [755, 365] width 10 height 10
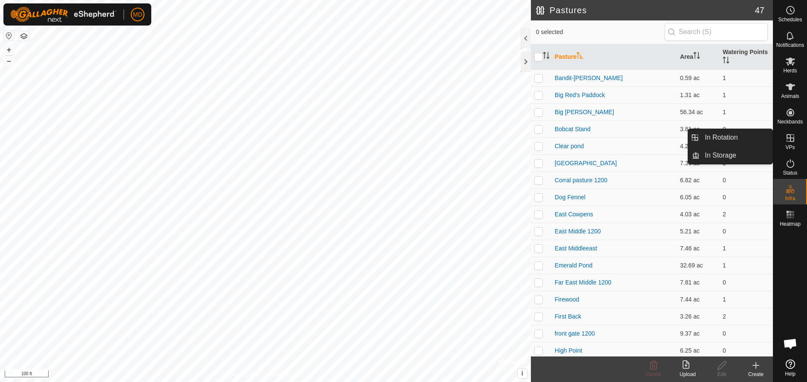
click at [792, 138] on icon at bounding box center [790, 138] width 8 height 8
click at [720, 132] on link "In Rotation" at bounding box center [735, 137] width 73 height 17
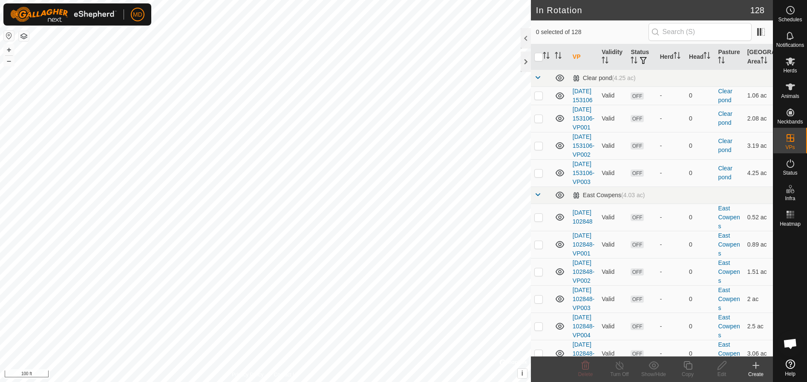
click at [753, 366] on icon at bounding box center [755, 365] width 10 height 10
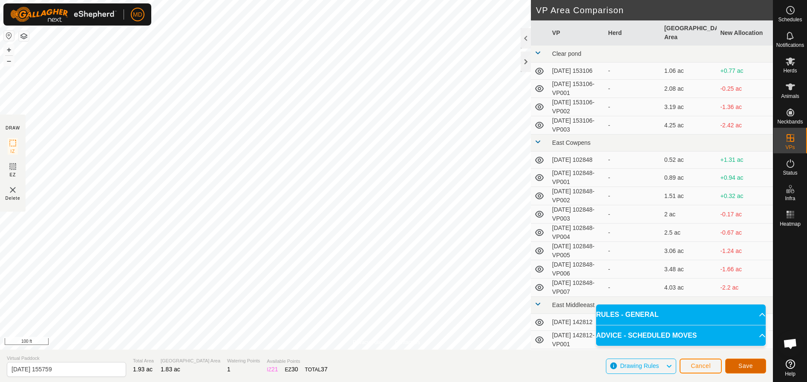
click at [749, 365] on span "Save" at bounding box center [745, 365] width 14 height 7
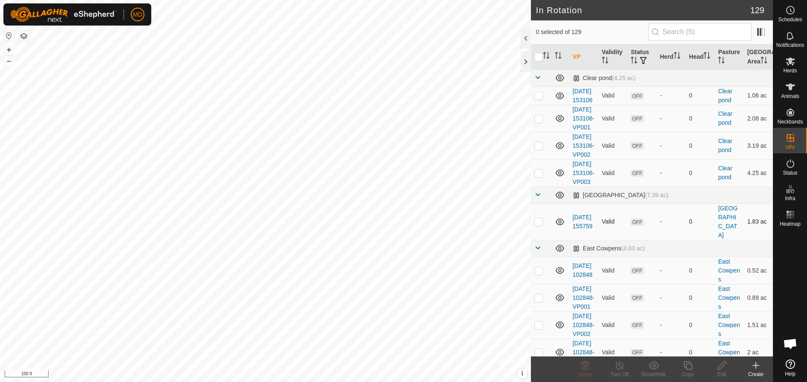
click at [537, 225] on p-checkbox at bounding box center [538, 221] width 9 height 7
checkbox input "true"
click at [691, 369] on icon at bounding box center [687, 365] width 9 height 9
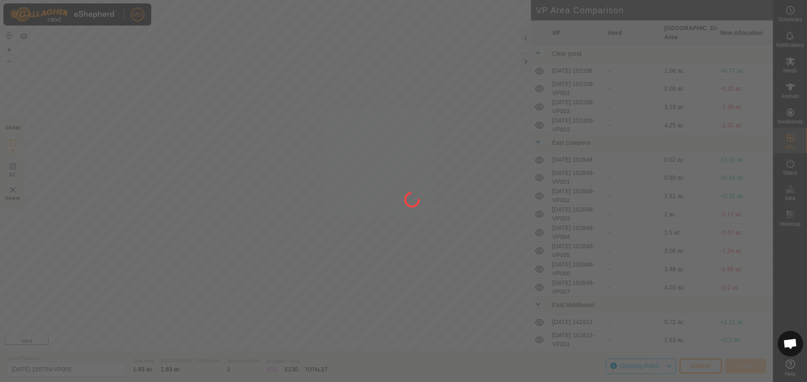
click at [198, 255] on div "MD Schedules Notifications Herds Animals Neckbands VPs Status Infra Heatmap Hel…" at bounding box center [403, 191] width 807 height 382
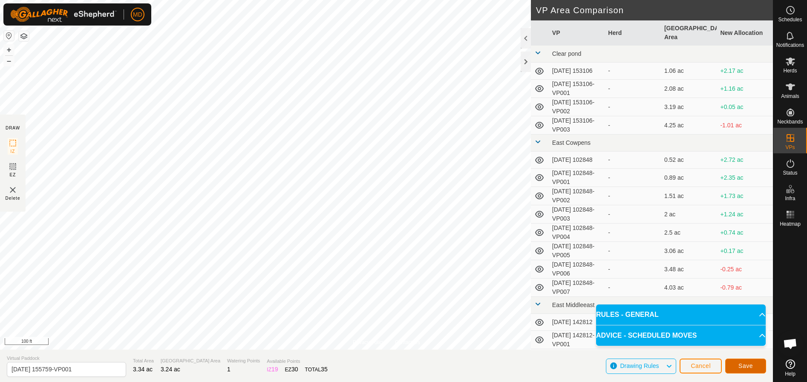
click at [744, 365] on span "Save" at bounding box center [745, 365] width 14 height 7
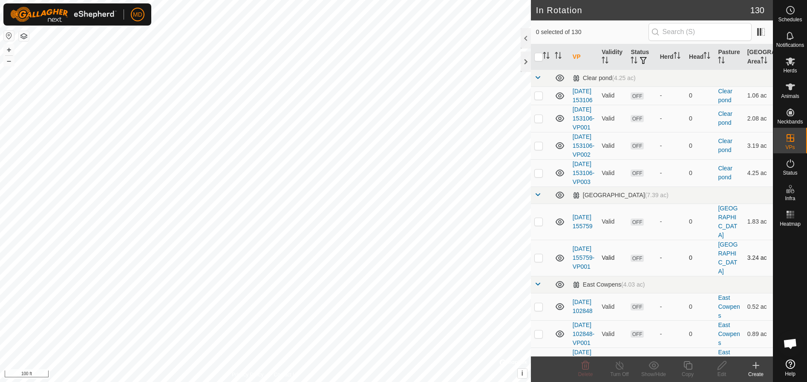
click at [536, 261] on p-checkbox at bounding box center [538, 257] width 9 height 7
checkbox input "true"
click at [686, 365] on icon at bounding box center [687, 365] width 11 height 10
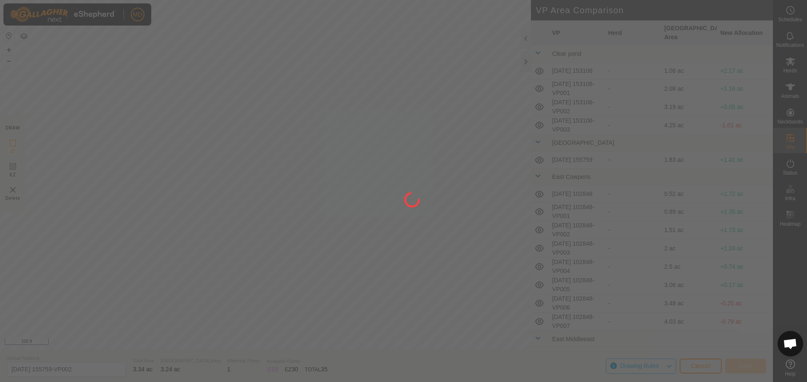
click at [515, 193] on div "MD Schedules Notifications Herds Animals Neckbands VPs Status Infra Heatmap Hel…" at bounding box center [403, 191] width 807 height 382
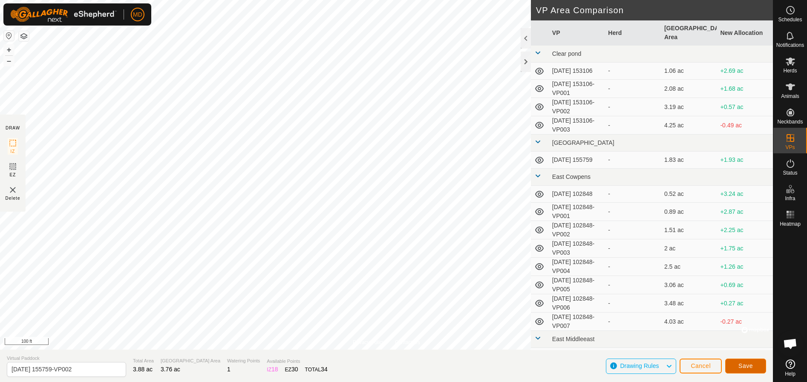
click at [743, 364] on span "Save" at bounding box center [745, 365] width 14 height 7
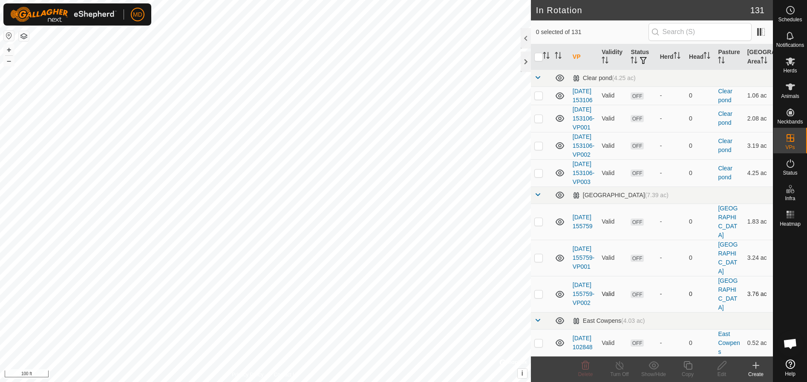
click at [537, 321] on div "MD Schedules Notifications Herds Animals Neckbands VPs Status Infra Heatmap Hel…" at bounding box center [403, 191] width 807 height 382
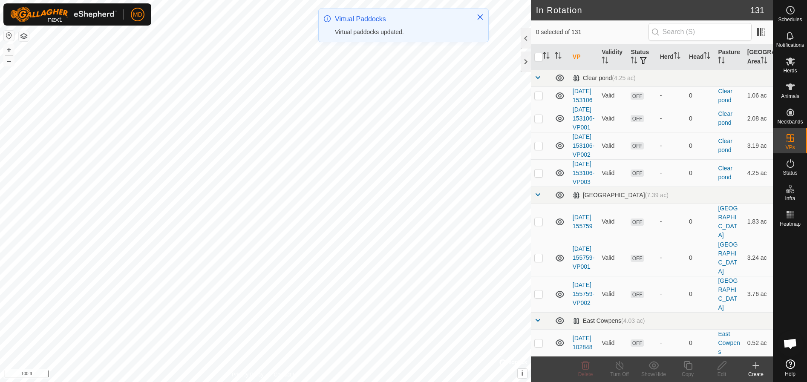
click at [537, 297] on p-checkbox at bounding box center [538, 293] width 9 height 7
checkbox input "true"
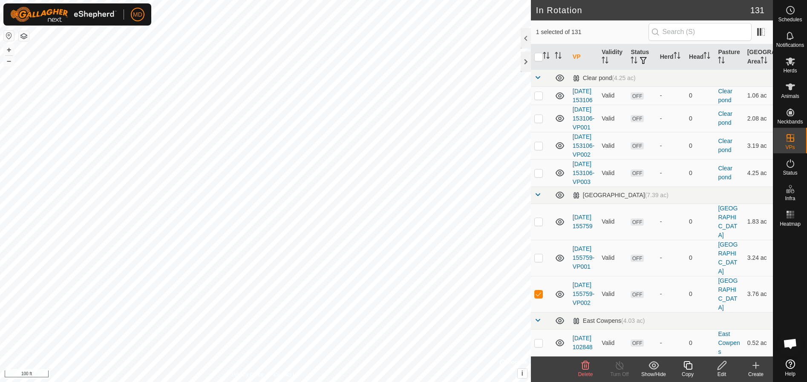
click at [688, 366] on icon at bounding box center [687, 365] width 11 height 10
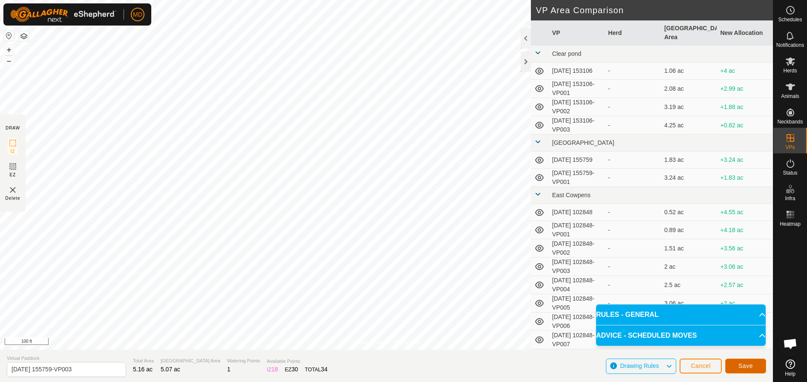
click at [747, 365] on span "Save" at bounding box center [745, 365] width 14 height 7
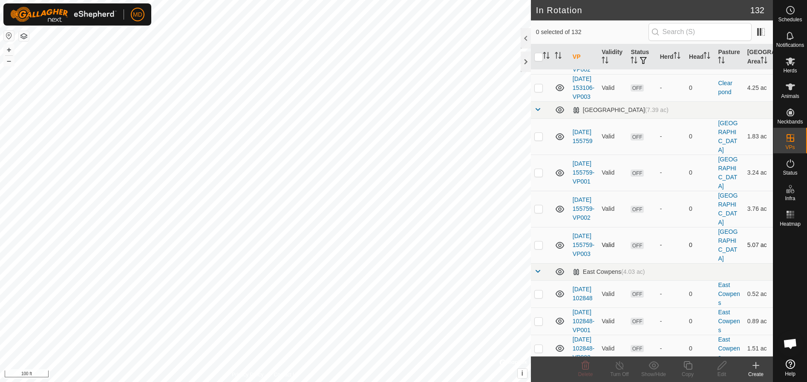
scroll to position [128, 0]
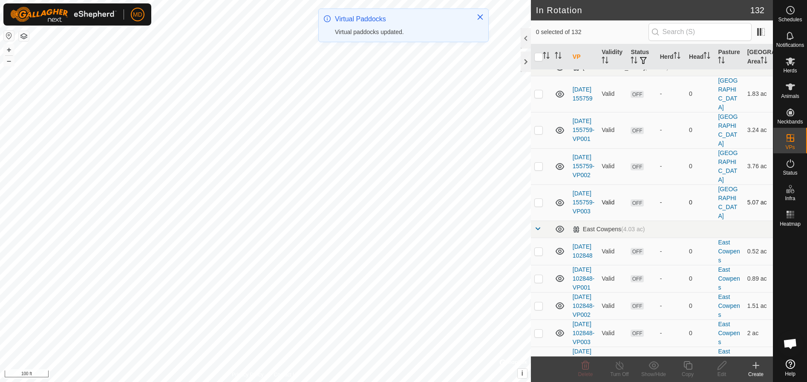
click at [536, 206] on p-checkbox at bounding box center [538, 202] width 9 height 7
checkbox input "true"
click at [689, 367] on icon at bounding box center [687, 365] width 11 height 10
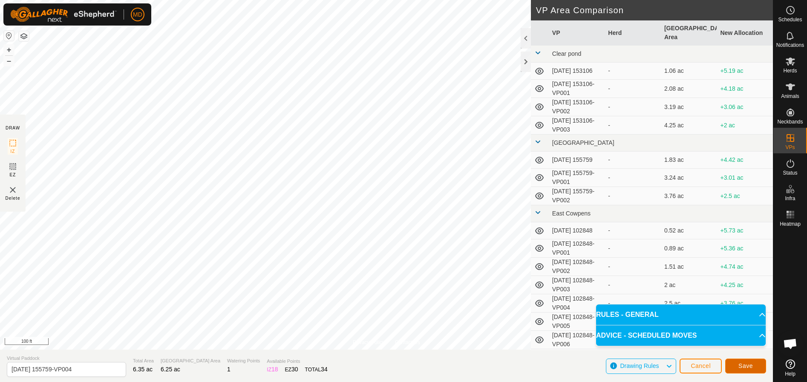
click at [750, 362] on span "Save" at bounding box center [745, 365] width 14 height 7
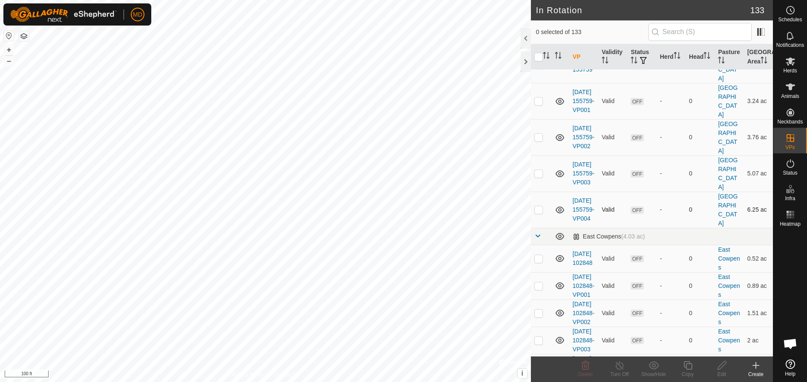
scroll to position [170, 0]
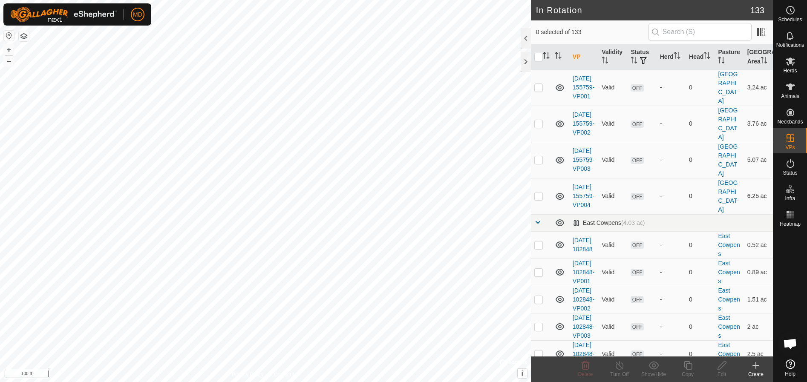
click at [538, 199] on p-checkbox at bounding box center [538, 195] width 9 height 7
checkbox input "true"
click at [687, 366] on div "MD Schedules Notifications Herds Animals Neckbands VPs Status Infra Heatmap Hel…" at bounding box center [403, 191] width 807 height 382
click at [687, 364] on icon at bounding box center [687, 365] width 9 height 9
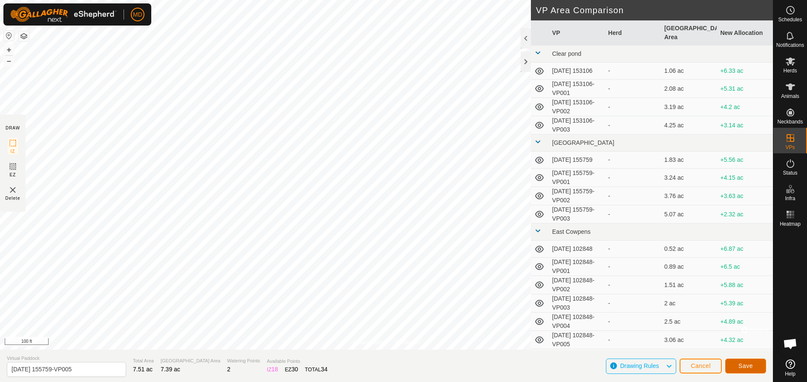
click at [749, 365] on span "Save" at bounding box center [745, 365] width 14 height 7
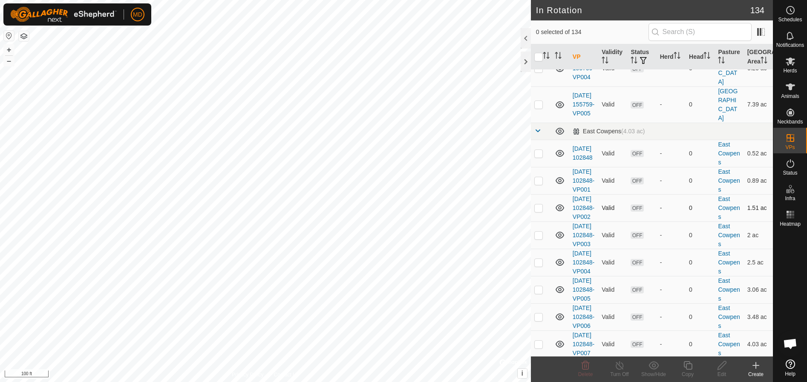
scroll to position [128, 0]
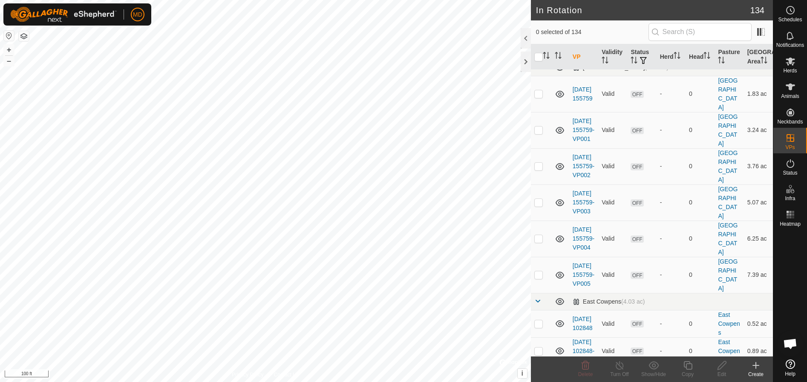
click at [755, 365] on icon at bounding box center [755, 365] width 6 height 0
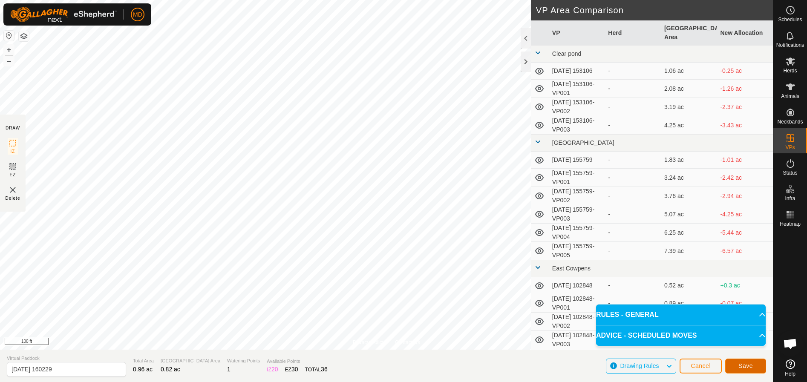
click at [747, 367] on span "Save" at bounding box center [745, 365] width 14 height 7
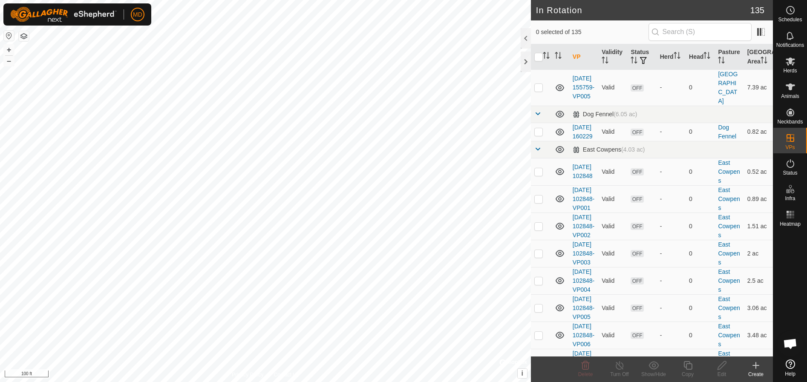
scroll to position [341, 0]
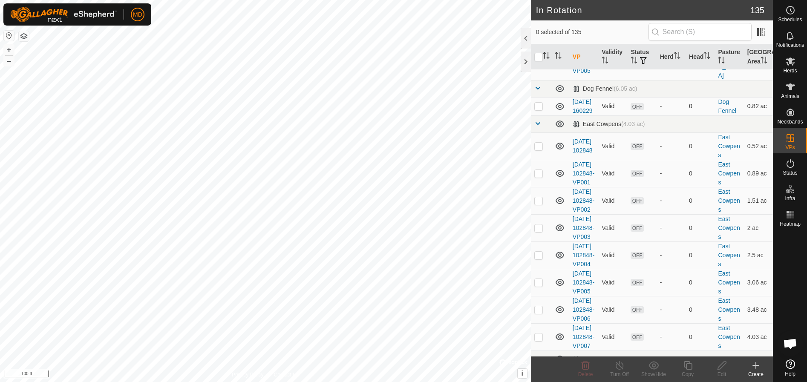
click at [537, 109] on p-checkbox at bounding box center [538, 106] width 9 height 7
checkbox input "true"
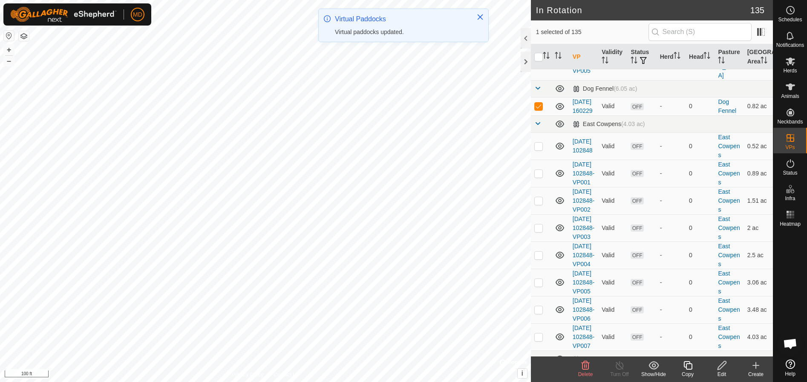
click at [687, 368] on icon at bounding box center [687, 365] width 11 height 10
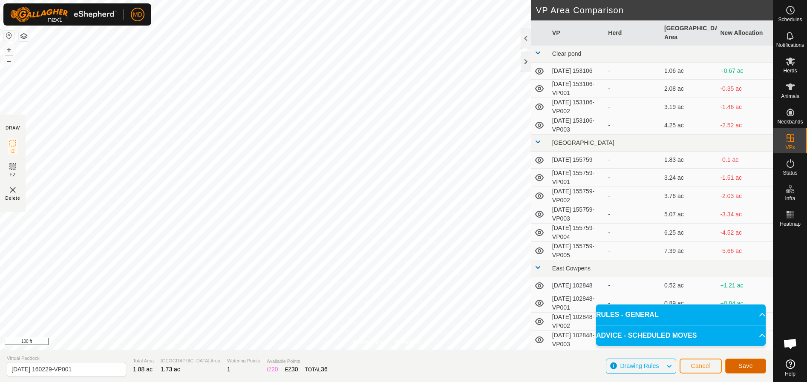
click at [747, 365] on span "Save" at bounding box center [745, 365] width 14 height 7
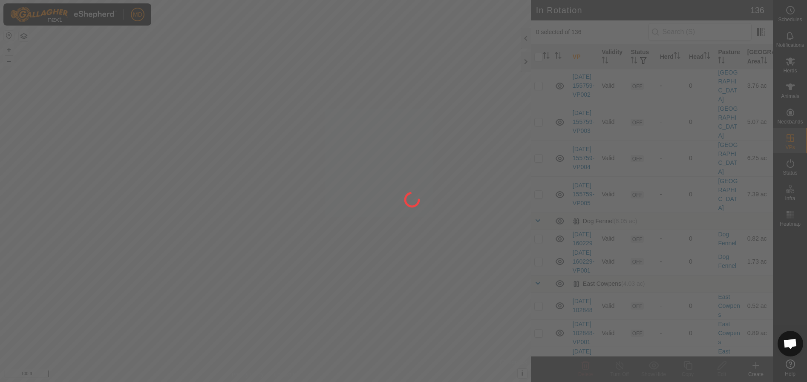
scroll to position [213, 0]
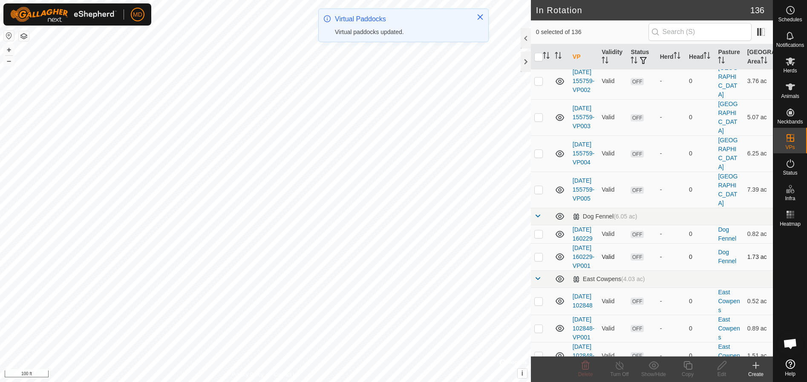
click at [537, 260] on p-checkbox at bounding box center [538, 256] width 9 height 7
checkbox input "true"
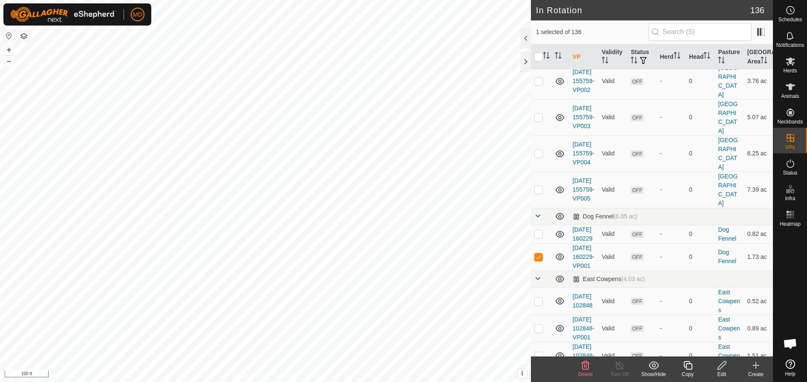
click at [689, 368] on icon at bounding box center [687, 365] width 11 height 10
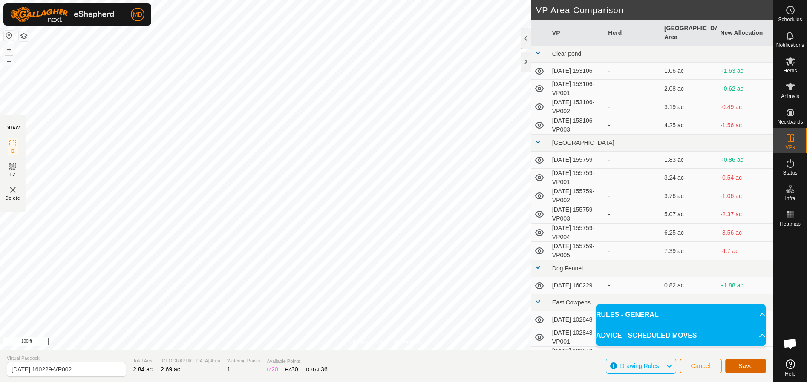
click at [752, 365] on button "Save" at bounding box center [745, 366] width 41 height 15
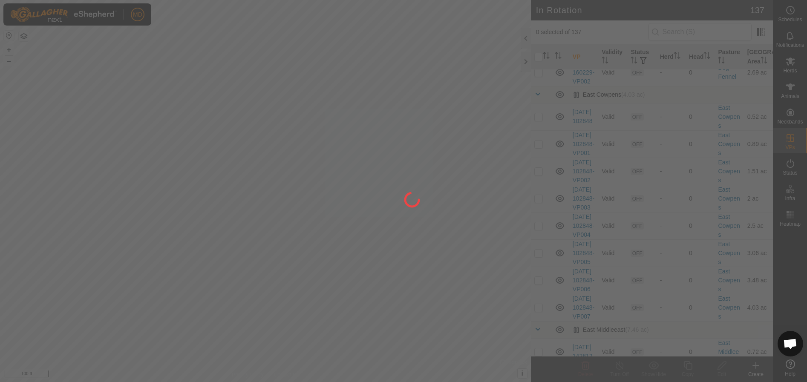
scroll to position [426, 0]
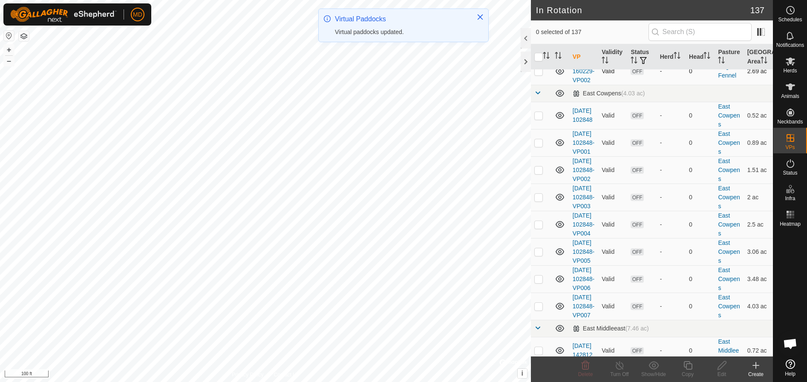
click at [537, 75] on p-checkbox at bounding box center [538, 71] width 9 height 7
checkbox input "true"
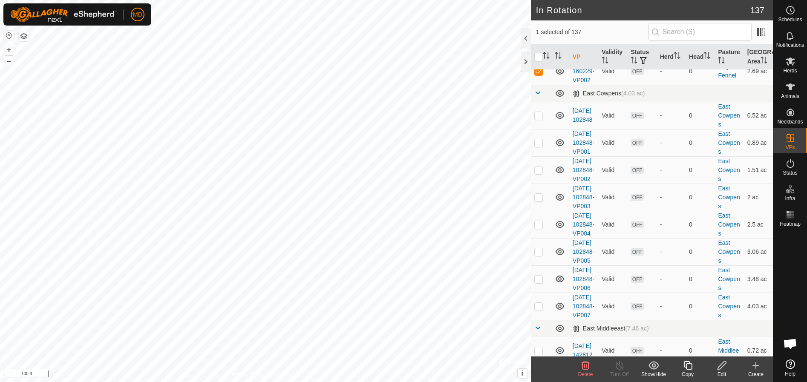
click at [689, 367] on icon at bounding box center [687, 365] width 11 height 10
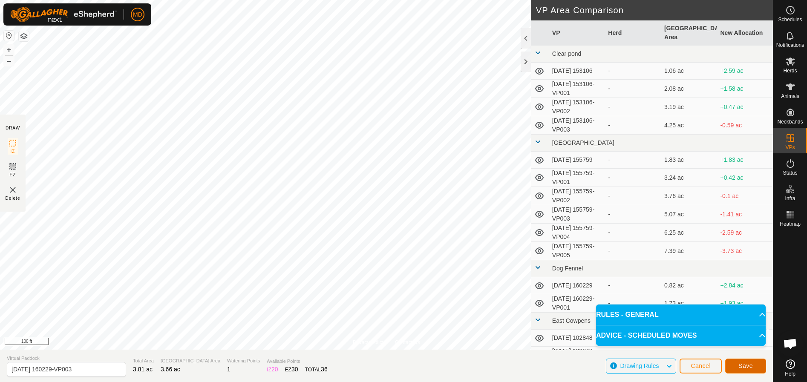
click at [753, 365] on button "Save" at bounding box center [745, 366] width 41 height 15
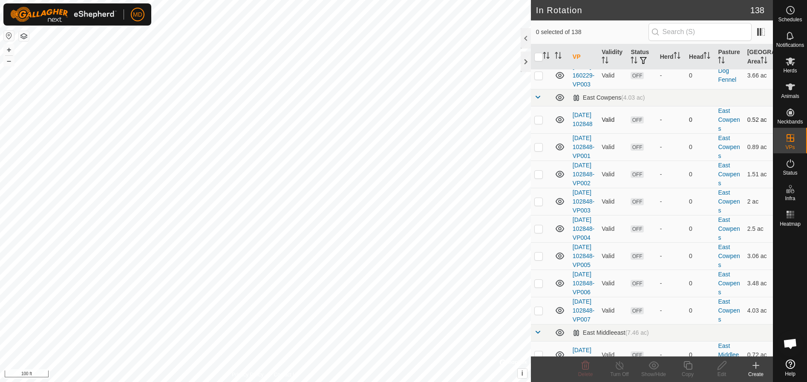
scroll to position [468, 0]
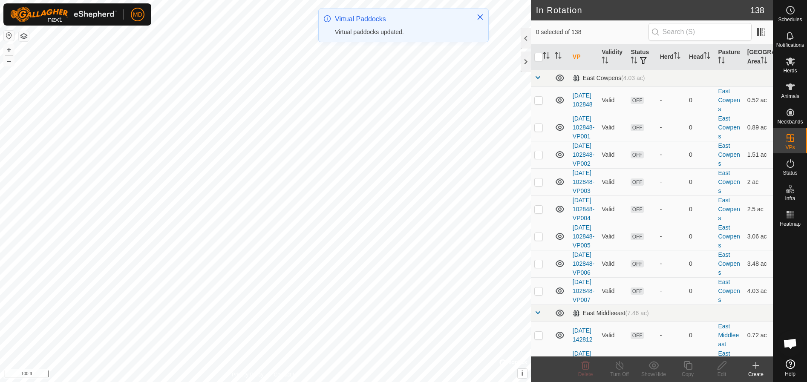
click at [537, 59] on p-checkbox at bounding box center [538, 55] width 9 height 7
checkbox input "true"
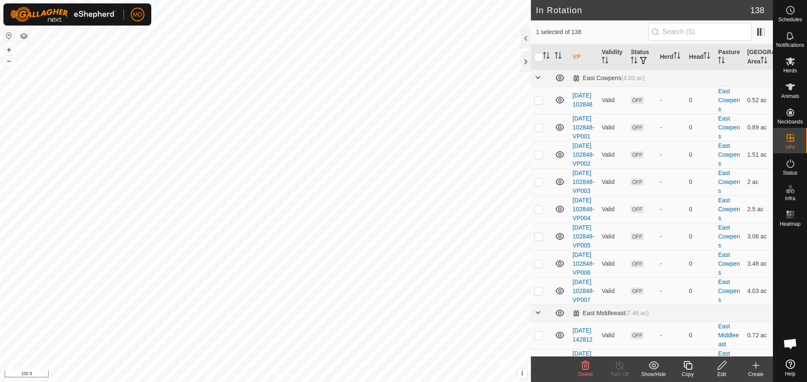
click at [686, 367] on icon at bounding box center [687, 365] width 11 height 10
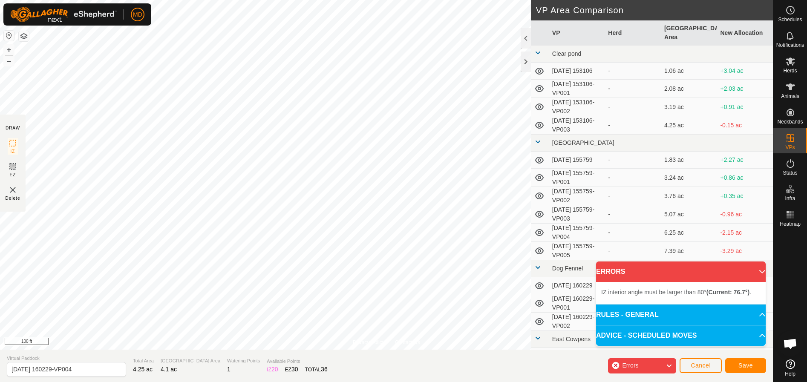
click at [530, 214] on div "Privacy Policy Contact Us Status: OFF Type: Inclusion Zone + – ⇧ i © Mapbox , ©…" at bounding box center [386, 191] width 772 height 382
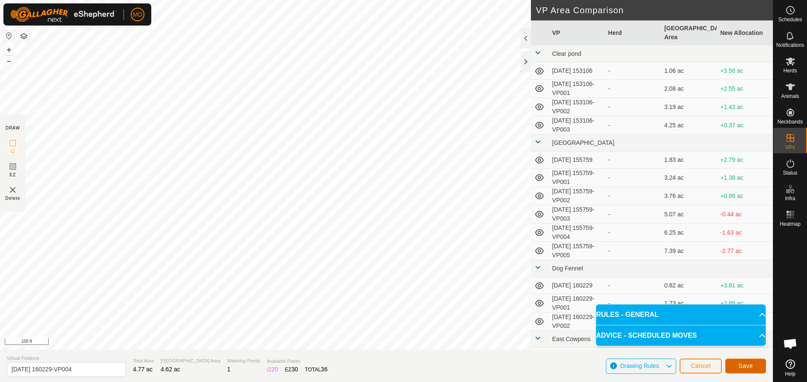
click at [749, 366] on span "Save" at bounding box center [745, 365] width 14 height 7
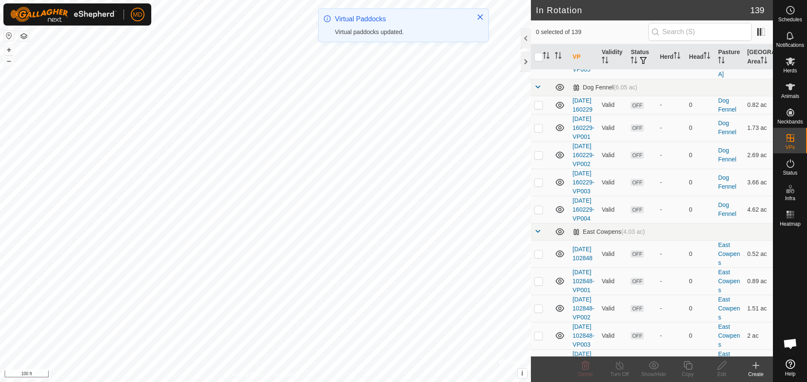
scroll to position [383, 0]
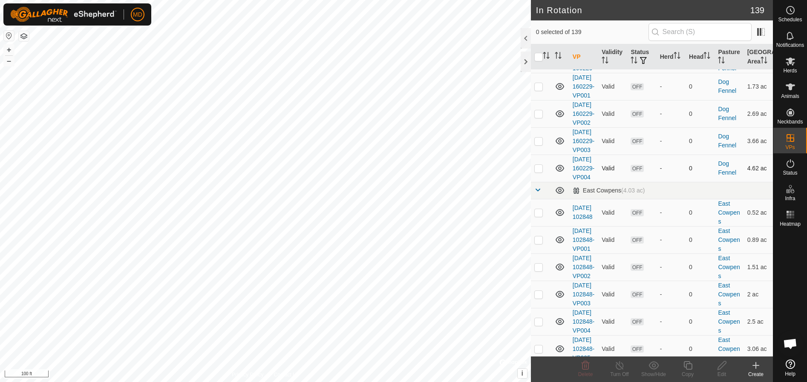
click at [537, 172] on p-checkbox at bounding box center [538, 168] width 9 height 7
checkbox input "true"
click at [690, 365] on icon at bounding box center [687, 365] width 11 height 10
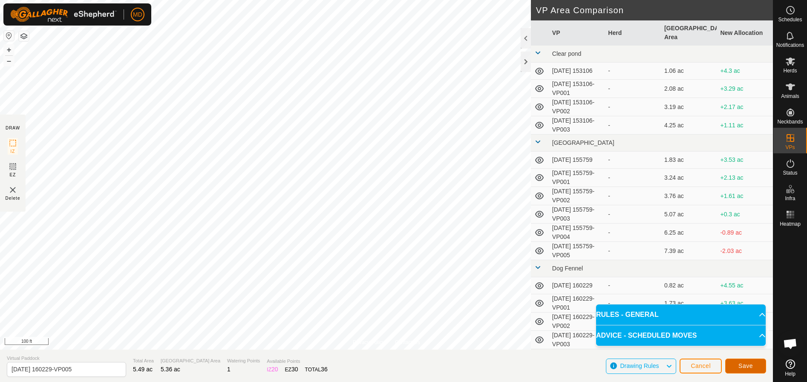
click at [747, 363] on span "Save" at bounding box center [745, 365] width 14 height 7
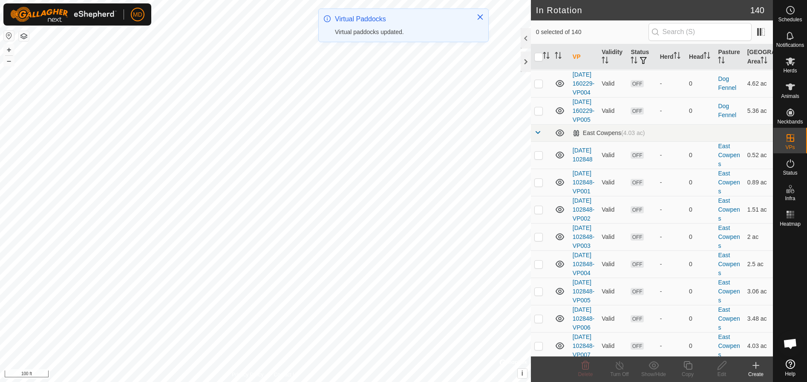
scroll to position [468, 0]
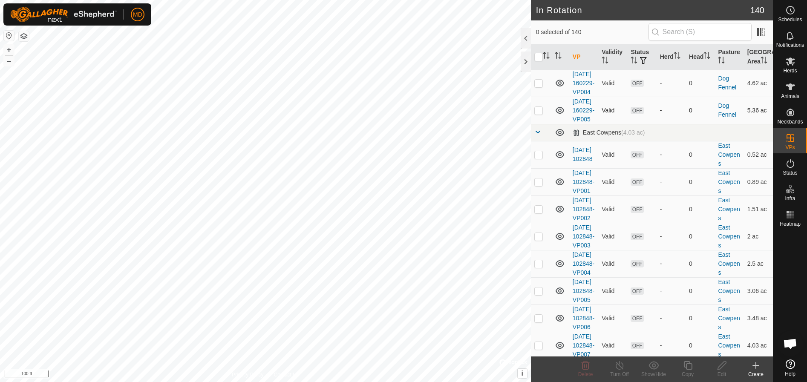
click at [538, 114] on p-checkbox at bounding box center [538, 110] width 9 height 7
checkbox input "true"
click at [688, 367] on icon at bounding box center [687, 365] width 11 height 10
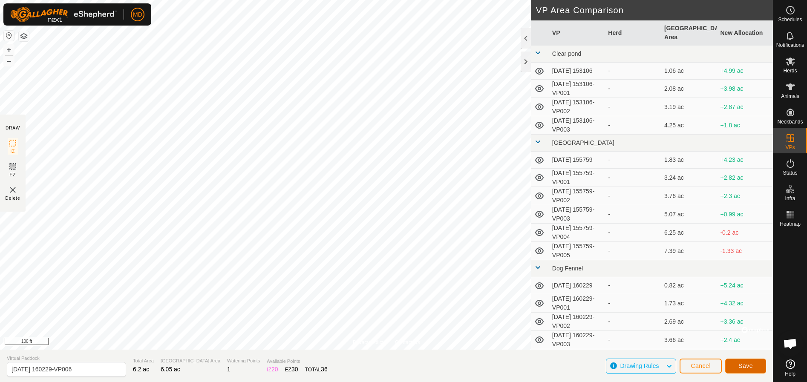
click at [747, 365] on span "Save" at bounding box center [745, 365] width 14 height 7
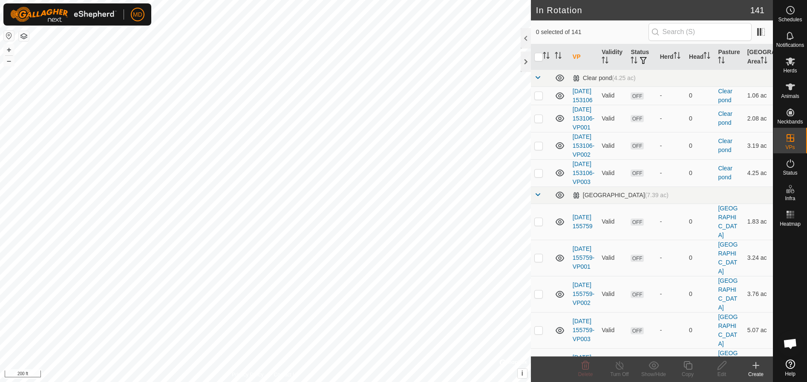
click at [757, 367] on icon at bounding box center [755, 365] width 10 height 10
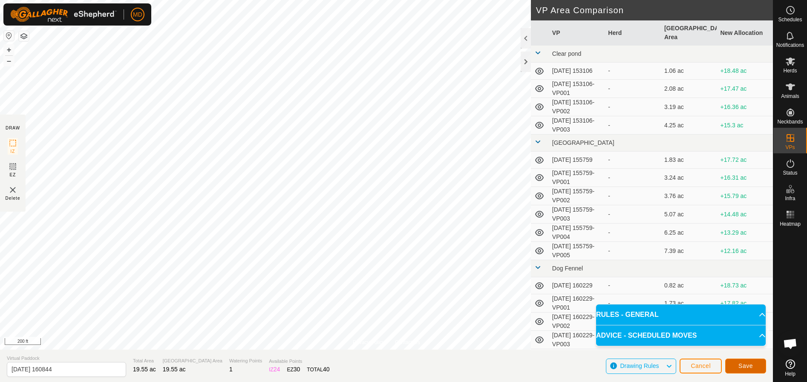
click at [749, 363] on span "Save" at bounding box center [745, 365] width 14 height 7
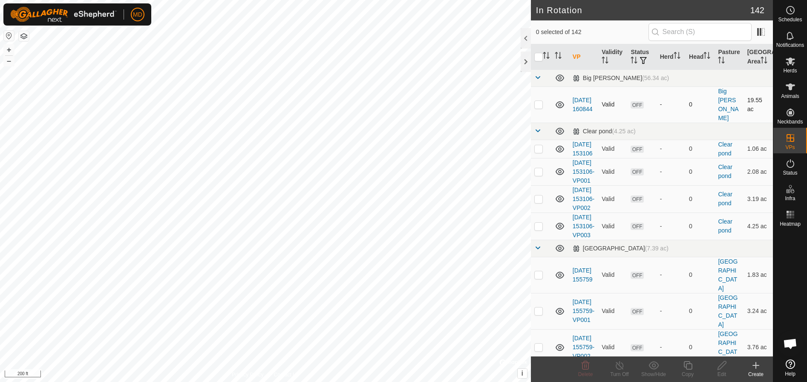
click at [538, 101] on p-checkbox at bounding box center [538, 104] width 9 height 7
checkbox input "true"
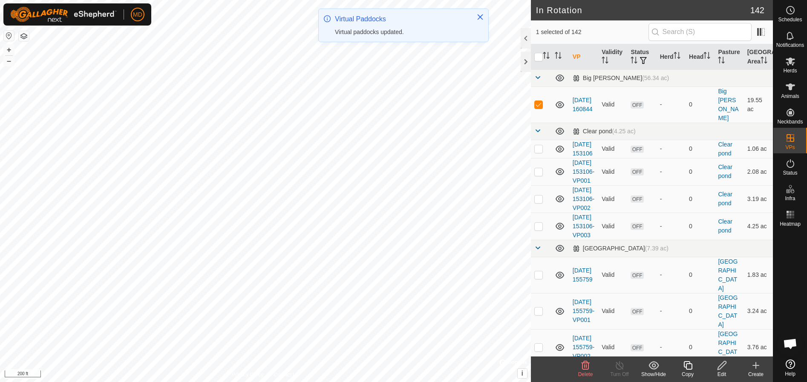
click at [689, 365] on icon at bounding box center [687, 365] width 11 height 10
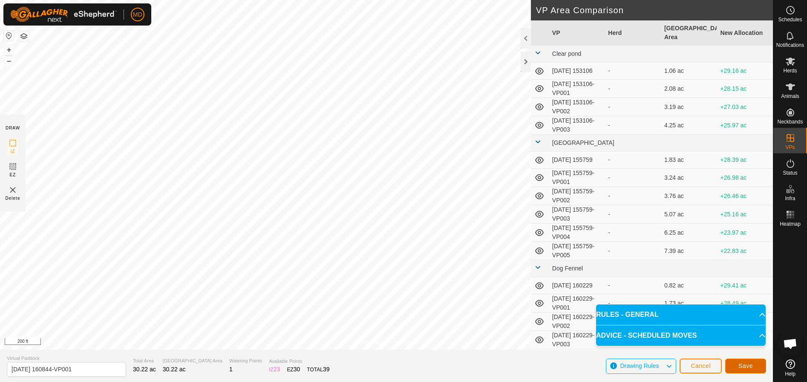
click at [748, 359] on button "Save" at bounding box center [745, 366] width 41 height 15
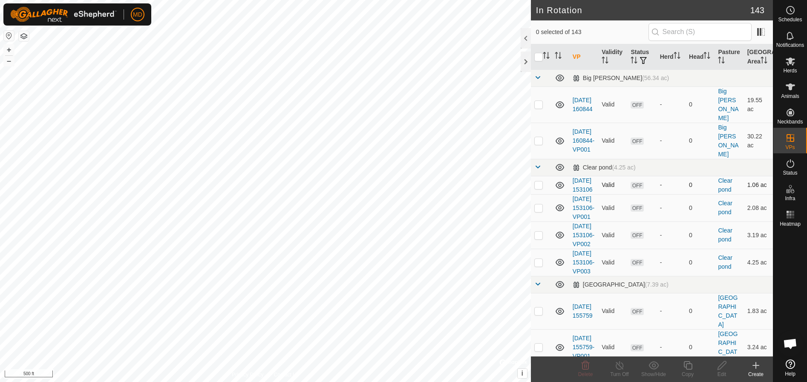
click at [606, 176] on div "In Rotation 143 0 selected of 143 VP Validity Status Herd Head Pasture [GEOGRAP…" at bounding box center [386, 191] width 772 height 382
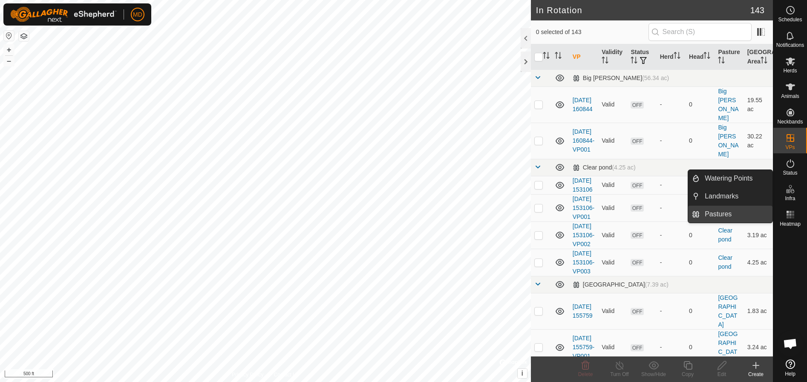
click at [715, 215] on link "Pastures" at bounding box center [735, 214] width 73 height 17
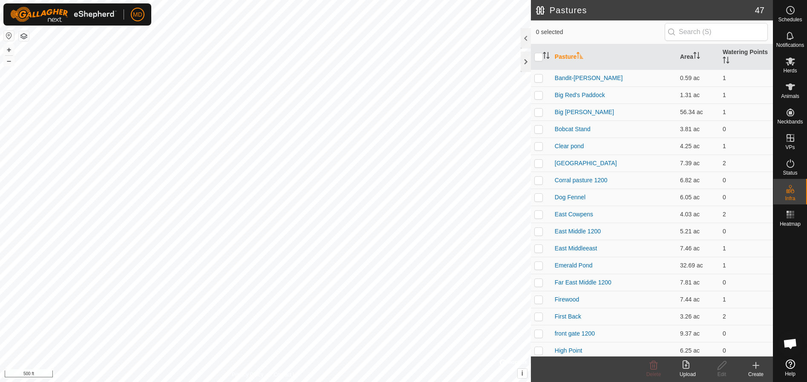
click at [755, 367] on icon at bounding box center [755, 365] width 10 height 10
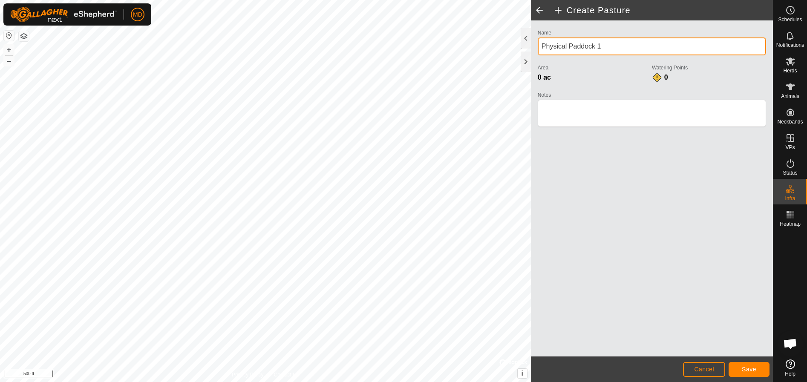
click at [606, 46] on input "Physical Paddock 1" at bounding box center [651, 46] width 228 height 18
type input "P"
type input "East Pasture - [PERSON_NAME]"
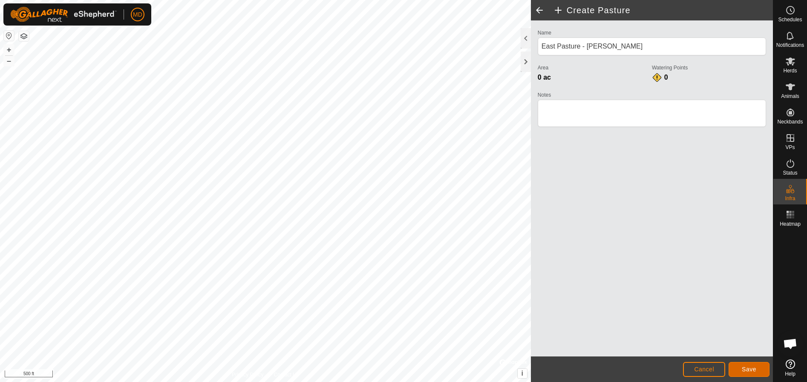
click at [749, 368] on span "Save" at bounding box center [748, 369] width 14 height 7
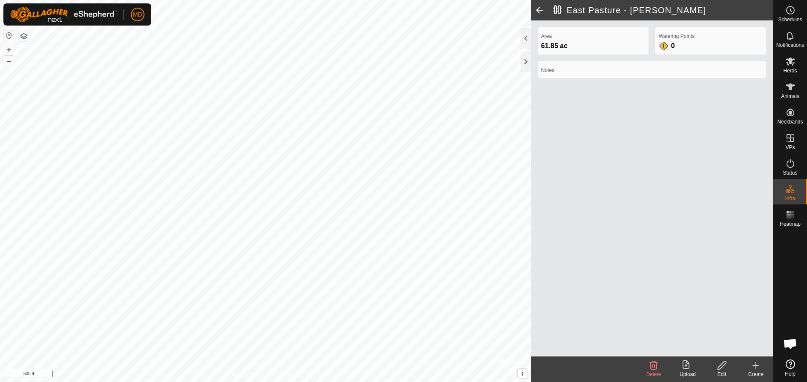
click at [751, 368] on icon at bounding box center [755, 365] width 10 height 10
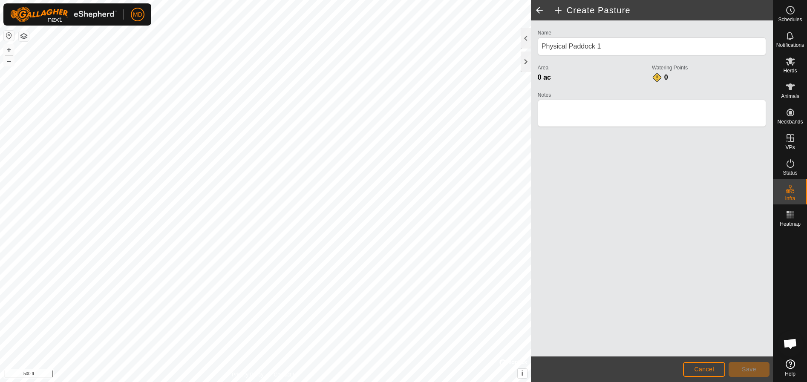
click at [320, 0] on html "MD Schedules Notifications Herds Animals Neckbands VPs Status Infra Heatmap Hel…" at bounding box center [403, 191] width 807 height 382
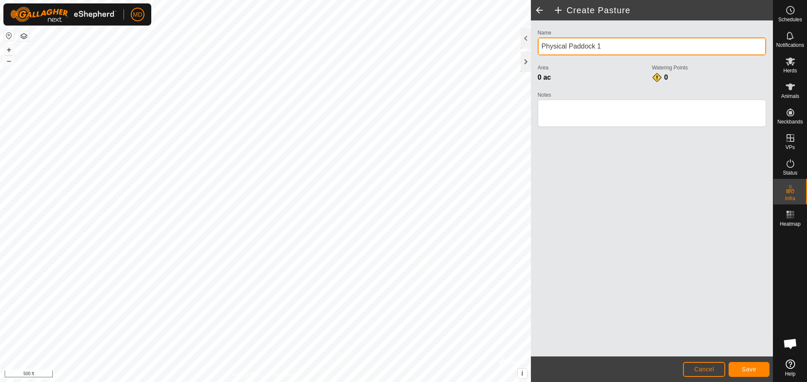
click at [603, 46] on input "Physical Paddock 1" at bounding box center [651, 46] width 228 height 18
type input "P"
type input "Middle Pasture - [PERSON_NAME]"
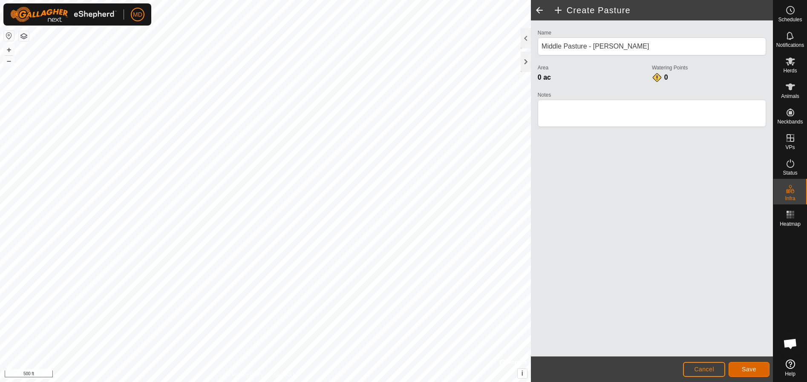
click at [745, 368] on span "Save" at bounding box center [748, 369] width 14 height 7
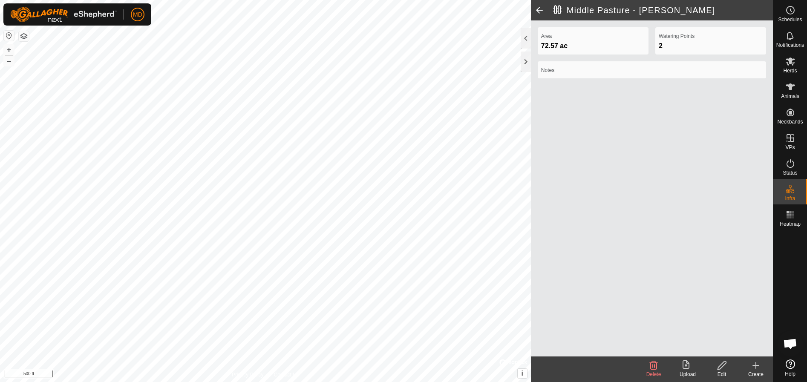
click at [399, 382] on html "MD Schedules Notifications Herds Animals Neckbands VPs Status Infra Heatmap Hel…" at bounding box center [403, 191] width 807 height 382
click at [316, 382] on html "MD Schedules Notifications Herds Animals Neckbands VPs Status Infra Heatmap Hel…" at bounding box center [403, 191] width 807 height 382
click at [755, 368] on icon at bounding box center [755, 365] width 0 height 6
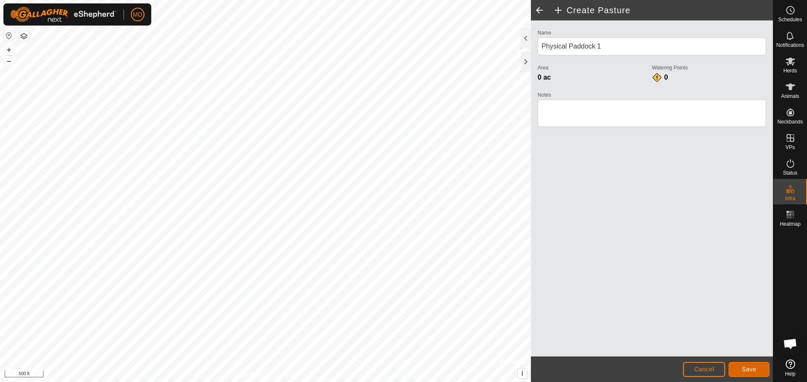
click at [748, 367] on span "Save" at bounding box center [748, 369] width 14 height 7
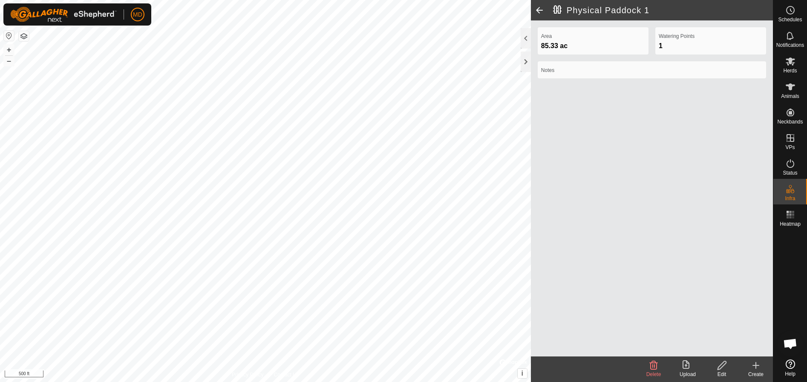
drag, startPoint x: 540, startPoint y: 92, endPoint x: 540, endPoint y: 138, distance: 46.0
click at [540, 138] on div "Area 85.33 ac Watering Points 1 Notes" at bounding box center [652, 188] width 242 height 336
click at [721, 368] on icon at bounding box center [721, 365] width 9 height 9
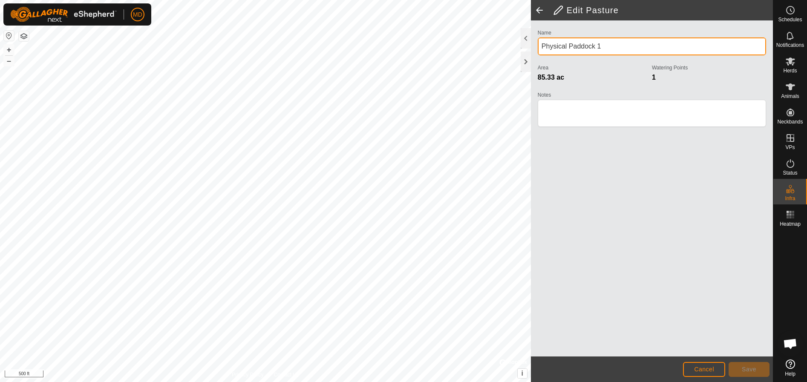
click at [602, 46] on input "Physical Paddock 1" at bounding box center [651, 46] width 228 height 18
type input "P"
type input "west Pasture - [PERSON_NAME]"
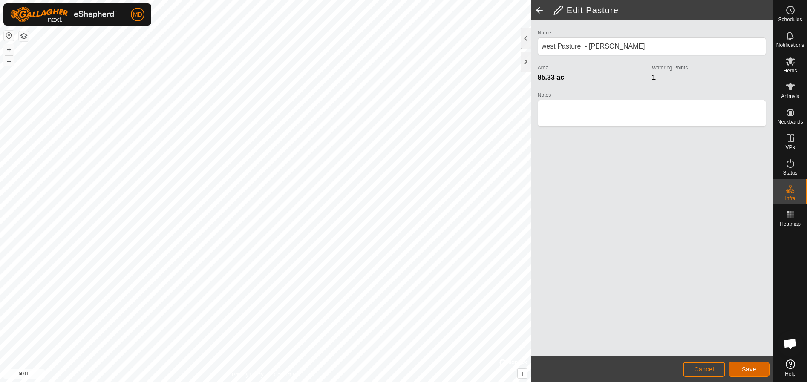
click at [746, 367] on span "Save" at bounding box center [748, 369] width 14 height 7
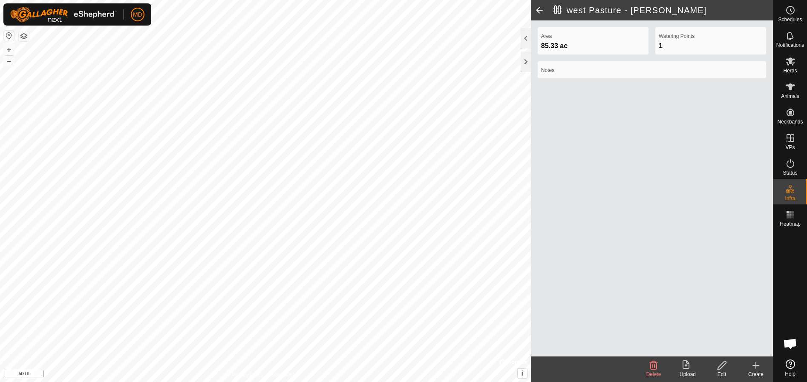
click at [757, 364] on icon at bounding box center [755, 365] width 10 height 10
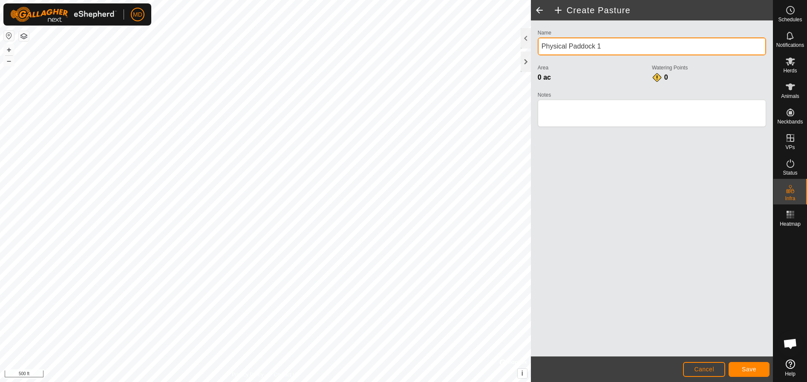
click at [601, 45] on input "Physical Paddock 1" at bounding box center [651, 46] width 228 height 18
type input "P"
type input "Oil field - [PERSON_NAME]"
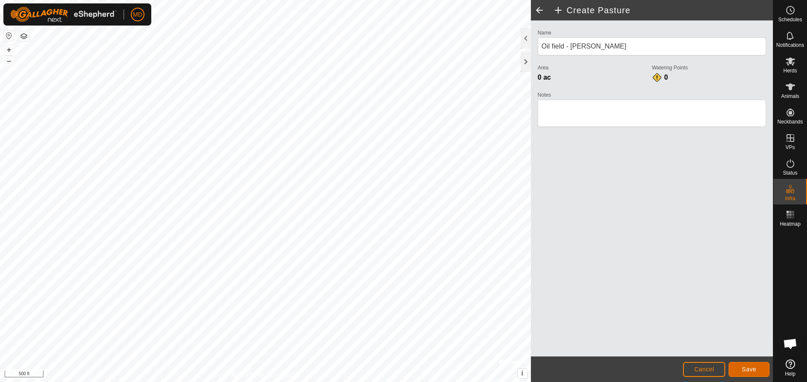
click at [746, 370] on span "Save" at bounding box center [748, 369] width 14 height 7
